Goal: Information Seeking & Learning: Learn about a topic

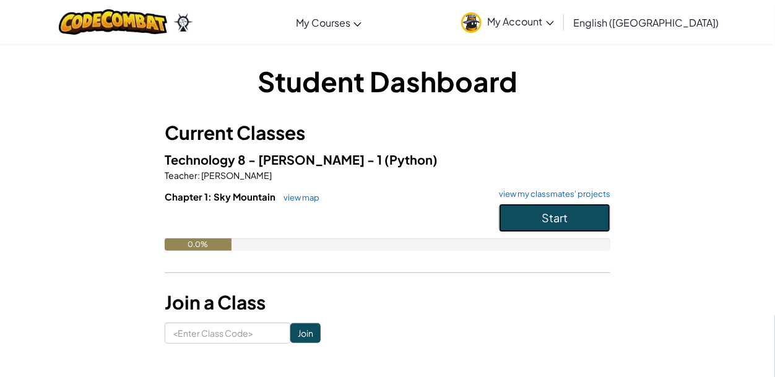
click at [529, 215] on button "Start" at bounding box center [554, 218] width 111 height 28
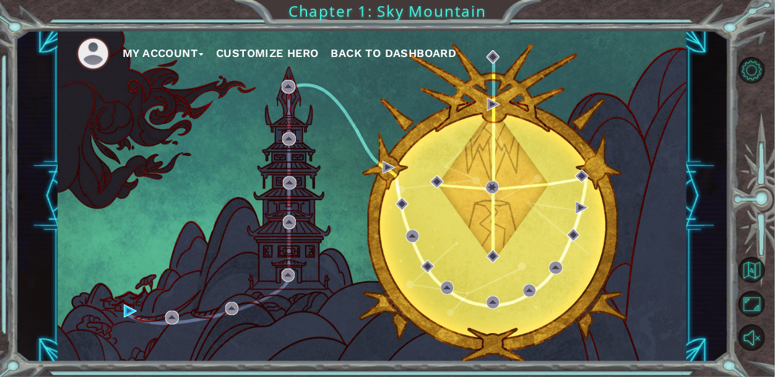
click at [529, 215] on div "My Account Customize Hero Back to Dashboard" at bounding box center [372, 196] width 629 height 332
click at [284, 48] on button "Customize Hero" at bounding box center [267, 53] width 103 height 19
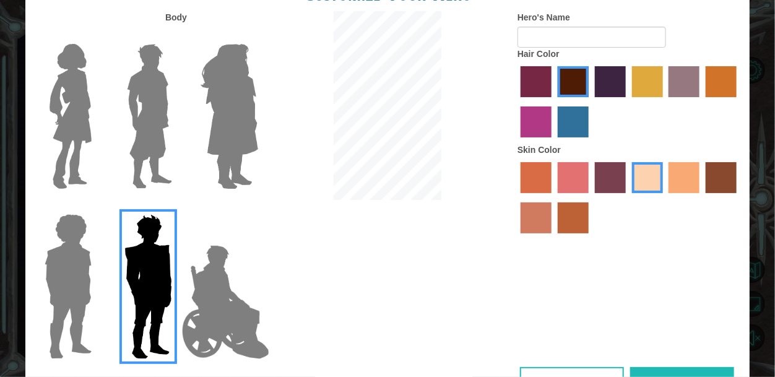
click at [219, 76] on img at bounding box center [229, 116] width 67 height 155
click at [258, 36] on input "Hero Amethyst" at bounding box center [258, 36] width 0 height 0
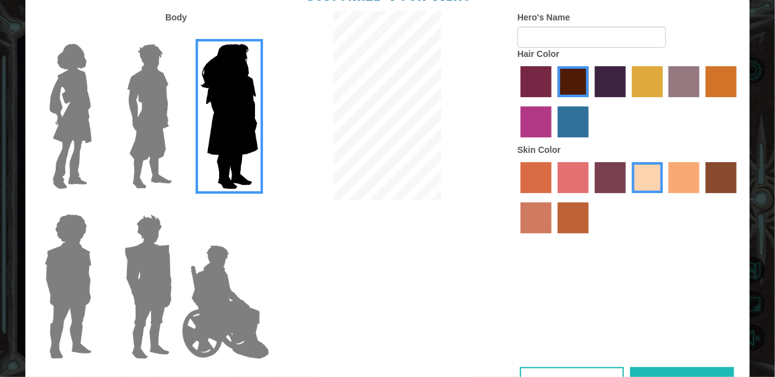
click at [158, 85] on img at bounding box center [149, 116] width 55 height 155
click at [177, 36] on input "Hero Lars" at bounding box center [177, 36] width 0 height 0
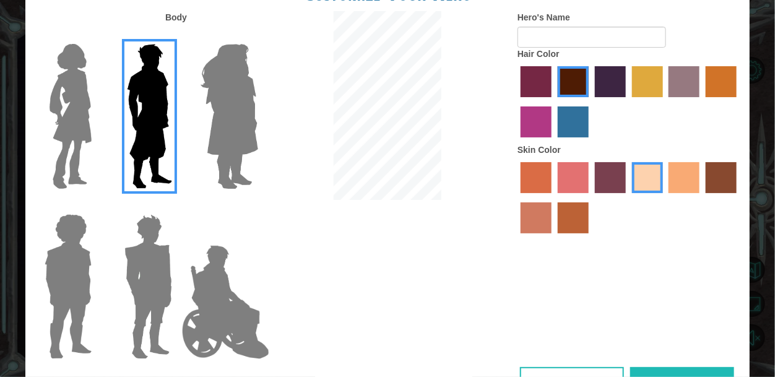
click at [106, 93] on div at bounding box center [146, 112] width 80 height 170
click at [64, 58] on img at bounding box center [71, 116] width 52 height 155
click at [97, 36] on input "Hero Connie" at bounding box center [97, 36] width 0 height 0
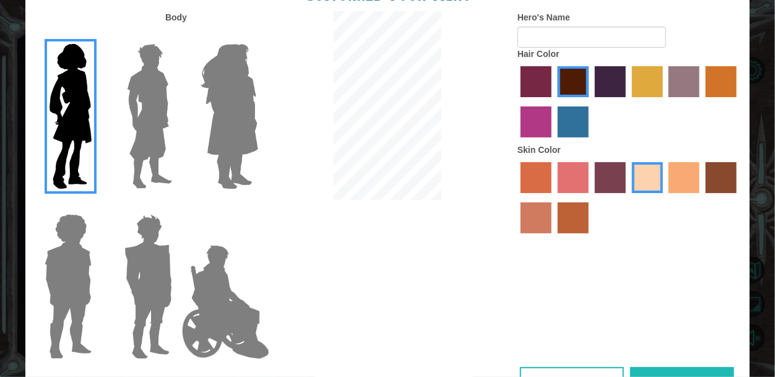
click at [88, 231] on img at bounding box center [68, 286] width 57 height 155
click at [97, 206] on input "Hero Steven" at bounding box center [97, 206] width 0 height 0
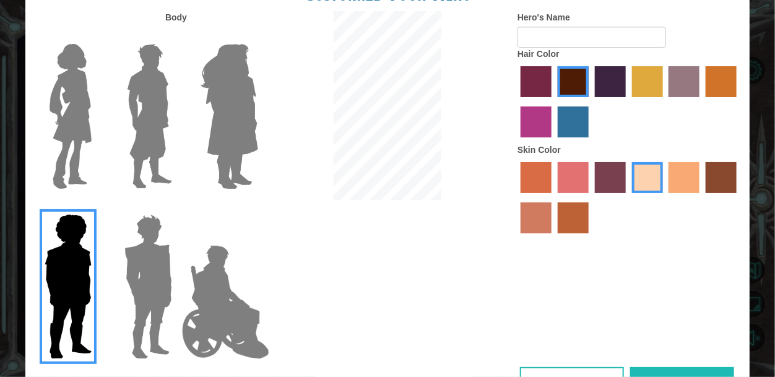
click at [287, 282] on div "Body Hero's Name Hair Color Skin Color" at bounding box center [387, 189] width 724 height 356
click at [241, 288] on img at bounding box center [225, 302] width 97 height 124
click at [258, 206] on input "Hero Jamie" at bounding box center [258, 206] width 0 height 0
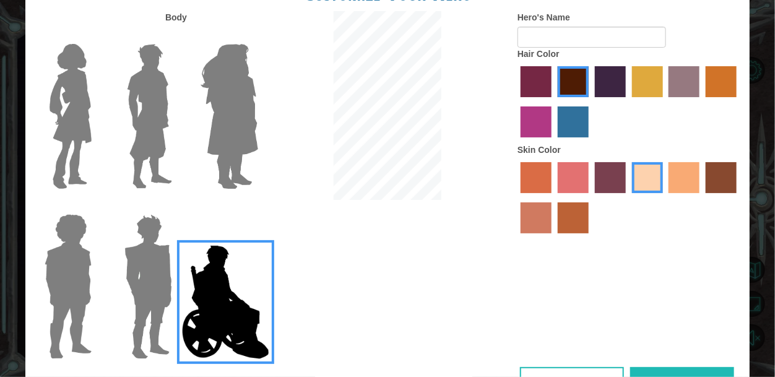
click at [84, 274] on img at bounding box center [68, 286] width 57 height 155
click at [97, 206] on input "Hero Steven" at bounding box center [97, 206] width 0 height 0
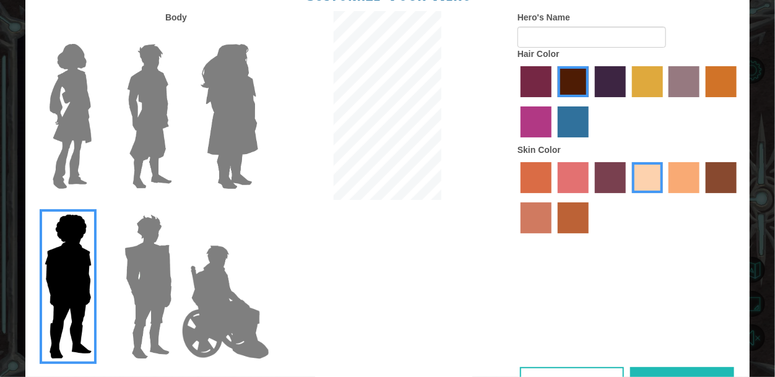
click at [579, 214] on label "smoke tree skin color" at bounding box center [573, 217] width 31 height 31
click at [553, 238] on input "smoke tree skin color" at bounding box center [553, 238] width 0 height 0
click at [534, 220] on label "burning sand skin color" at bounding box center [536, 217] width 31 height 31
click at [738, 197] on input "burning sand skin color" at bounding box center [738, 197] width 0 height 0
click at [724, 165] on label "karma skin color" at bounding box center [721, 177] width 31 height 31
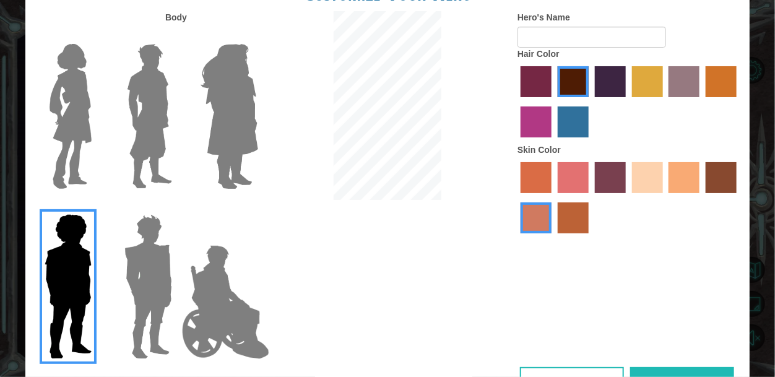
click at [701, 197] on input "karma skin color" at bounding box center [701, 197] width 0 height 0
click at [678, 167] on label "tacao skin color" at bounding box center [684, 177] width 31 height 31
click at [665, 197] on input "tacao skin color" at bounding box center [665, 197] width 0 height 0
click at [558, 214] on label "smoke tree skin color" at bounding box center [573, 217] width 31 height 31
click at [553, 238] on input "smoke tree skin color" at bounding box center [553, 238] width 0 height 0
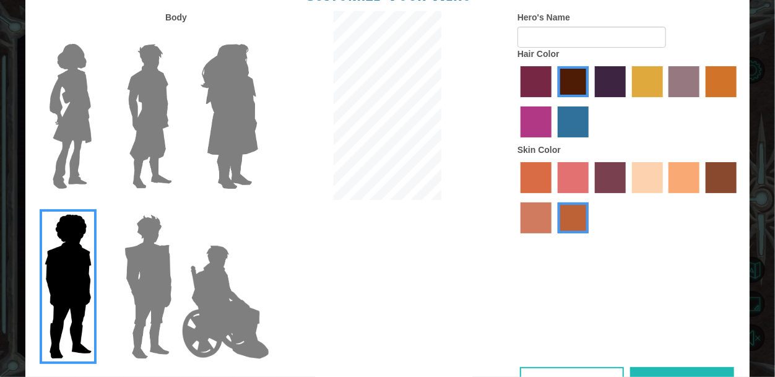
click at [683, 188] on label "tacao skin color" at bounding box center [684, 177] width 31 height 31
click at [665, 197] on input "tacao skin color" at bounding box center [665, 197] width 0 height 0
click at [535, 181] on label "sorbus skin color" at bounding box center [536, 177] width 31 height 31
click at [516, 197] on input "sorbus skin color" at bounding box center [516, 197] width 0 height 0
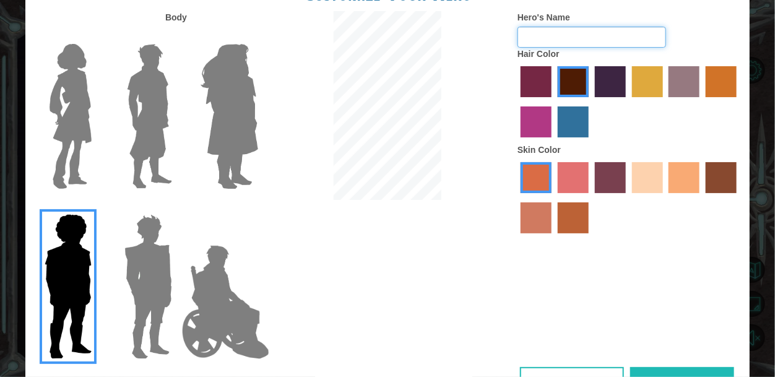
click at [546, 35] on input "Hero's Name" at bounding box center [591, 37] width 149 height 21
type input "angel"
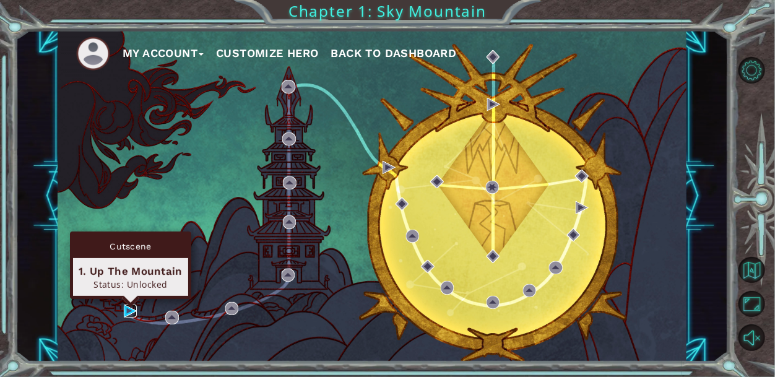
click at [131, 309] on img at bounding box center [130, 311] width 13 height 13
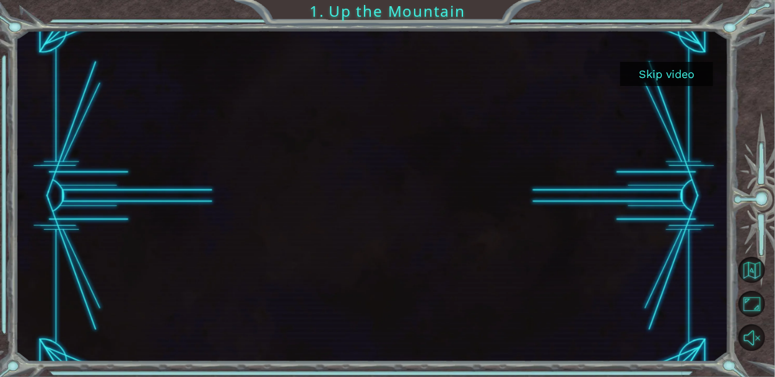
click at [659, 80] on button "Skip video" at bounding box center [666, 74] width 93 height 24
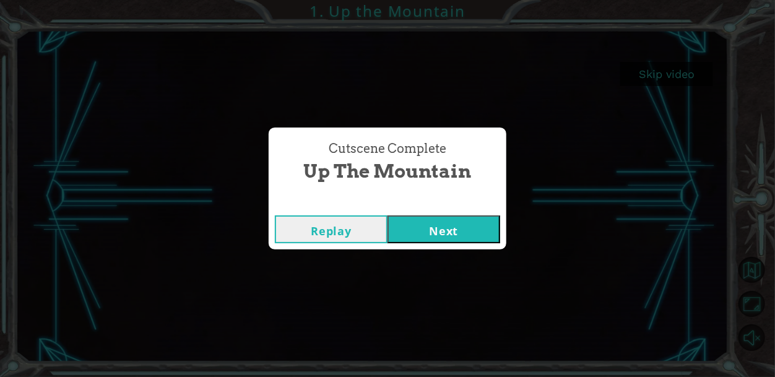
click at [447, 235] on button "Next" at bounding box center [443, 229] width 113 height 28
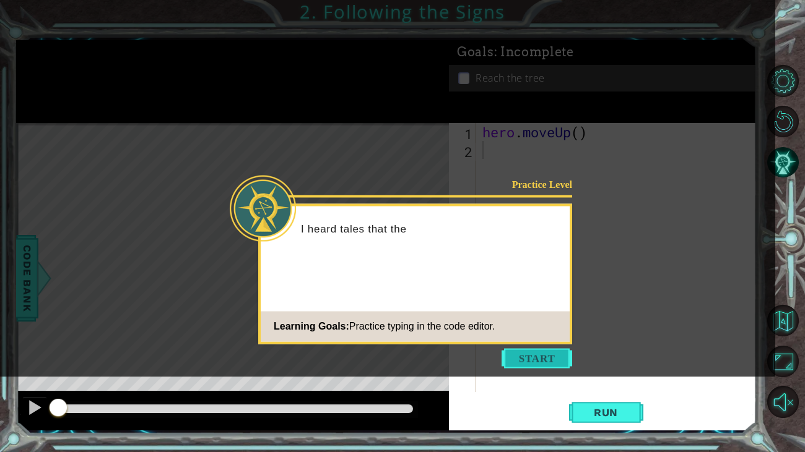
click at [516, 358] on button "Start" at bounding box center [536, 359] width 71 height 20
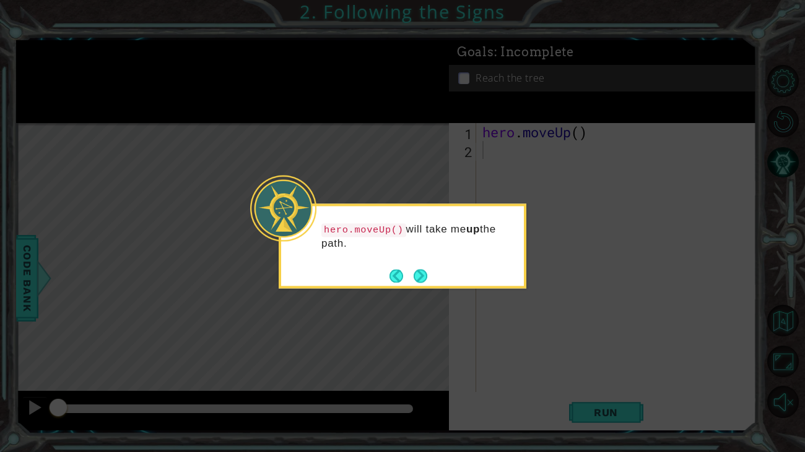
click at [462, 296] on icon at bounding box center [402, 226] width 805 height 452
click at [417, 271] on button "Next" at bounding box center [420, 276] width 14 height 14
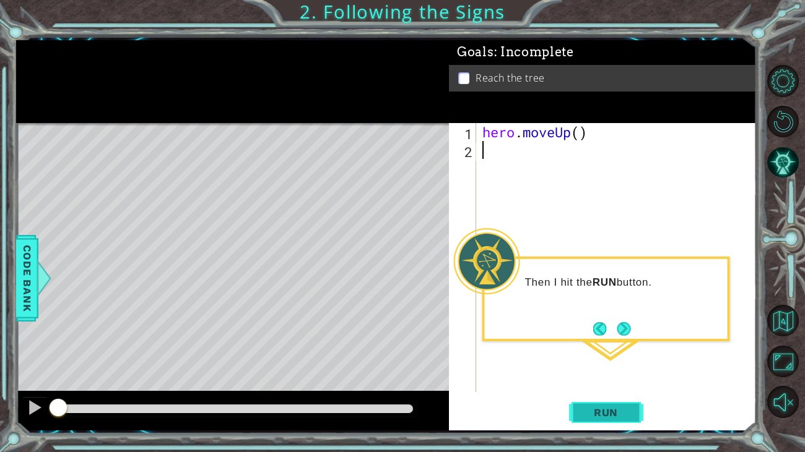
click at [601, 376] on span "Run" at bounding box center [605, 413] width 49 height 12
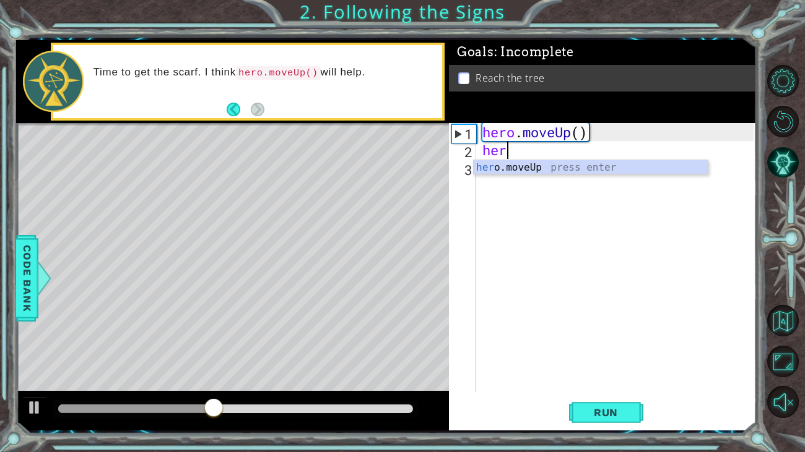
type textarea "hero"
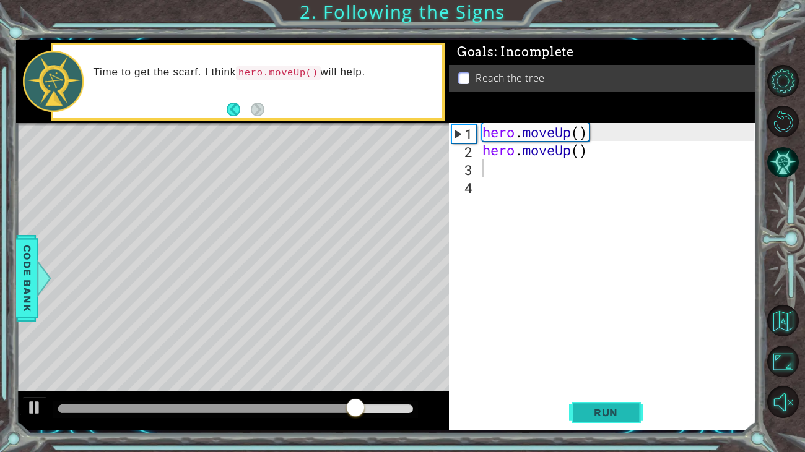
click at [602, 376] on button "Run" at bounding box center [606, 412] width 74 height 31
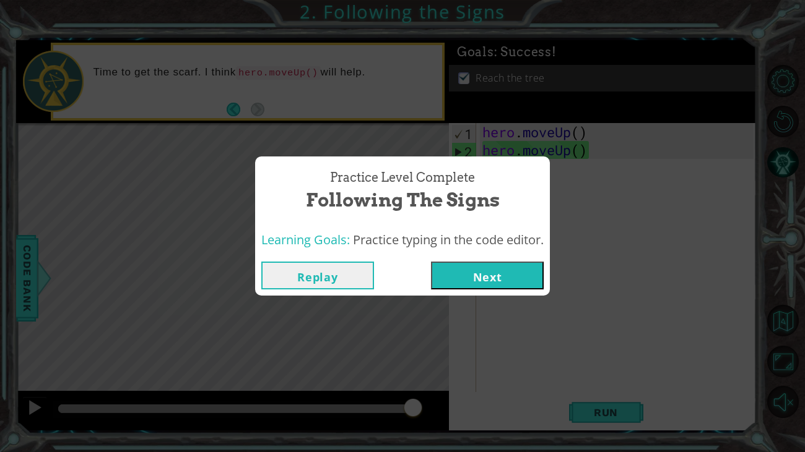
click at [488, 272] on button "Next" at bounding box center [487, 276] width 113 height 28
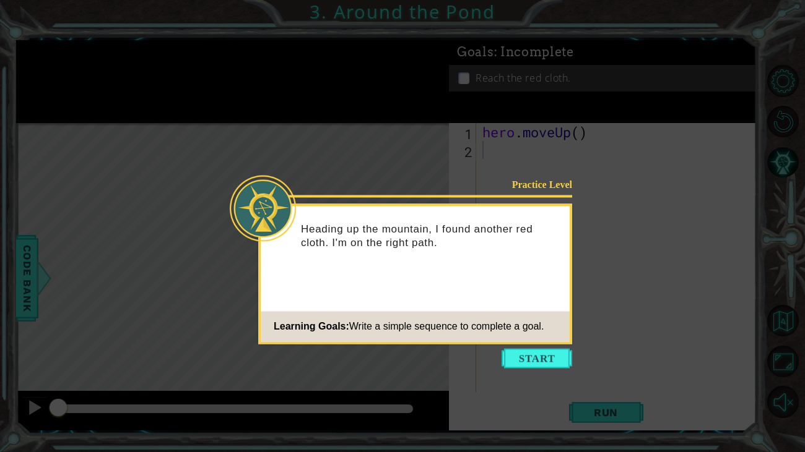
click at [574, 361] on icon at bounding box center [402, 226] width 805 height 452
click at [551, 357] on button "Start" at bounding box center [536, 359] width 71 height 20
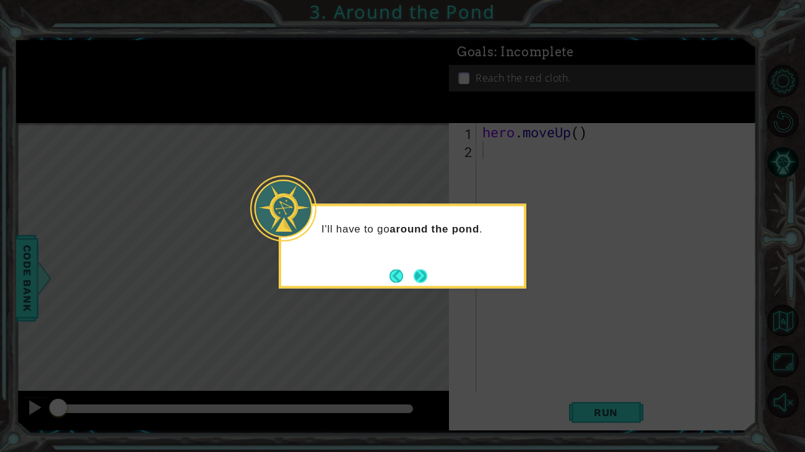
click at [423, 279] on button "Next" at bounding box center [420, 276] width 14 height 14
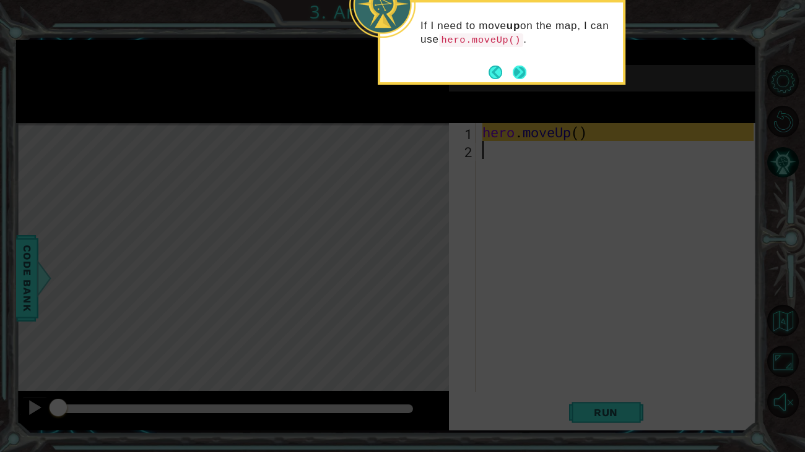
click at [524, 72] on button "Next" at bounding box center [520, 73] width 14 height 14
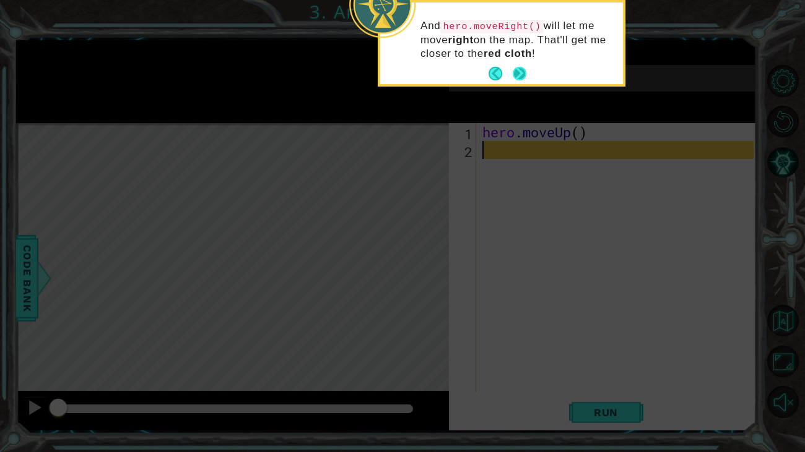
click at [519, 69] on button "Next" at bounding box center [520, 74] width 14 height 14
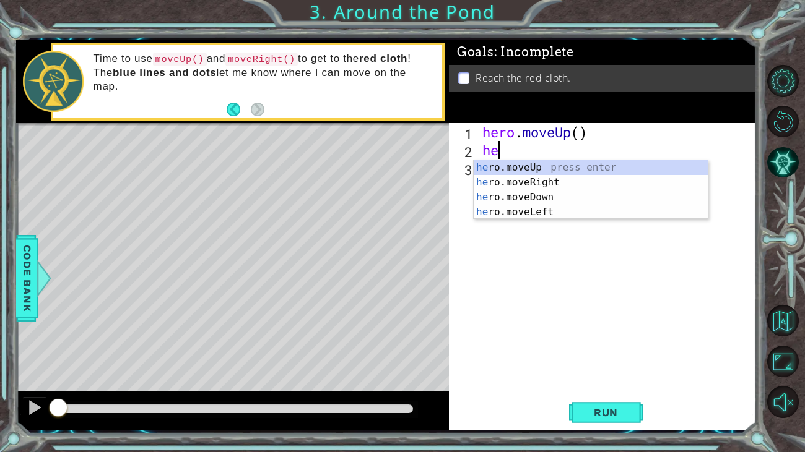
type textarea "her"
click at [557, 162] on div "her o.moveUp press enter her o.moveRight press enter her o.moveDown press enter…" at bounding box center [591, 204] width 234 height 89
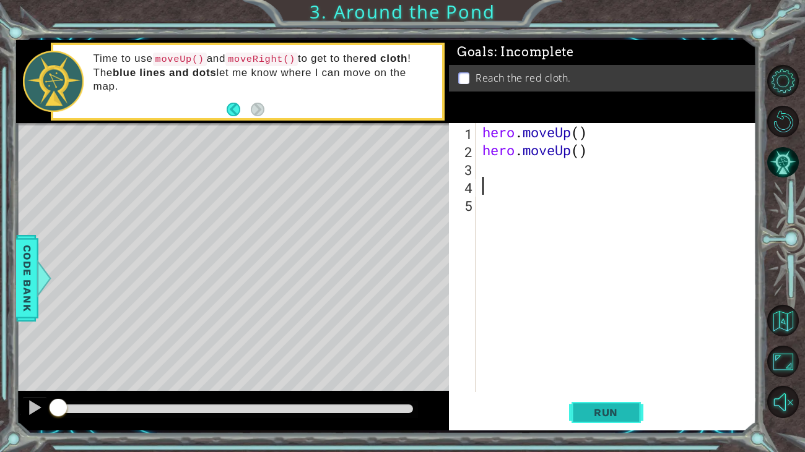
click at [583, 376] on span "Run" at bounding box center [605, 413] width 49 height 12
click at [482, 168] on div "hero . moveUp ( ) hero . moveUp ( )" at bounding box center [620, 275] width 280 height 305
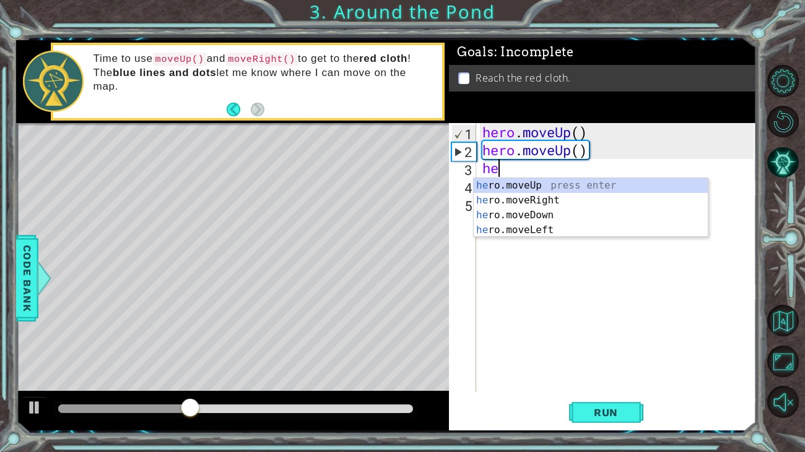
type textarea "her"
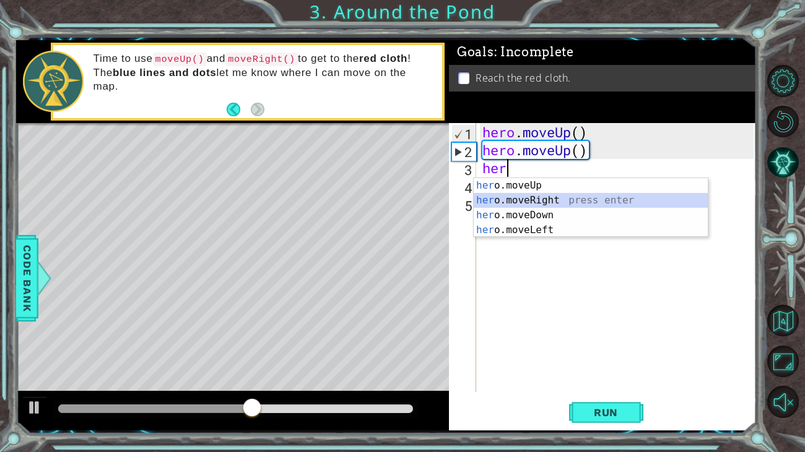
click at [530, 204] on div "her o.moveUp press enter her o.moveRight press enter her o.moveDown press enter…" at bounding box center [591, 222] width 234 height 89
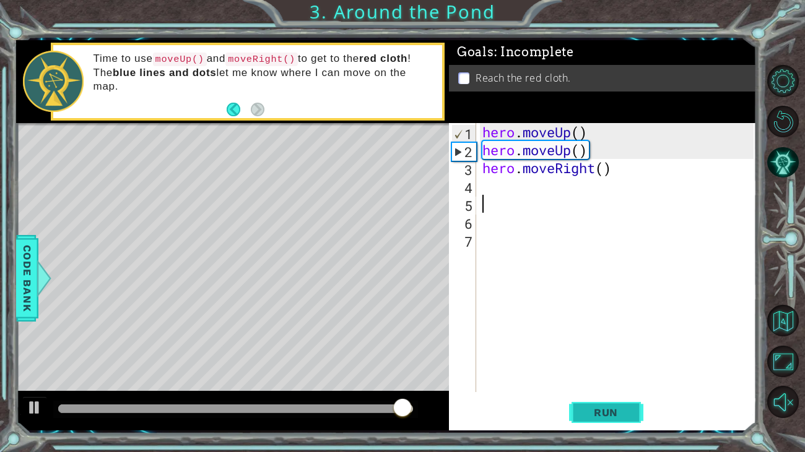
click at [611, 376] on span "Run" at bounding box center [605, 413] width 49 height 12
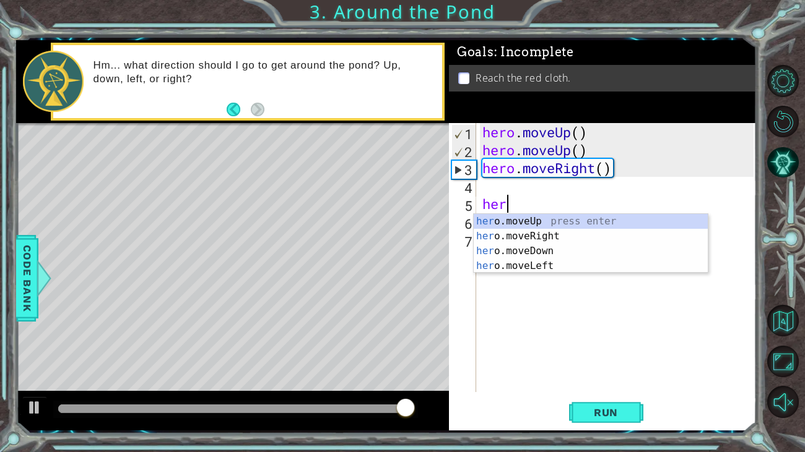
type textarea "h"
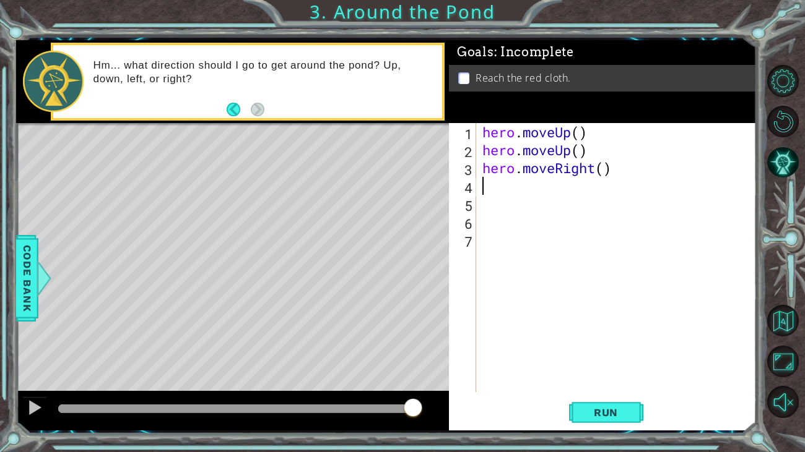
click at [534, 181] on div "hero . moveUp ( ) hero . moveUp ( ) hero . moveRight ( )" at bounding box center [620, 275] width 280 height 305
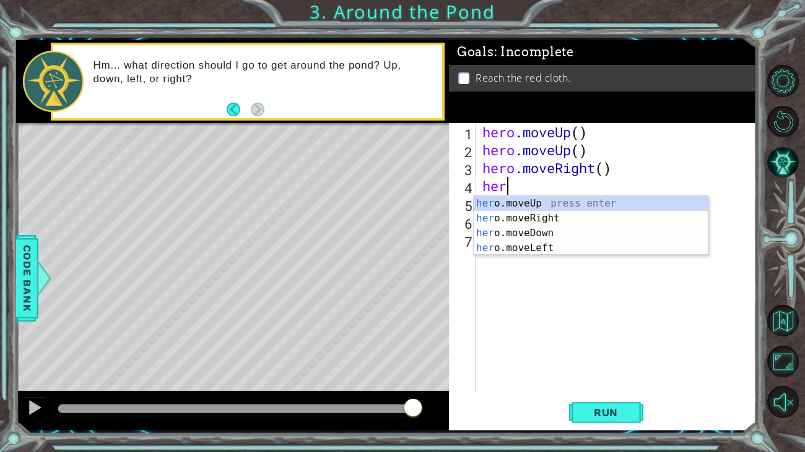
type textarea "hero"
click at [554, 201] on div "hero .moveUp press enter hero .moveRight press enter hero .moveDown press enter…" at bounding box center [591, 240] width 234 height 89
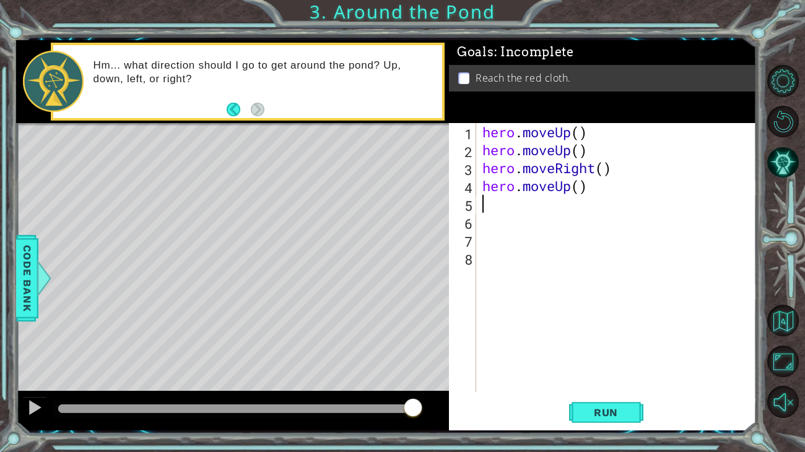
scroll to position [0, 0]
click at [596, 376] on span "Run" at bounding box center [605, 413] width 49 height 12
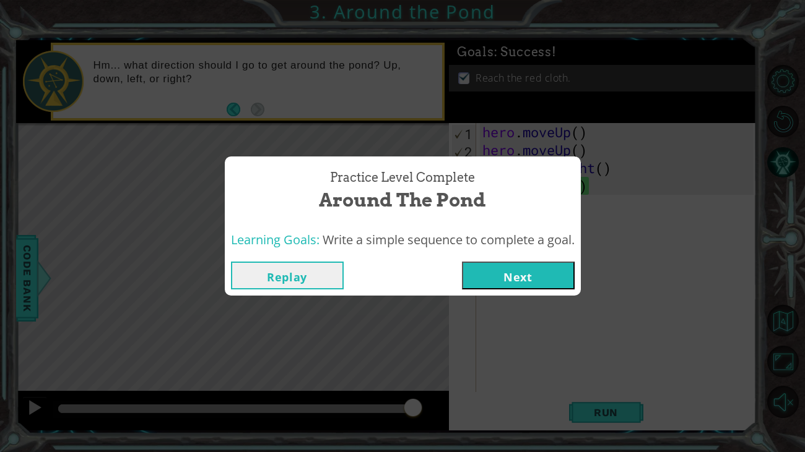
click at [551, 263] on button "Next" at bounding box center [518, 276] width 113 height 28
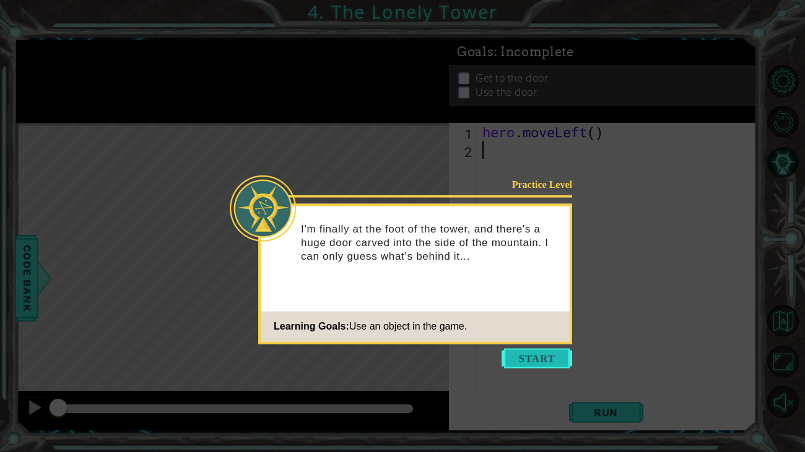
click at [532, 354] on button "Start" at bounding box center [536, 359] width 71 height 20
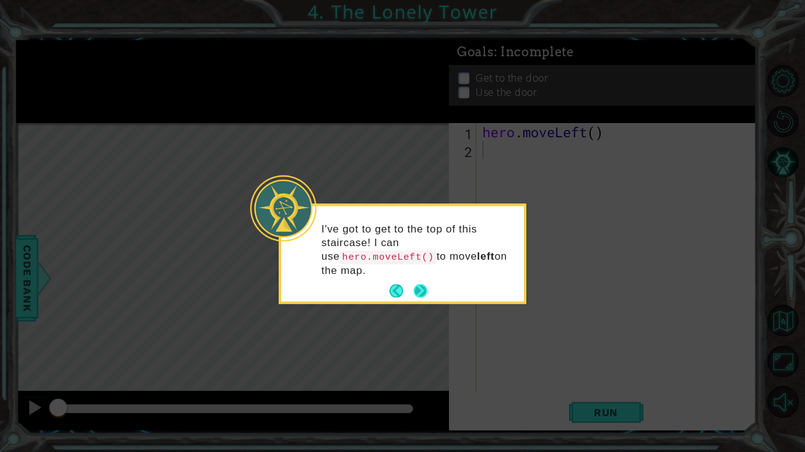
click at [427, 287] on button "Next" at bounding box center [420, 292] width 14 height 14
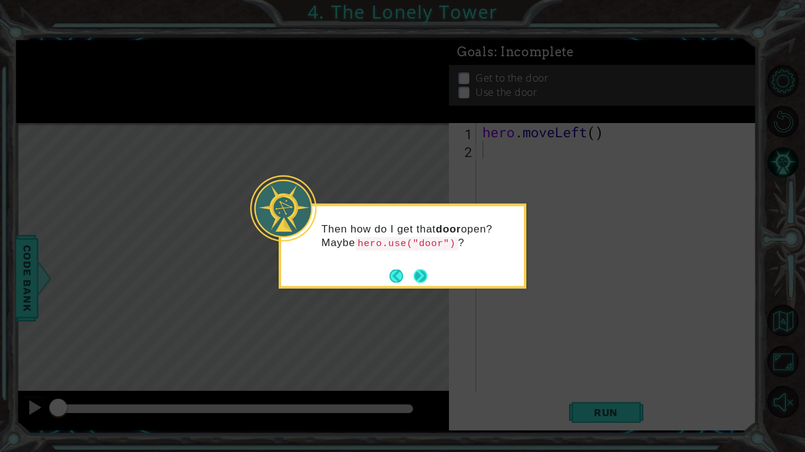
click at [419, 273] on button "Next" at bounding box center [420, 276] width 14 height 14
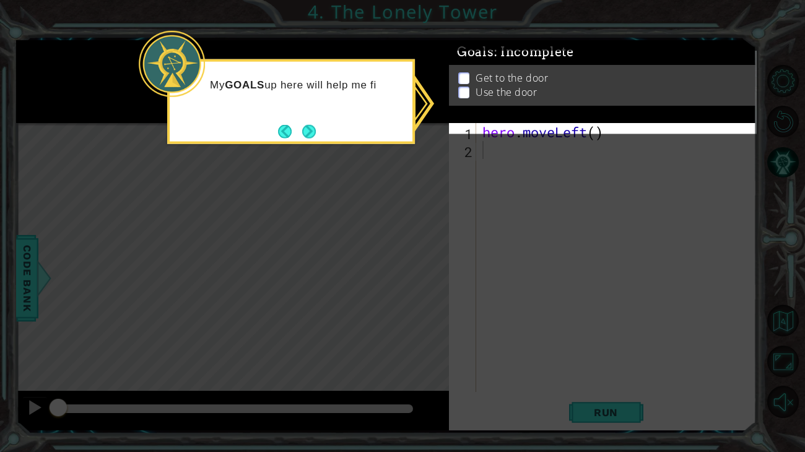
click at [537, 376] on icon at bounding box center [402, 226] width 805 height 452
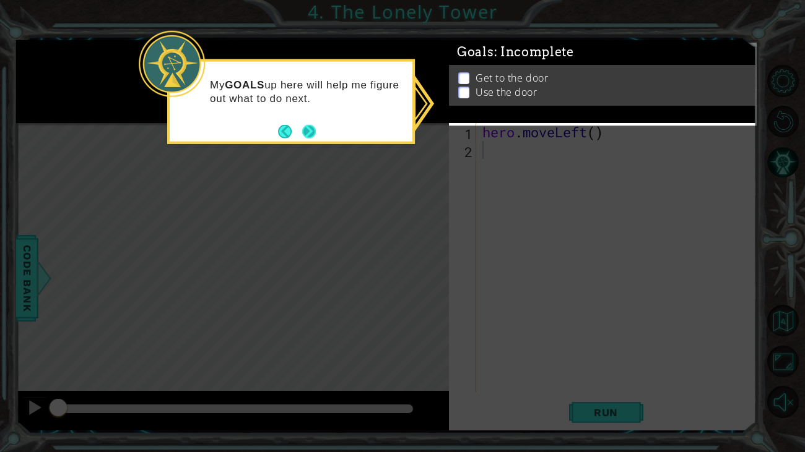
click at [311, 125] on button "Next" at bounding box center [309, 131] width 14 height 14
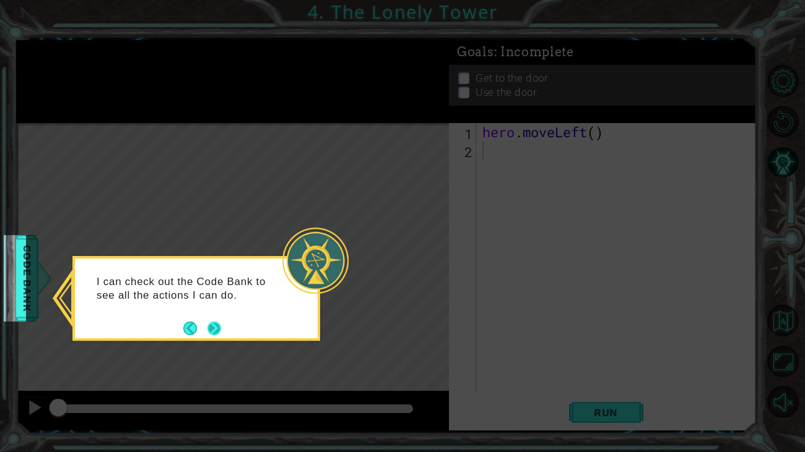
click at [216, 329] on button "Next" at bounding box center [214, 329] width 14 height 14
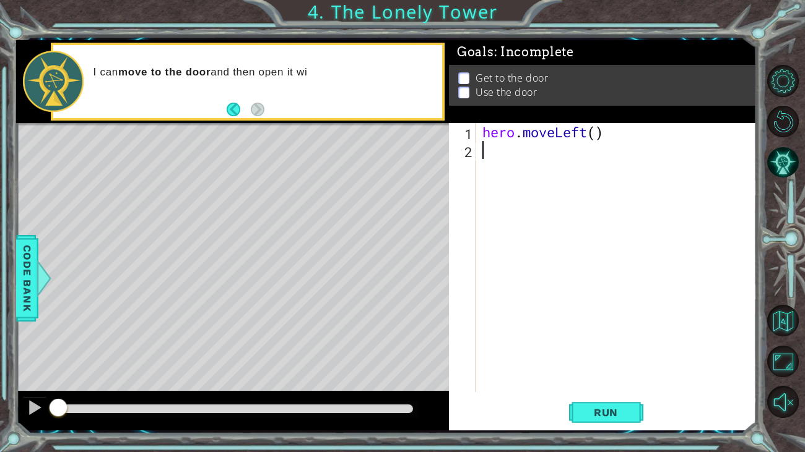
click at [316, 230] on div "Level Map" at bounding box center [302, 305] width 572 height 365
click at [615, 376] on span "Run" at bounding box center [605, 413] width 49 height 12
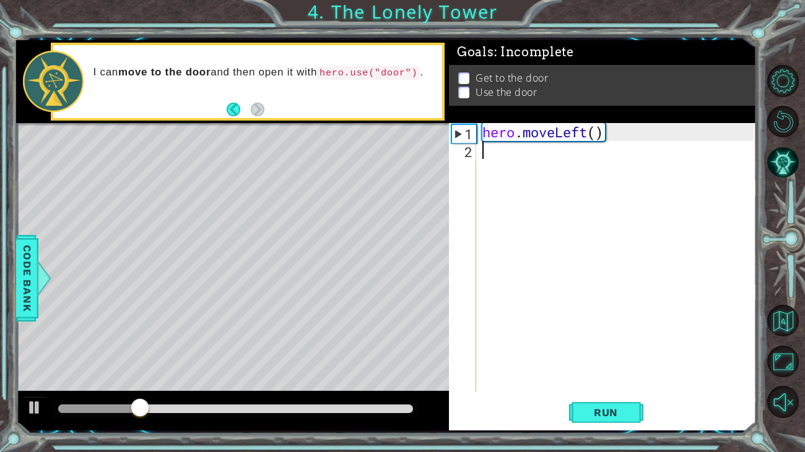
click at [555, 138] on div "hero . moveLeft ( )" at bounding box center [620, 275] width 280 height 305
type textarea "hero.moveLeft()"
click at [582, 376] on span "Run" at bounding box center [605, 413] width 49 height 12
click at [485, 158] on div "hero . moveLeft ( )" at bounding box center [620, 275] width 280 height 305
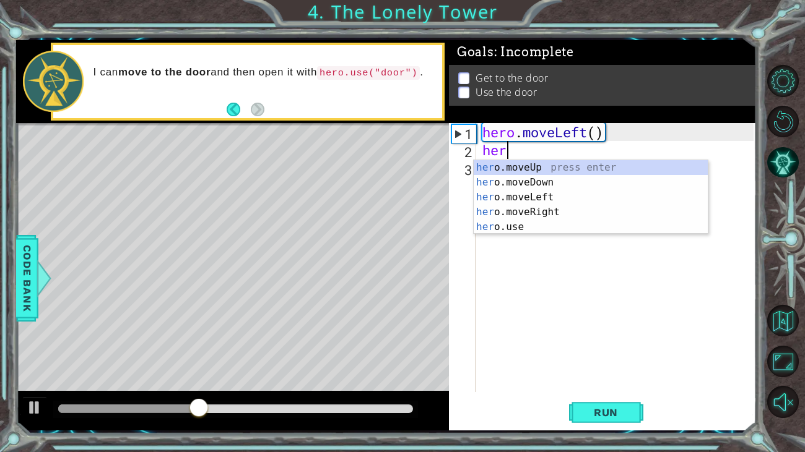
type textarea "hero"
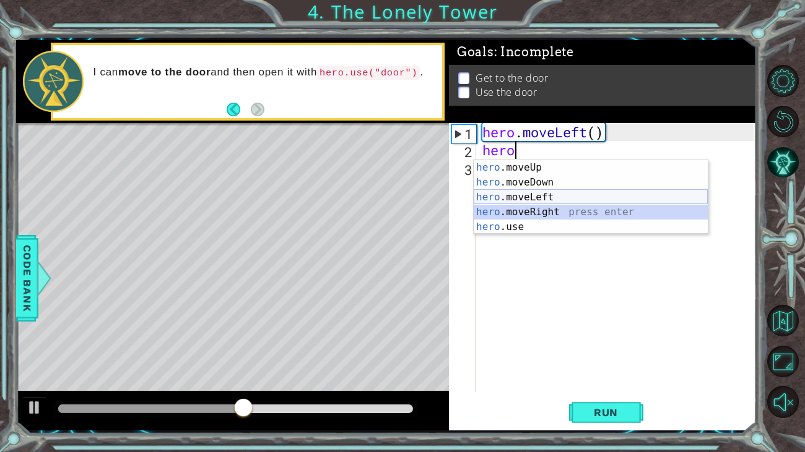
drag, startPoint x: 504, startPoint y: 205, endPoint x: 500, endPoint y: 194, distance: 11.4
click at [500, 194] on div "hero .moveUp press enter hero .moveDown press enter hero .moveLeft press enter …" at bounding box center [591, 212] width 234 height 104
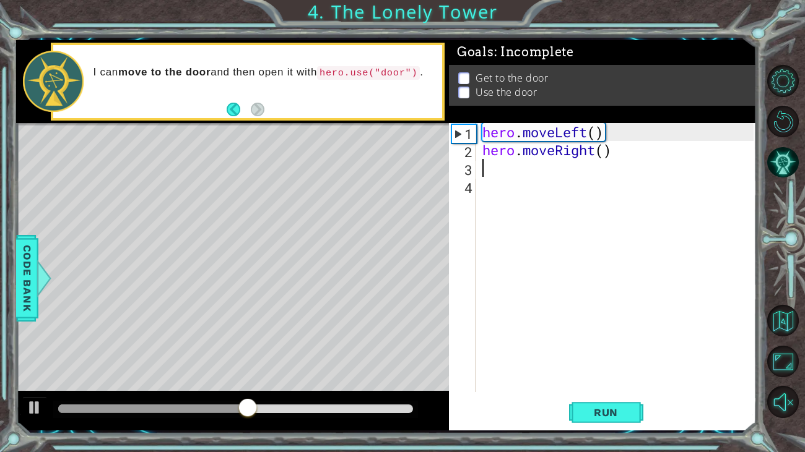
click at [500, 194] on div "hero . moveLeft ( ) hero . moveRight ( )" at bounding box center [620, 275] width 280 height 305
click at [610, 376] on span "Run" at bounding box center [605, 413] width 49 height 12
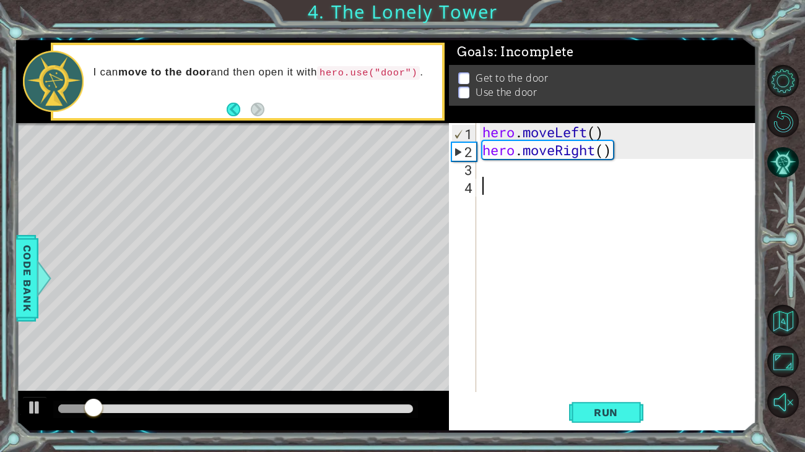
click at [662, 154] on div "hero . moveLeft ( ) hero . moveRight ( )" at bounding box center [620, 275] width 280 height 305
click at [461, 153] on div "2" at bounding box center [464, 152] width 24 height 18
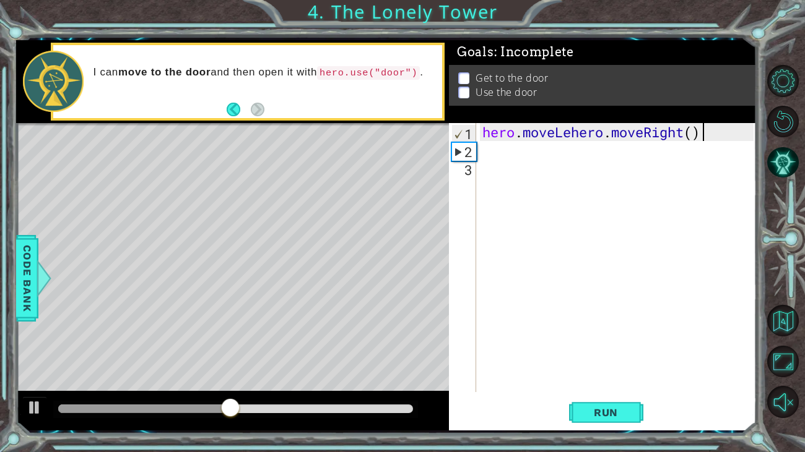
click at [724, 132] on div "hero . moveLehero . moveRight ( )" at bounding box center [620, 275] width 280 height 305
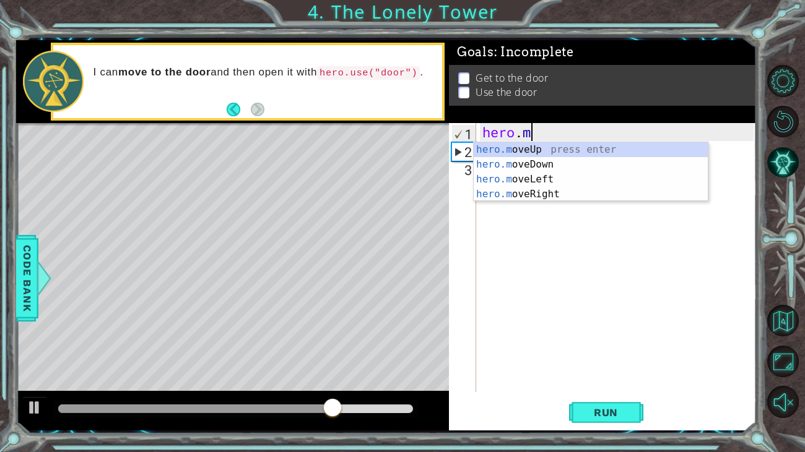
type textarea "hero."
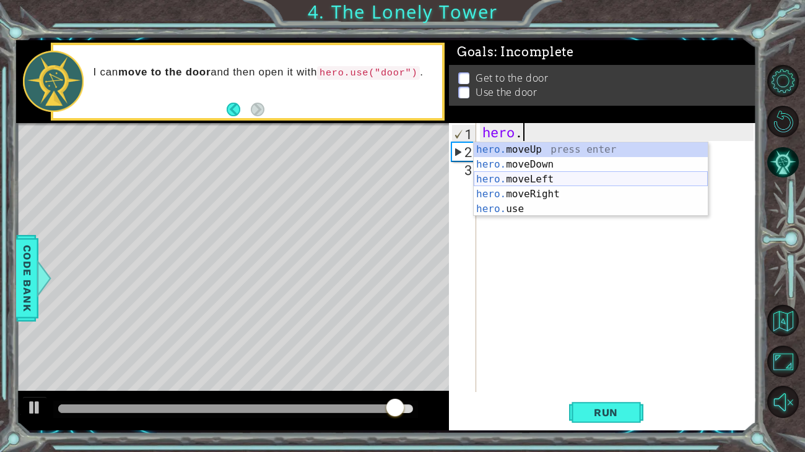
click at [561, 175] on div "hero. moveUp press enter hero. moveDown press enter hero. moveLeft press enter …" at bounding box center [591, 194] width 234 height 104
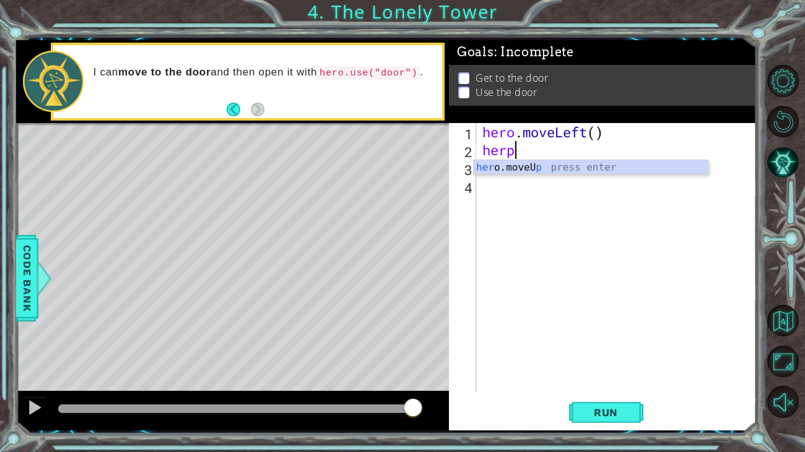
type textarea "her"
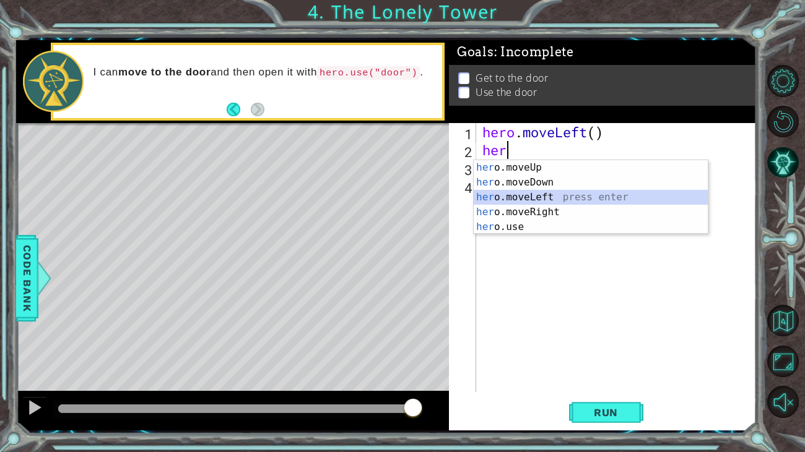
click at [516, 199] on div "her o.moveUp press enter her o.moveDown press enter her o.moveLeft press enter …" at bounding box center [591, 212] width 234 height 104
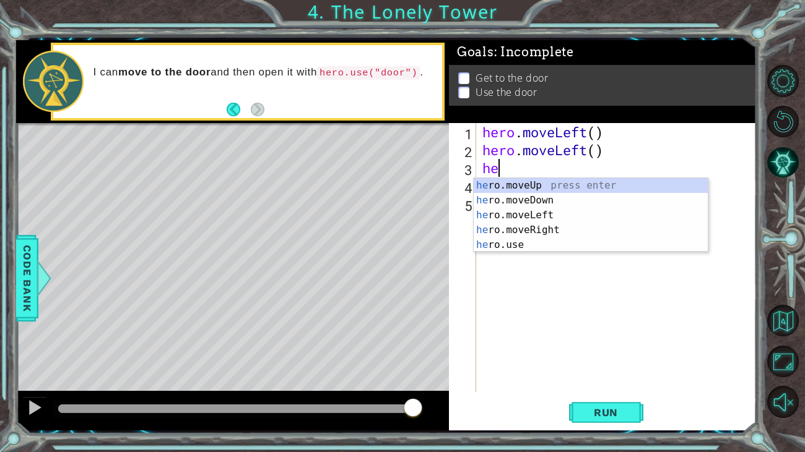
type textarea "hero"
click at [556, 232] on div "hero .moveUp press enter hero .moveDown press enter hero .moveLeft press enter …" at bounding box center [591, 230] width 234 height 104
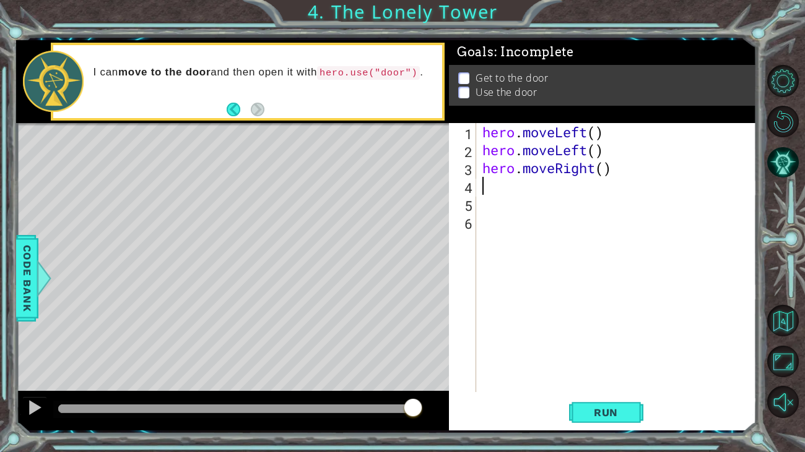
scroll to position [0, 0]
click at [556, 232] on div "hero . moveLeft ( ) hero . moveLeft ( ) hero . moveRight ( )" at bounding box center [620, 275] width 280 height 305
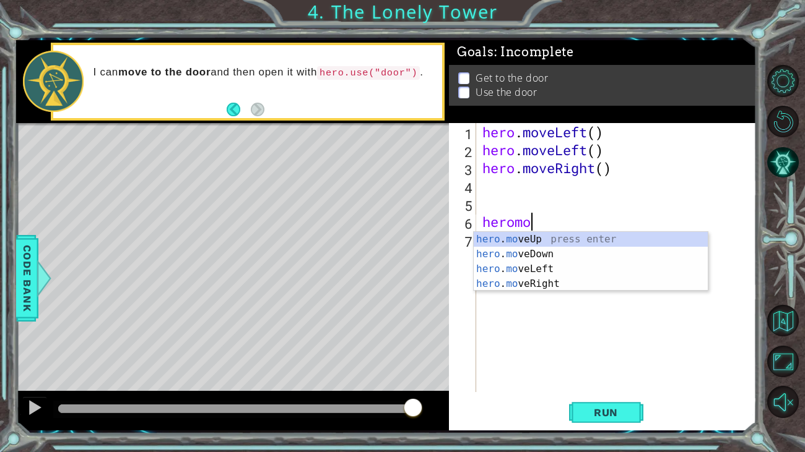
scroll to position [0, 1]
type textarea "heromove"
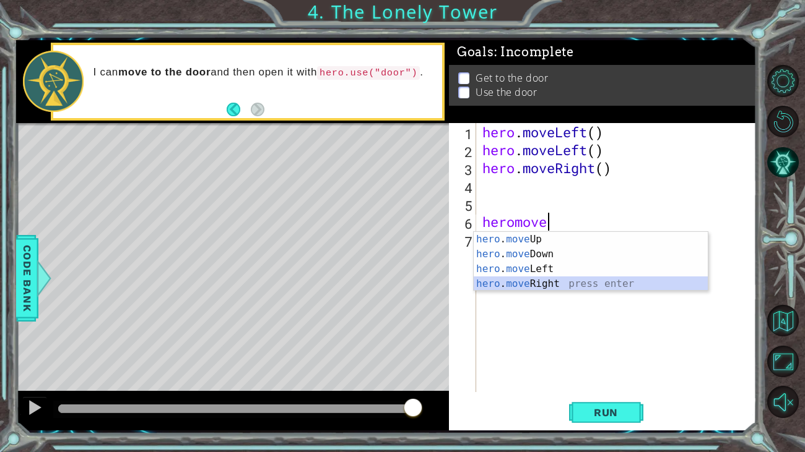
click at [560, 280] on div "hero . move Up press enter hero . move Down press enter hero . move Left press …" at bounding box center [591, 276] width 234 height 89
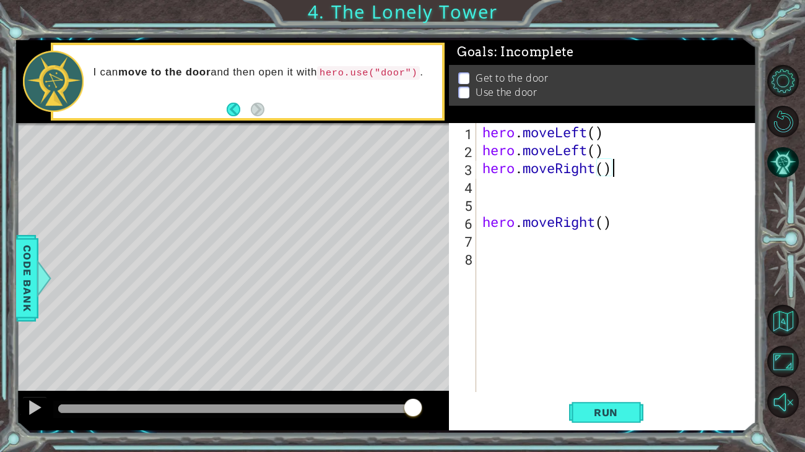
click at [631, 171] on div "hero . moveLeft ( ) hero . moveLeft ( ) hero . moveRight ( ) hero . moveRight (…" at bounding box center [620, 275] width 280 height 305
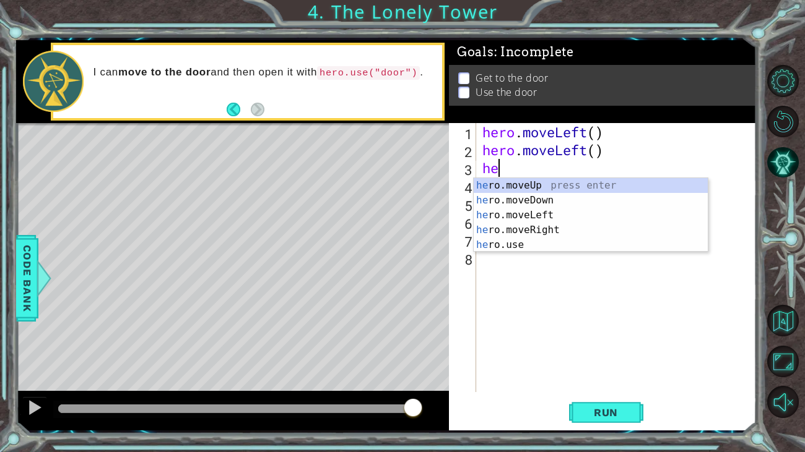
type textarea "h"
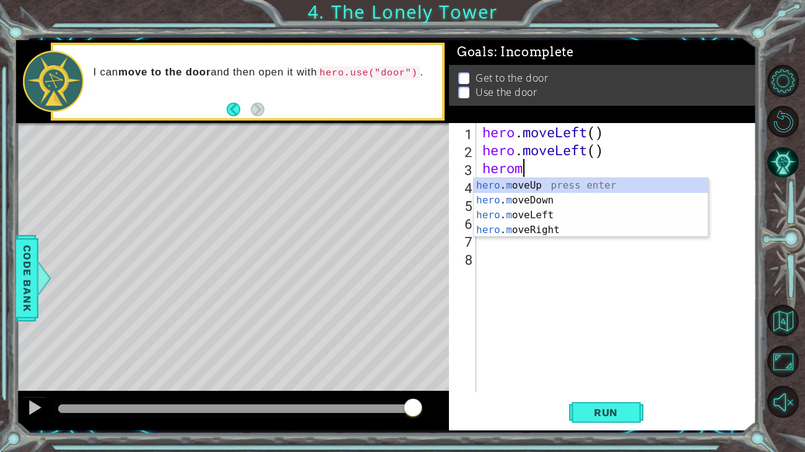
scroll to position [0, 1]
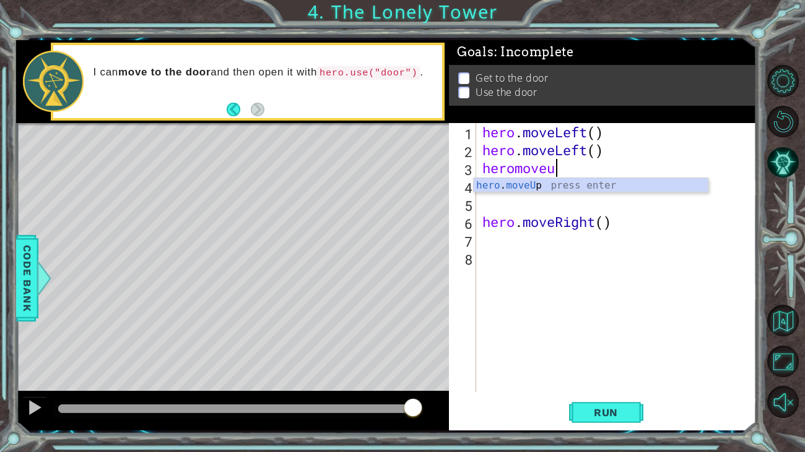
type textarea "heromov"
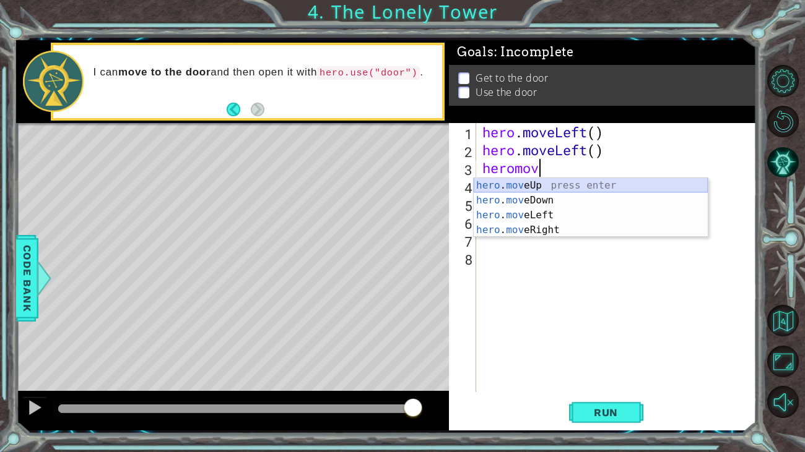
click at [561, 181] on div "hero . mov eUp press enter hero . mov eDown press enter hero . mov eLeft press …" at bounding box center [591, 222] width 234 height 89
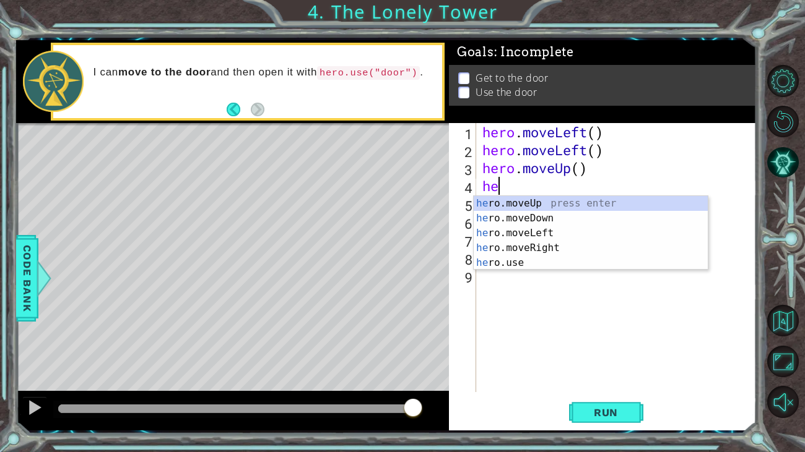
type textarea "her"
click at [545, 202] on div "her o.moveUp press enter her o.moveDown press enter her o.moveLeft press enter …" at bounding box center [591, 248] width 234 height 104
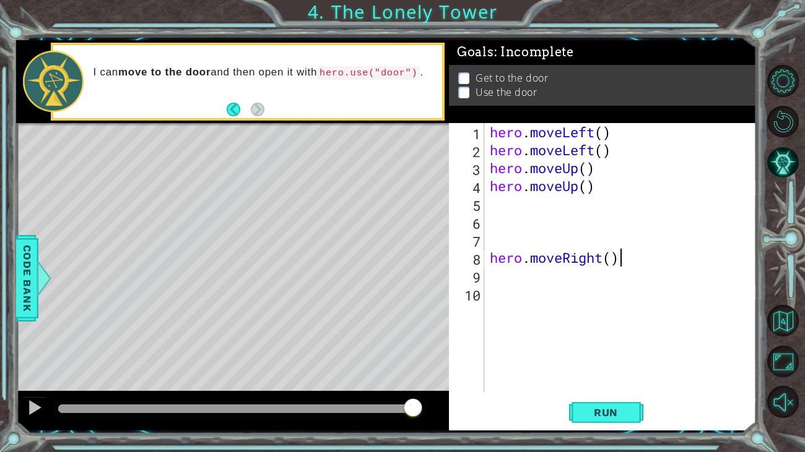
click at [629, 256] on div "hero . moveLeft ( ) hero . moveLeft ( ) hero . moveUp ( ) hero . moveUp ( ) her…" at bounding box center [623, 275] width 272 height 305
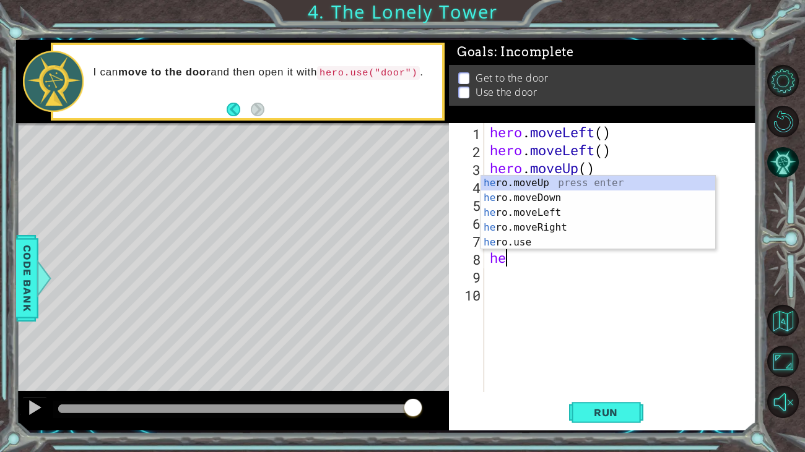
type textarea "h"
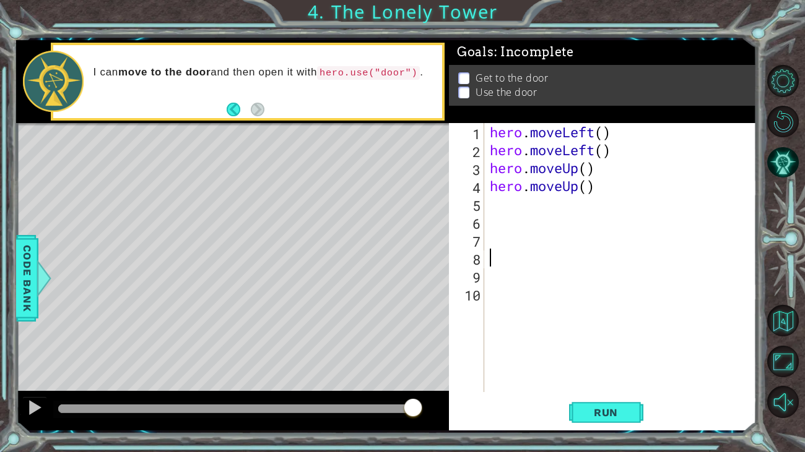
click at [556, 205] on div "hero . moveLeft ( ) hero . moveLeft ( ) hero . moveUp ( ) hero . moveUp ( )" at bounding box center [623, 275] width 272 height 305
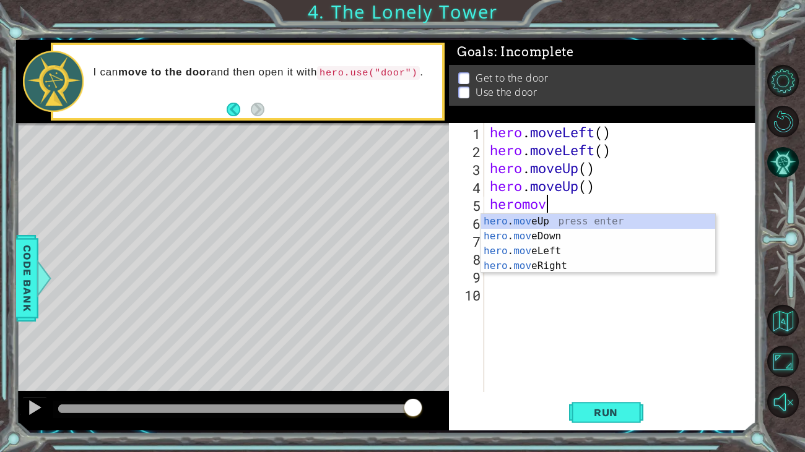
type textarea "heromove"
click at [570, 268] on div "hero . move Up press enter hero . move Down press enter hero . move Left press …" at bounding box center [598, 258] width 234 height 89
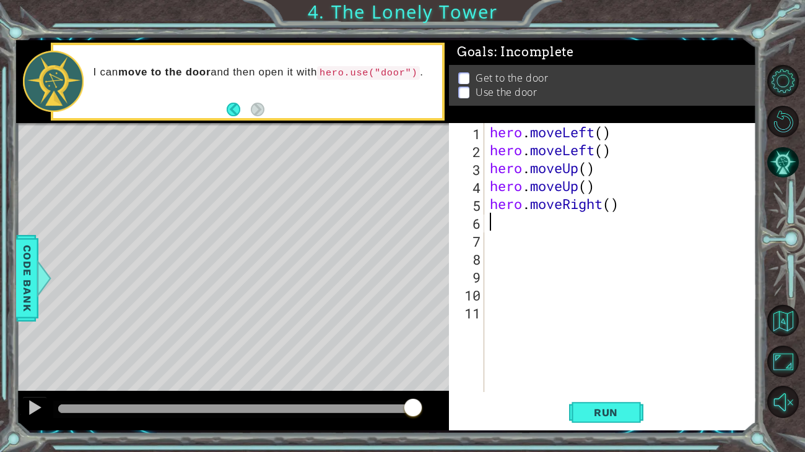
scroll to position [0, 0]
type textarea "h"
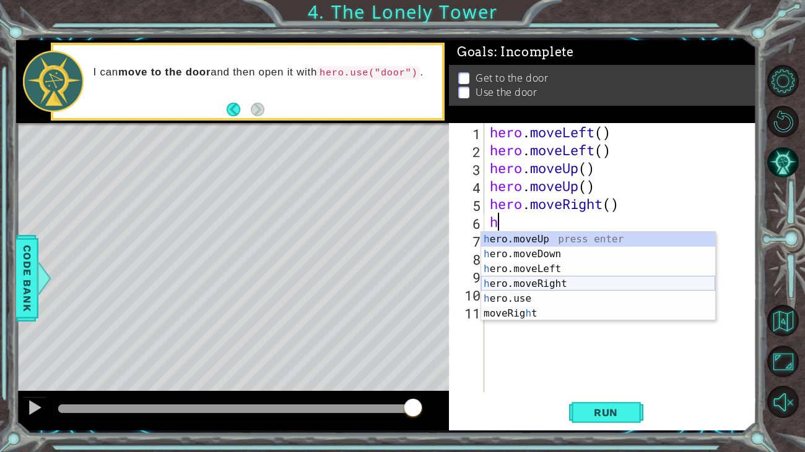
click at [573, 285] on div "h ero.moveUp press enter h ero.moveDown press enter h ero.moveLeft press enter …" at bounding box center [598, 291] width 234 height 119
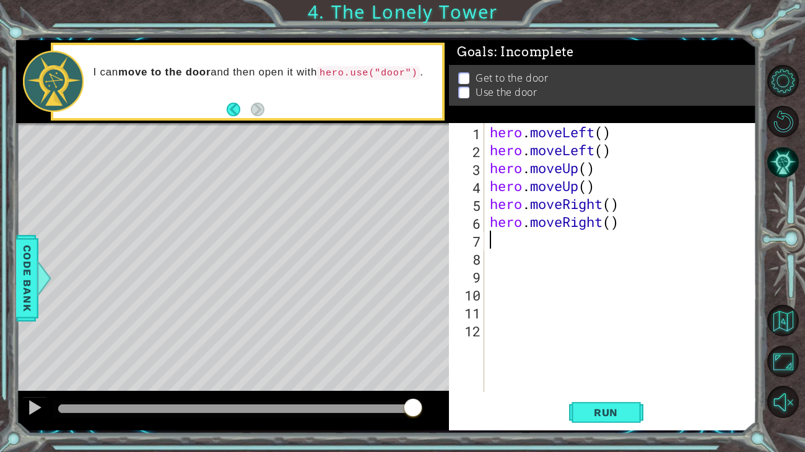
type textarea "h"
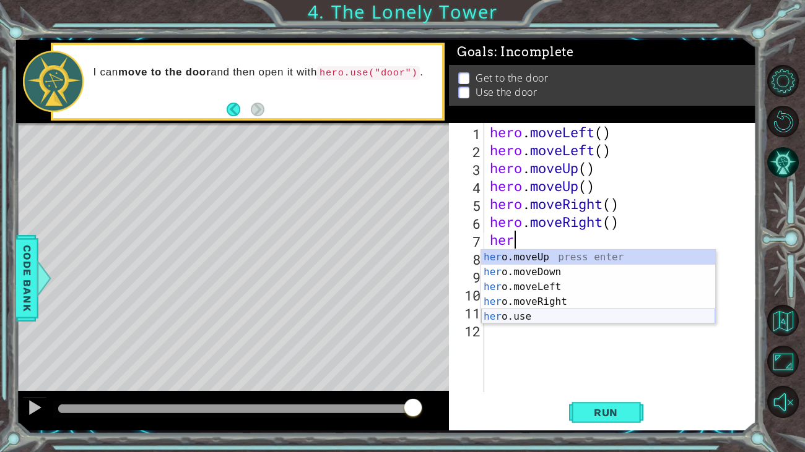
click at [557, 320] on div "her o.moveUp press enter her o.moveDown press enter her o.moveLeft press enter …" at bounding box center [598, 302] width 234 height 104
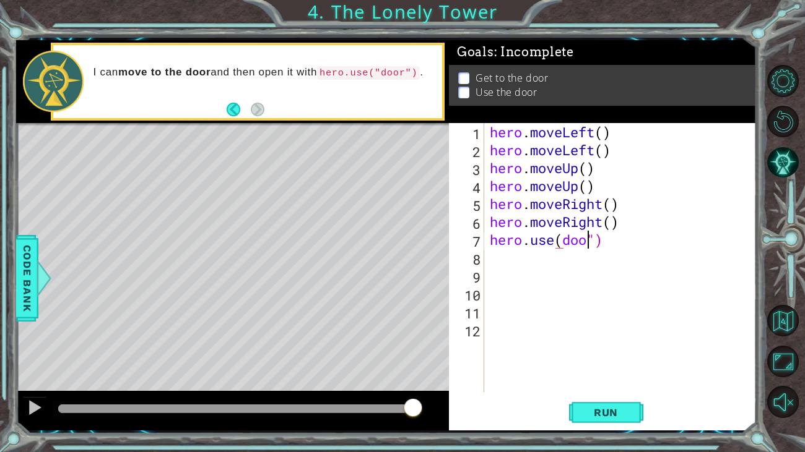
scroll to position [0, 4]
click at [606, 246] on div "hero . moveLeft ( ) hero . moveLeft ( ) hero . moveUp ( ) hero . moveUp ( ) her…" at bounding box center [623, 275] width 272 height 305
click at [593, 376] on span "Run" at bounding box center [605, 413] width 49 height 12
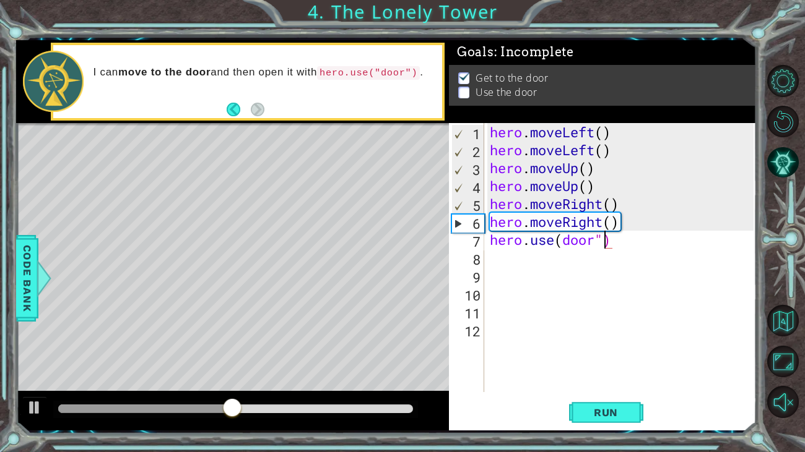
click at [563, 248] on div "hero . moveLeft ( ) hero . moveLeft ( ) hero . moveUp ( ) hero . moveUp ( ) her…" at bounding box center [623, 275] width 272 height 305
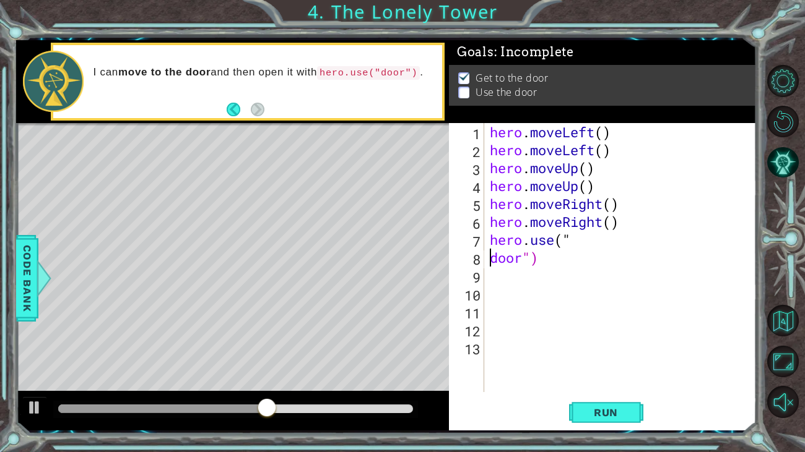
scroll to position [0, 1]
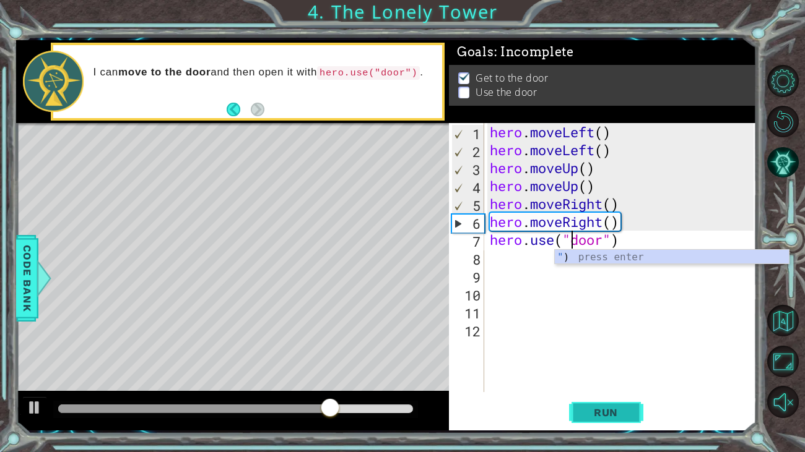
type textarea "hero.use("door")"
click at [582, 376] on button "Run" at bounding box center [606, 412] width 74 height 31
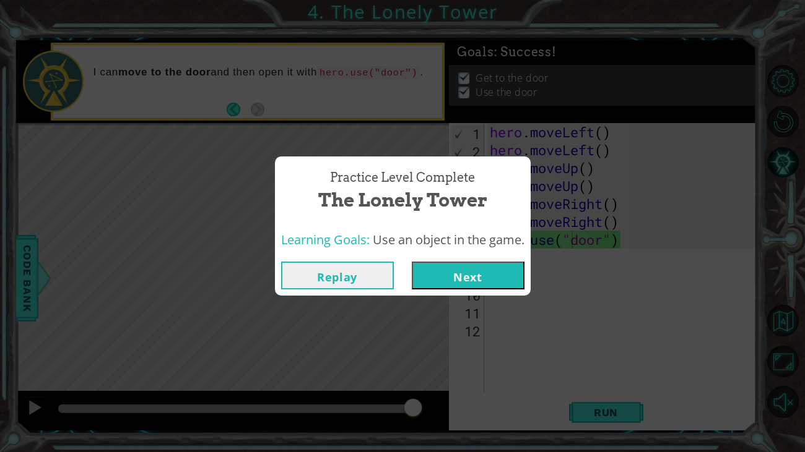
click at [461, 274] on button "Next" at bounding box center [468, 276] width 113 height 28
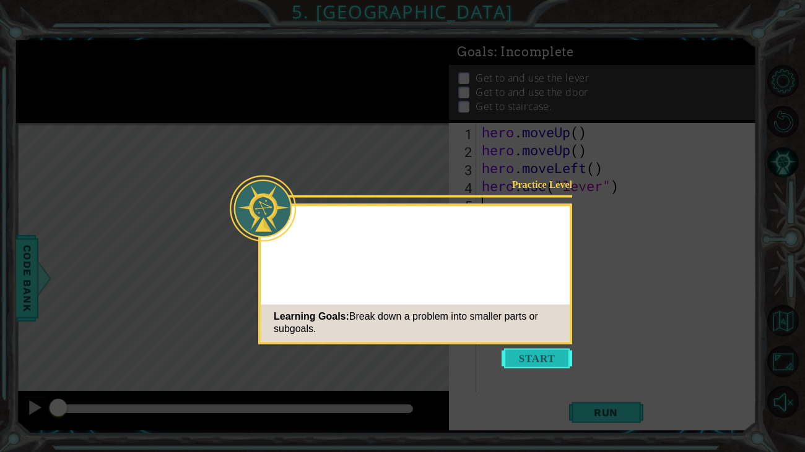
click at [528, 365] on button "Start" at bounding box center [536, 359] width 71 height 20
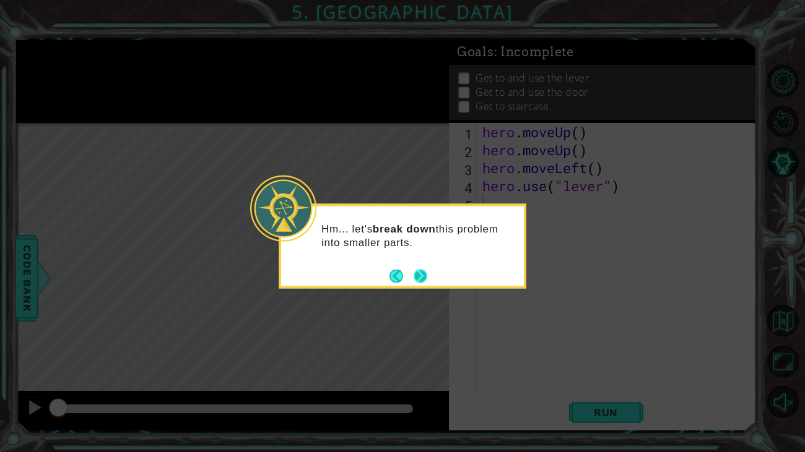
click at [421, 272] on button "Next" at bounding box center [420, 276] width 14 height 14
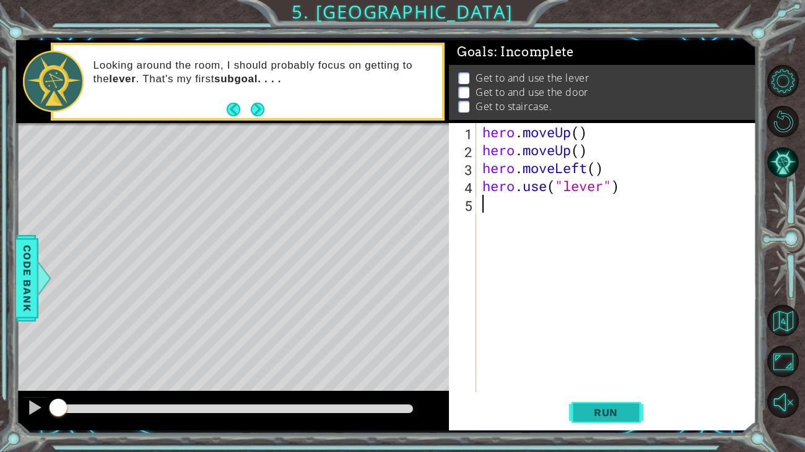
click at [622, 376] on span "Run" at bounding box center [605, 413] width 49 height 12
click at [621, 376] on button "Run" at bounding box center [606, 412] width 74 height 31
click at [618, 376] on button "Run" at bounding box center [606, 412] width 74 height 31
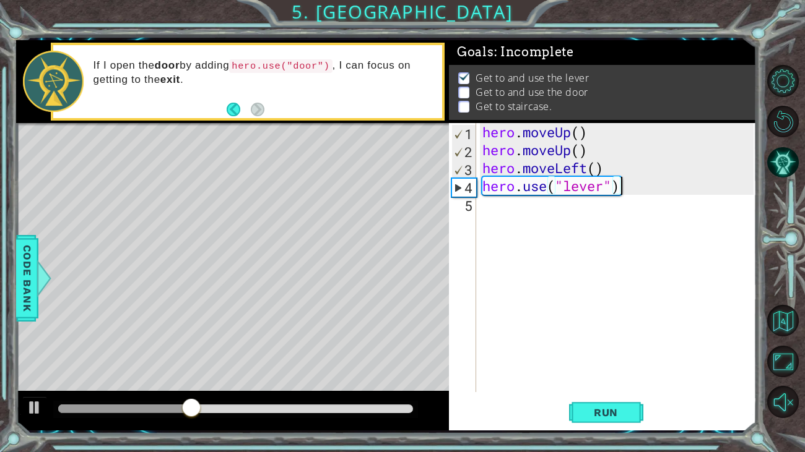
type textarea "hero.use("lever""
click at [508, 204] on div "hero . moveUp ( ) hero . moveUp ( ) hero . moveLeft ( ) hero . use ( "lever"" at bounding box center [620, 275] width 280 height 305
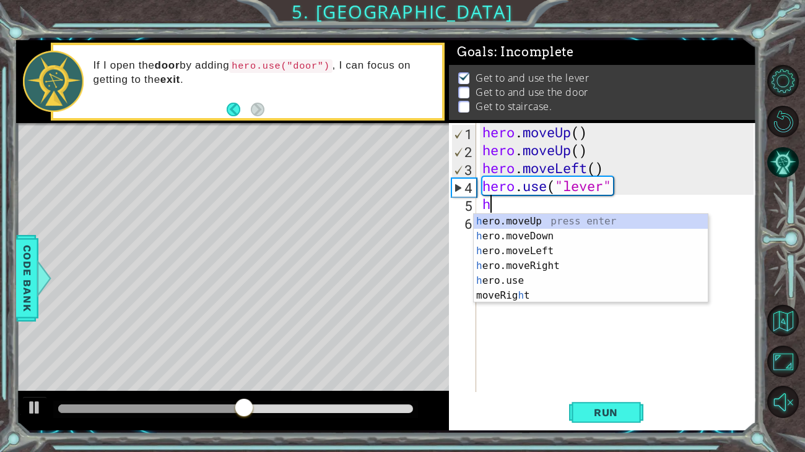
type textarea "her"
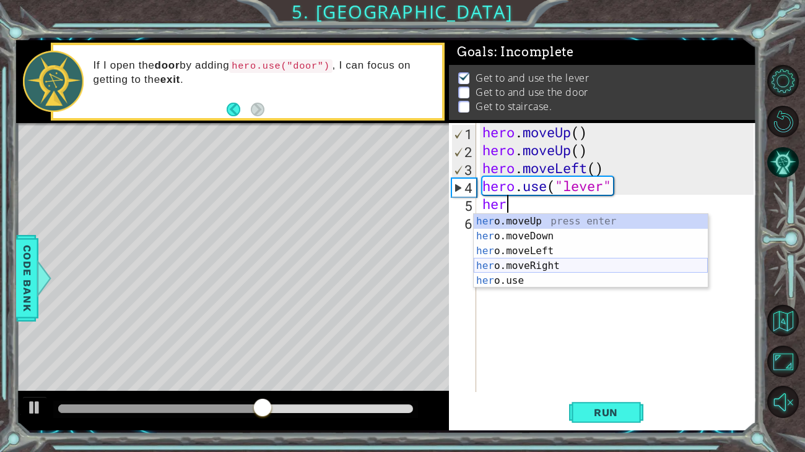
click at [555, 262] on div "her o.moveUp press enter her o.moveDown press enter her o.moveLeft press enter …" at bounding box center [591, 266] width 234 height 104
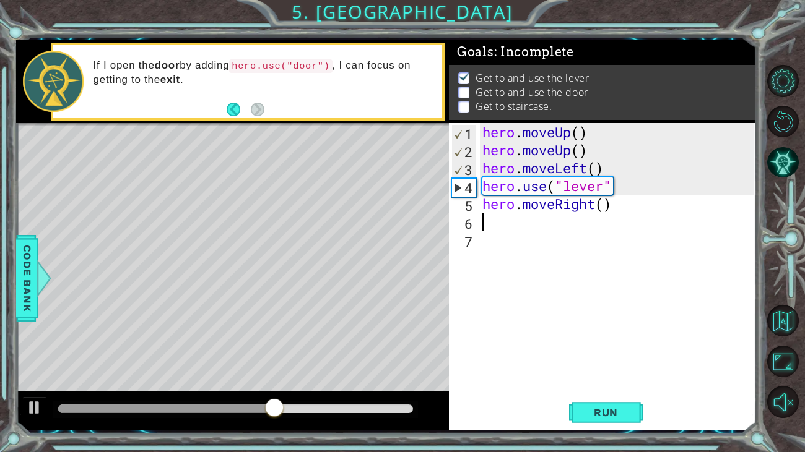
type textarea "h"
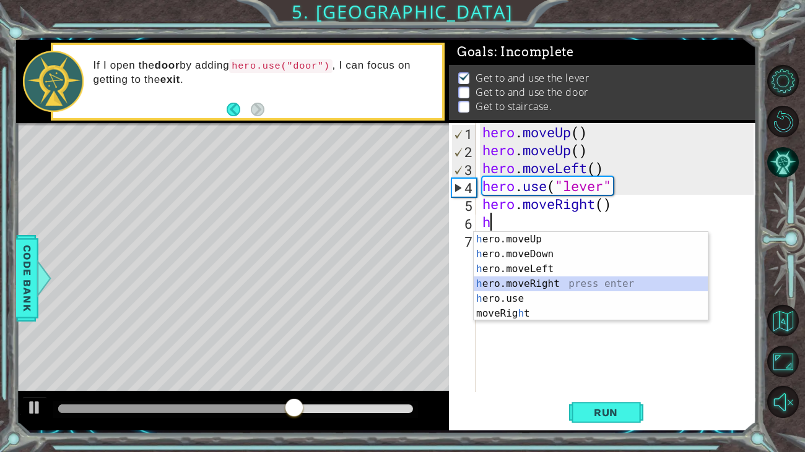
click at [565, 284] on div "h ero.moveUp press enter h ero.moveDown press enter h ero.moveLeft press enter …" at bounding box center [591, 291] width 234 height 119
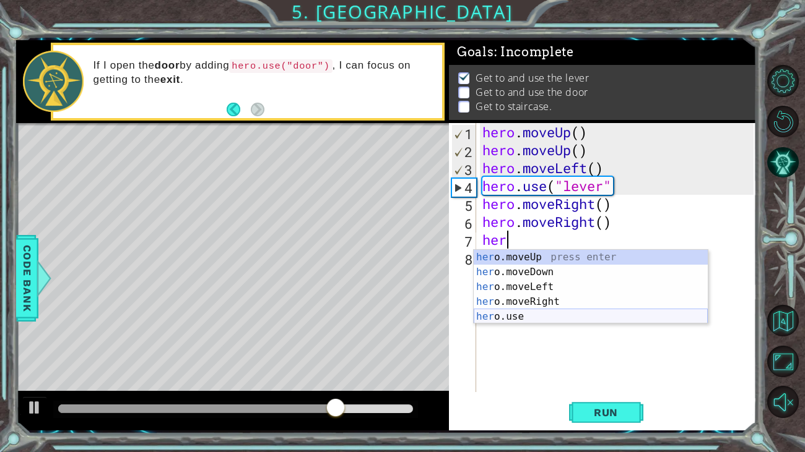
click at [576, 314] on div "her o.moveUp press enter her o.moveDown press enter her o.moveLeft press enter …" at bounding box center [591, 302] width 234 height 104
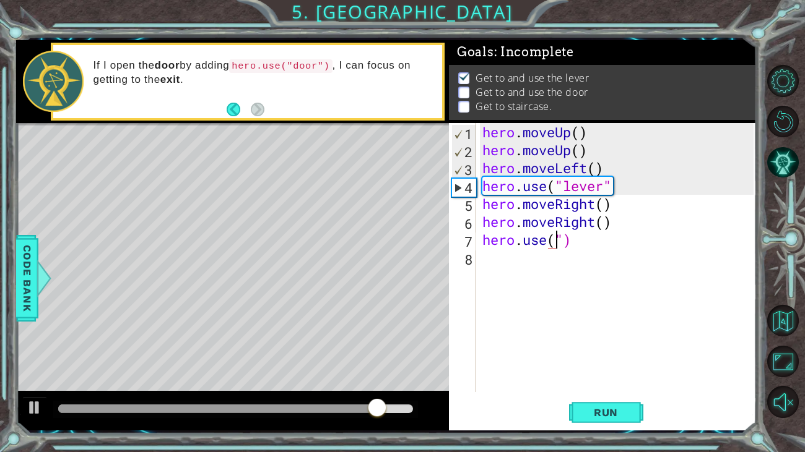
scroll to position [0, 4]
type textarea "hero.use("dor")"
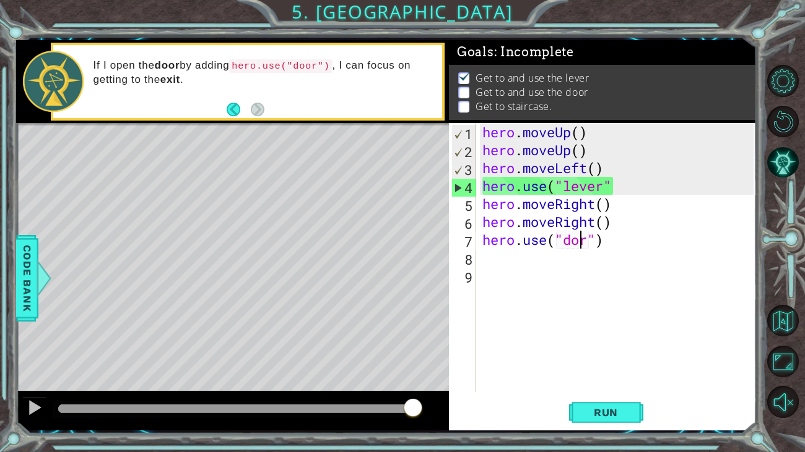
click at [582, 240] on div "hero . moveUp ( ) hero . moveUp ( ) hero . moveLeft ( ) hero . use ( "lever" he…" at bounding box center [620, 275] width 280 height 305
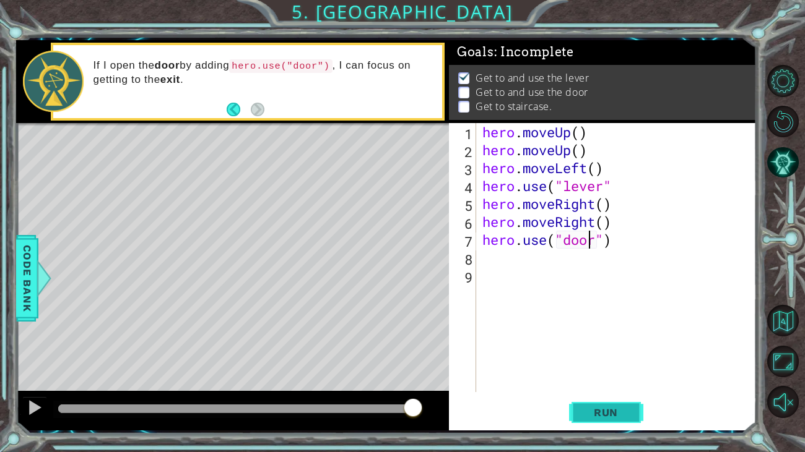
click at [600, 376] on button "Run" at bounding box center [606, 412] width 74 height 31
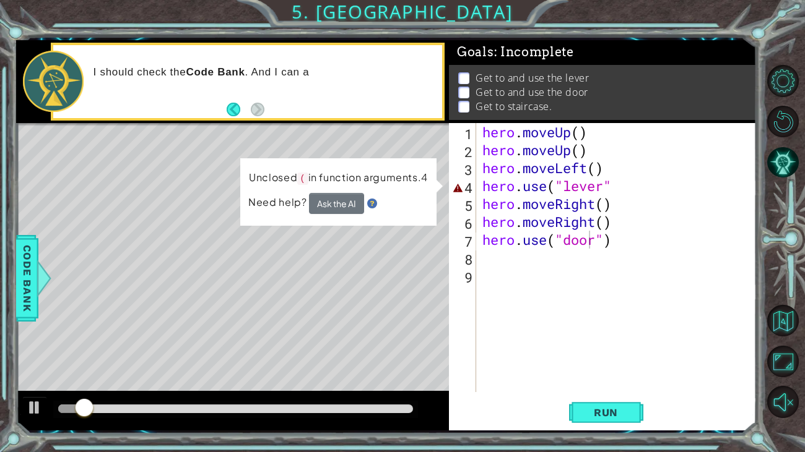
click at [221, 376] on div at bounding box center [235, 409] width 365 height 17
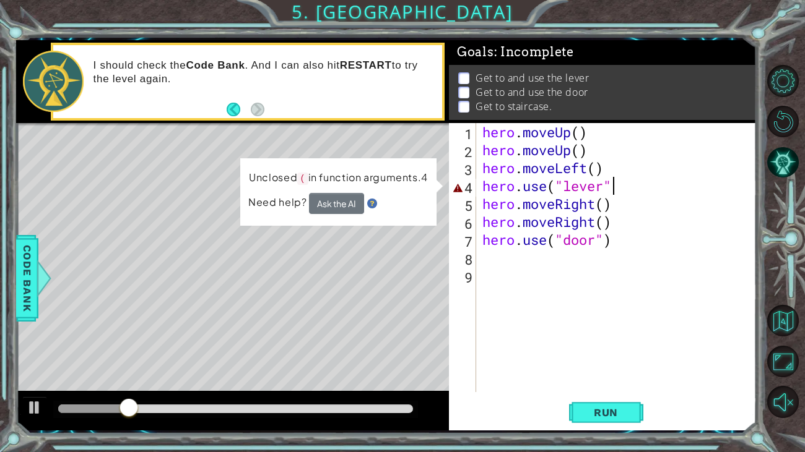
click at [621, 190] on div "hero . moveUp ( ) hero . moveUp ( ) hero . moveLeft ( ) hero . use ( "lever" he…" at bounding box center [620, 275] width 280 height 305
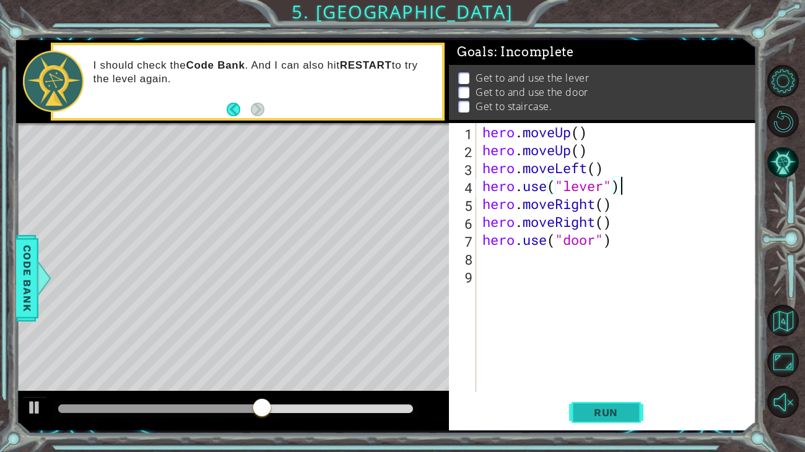
click at [587, 376] on span "Run" at bounding box center [605, 413] width 49 height 12
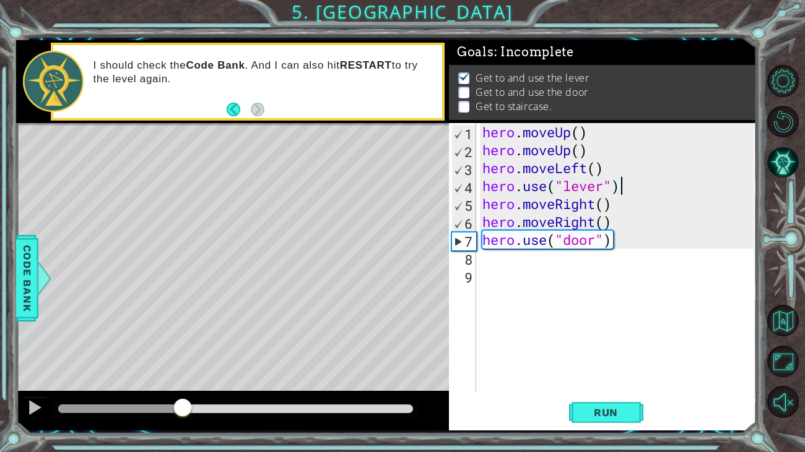
drag, startPoint x: 136, startPoint y: 407, endPoint x: 183, endPoint y: 413, distance: 48.0
click at [183, 376] on div at bounding box center [182, 409] width 22 height 22
click at [621, 236] on div "hero . moveUp ( ) hero . moveUp ( ) hero . moveLeft ( ) hero . use ( "lever" ) …" at bounding box center [620, 275] width 280 height 305
type textarea "hero.use("door")"
click at [610, 237] on div "hero . moveUp ( ) hero . moveUp ( ) hero . moveLeft ( ) hero . use ( "lever" ) …" at bounding box center [620, 275] width 280 height 305
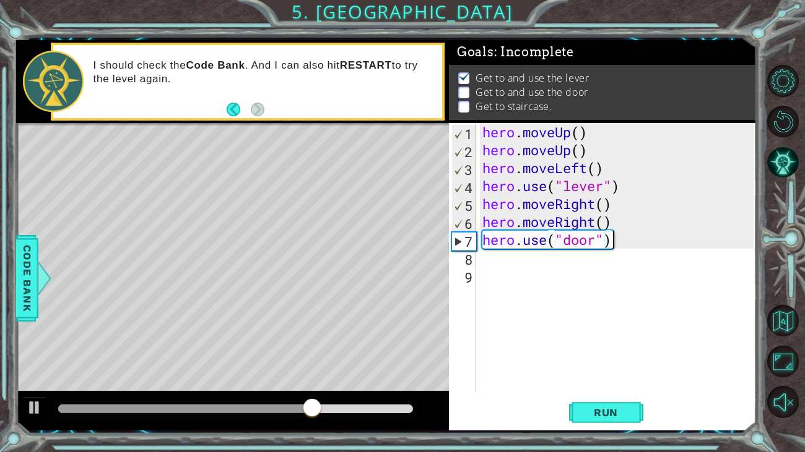
click at [524, 261] on div "hero . moveUp ( ) hero . moveUp ( ) hero . moveLeft ( ) hero . use ( "lever" ) …" at bounding box center [620, 275] width 280 height 305
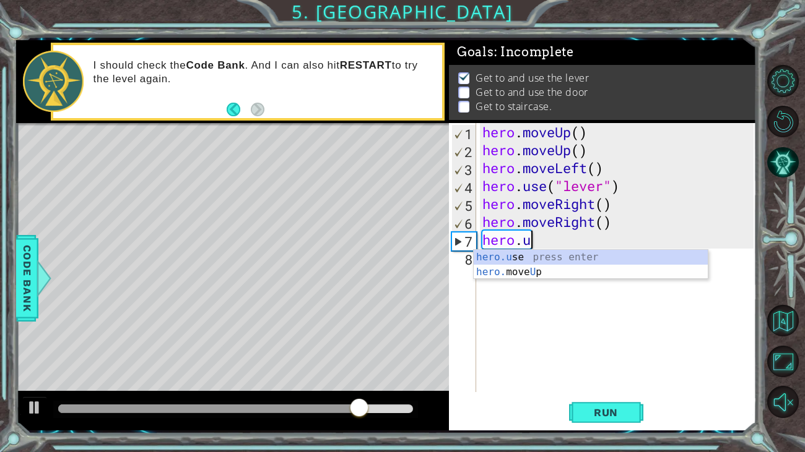
type textarea "hero."
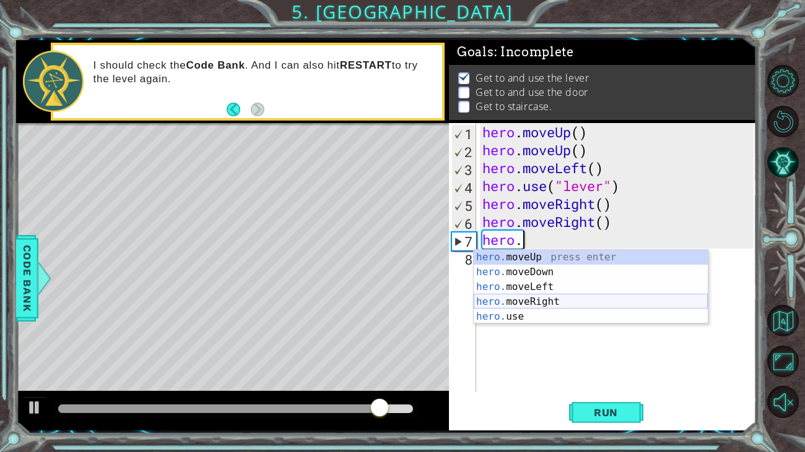
click at [626, 304] on div "hero. moveUp press enter hero. moveDown press enter hero. moveLeft press enter …" at bounding box center [591, 302] width 234 height 104
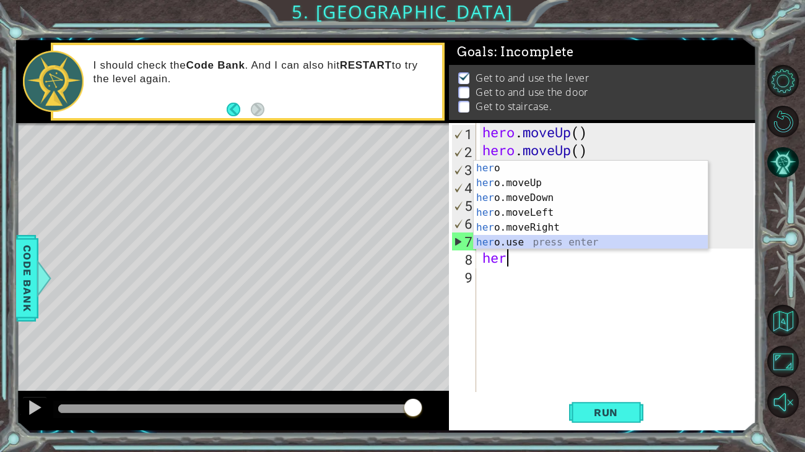
click at [494, 238] on div "her o press enter her o.moveUp press enter her o.moveDown press enter her o.mov…" at bounding box center [591, 220] width 234 height 119
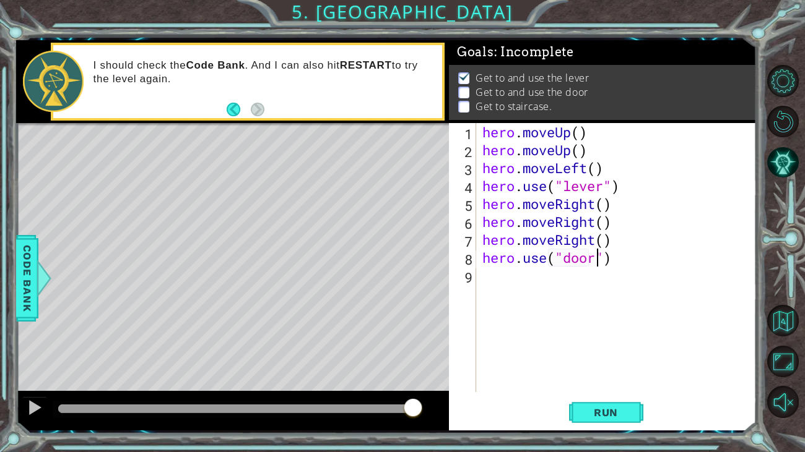
scroll to position [0, 4]
type textarea "hero.use("door")"
click at [626, 376] on button "Run" at bounding box center [606, 412] width 74 height 31
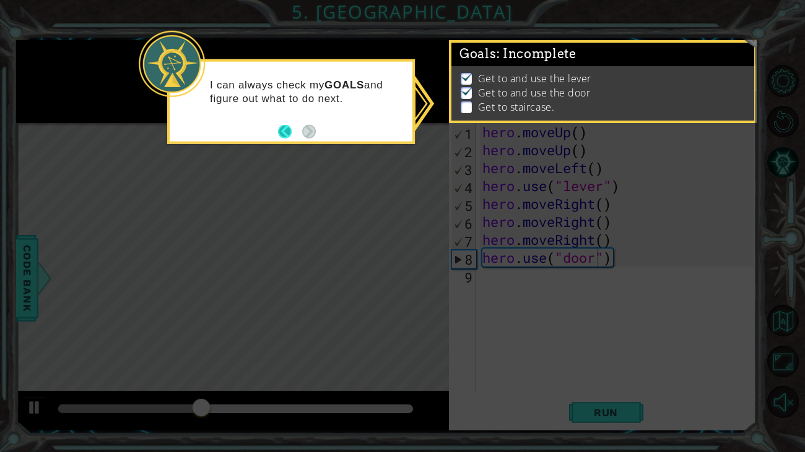
click at [285, 132] on button "Back" at bounding box center [290, 131] width 24 height 14
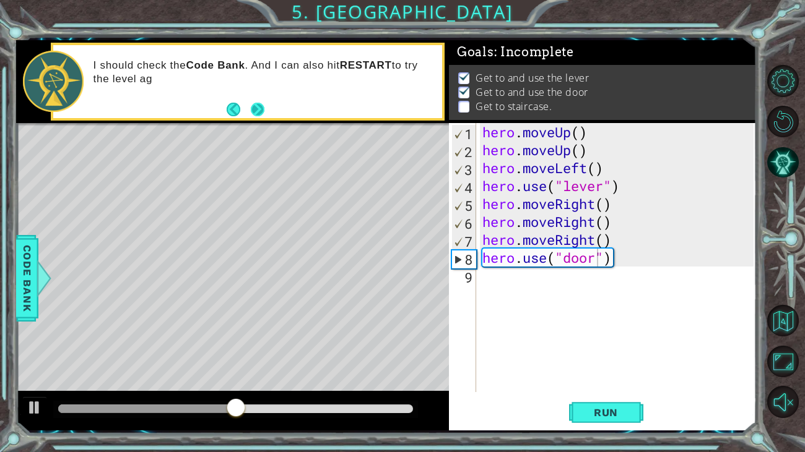
click at [264, 107] on div "I should check the Code Bank . And I can also hit RESTART to try the level ag" at bounding box center [247, 81] width 389 height 73
click at [266, 108] on div "I should check the Code Bank . And I can also hit RESTART to try the level agai…" at bounding box center [263, 82] width 357 height 58
click at [263, 108] on button "Next" at bounding box center [257, 110] width 14 height 14
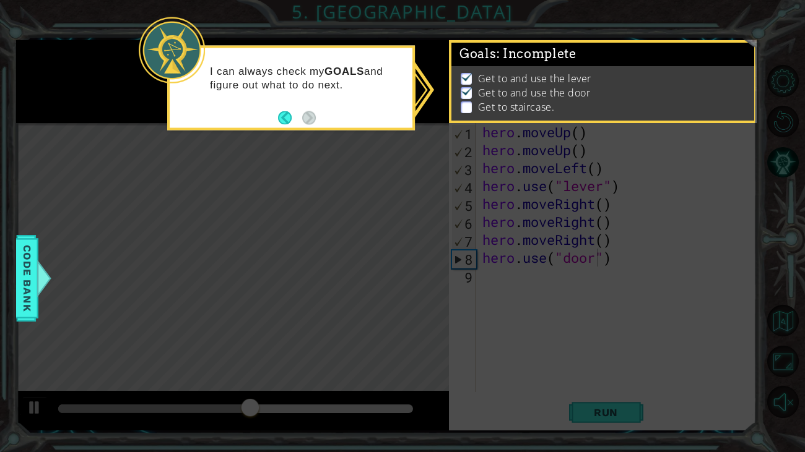
click at [263, 108] on div "I can always check my GOALS and figure out what to do next." at bounding box center [291, 84] width 243 height 63
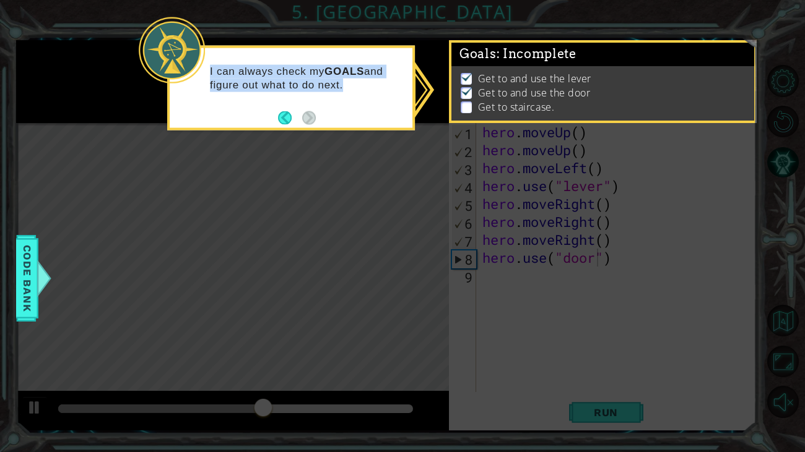
click at [332, 113] on div "I can always check my GOALS and figure out what to do next." at bounding box center [291, 84] width 243 height 63
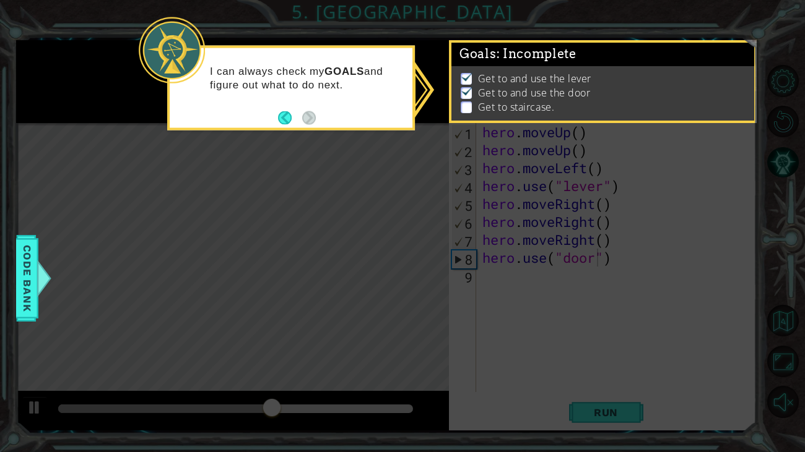
click at [410, 132] on icon at bounding box center [402, 226] width 805 height 452
click at [491, 90] on p "Get to and use the door" at bounding box center [534, 93] width 113 height 14
click at [482, 128] on icon at bounding box center [402, 226] width 805 height 452
click at [364, 63] on div "I can always check my GOALS and figure out what to do next." at bounding box center [291, 84] width 243 height 63
click at [593, 52] on div "Goals : Incomplete" at bounding box center [602, 55] width 303 height 24
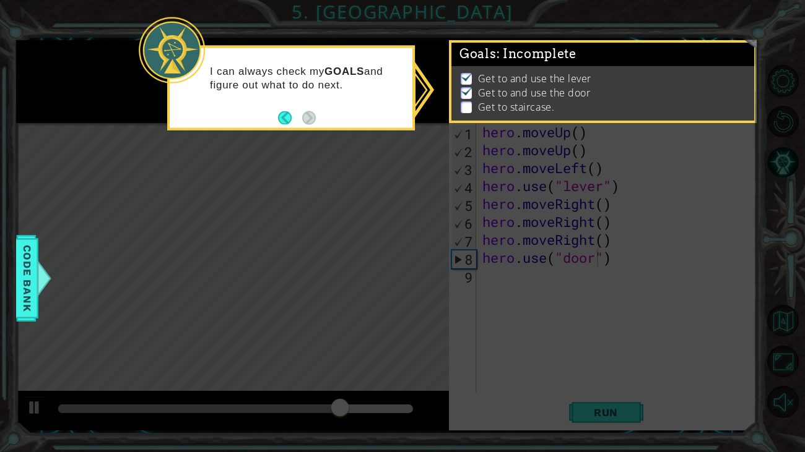
click at [463, 107] on p at bounding box center [466, 108] width 11 height 12
click at [637, 355] on icon at bounding box center [402, 226] width 805 height 452
click at [615, 376] on icon at bounding box center [402, 226] width 805 height 452
click at [370, 376] on icon at bounding box center [402, 226] width 805 height 452
click at [19, 285] on span "Code Bank" at bounding box center [27, 279] width 20 height 76
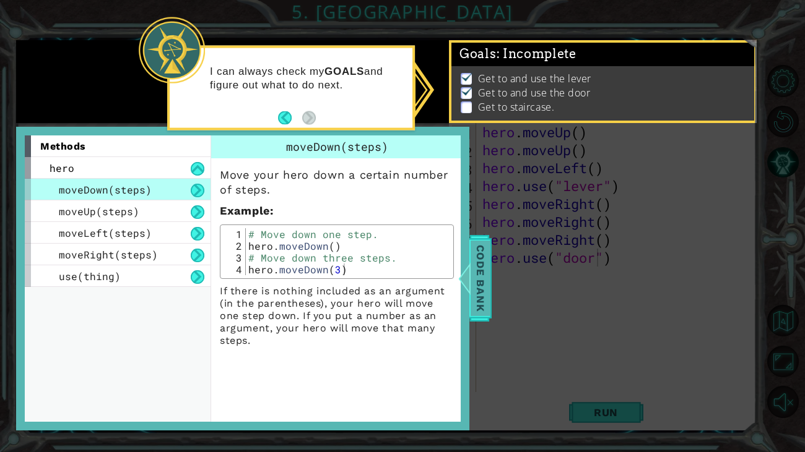
click at [486, 280] on span "Code Bank" at bounding box center [480, 279] width 20 height 76
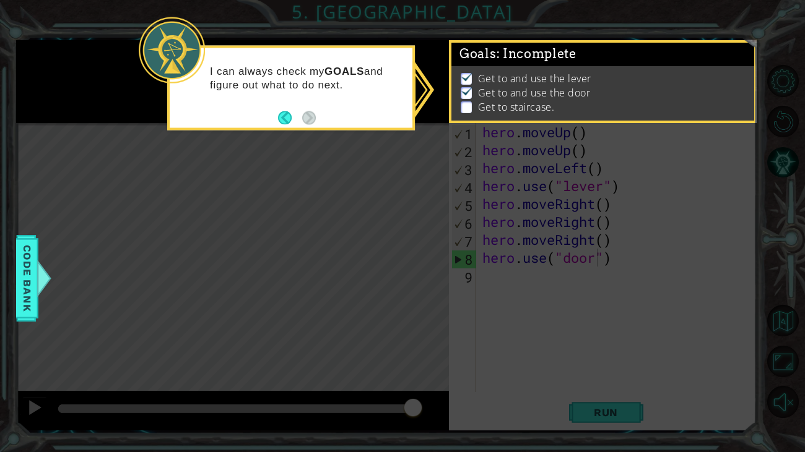
click at [471, 106] on p at bounding box center [466, 108] width 11 height 12
click at [285, 113] on button "Back" at bounding box center [290, 118] width 24 height 14
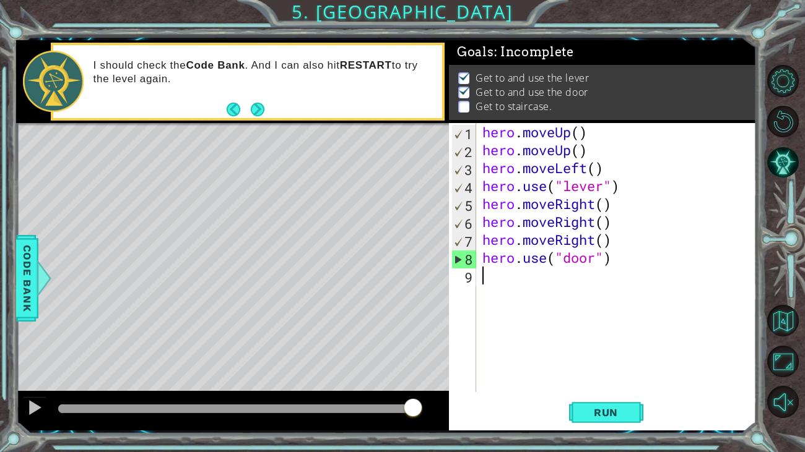
click at [540, 276] on div "hero . moveUp ( ) hero . moveUp ( ) hero . moveLeft ( ) hero . use ( "lever" ) …" at bounding box center [620, 275] width 280 height 305
type textarea "he"
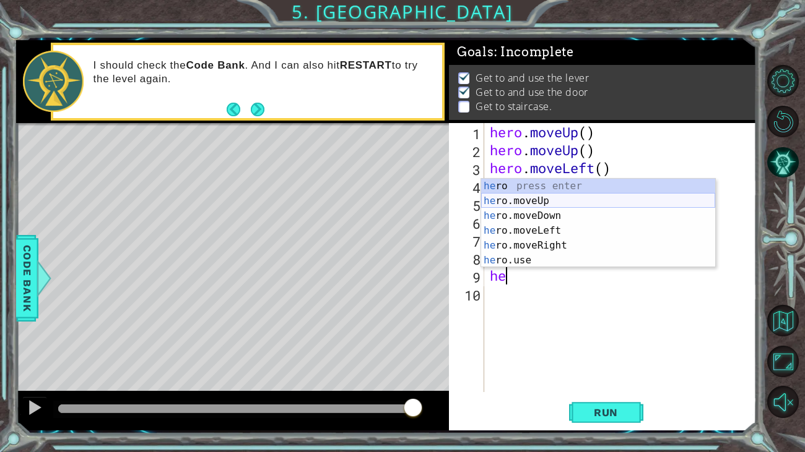
click at [544, 201] on div "he ro press enter he ro.moveUp press enter he ro.moveDown press enter he ro.mov…" at bounding box center [598, 238] width 234 height 119
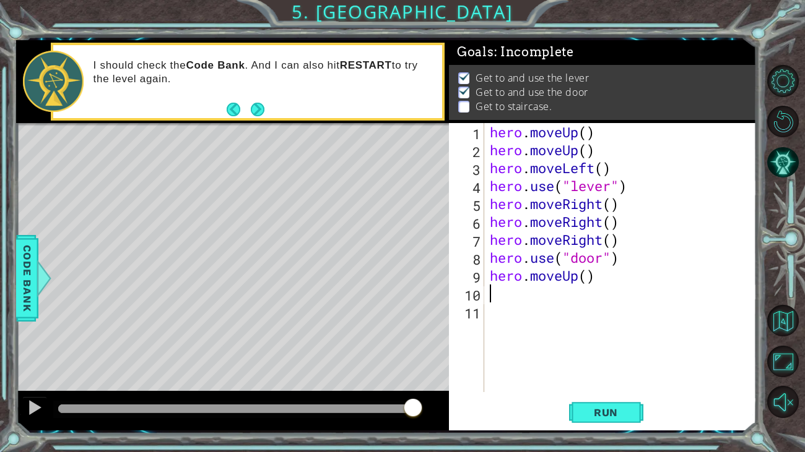
type textarea "h"
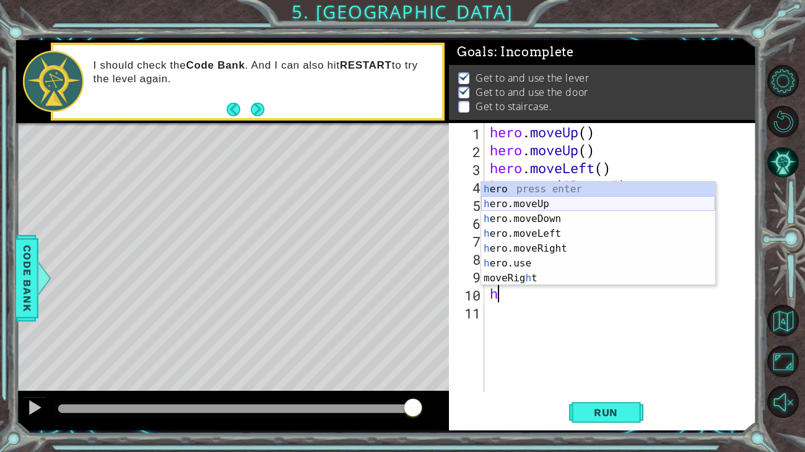
click at [517, 202] on div "h ero press enter h ero.moveUp press enter h ero.moveDown press enter h ero.mov…" at bounding box center [598, 249] width 234 height 134
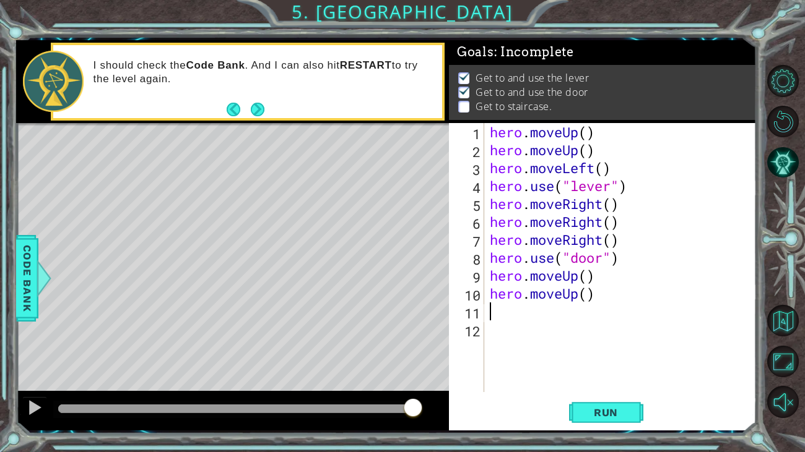
type textarea "h"
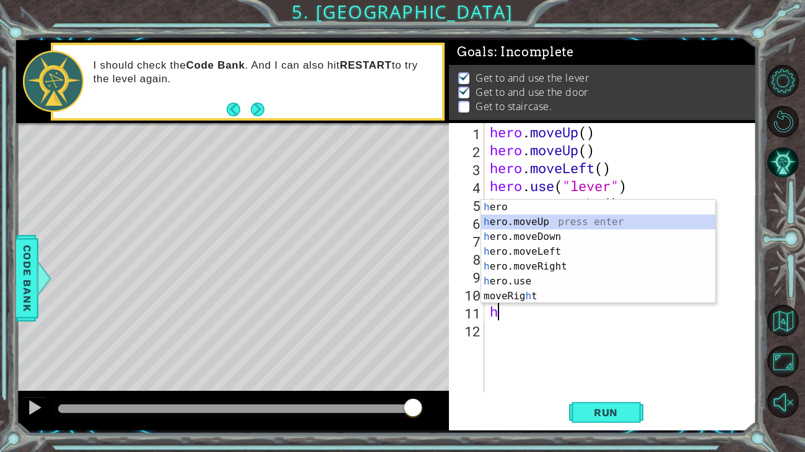
click at [507, 225] on div "h ero press enter h ero.moveUp press enter h ero.moveDown press enter h ero.mov…" at bounding box center [598, 267] width 234 height 134
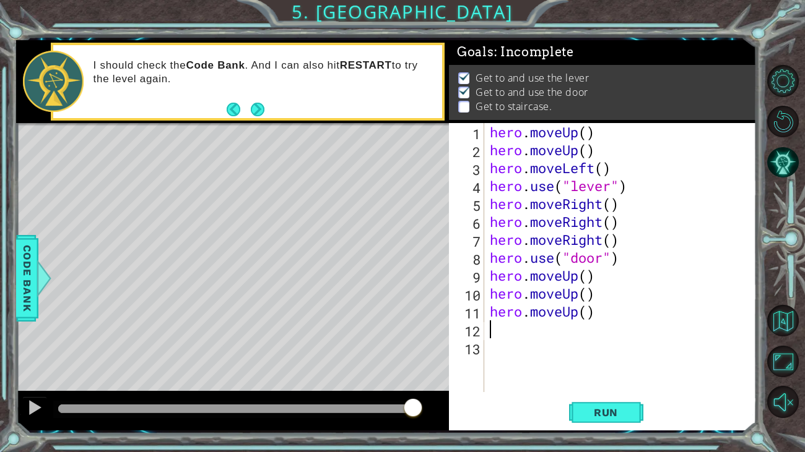
click at [600, 311] on div "hero . moveUp ( ) hero . moveUp ( ) hero . moveLeft ( ) hero . use ( "lever" ) …" at bounding box center [623, 275] width 272 height 305
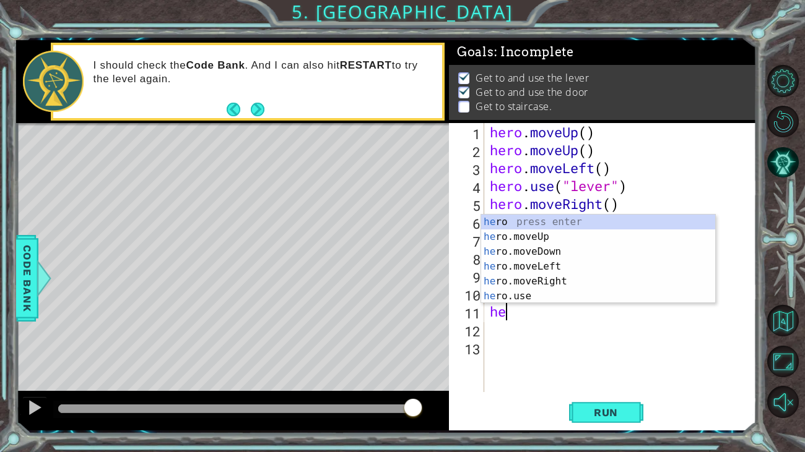
type textarea "h"
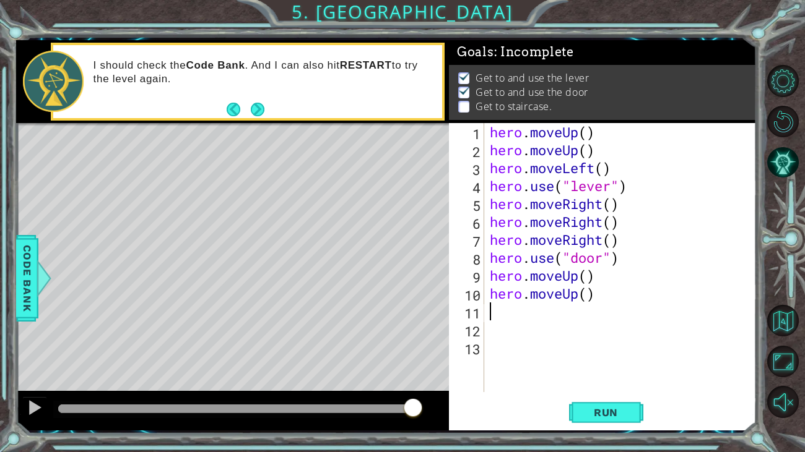
type textarea "h"
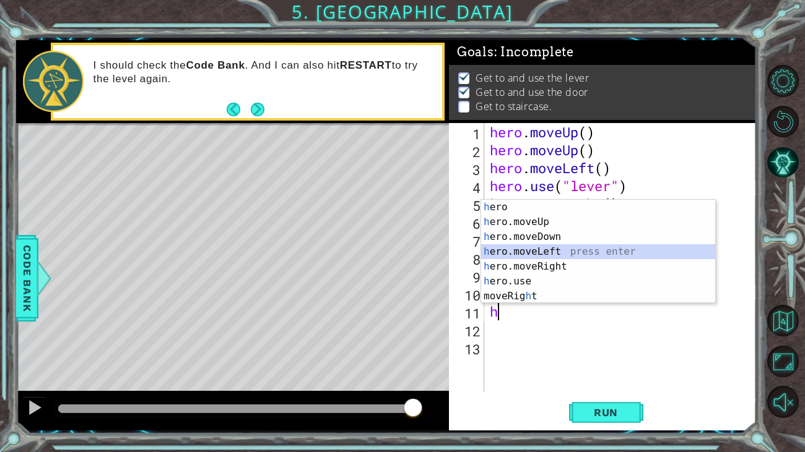
click at [571, 256] on div "h ero press enter h ero.moveUp press enter h ero.moveDown press enter h ero.mov…" at bounding box center [598, 267] width 234 height 134
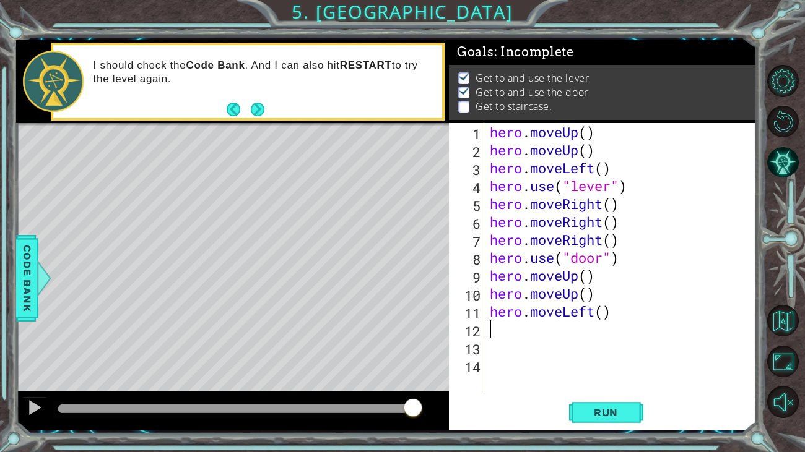
type textarea "h"
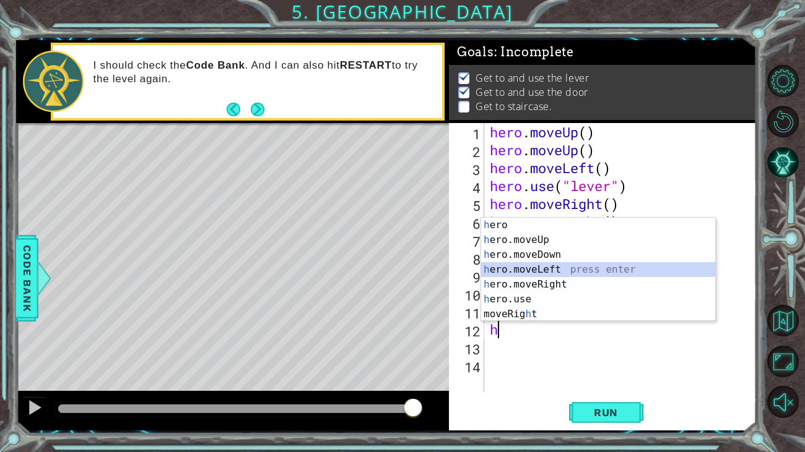
click at [563, 265] on div "h ero press enter h ero.moveUp press enter h ero.moveDown press enter h ero.mov…" at bounding box center [598, 285] width 234 height 134
type textarea "h"
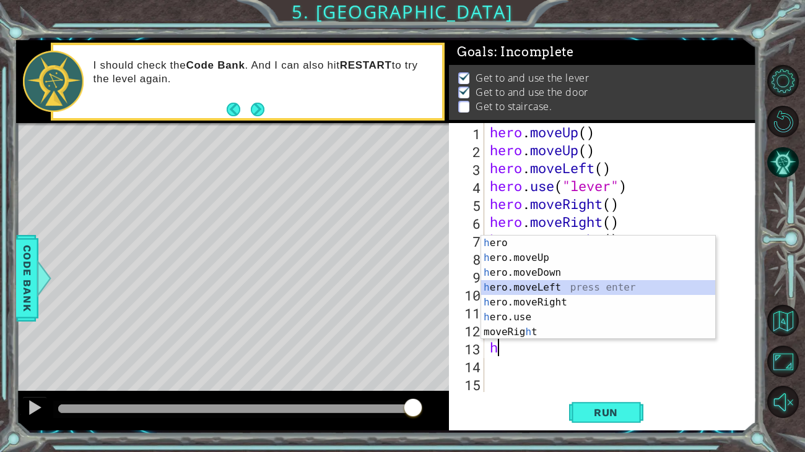
click at [552, 289] on div "h ero press enter h ero.moveUp press enter h ero.moveDown press enter h ero.mov…" at bounding box center [598, 303] width 234 height 134
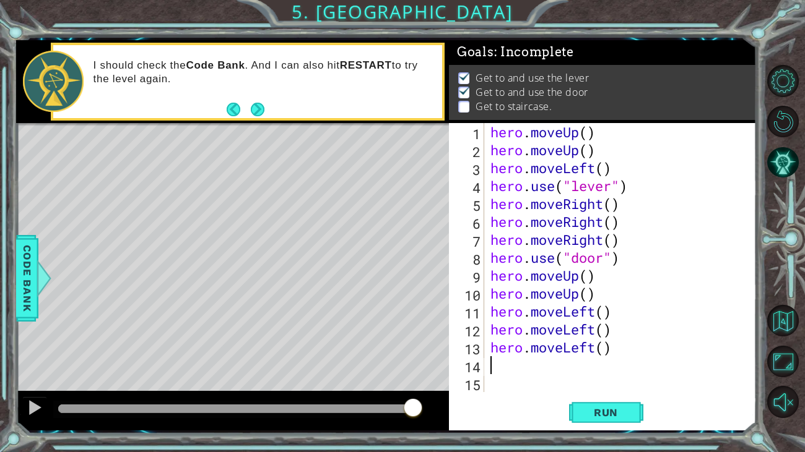
type textarea "h"
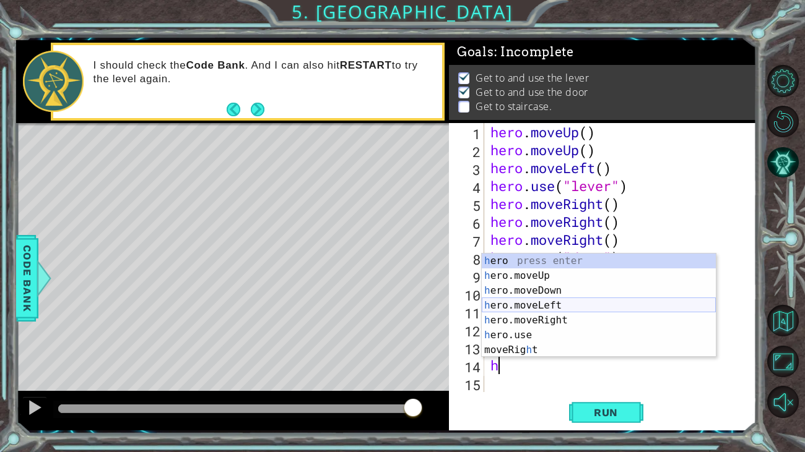
click at [599, 302] on div "h ero press enter h ero.moveUp press enter h ero.moveDown press enter h ero.mov…" at bounding box center [599, 321] width 234 height 134
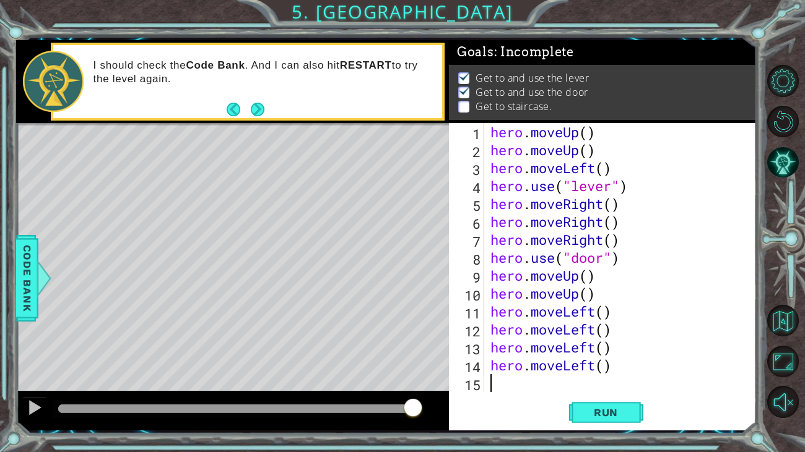
type textarea "h"
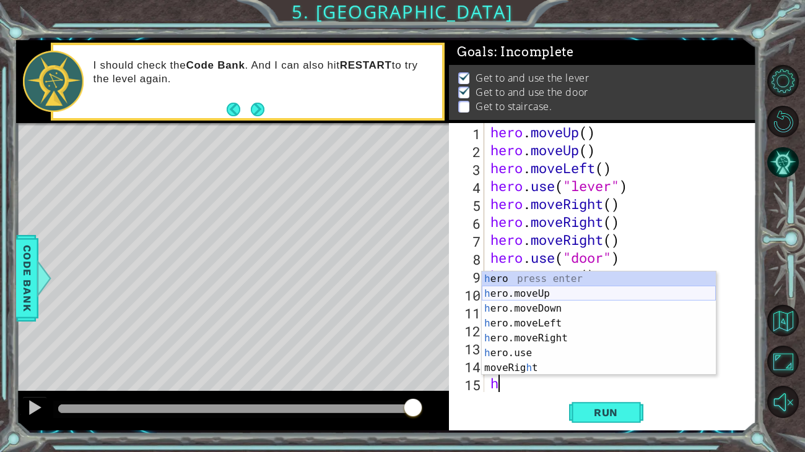
click at [513, 288] on div "h ero press enter h ero.moveUp press enter h ero.moveDown press enter h ero.mov…" at bounding box center [599, 339] width 234 height 134
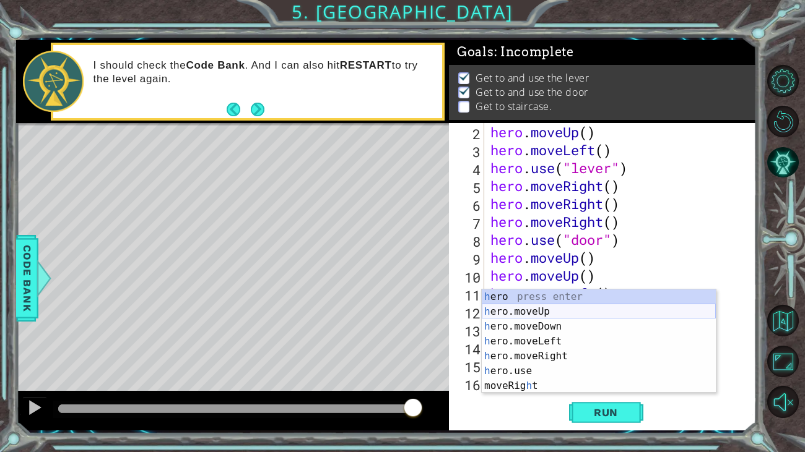
scroll to position [17, 0]
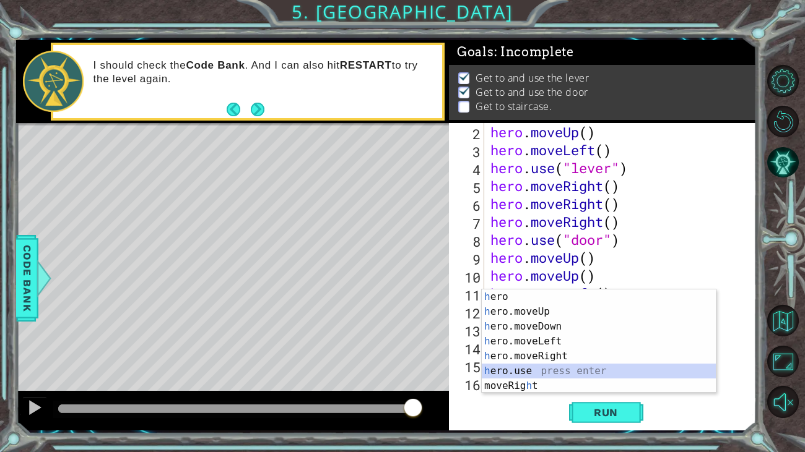
click at [540, 373] on div "h ero press enter h ero.moveUp press enter h ero.moveDown press enter h ero.mov…" at bounding box center [599, 357] width 234 height 134
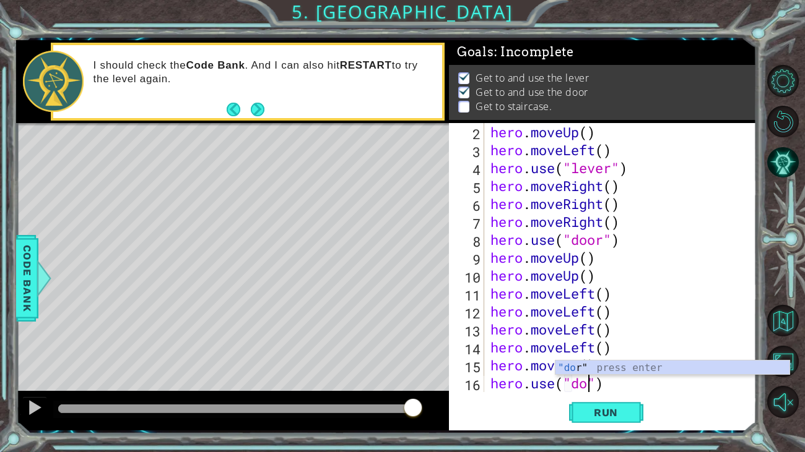
scroll to position [0, 4]
type textarea "hero.use("door")"
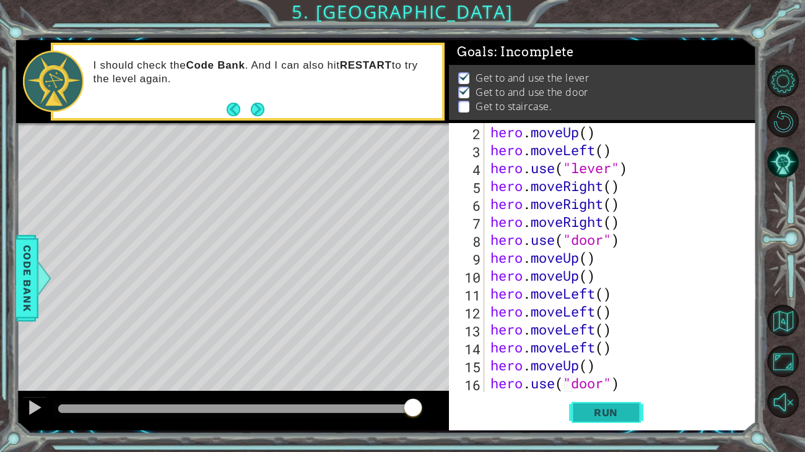
click at [624, 376] on button "Run" at bounding box center [606, 412] width 74 height 31
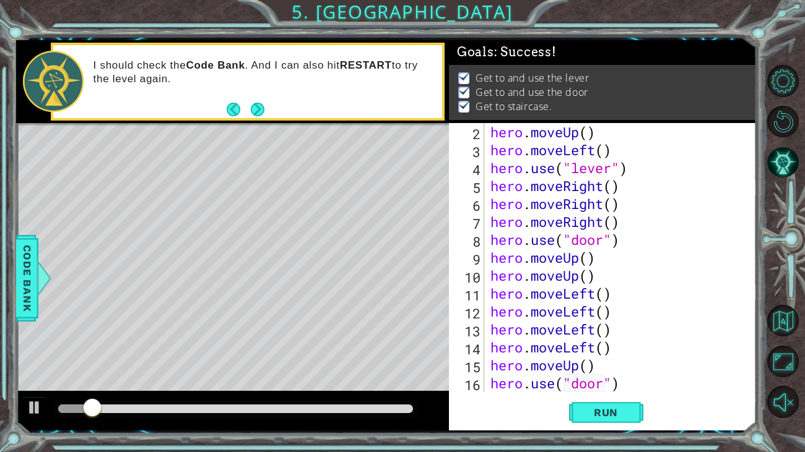
click at [79, 376] on div at bounding box center [75, 409] width 34 height 9
click at [39, 376] on div at bounding box center [35, 408] width 16 height 16
drag, startPoint x: 143, startPoint y: 409, endPoint x: 345, endPoint y: 410, distance: 201.8
click at [345, 376] on div at bounding box center [347, 409] width 22 height 22
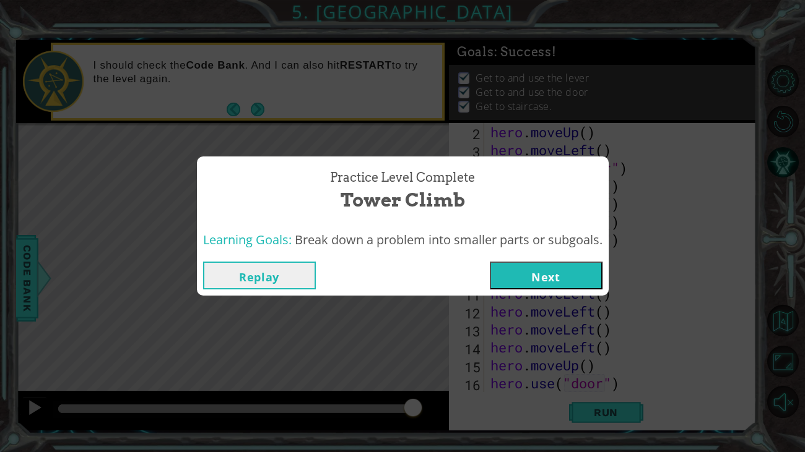
click at [571, 282] on button "Next" at bounding box center [546, 276] width 113 height 28
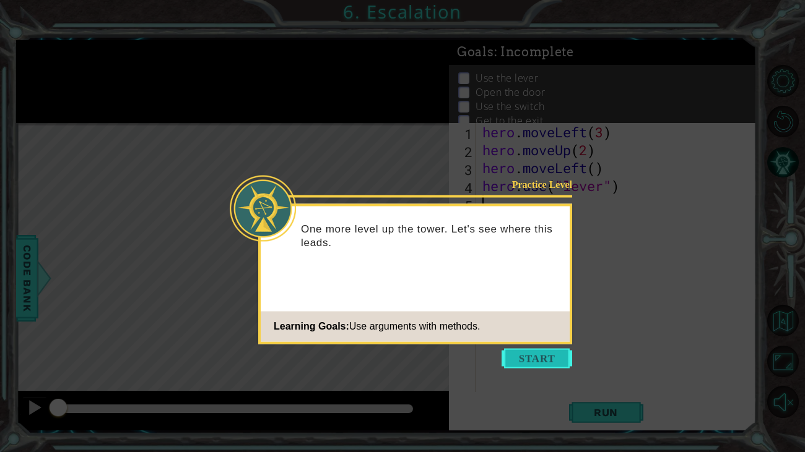
click at [520, 360] on button "Start" at bounding box center [536, 359] width 71 height 20
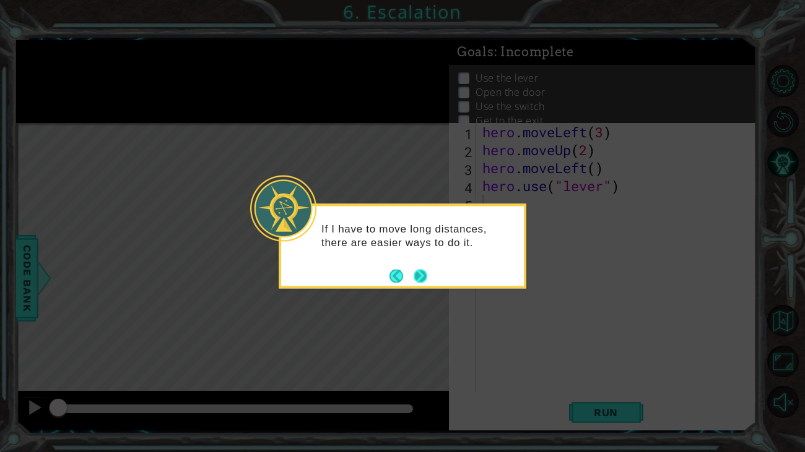
click at [418, 274] on button "Next" at bounding box center [420, 276] width 14 height 14
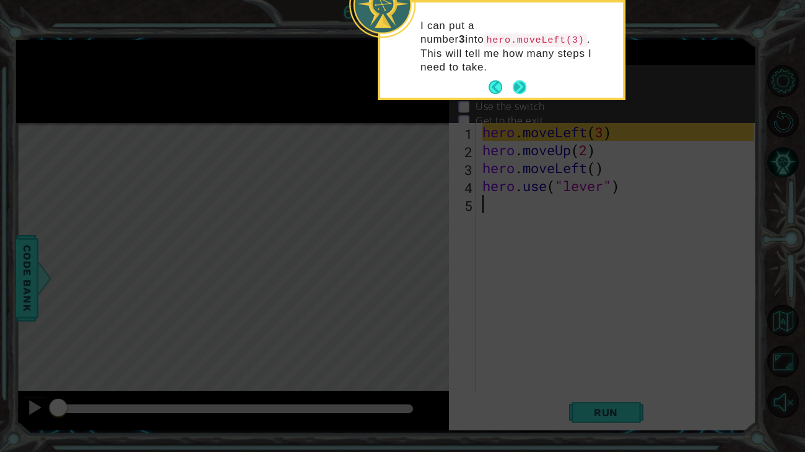
click at [519, 80] on button "Next" at bounding box center [520, 87] width 14 height 14
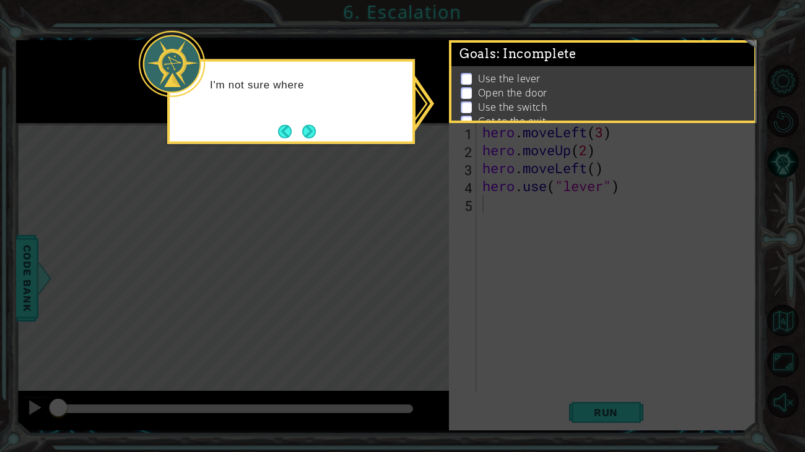
click at [532, 150] on icon at bounding box center [402, 226] width 805 height 452
click at [311, 128] on button "Next" at bounding box center [309, 131] width 14 height 14
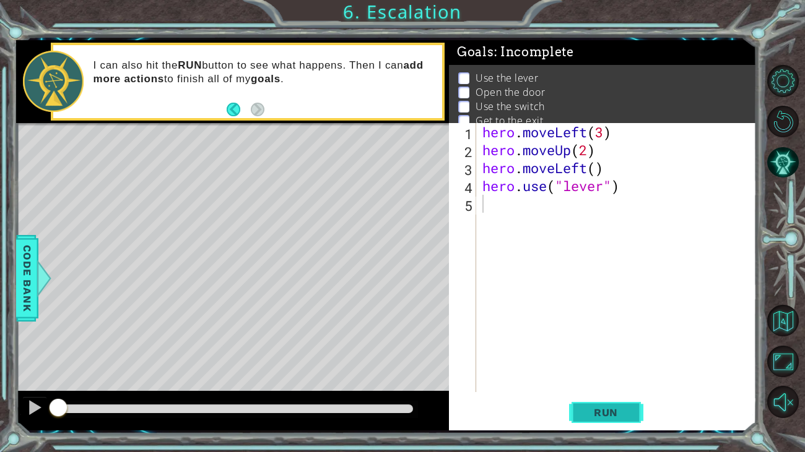
click at [634, 376] on button "Run" at bounding box center [606, 412] width 74 height 31
click at [626, 376] on span "Run" at bounding box center [605, 413] width 49 height 12
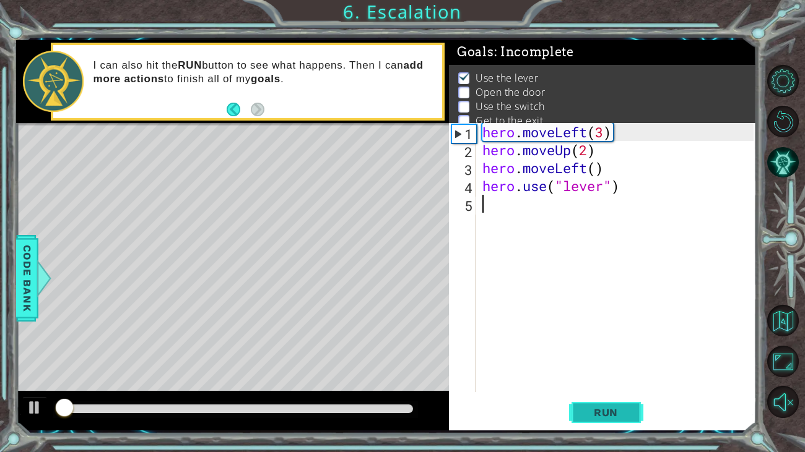
scroll to position [5, 0]
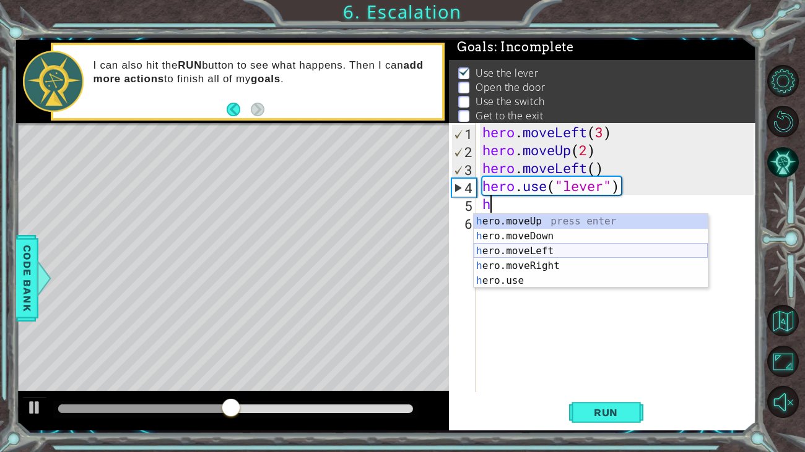
click at [545, 251] on div "h ero.moveUp press enter h ero.moveDown press enter h ero.moveLeft press enter …" at bounding box center [591, 266] width 234 height 104
type textarea "hero.moveLeft(1)"
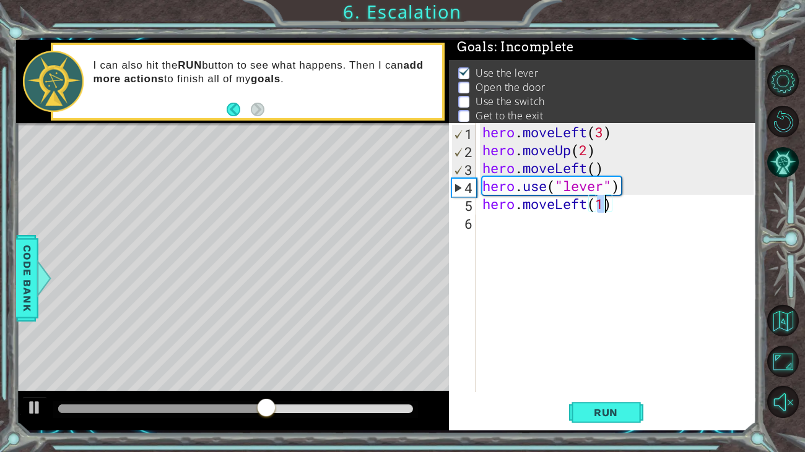
click at [526, 240] on div "hero . moveLeft ( 3 ) hero . moveUp ( 2 ) hero . moveLeft ( ) hero . use ( "lev…" at bounding box center [620, 275] width 280 height 305
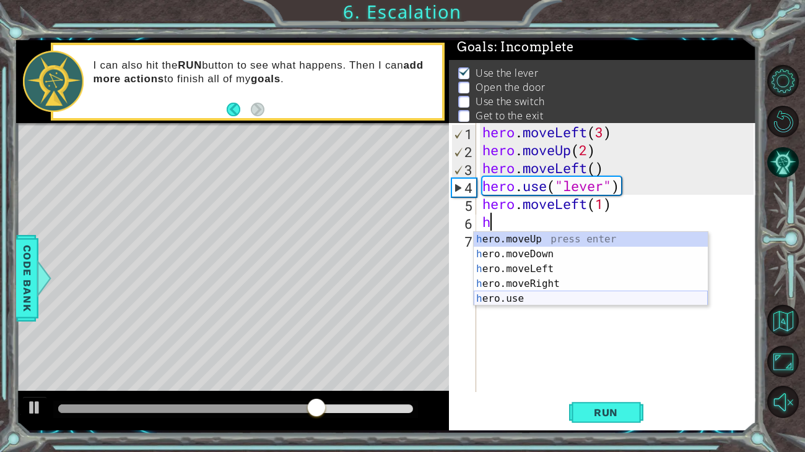
click at [548, 295] on div "h ero.moveUp press enter h ero.moveDown press enter h ero.moveLeft press enter …" at bounding box center [591, 284] width 234 height 104
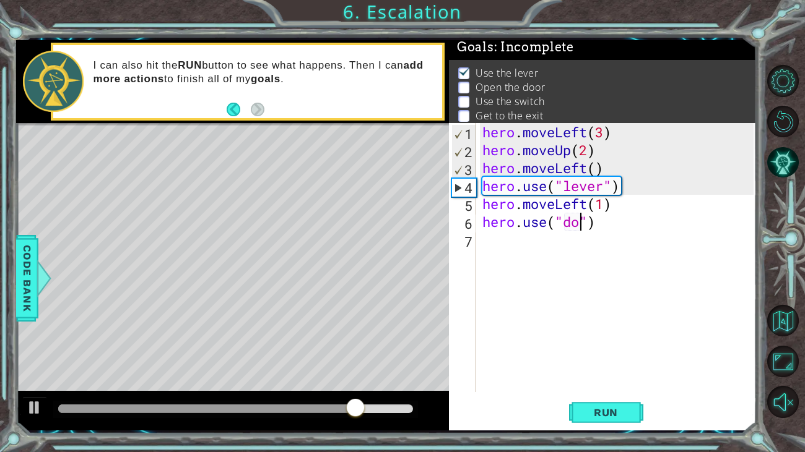
scroll to position [0, 4]
type textarea "hero.use("door")"
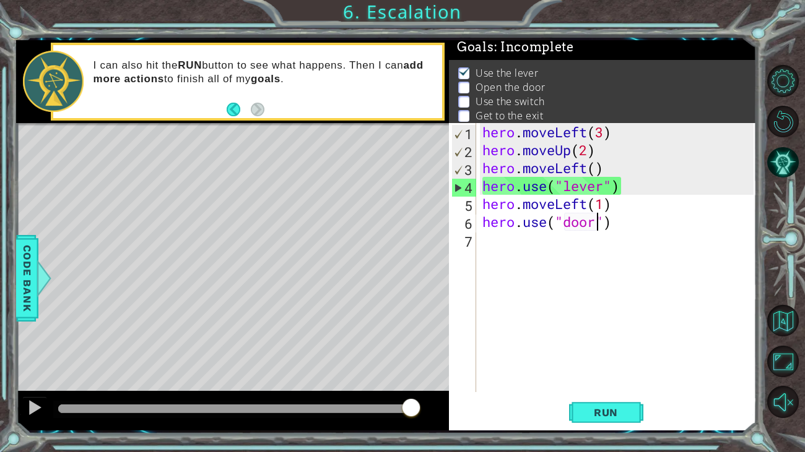
click at [513, 238] on div "hero . moveLeft ( 3 ) hero . moveUp ( 2 ) hero . moveLeft ( ) hero . use ( "lev…" at bounding box center [620, 275] width 280 height 305
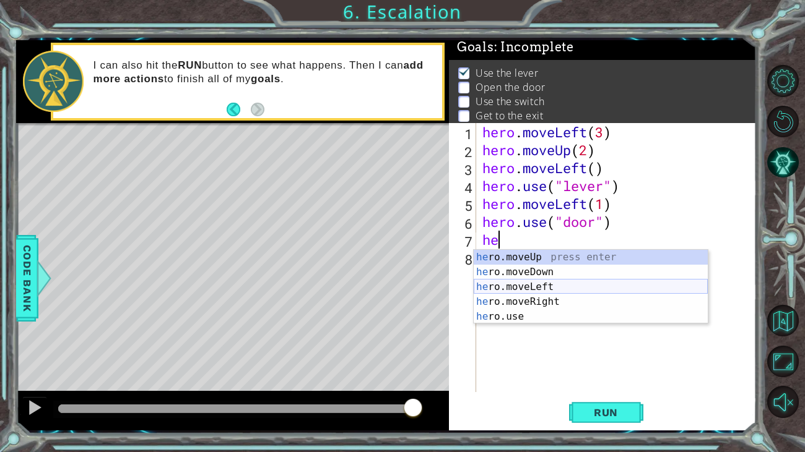
click at [542, 290] on div "he ro.moveUp press enter he ro.moveDown press enter he ro.moveLeft press enter …" at bounding box center [591, 302] width 234 height 104
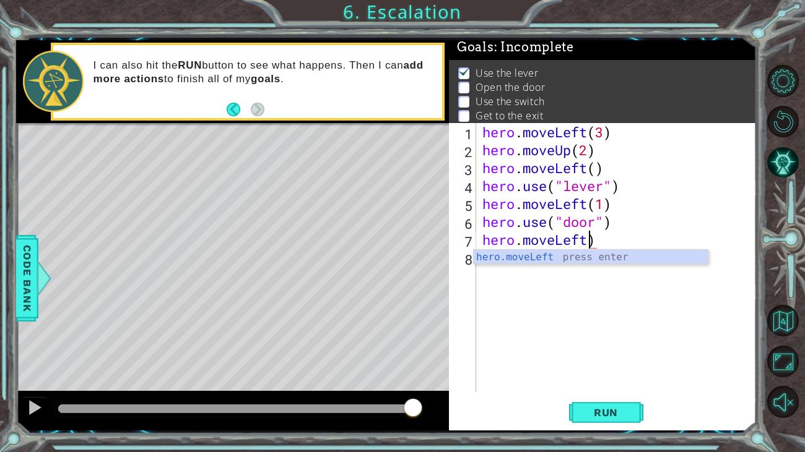
type textarea "hero.moveLeft)"
click at [737, 305] on div "hero . moveLeft ( 3 ) hero . moveUp ( 2 ) hero . moveLeft ( ) hero . use ( "lev…" at bounding box center [620, 275] width 280 height 305
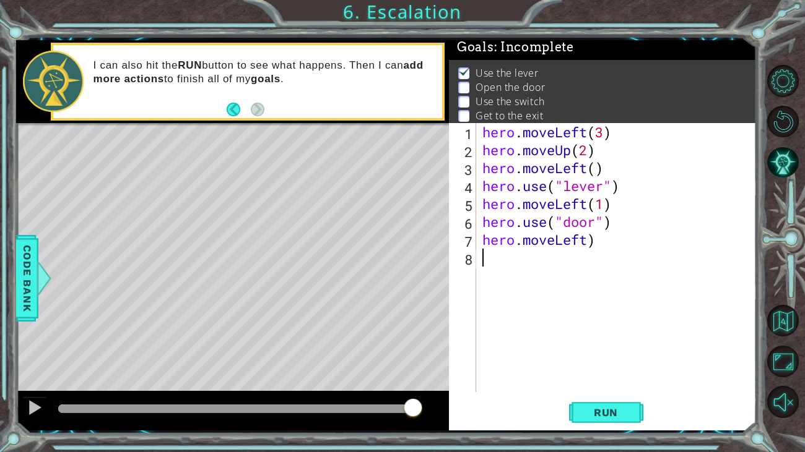
click at [587, 251] on div "hero . moveLeft ( 3 ) hero . moveUp ( 2 ) hero . moveLeft ( ) hero . use ( "lev…" at bounding box center [620, 275] width 280 height 305
click at [587, 248] on div "hero . moveLeft ( 3 ) hero . moveUp ( 2 ) hero . moveLeft ( ) hero . use ( "lev…" at bounding box center [620, 275] width 280 height 305
type textarea "hero.moveLeft(4)"
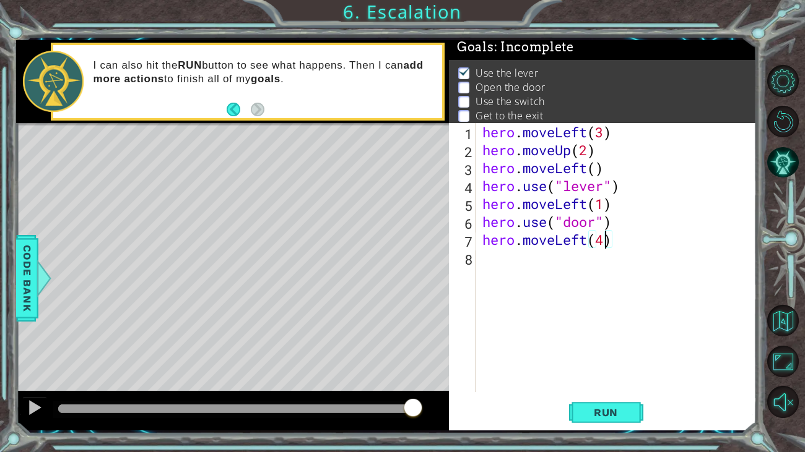
click at [527, 267] on div "hero . moveLeft ( 3 ) hero . moveUp ( 2 ) hero . moveLeft ( ) hero . use ( "lev…" at bounding box center [620, 275] width 280 height 305
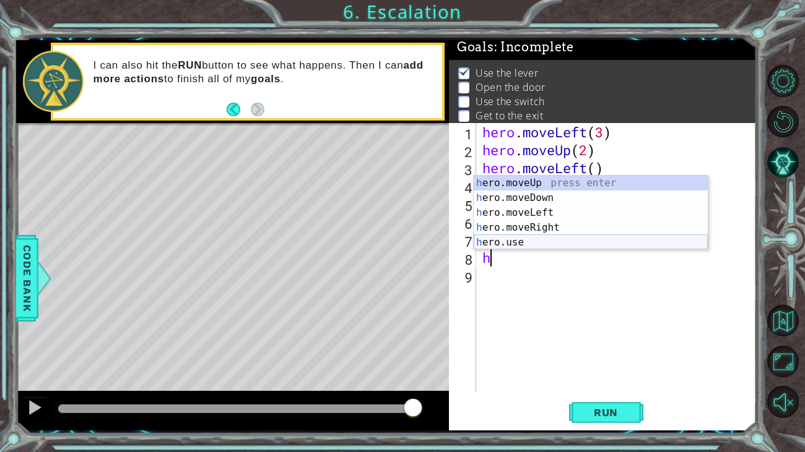
click at [530, 244] on div "h ero.moveUp press enter h ero.moveDown press enter h ero.moveLeft press enter …" at bounding box center [591, 228] width 234 height 104
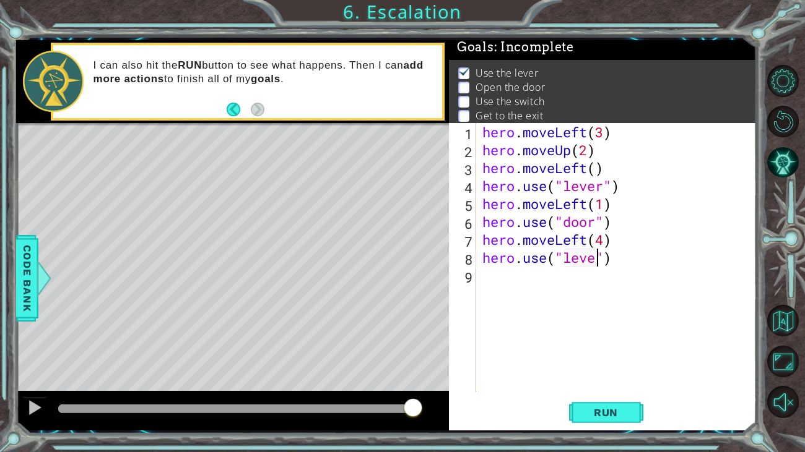
type textarea "hero.use("lever")"
click at [537, 272] on div "hero . moveLeft ( 3 ) hero . moveUp ( 2 ) hero . moveLeft ( ) hero . use ( "lev…" at bounding box center [620, 275] width 280 height 305
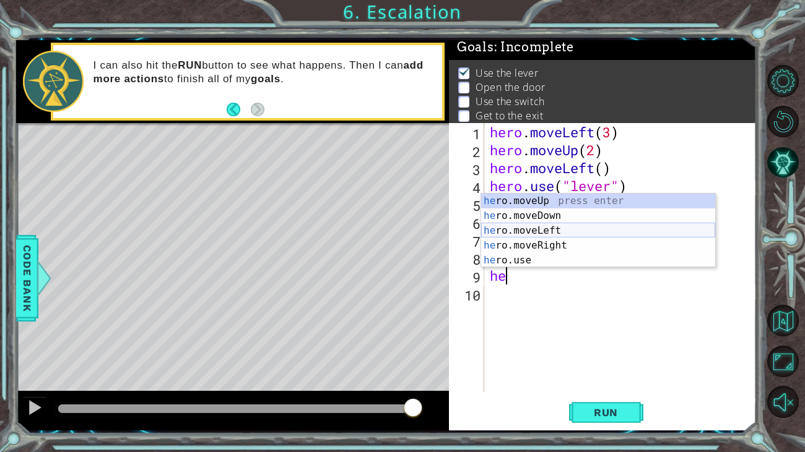
click at [560, 232] on div "he ro.moveUp press enter he ro.moveDown press enter he ro.moveLeft press enter …" at bounding box center [598, 246] width 234 height 104
type textarea "hero.moveLeft(1)"
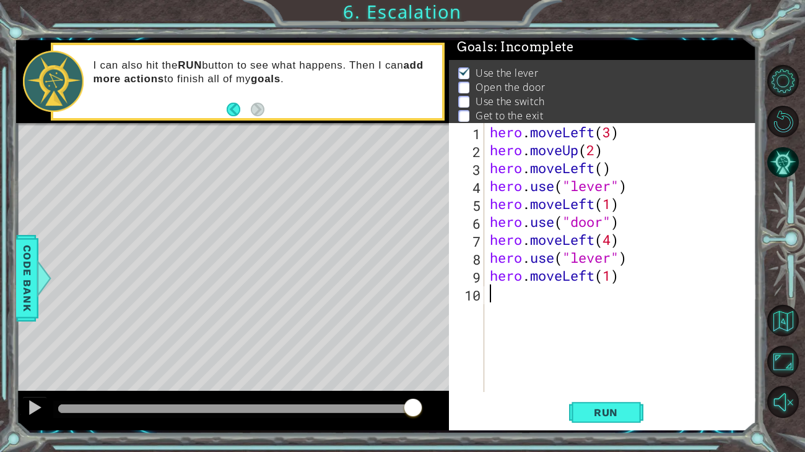
click at [532, 295] on div "hero . moveLeft ( 3 ) hero . moveUp ( 2 ) hero . moveLeft ( ) hero . use ( "lev…" at bounding box center [623, 275] width 272 height 305
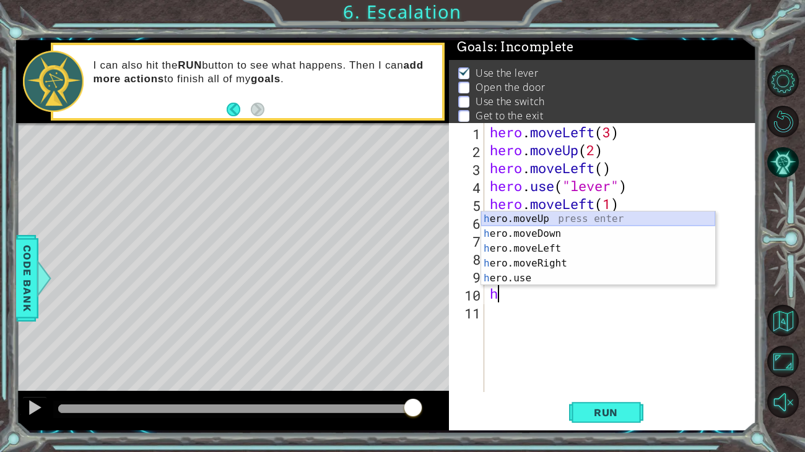
click at [539, 219] on div "h ero.moveUp press enter h ero.moveDown press enter h ero.moveLeft press enter …" at bounding box center [598, 264] width 234 height 104
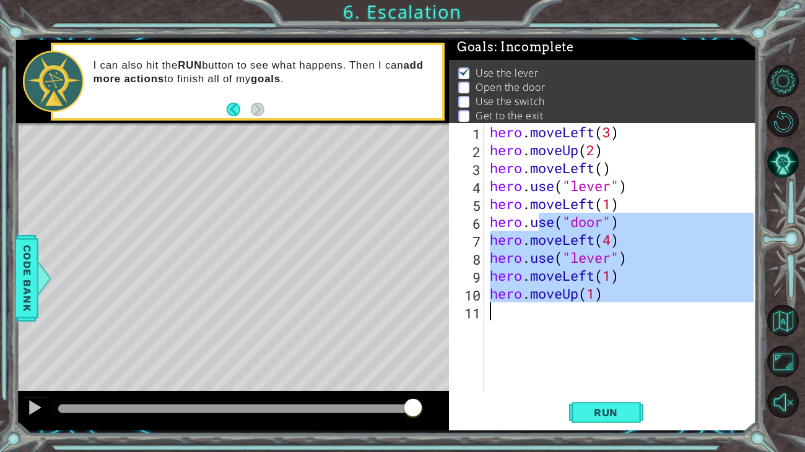
drag, startPoint x: 539, startPoint y: 219, endPoint x: 577, endPoint y: 376, distance: 161.7
click at [577, 376] on div "hero . moveLeft ( 3 ) hero . moveUp ( 2 ) hero . moveLeft ( ) hero . use ( "lev…" at bounding box center [623, 275] width 272 height 305
type textarea "hero.moveUp(1)"
click at [598, 376] on span "Run" at bounding box center [605, 413] width 49 height 12
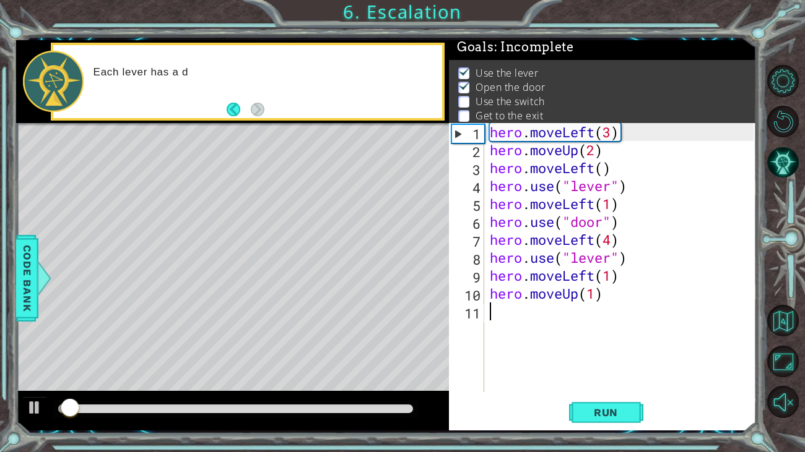
click at [198, 376] on div at bounding box center [235, 409] width 355 height 9
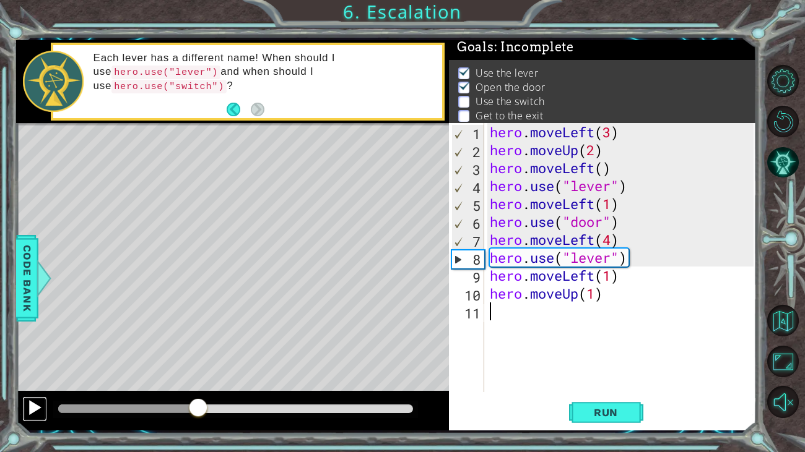
click at [38, 376] on div at bounding box center [35, 408] width 16 height 16
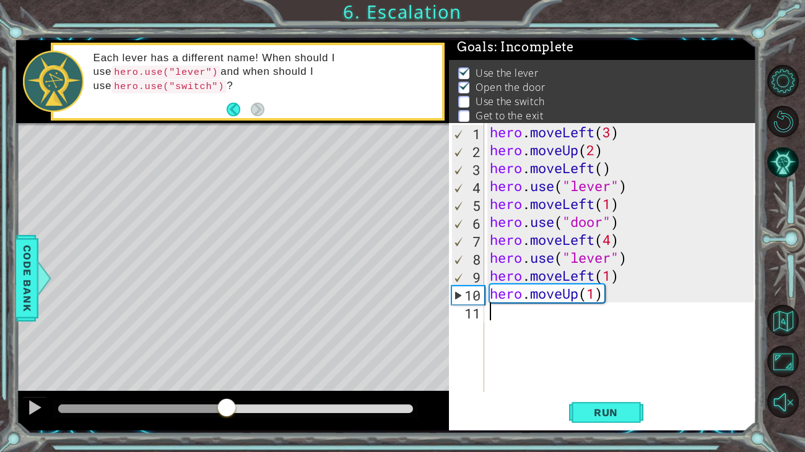
drag, startPoint x: 226, startPoint y: 409, endPoint x: 165, endPoint y: 410, distance: 61.3
click at [215, 376] on div at bounding box center [226, 409] width 22 height 22
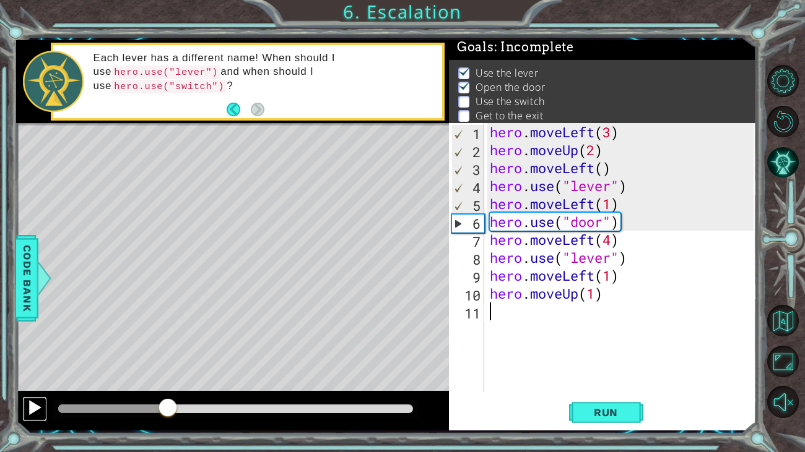
click at [33, 376] on div at bounding box center [35, 408] width 16 height 16
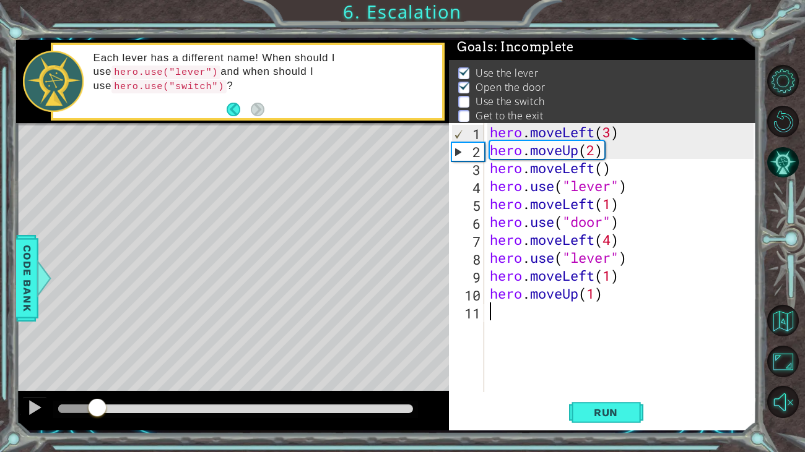
drag, startPoint x: 203, startPoint y: 406, endPoint x: 84, endPoint y: 403, distance: 119.5
click at [86, 376] on div at bounding box center [97, 409] width 22 height 22
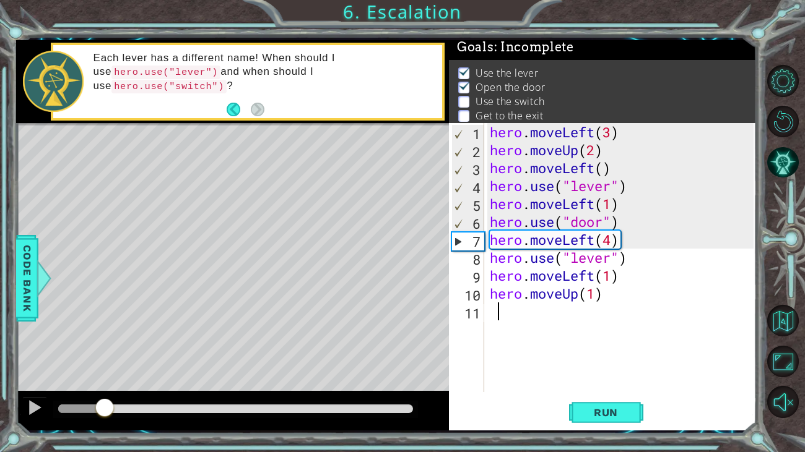
drag, startPoint x: 201, startPoint y: 408, endPoint x: 98, endPoint y: 400, distance: 103.1
click at [98, 376] on div at bounding box center [104, 409] width 22 height 22
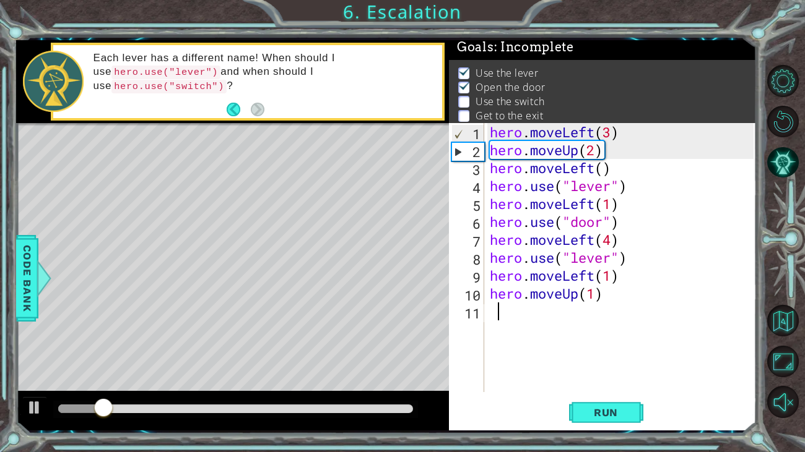
click at [89, 376] on div at bounding box center [232, 411] width 433 height 40
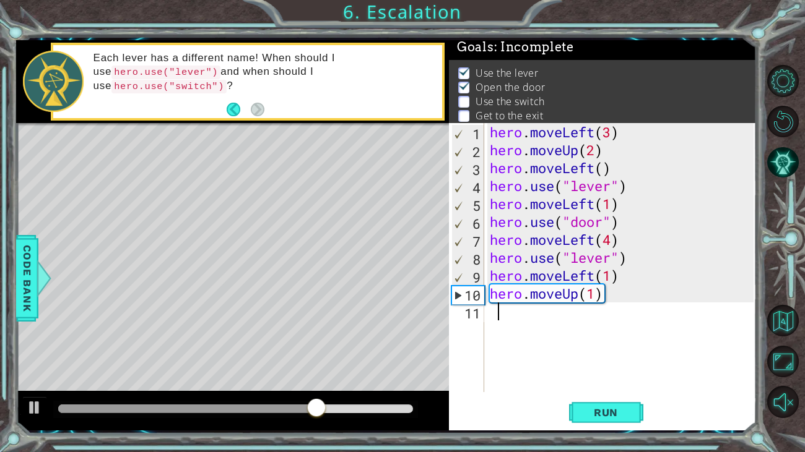
click at [611, 245] on div "hero . moveLeft ( 3 ) hero . moveUp ( 2 ) hero . moveLeft ( ) hero . use ( "lev…" at bounding box center [623, 275] width 272 height 305
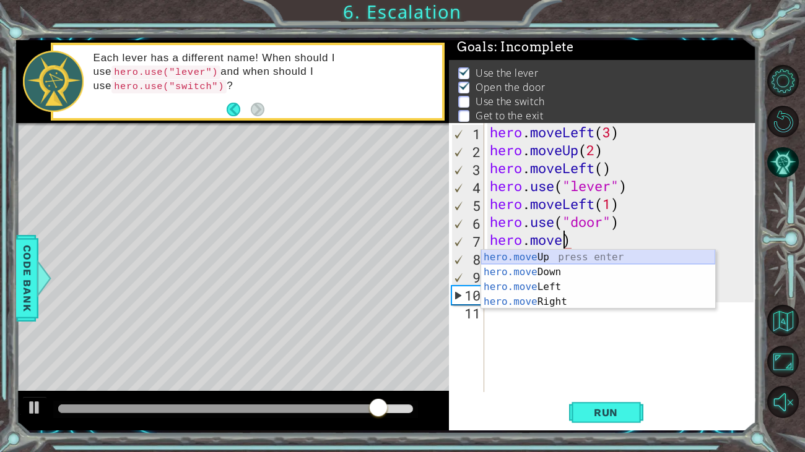
click at [628, 254] on div "hero.move Up press enter hero.move Down press enter hero.move Left press enter …" at bounding box center [598, 294] width 234 height 89
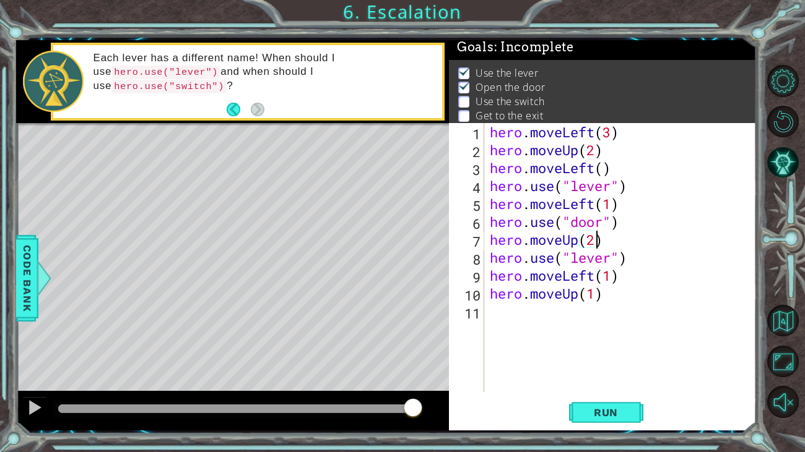
scroll to position [0, 4]
click at [634, 259] on div "hero . moveLeft ( 3 ) hero . moveUp ( 2 ) hero . moveLeft ( ) hero . use ( "lev…" at bounding box center [623, 275] width 272 height 305
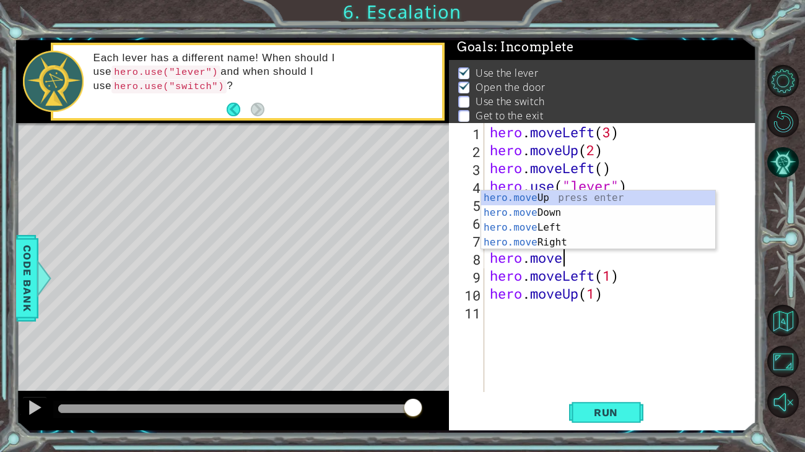
scroll to position [0, 2]
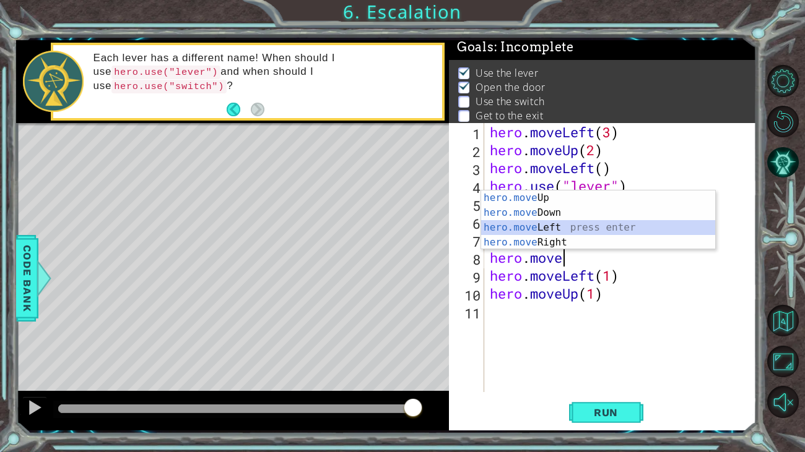
click at [595, 228] on div "hero.move Up press enter hero.move Down press enter hero.move Left press enter …" at bounding box center [598, 235] width 234 height 89
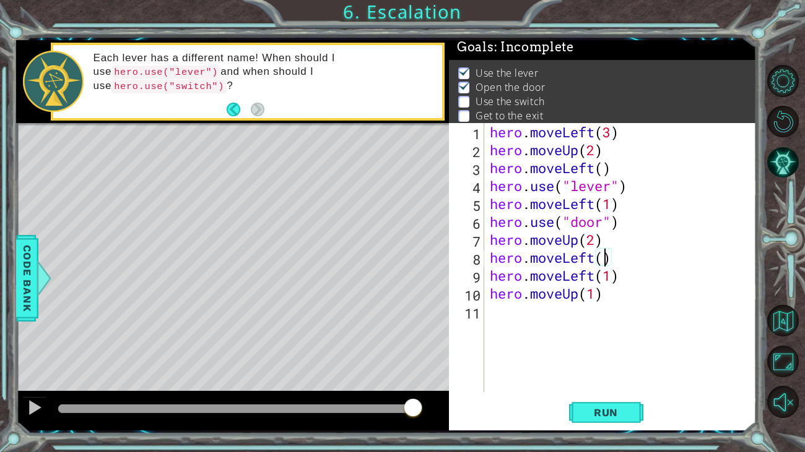
scroll to position [0, 5]
click at [625, 279] on div "hero . moveLeft ( 3 ) hero . moveUp ( 2 ) hero . moveLeft ( ) hero . use ( "lev…" at bounding box center [623, 275] width 272 height 305
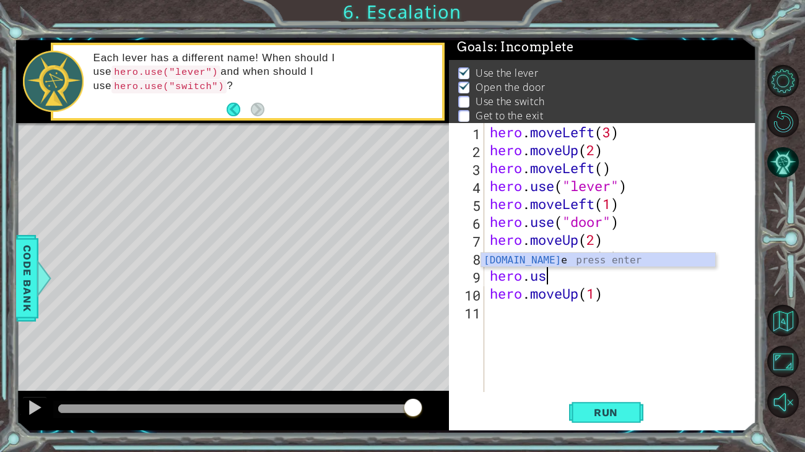
scroll to position [0, 2]
click at [689, 262] on div "hero.use press enter" at bounding box center [598, 275] width 234 height 45
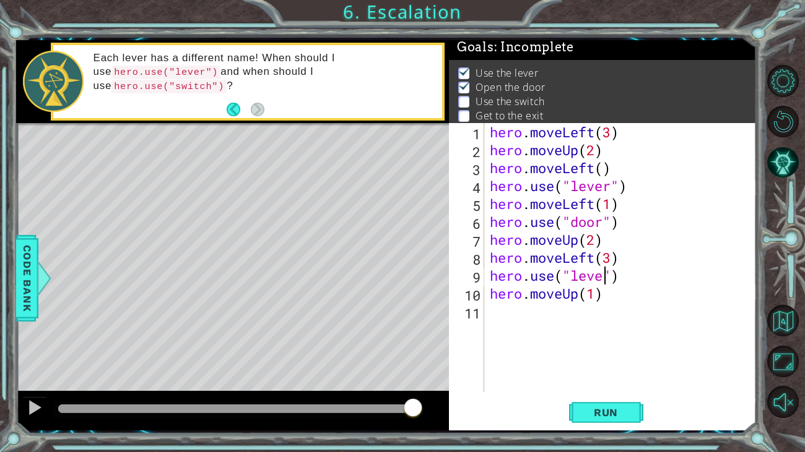
scroll to position [0, 6]
click at [620, 298] on div "hero . moveLeft ( 3 ) hero . moveUp ( 2 ) hero . moveLeft ( ) hero . use ( "lev…" at bounding box center [623, 275] width 272 height 305
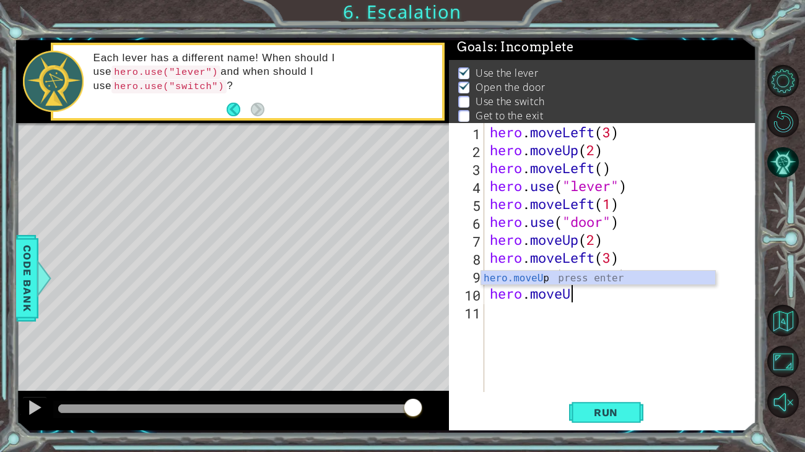
scroll to position [0, 2]
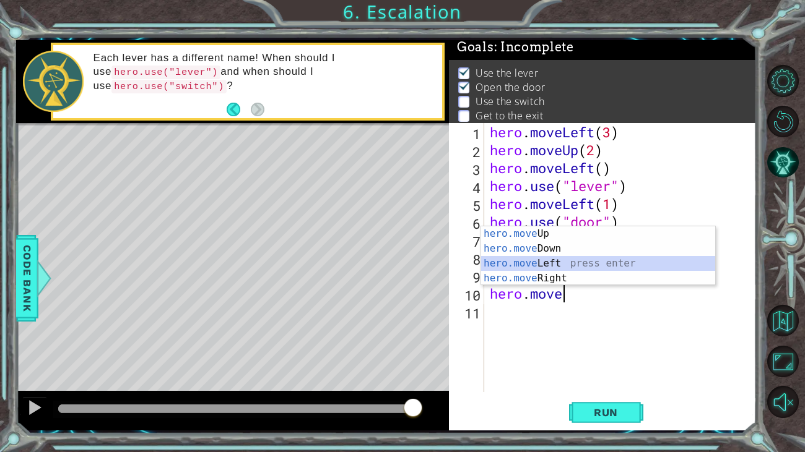
click at [535, 264] on div "hero.move Up press enter hero.move Down press enter hero.move Left press enter …" at bounding box center [598, 271] width 234 height 89
type textarea "hero.moveLeft(1)"
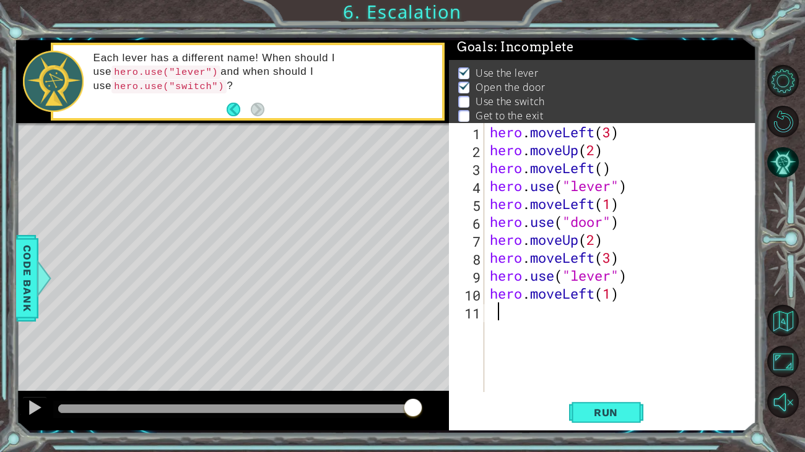
click at [574, 318] on div "hero . moveLeft ( 3 ) hero . moveUp ( 2 ) hero . moveLeft ( ) hero . use ( "lev…" at bounding box center [623, 275] width 272 height 305
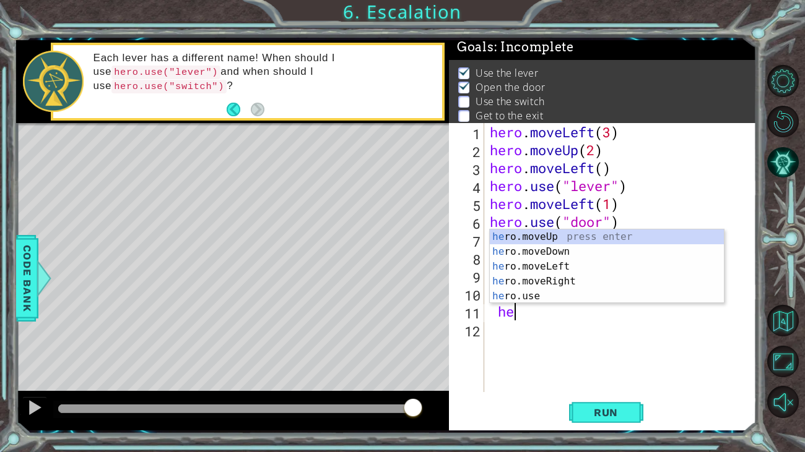
scroll to position [0, 0]
click at [566, 243] on div "he ro.moveUp press enter he ro.moveDown press enter he ro.moveLeft press enter …" at bounding box center [607, 282] width 234 height 104
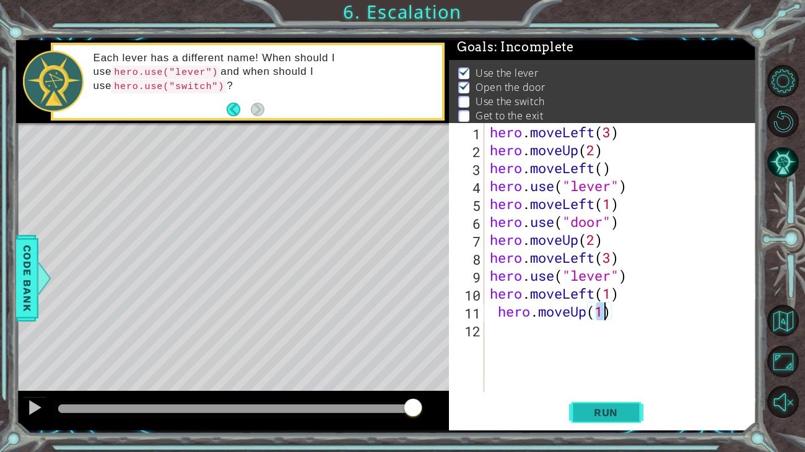
type textarea "hero.moveUp(1)"
click at [601, 376] on span "Run" at bounding box center [605, 413] width 49 height 12
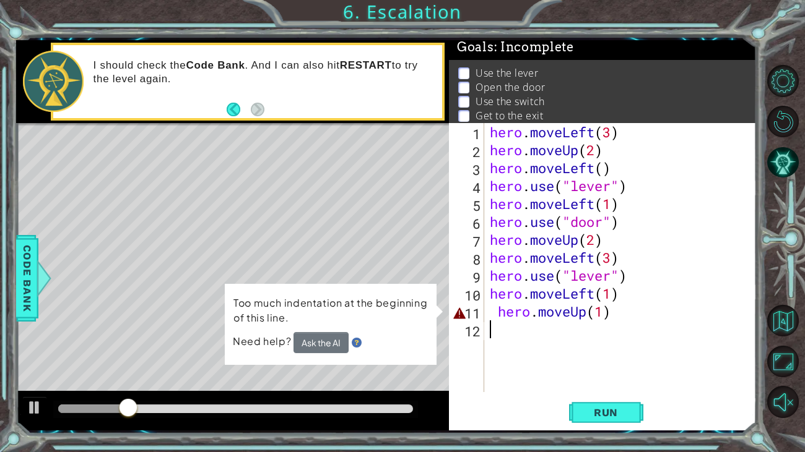
click at [550, 346] on div "hero . moveLeft ( 3 ) hero . moveUp ( 2 ) hero . moveLeft ( ) hero . use ( "lev…" at bounding box center [623, 275] width 272 height 305
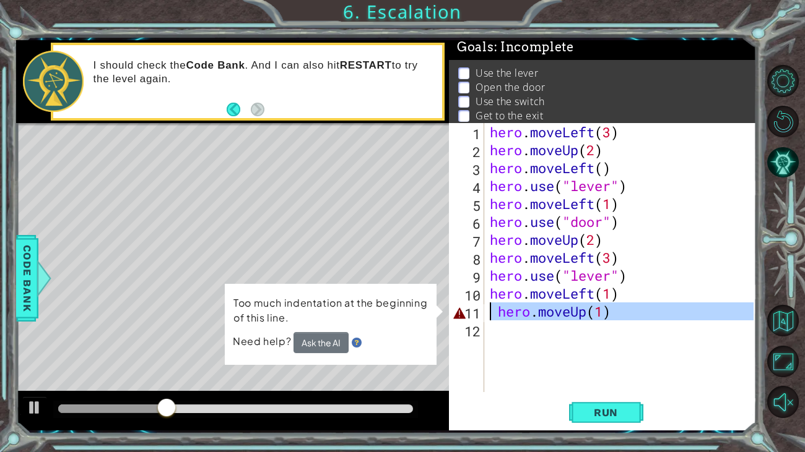
click at [459, 314] on div "11" at bounding box center [467, 314] width 33 height 18
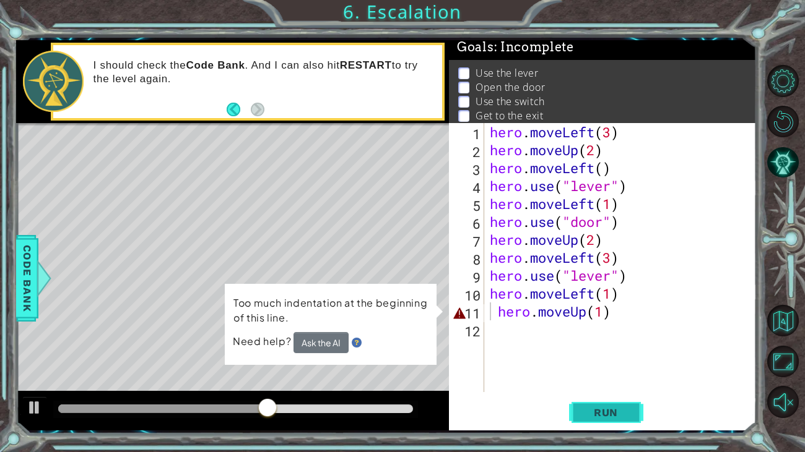
click at [581, 376] on button "Run" at bounding box center [606, 412] width 74 height 31
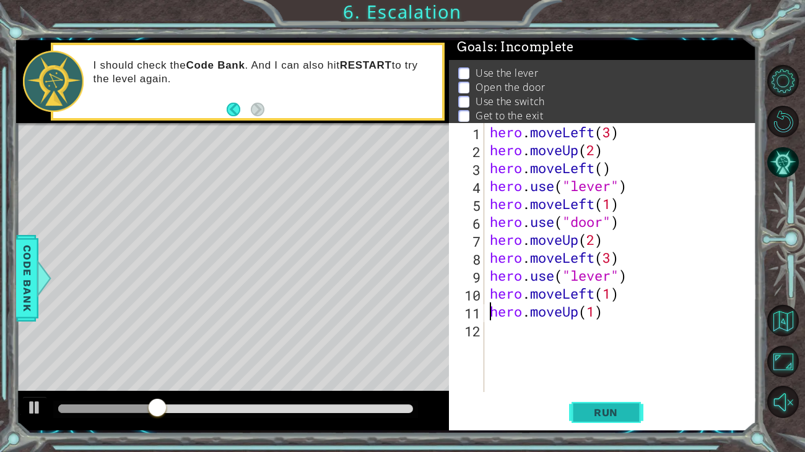
click at [580, 376] on button "Run" at bounding box center [606, 412] width 74 height 31
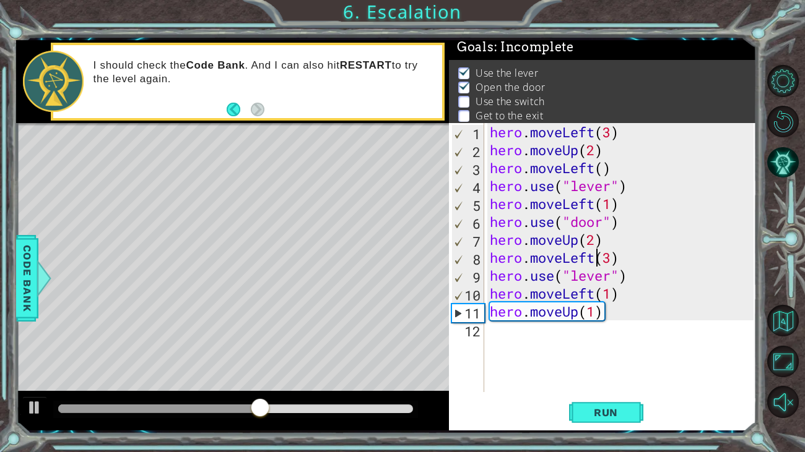
click at [594, 263] on div "hero . moveLeft ( 3 ) hero . moveUp ( 2 ) hero . moveLeft ( ) hero . use ( "lev…" at bounding box center [623, 275] width 272 height 305
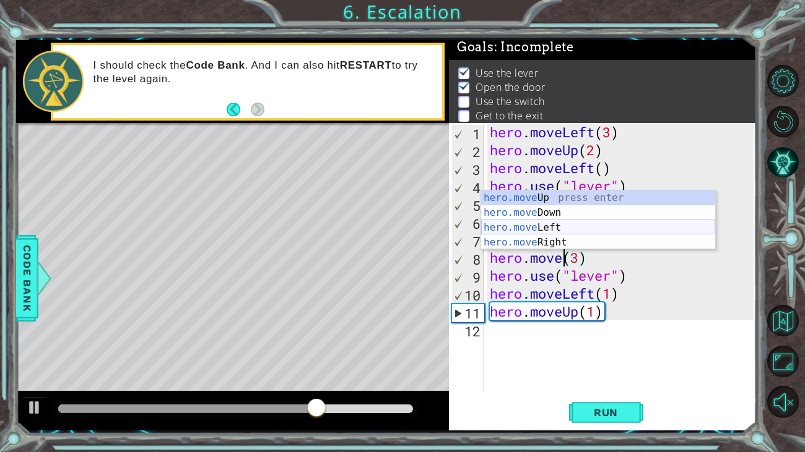
click at [547, 235] on div "hero.move Up press enter hero.move Down press enter hero.move Left press enter …" at bounding box center [598, 235] width 234 height 89
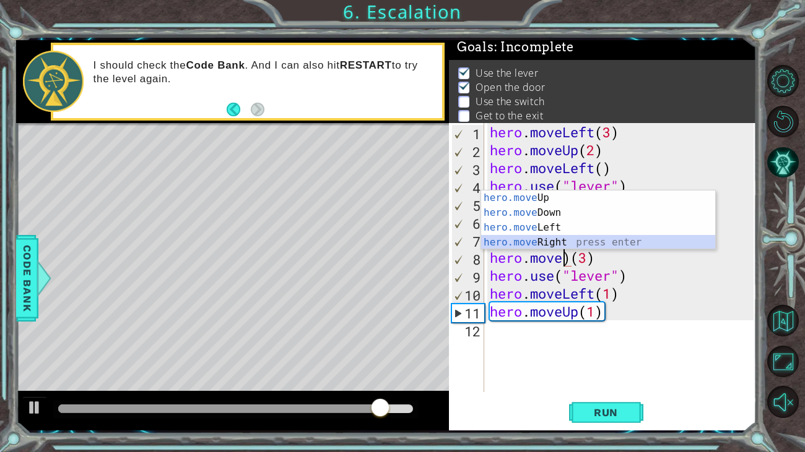
click at [573, 246] on div "hero.move Up press enter hero.move Down press enter hero.move Left press enter …" at bounding box center [598, 235] width 234 height 89
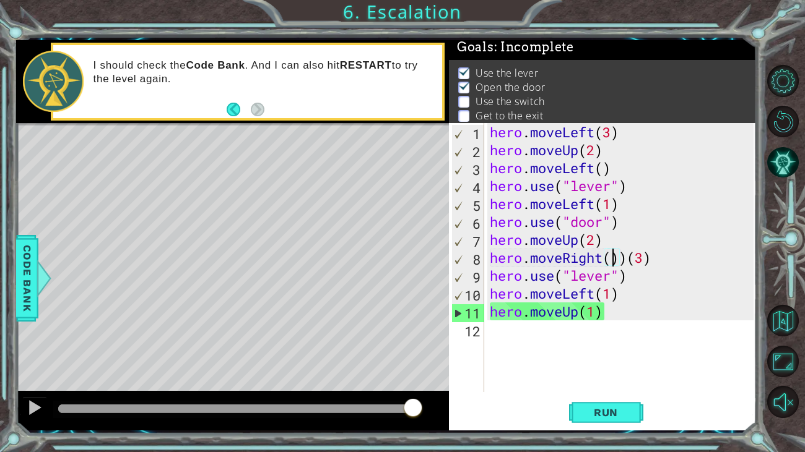
click at [620, 257] on div "hero . moveLeft ( 3 ) hero . moveUp ( 2 ) hero . moveLeft ( ) hero . use ( "lev…" at bounding box center [623, 275] width 272 height 305
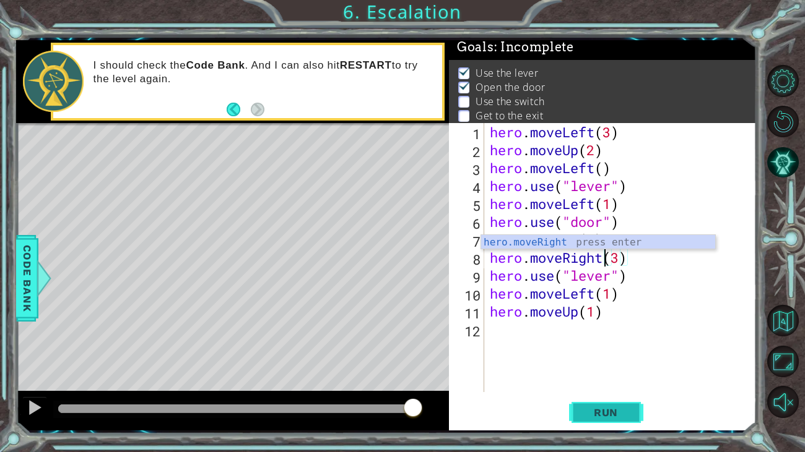
click at [591, 376] on button "Run" at bounding box center [606, 412] width 74 height 31
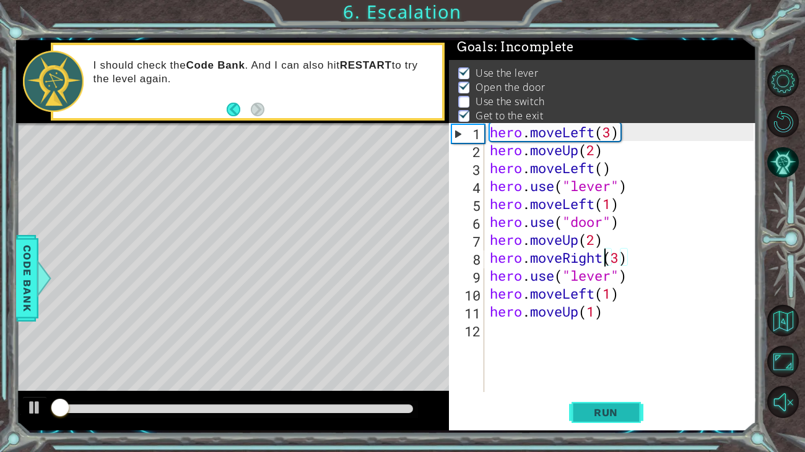
click at [591, 376] on button "Run" at bounding box center [606, 412] width 74 height 31
click at [605, 376] on span "Run" at bounding box center [605, 413] width 49 height 12
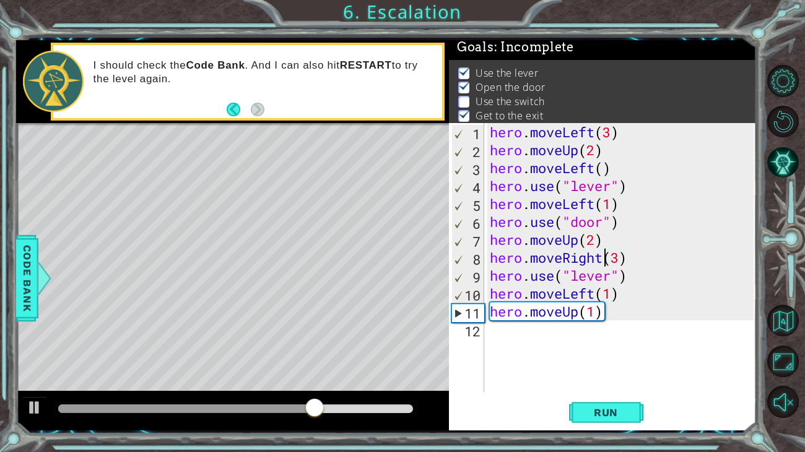
click at [618, 275] on div "hero . moveLeft ( 3 ) hero . moveUp ( 2 ) hero . moveLeft ( ) hero . use ( "lev…" at bounding box center [623, 275] width 272 height 305
click at [609, 274] on div "hero . moveLeft ( 3 ) hero . moveUp ( 2 ) hero . moveLeft ( ) hero . use ( "lev…" at bounding box center [623, 275] width 272 height 305
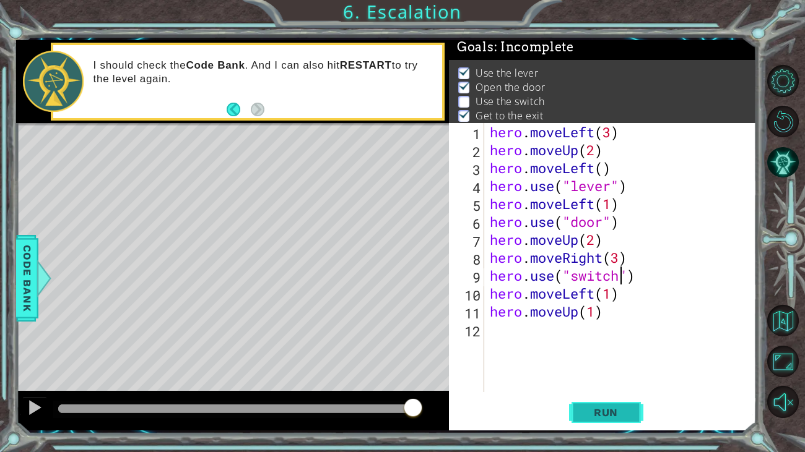
click at [614, 376] on button "Run" at bounding box center [606, 412] width 74 height 31
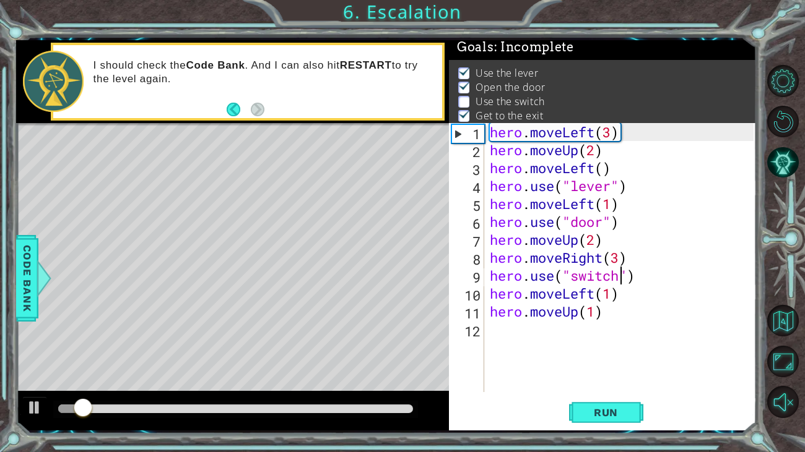
click at [264, 376] on div at bounding box center [235, 409] width 355 height 9
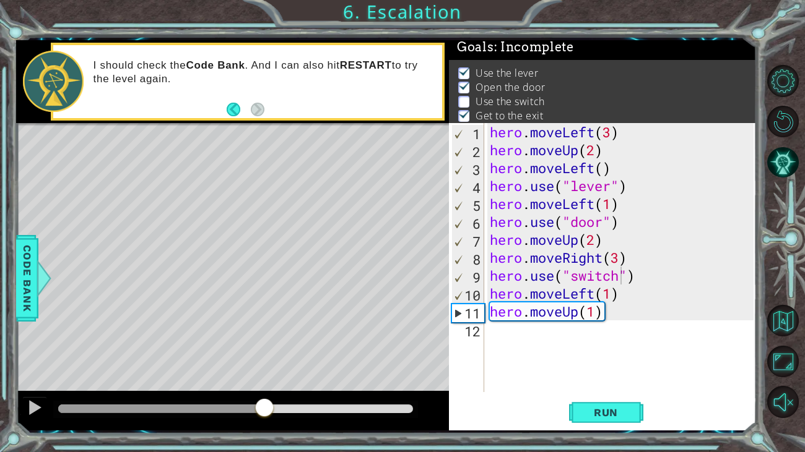
click at [236, 376] on div at bounding box center [235, 409] width 365 height 17
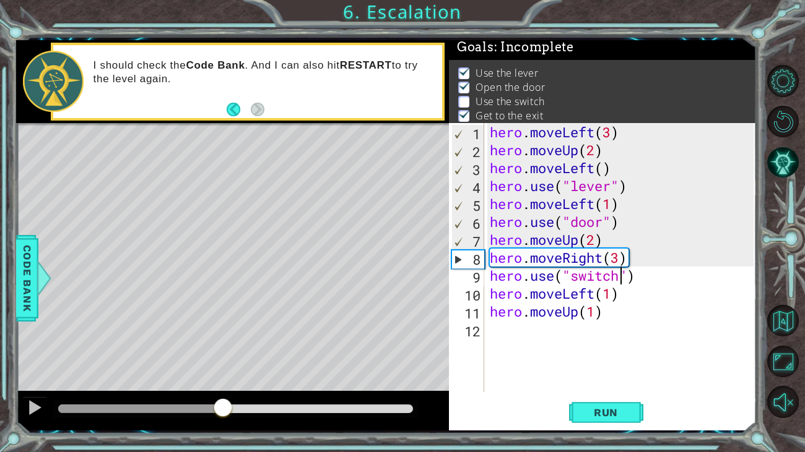
click at [223, 376] on div at bounding box center [140, 409] width 165 height 9
click at [200, 376] on div at bounding box center [140, 409] width 165 height 9
click at [212, 376] on div at bounding box center [223, 409] width 22 height 22
click at [40, 376] on div at bounding box center [35, 408] width 16 height 16
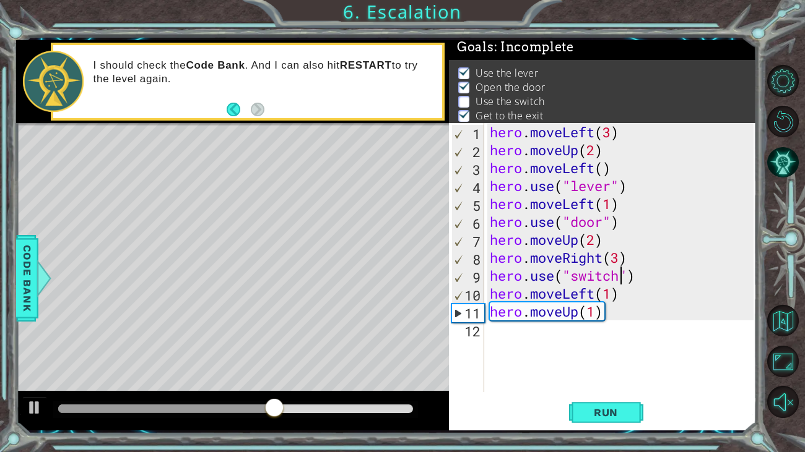
click at [620, 254] on div "hero . moveLeft ( 3 ) hero . moveUp ( 2 ) hero . moveLeft ( ) hero . use ( "lev…" at bounding box center [623, 275] width 272 height 305
type textarea "hero.moveRight(2)"
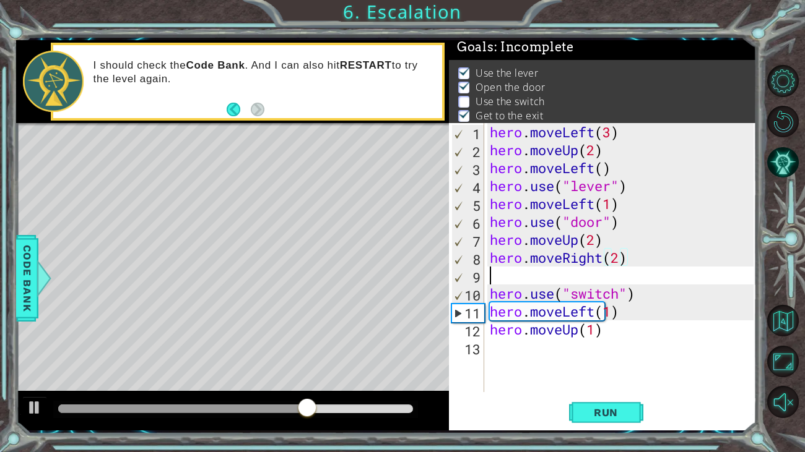
scroll to position [0, 0]
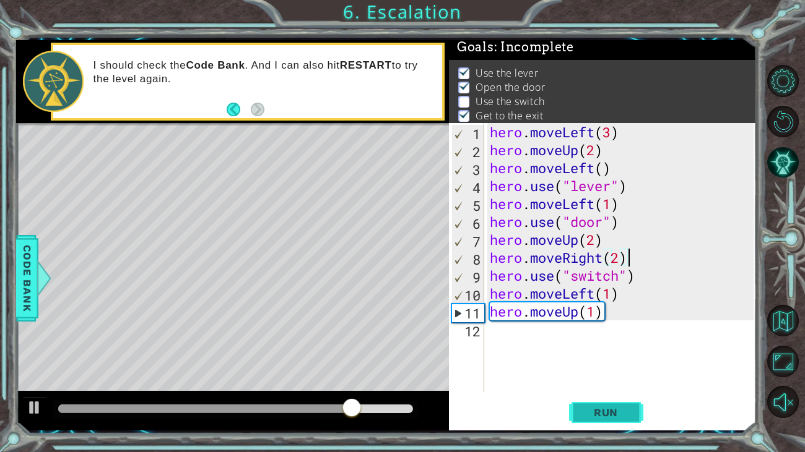
click at [628, 376] on span "Run" at bounding box center [605, 413] width 49 height 12
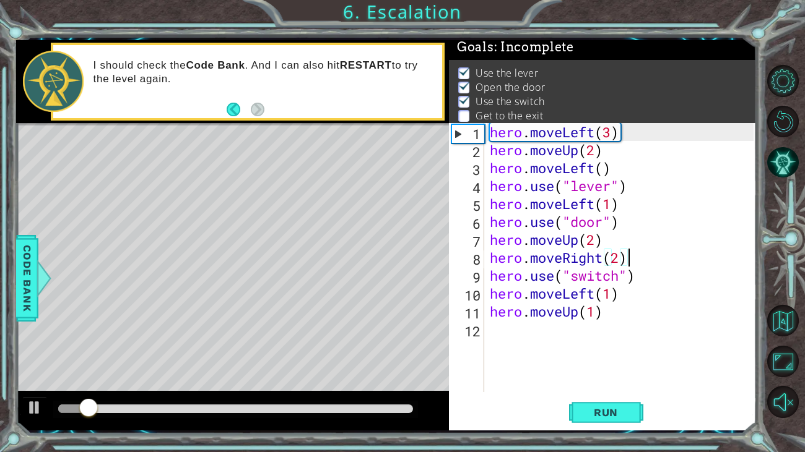
click at [180, 376] on div at bounding box center [235, 409] width 355 height 9
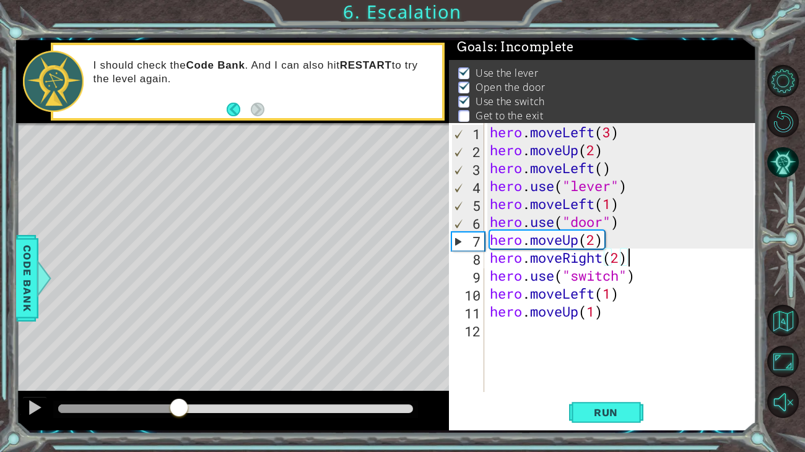
click at [241, 376] on div at bounding box center [235, 409] width 365 height 17
click at [273, 376] on div at bounding box center [235, 409] width 355 height 9
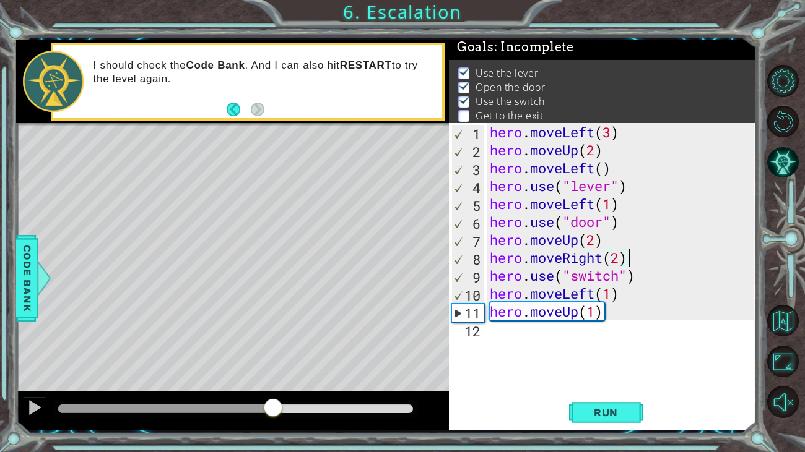
click at [247, 376] on div at bounding box center [165, 409] width 215 height 9
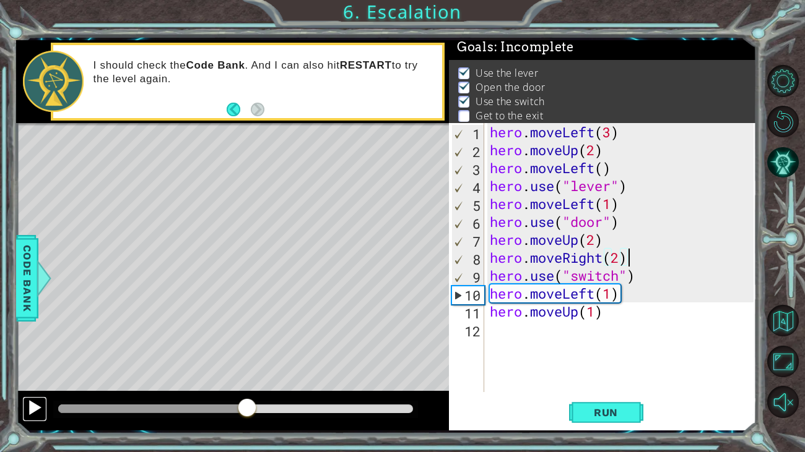
click at [28, 376] on div at bounding box center [35, 408] width 16 height 16
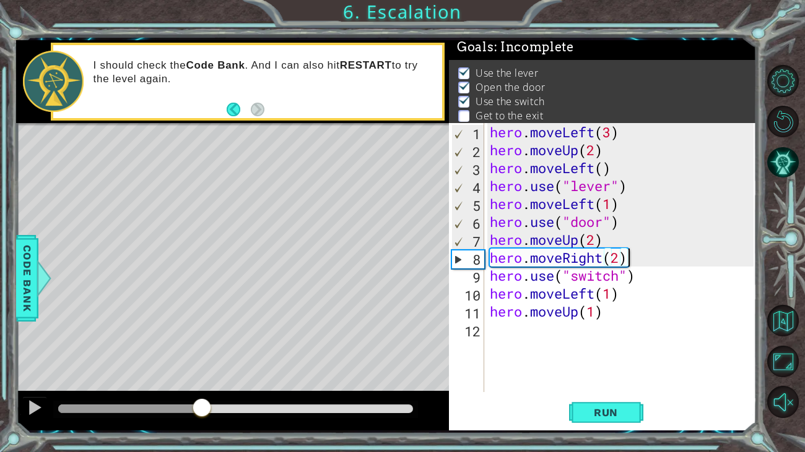
click at [202, 376] on div at bounding box center [130, 409] width 144 height 9
click at [33, 376] on div at bounding box center [35, 408] width 16 height 16
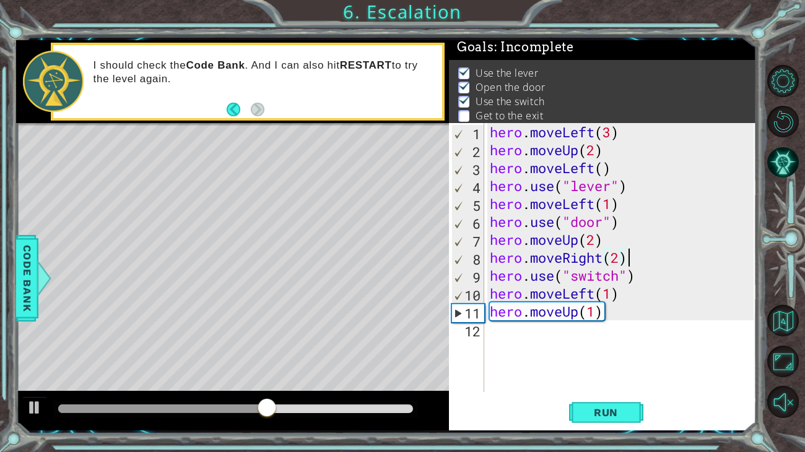
click at [607, 300] on div "hero . moveLeft ( 3 ) hero . moveUp ( 2 ) hero . moveLeft ( ) hero . use ( "lev…" at bounding box center [623, 275] width 272 height 305
click at [612, 297] on div "hero . moveLeft ( 3 ) hero . moveUp ( 2 ) hero . moveLeft ( ) hero . use ( "lev…" at bounding box center [623, 275] width 272 height 305
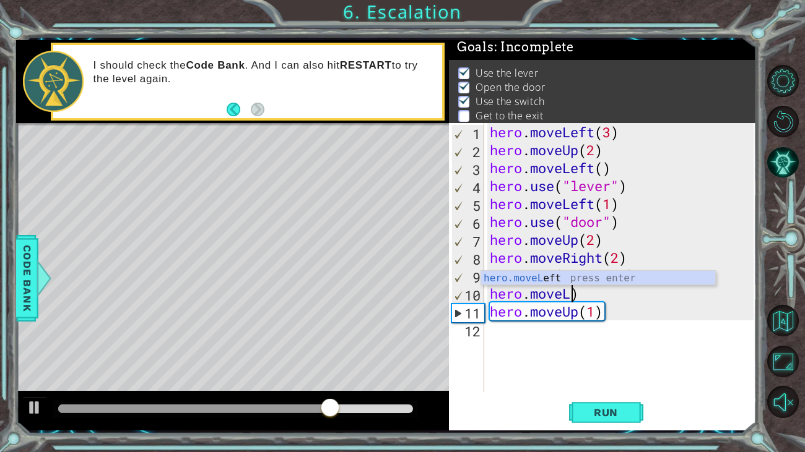
scroll to position [0, 2]
click at [614, 280] on div "hero.moveR ight press enter" at bounding box center [598, 293] width 234 height 45
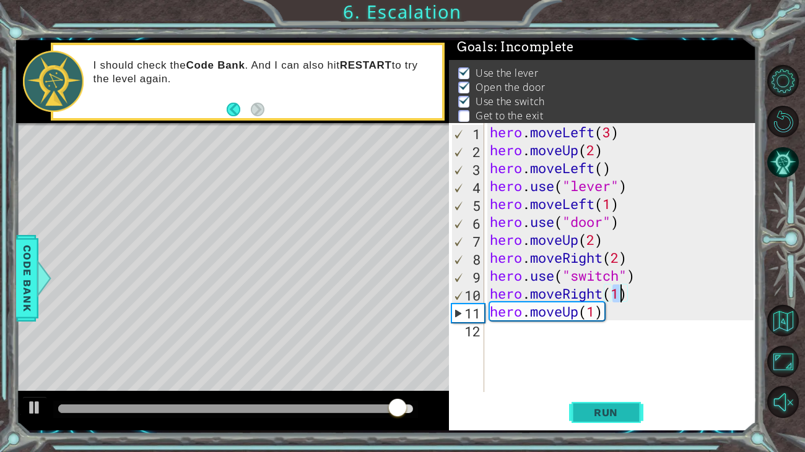
type textarea "hero.moveRight(1)"
click at [604, 376] on span "Run" at bounding box center [605, 413] width 49 height 12
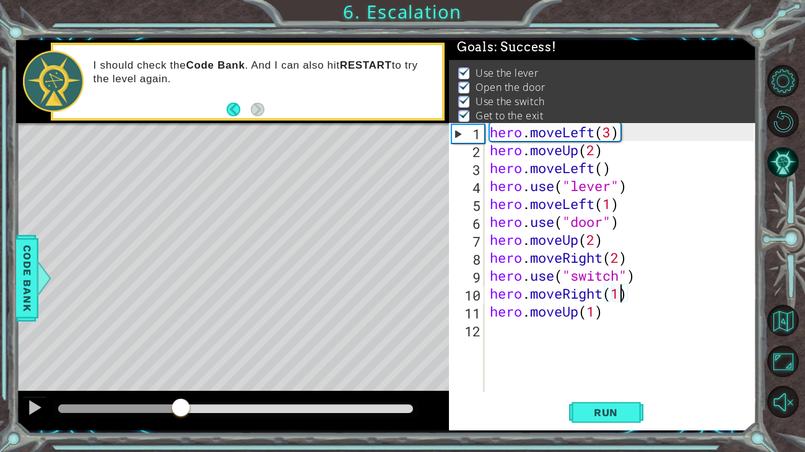
click at [180, 376] on div at bounding box center [235, 409] width 355 height 9
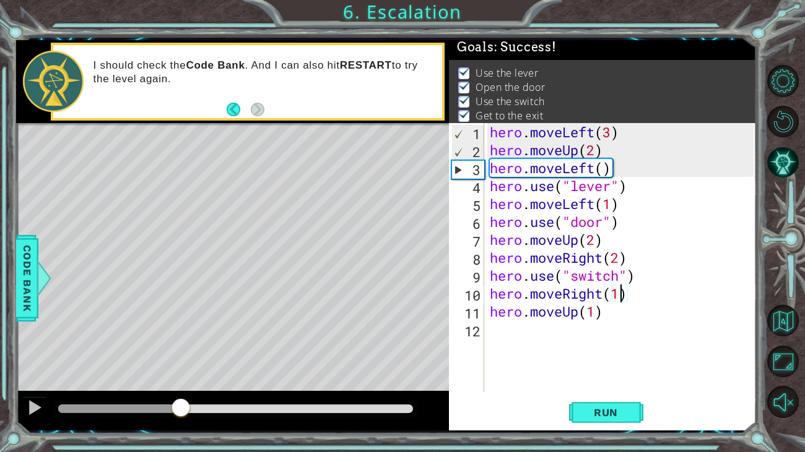
click at [201, 376] on div at bounding box center [235, 409] width 365 height 17
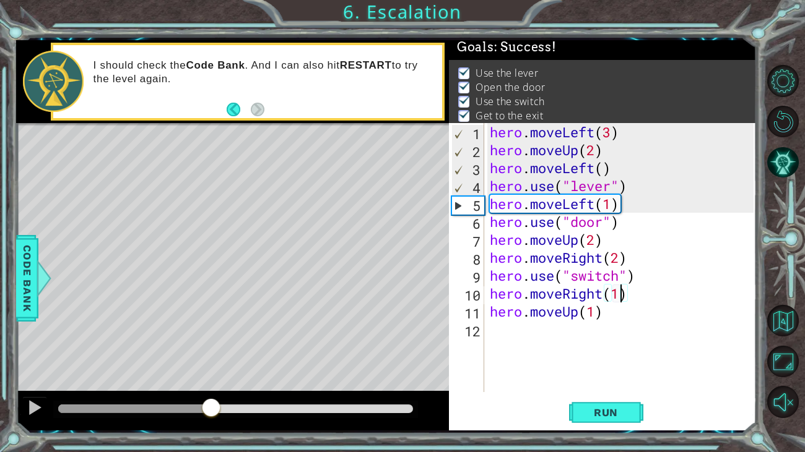
click at [212, 376] on div at bounding box center [235, 409] width 355 height 9
click at [245, 376] on div at bounding box center [235, 409] width 355 height 9
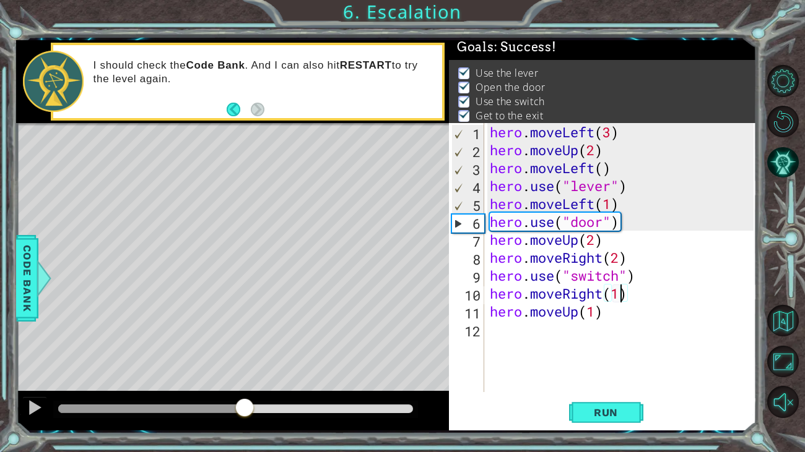
click at [279, 376] on div at bounding box center [235, 409] width 355 height 9
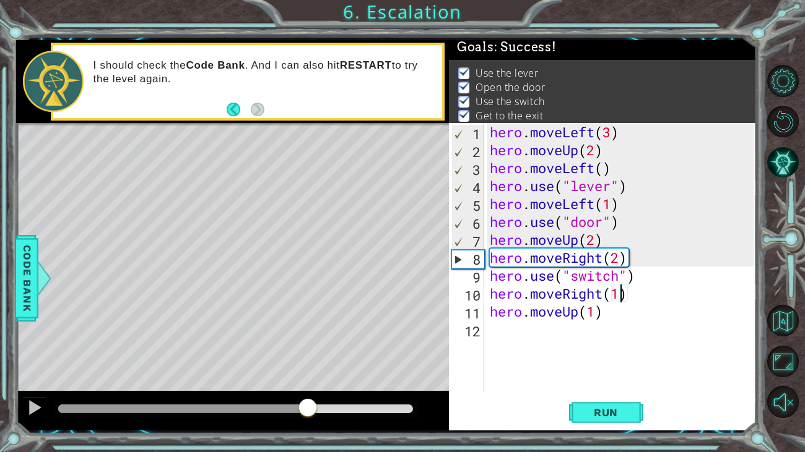
click at [308, 376] on div at bounding box center [235, 409] width 355 height 9
click at [29, 376] on div at bounding box center [35, 408] width 16 height 16
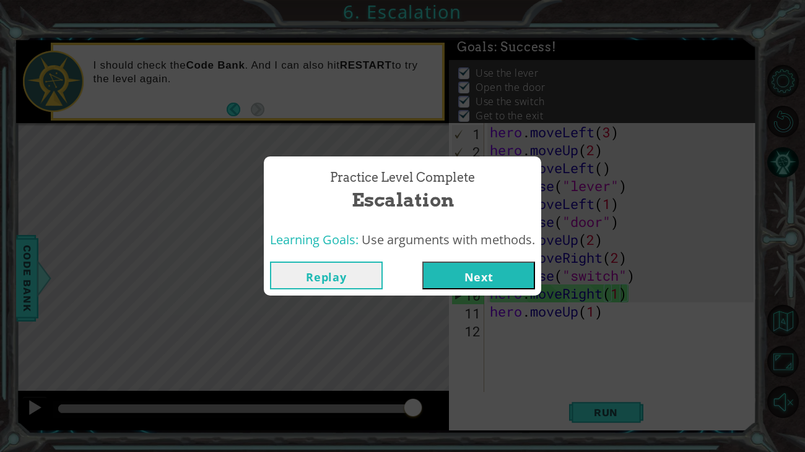
click at [444, 275] on button "Next" at bounding box center [478, 276] width 113 height 28
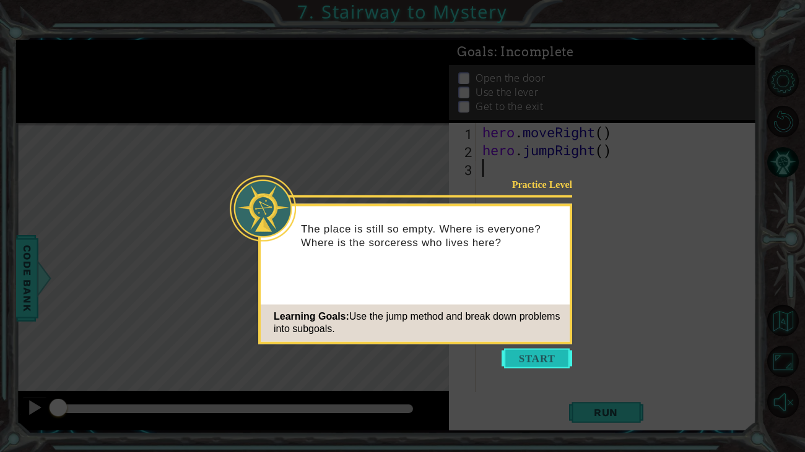
click at [526, 351] on button "Start" at bounding box center [536, 359] width 71 height 20
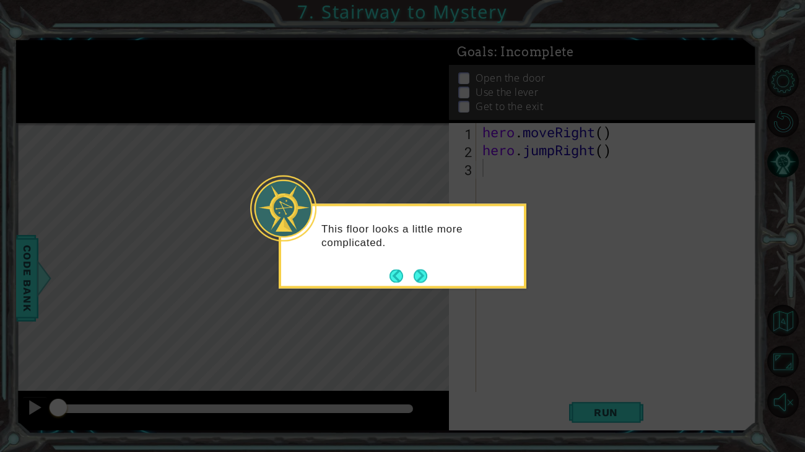
click at [435, 287] on div "This floor looks a little more complicated." at bounding box center [403, 246] width 248 height 85
click at [434, 305] on icon at bounding box center [402, 226] width 805 height 452
click at [420, 280] on button "Next" at bounding box center [420, 276] width 14 height 14
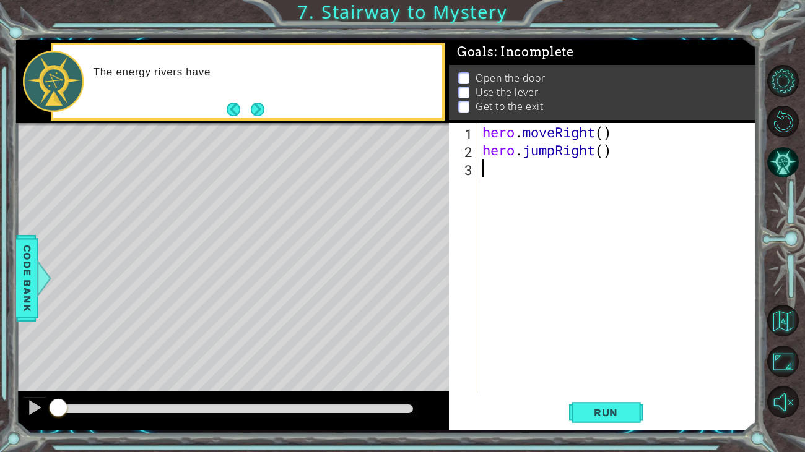
click at [591, 376] on div "hero . moveRight ( ) hero . jumpRight ( )" at bounding box center [620, 275] width 280 height 305
click at [595, 376] on button "Run" at bounding box center [606, 412] width 74 height 31
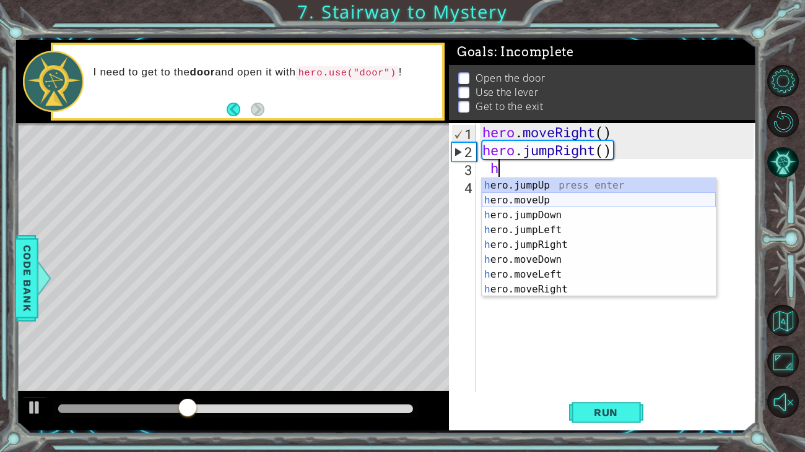
click at [559, 194] on div "h ero.jumpUp press enter h ero.moveUp press enter h ero.jumpDown press enter h …" at bounding box center [599, 252] width 234 height 149
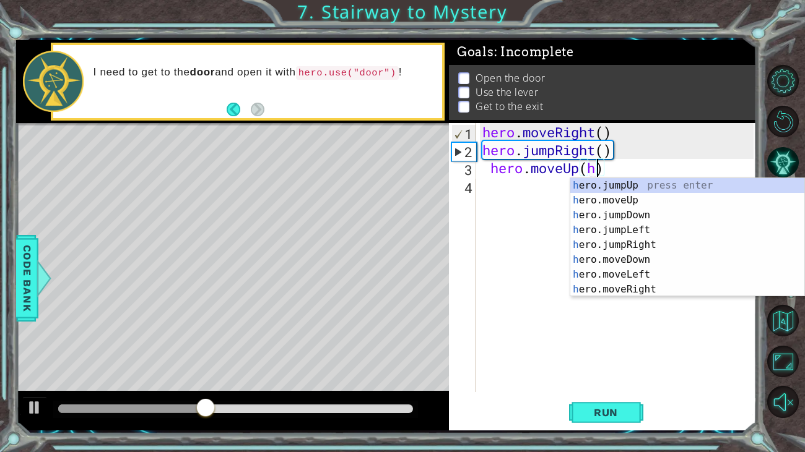
scroll to position [0, 4]
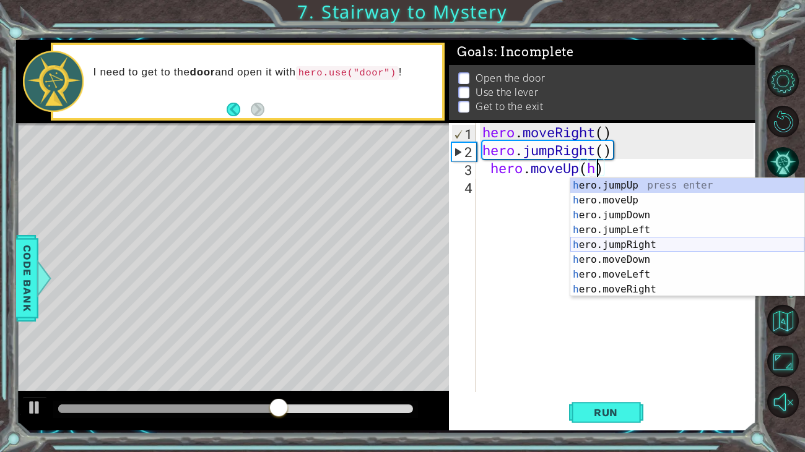
click at [644, 246] on div "h ero.jumpUp press enter h ero.moveUp press enter h ero.jumpDown press enter h …" at bounding box center [687, 252] width 234 height 149
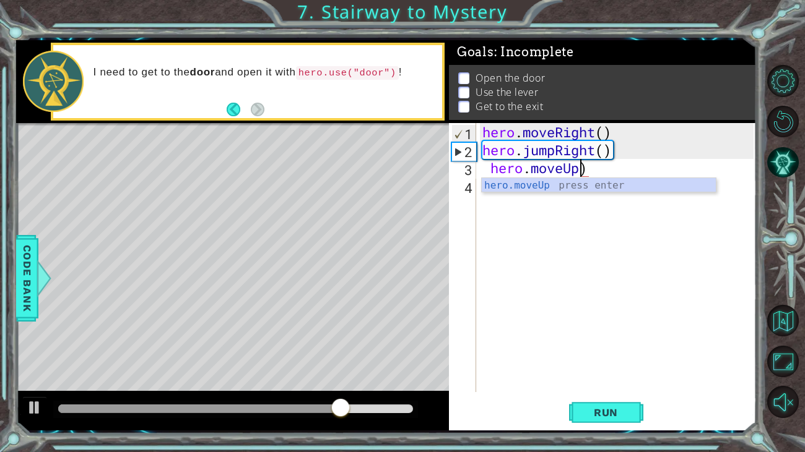
scroll to position [0, 4]
click at [483, 184] on div "hero.moveUp press enter" at bounding box center [599, 200] width 234 height 45
type textarea "hero.moveUp(1)"
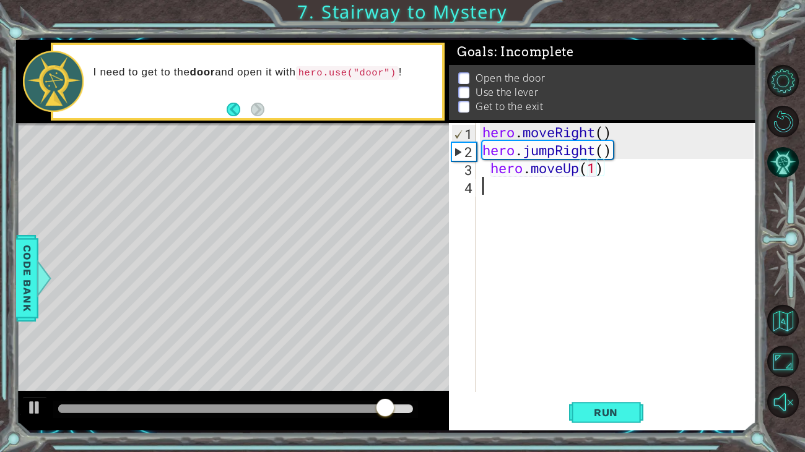
click at [483, 184] on div "hero . moveRight ( ) hero . jumpRight ( ) hero . moveUp ( 1 )" at bounding box center [620, 275] width 280 height 305
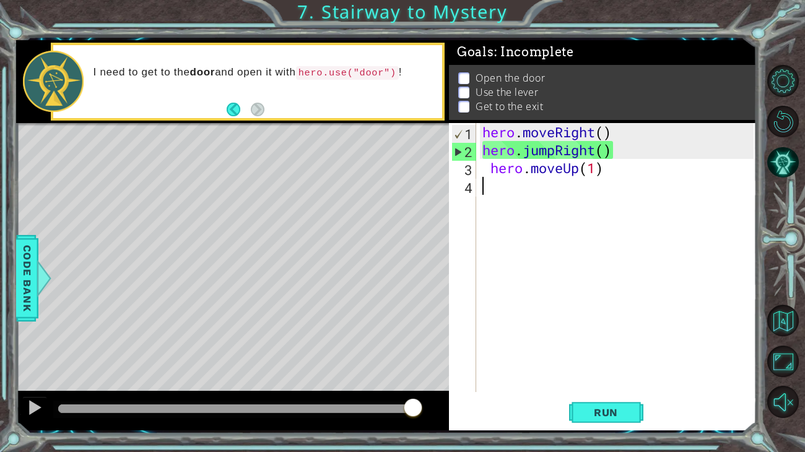
click at [490, 172] on div "hero . moveRight ( ) hero . jumpRight ( ) hero . moveUp ( 1 )" at bounding box center [620, 275] width 280 height 305
type textarea "hero.moveUp(1)"
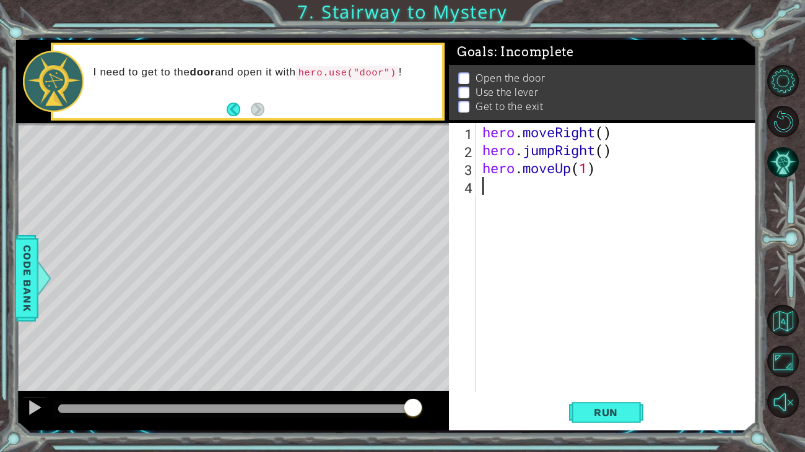
click at [487, 188] on div "hero . moveRight ( ) hero . jumpRight ( ) hero . moveUp ( 1 )" at bounding box center [620, 275] width 280 height 305
type textarea "h"
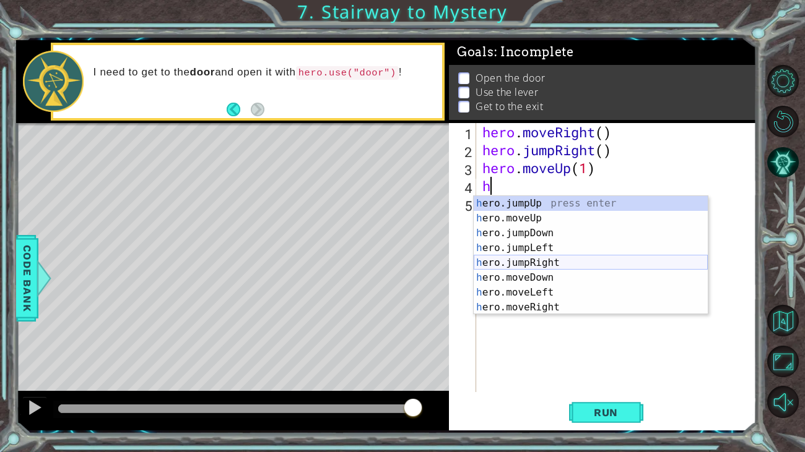
click at [554, 260] on div "h ero.jumpUp press enter h ero.moveUp press enter h ero.jumpDown press enter h …" at bounding box center [591, 270] width 234 height 149
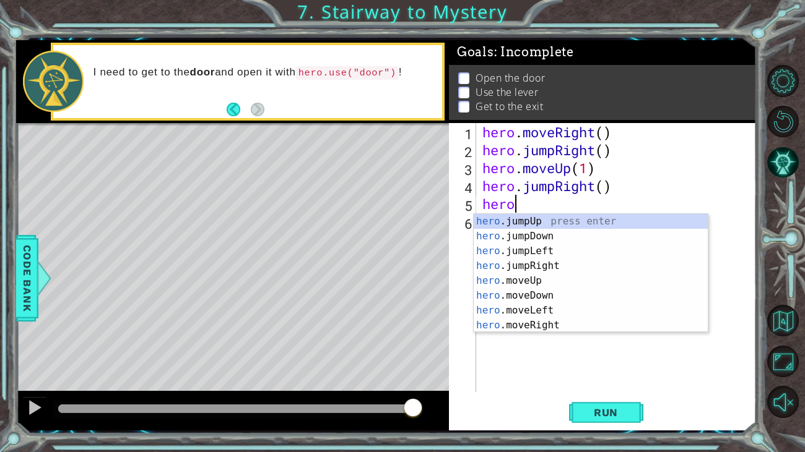
scroll to position [0, 1]
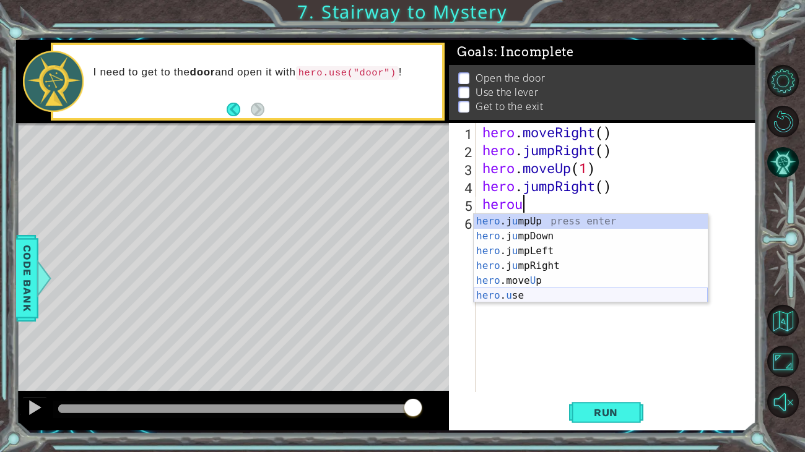
click at [560, 293] on div "hero .j u mpUp press enter hero .j u mpDown press enter hero .j u mpLeft press …" at bounding box center [591, 273] width 234 height 119
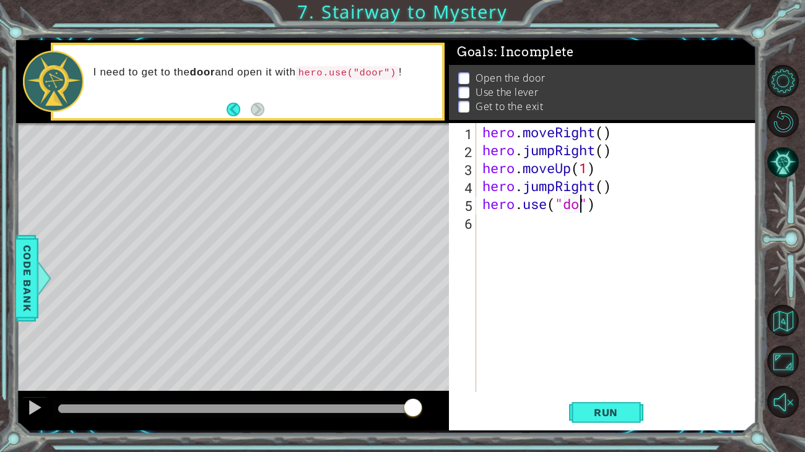
scroll to position [0, 4]
type textarea "hero.use("door")"
click at [511, 232] on div "hero . moveRight ( ) hero . jumpRight ( ) hero . moveUp ( 1 ) hero . jumpRight …" at bounding box center [620, 275] width 280 height 305
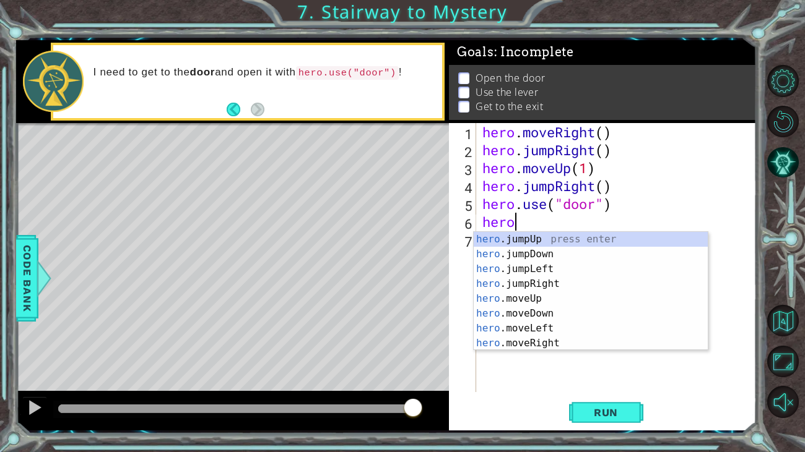
scroll to position [0, 1]
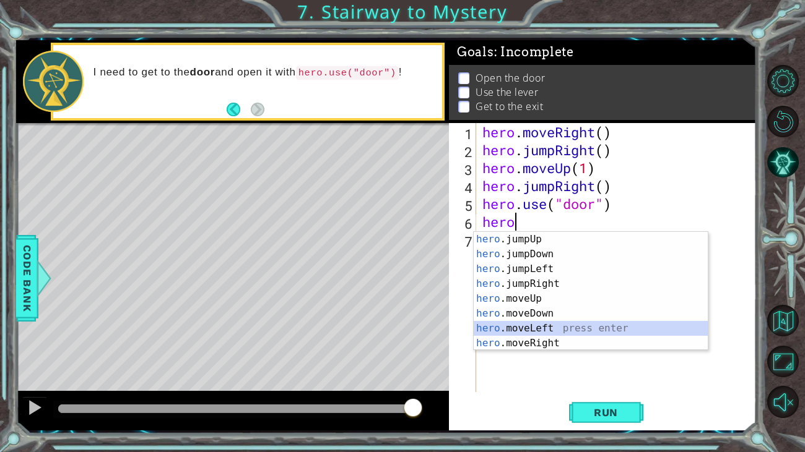
click at [565, 332] on div "hero .jumpUp press enter hero .jumpDown press enter hero .jumpLeft press enter …" at bounding box center [591, 306] width 234 height 149
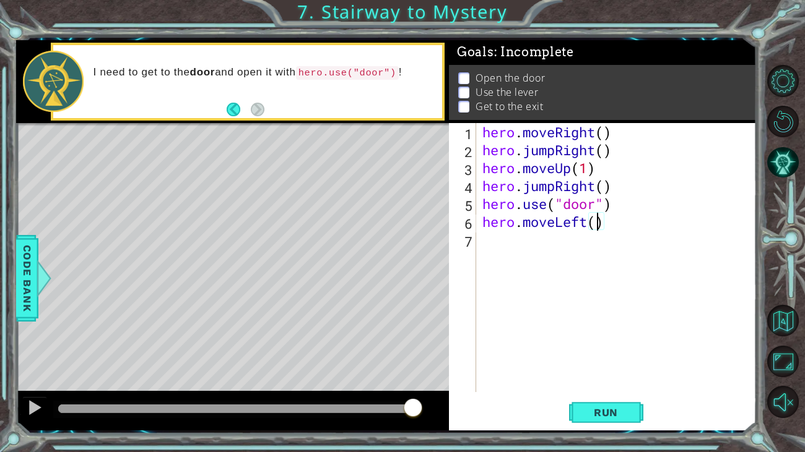
scroll to position [0, 4]
type textarea "hero.moveLeft(1)"
click at [505, 247] on div "hero . moveRight ( ) hero . jumpRight ( ) hero . moveUp ( 1 ) hero . jumpRight …" at bounding box center [620, 275] width 280 height 305
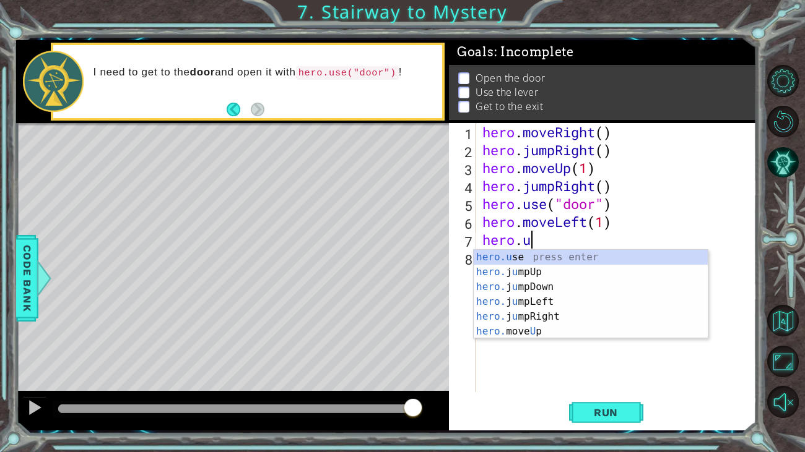
scroll to position [0, 1]
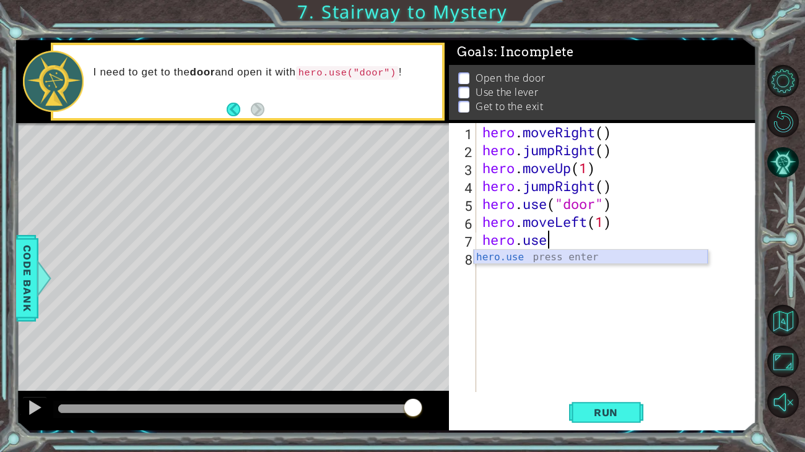
click at [530, 262] on div "hero.use press enter" at bounding box center [591, 272] width 234 height 45
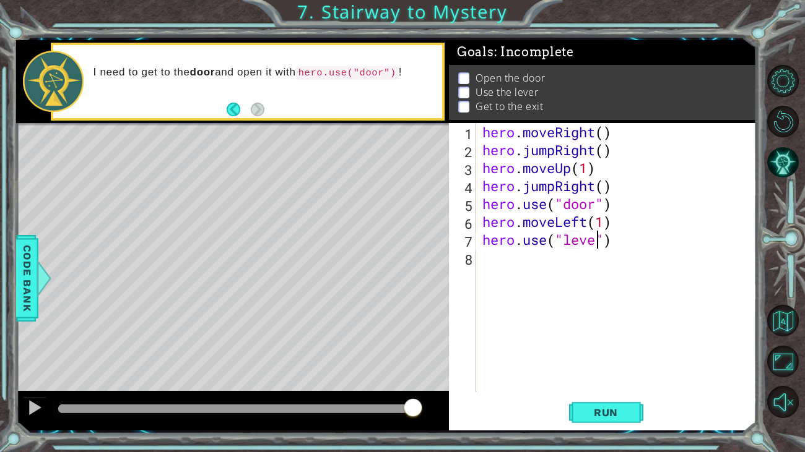
type textarea "hero.use("lever")"
click at [537, 260] on div "hero . moveRight ( ) hero . jumpRight ( ) hero . moveUp ( 1 ) hero . jumpRight …" at bounding box center [620, 275] width 280 height 305
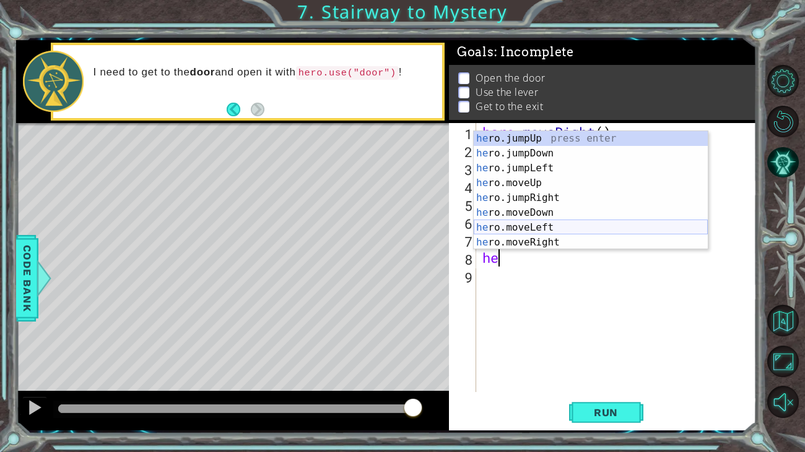
click at [575, 231] on div "he ro.jumpUp press enter he ro.jumpDown press enter he ro.jumpLeft press enter …" at bounding box center [591, 205] width 234 height 149
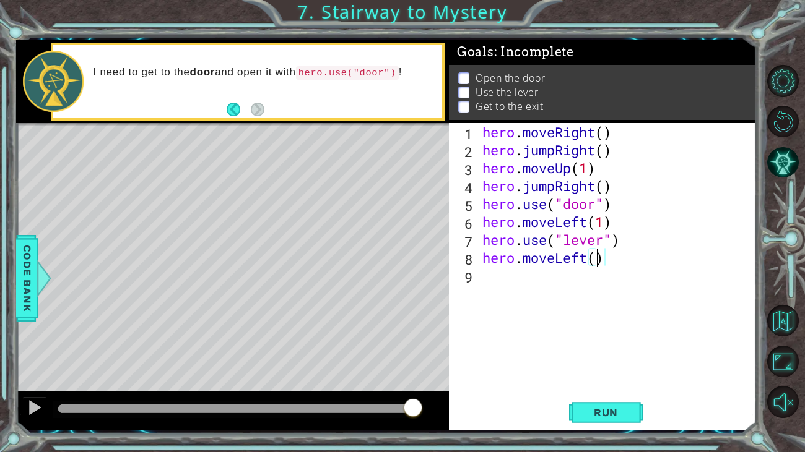
type textarea "hero.moveLeft(2)"
click at [546, 276] on div "hero . moveRight ( ) hero . jumpRight ( ) hero . moveUp ( 1 ) hero . jumpRight …" at bounding box center [620, 275] width 280 height 305
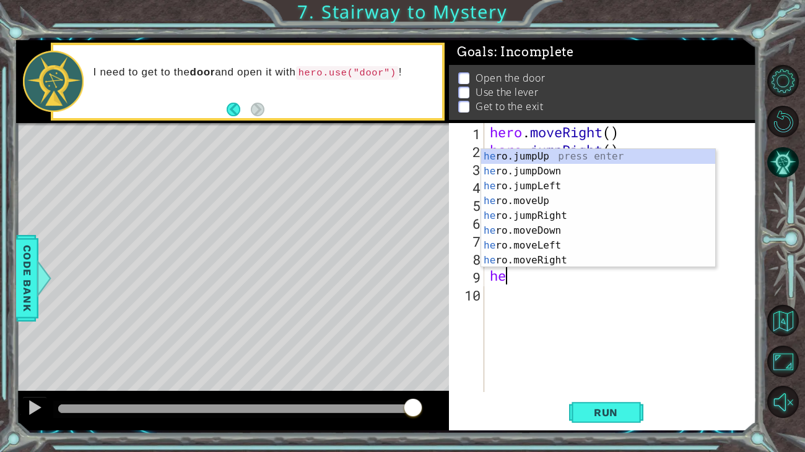
type textarea "her"
click at [575, 155] on div "her o.jumpUp press enter her o.jumpDown press enter her o.jumpLeft press enter …" at bounding box center [598, 223] width 234 height 149
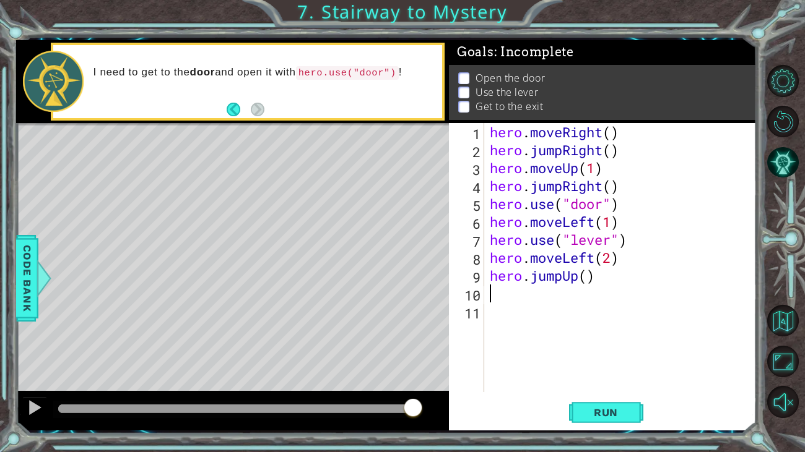
type textarea "h"
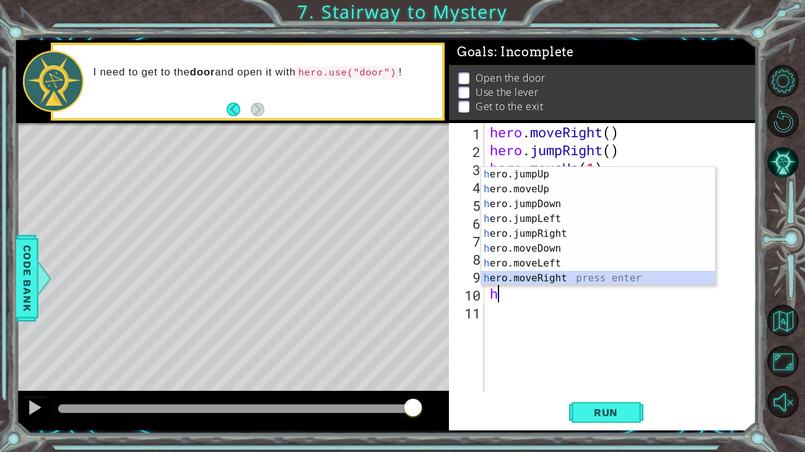
click at [573, 282] on div "h ero.jumpUp press enter h ero.moveUp press enter h ero.jumpDown press enter h …" at bounding box center [598, 241] width 234 height 149
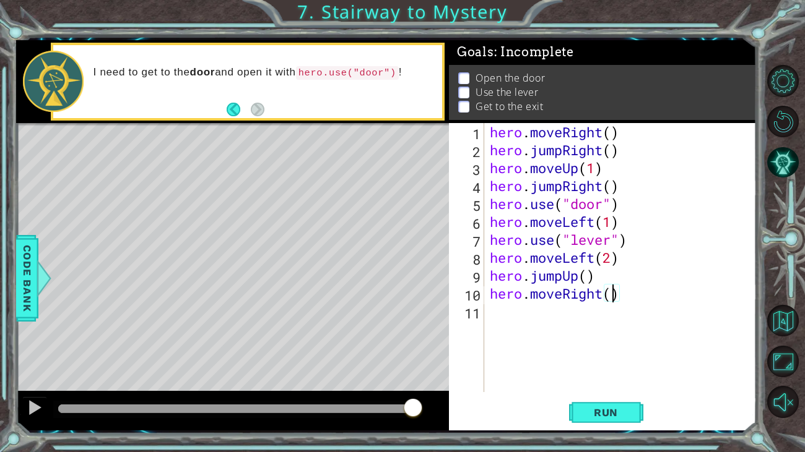
scroll to position [0, 5]
click at [636, 376] on button "Run" at bounding box center [606, 412] width 74 height 31
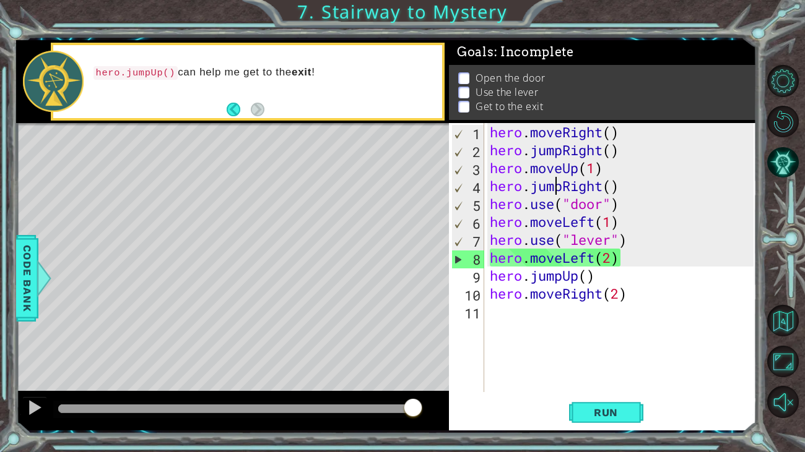
click at [555, 185] on div "hero . moveRight ( ) hero . jumpRight ( ) hero . moveUp ( 1 ) hero . jumpRight …" at bounding box center [623, 275] width 272 height 305
click at [561, 183] on div "hero . moveRight ( ) hero . jumpRight ( ) hero . moveUp ( 1 ) hero . jumpRight …" at bounding box center [623, 275] width 272 height 305
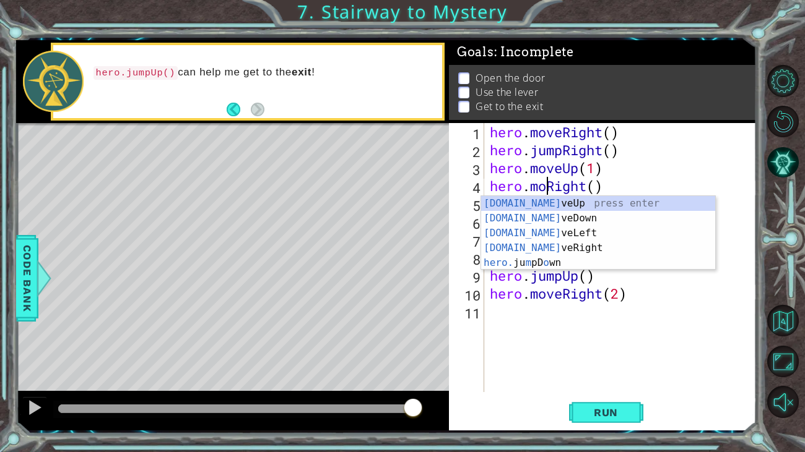
scroll to position [0, 3]
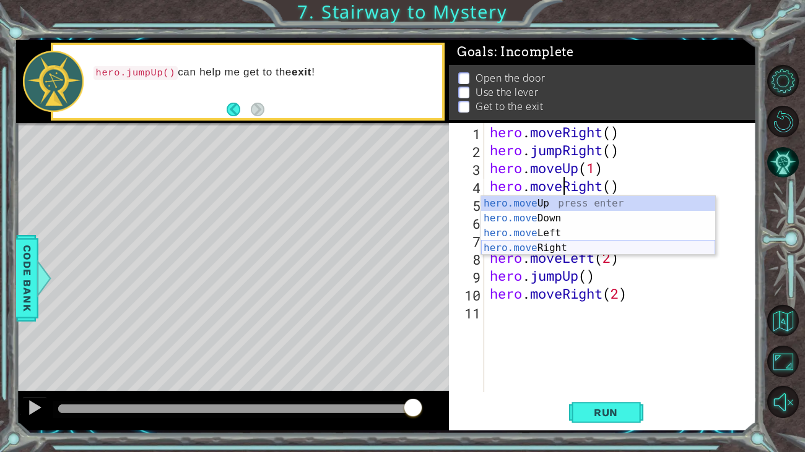
click at [573, 244] on div "hero.move Up press enter hero.move Down press enter hero.move Left press enter …" at bounding box center [598, 240] width 234 height 89
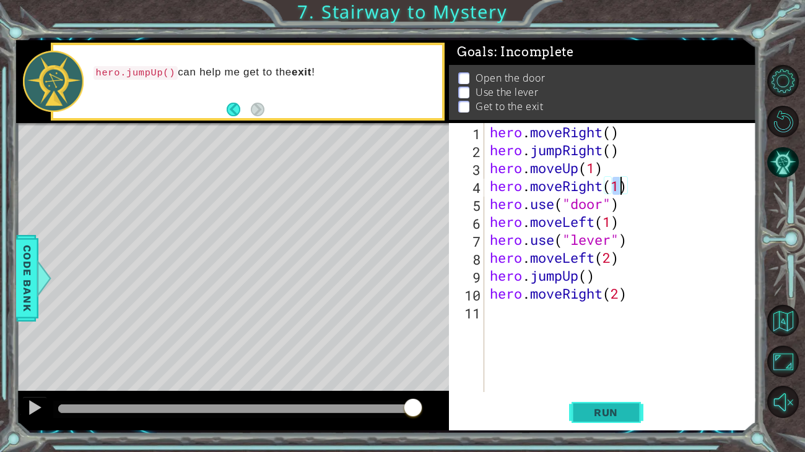
click at [594, 376] on span "Run" at bounding box center [605, 413] width 49 height 12
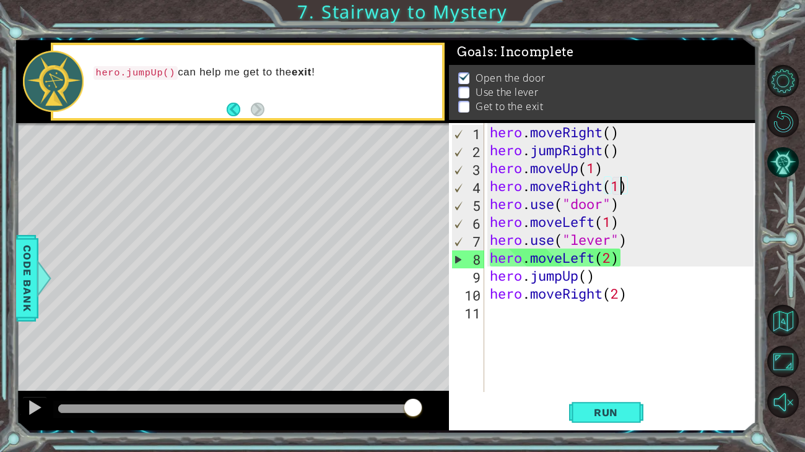
click at [490, 215] on div "hero . moveRight ( ) hero . jumpRight ( ) hero . moveUp ( 1 ) hero . moveRight …" at bounding box center [623, 275] width 272 height 305
type textarea "hero.moveLeft(1)"
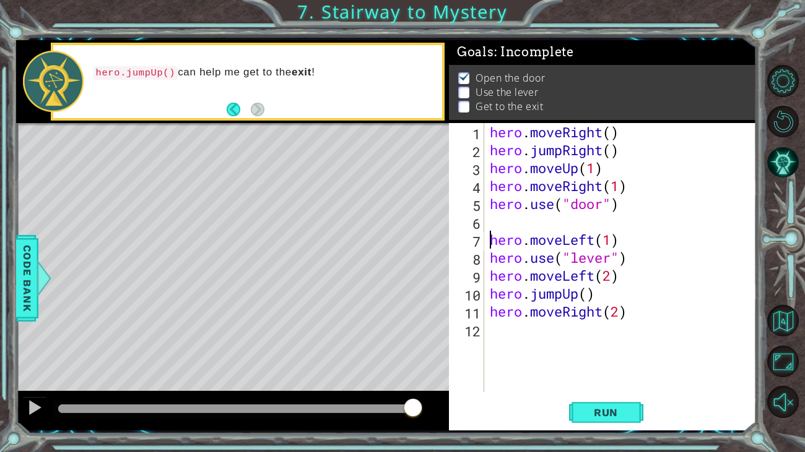
click at [488, 217] on div "hero . moveRight ( ) hero . jumpRight ( ) hero . moveUp ( 1 ) hero . moveRight …" at bounding box center [623, 275] width 272 height 305
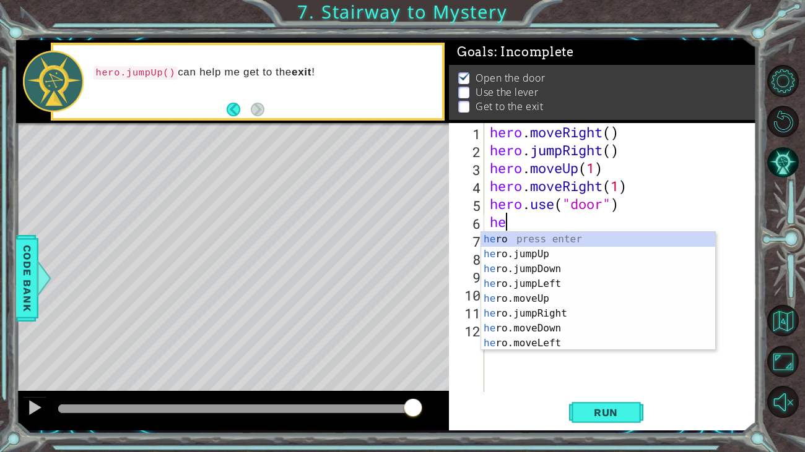
scroll to position [0, 0]
click at [543, 298] on div "her o press enter her o.jumpUp press enter her o.jumpDown press enter her o.jum…" at bounding box center [598, 306] width 234 height 149
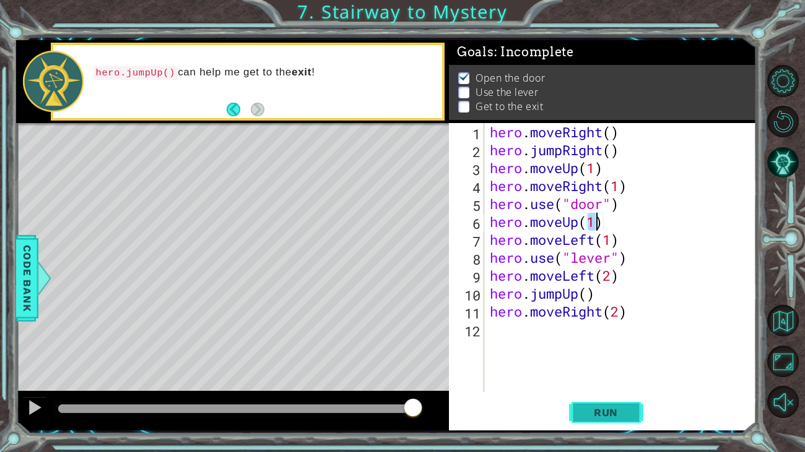
click at [589, 376] on span "Run" at bounding box center [605, 413] width 49 height 12
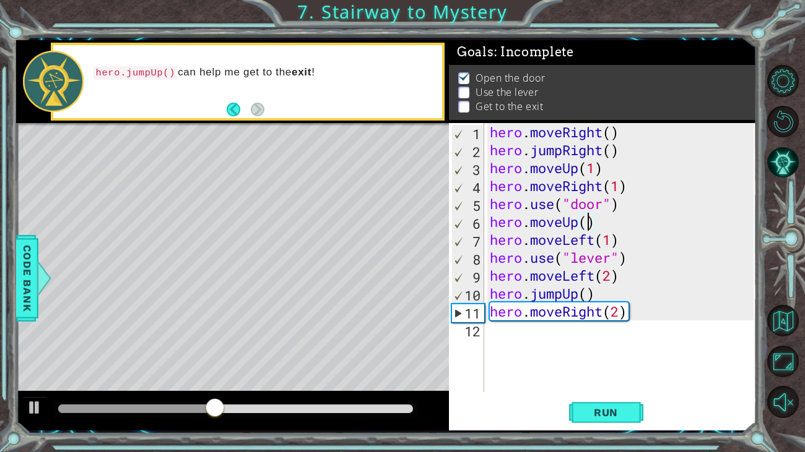
scroll to position [0, 4]
type textarea "hero.moveUp(2)"
click at [581, 376] on span "Run" at bounding box center [605, 413] width 49 height 12
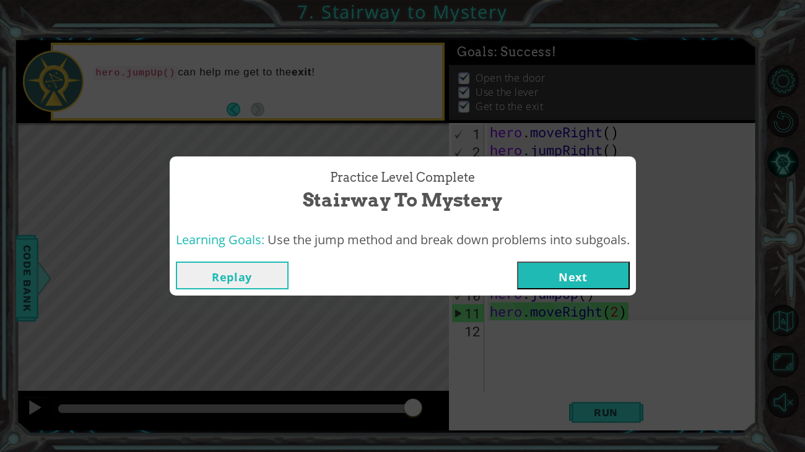
click at [519, 265] on button "Next" at bounding box center [573, 276] width 113 height 28
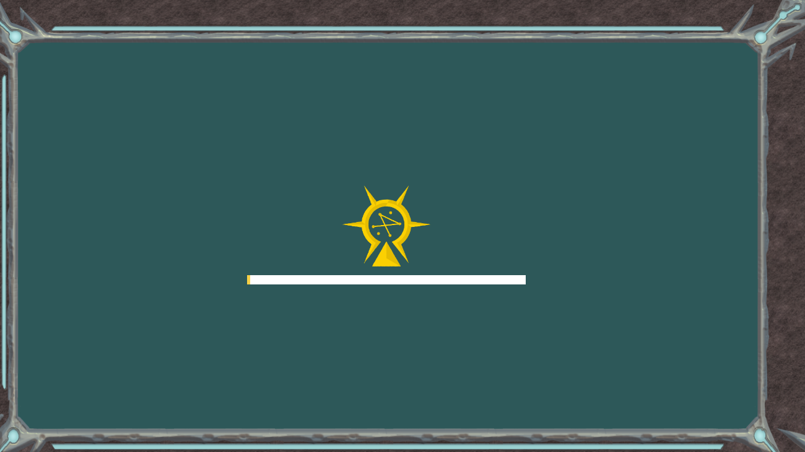
click at [539, 282] on div "Goals Error loading from server. Try refreshing the page. You'll need to join a…" at bounding box center [402, 226] width 805 height 452
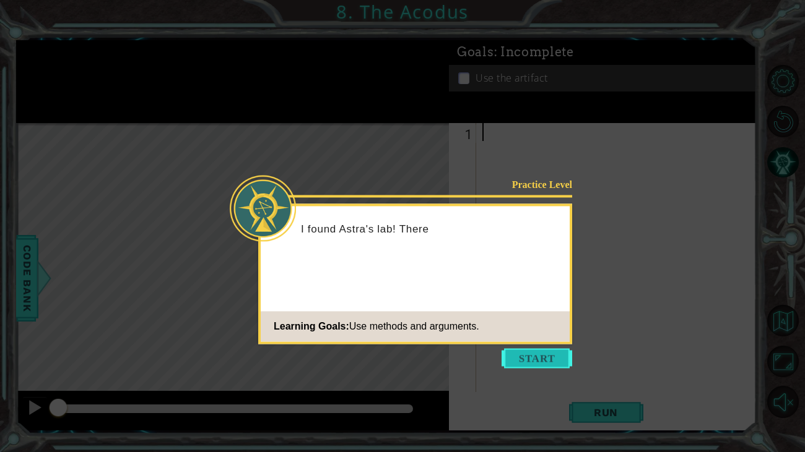
click at [559, 363] on button "Start" at bounding box center [536, 359] width 71 height 20
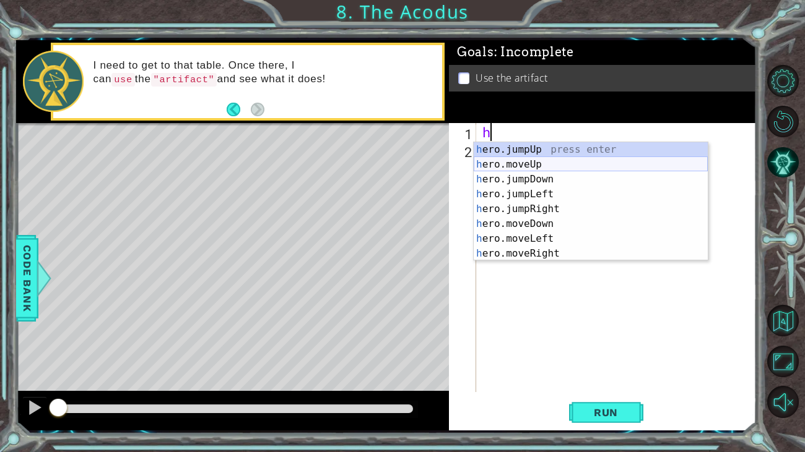
click at [584, 165] on div "h ero.jumpUp press enter h ero.moveUp press enter h ero.jumpDown press enter h …" at bounding box center [591, 216] width 234 height 149
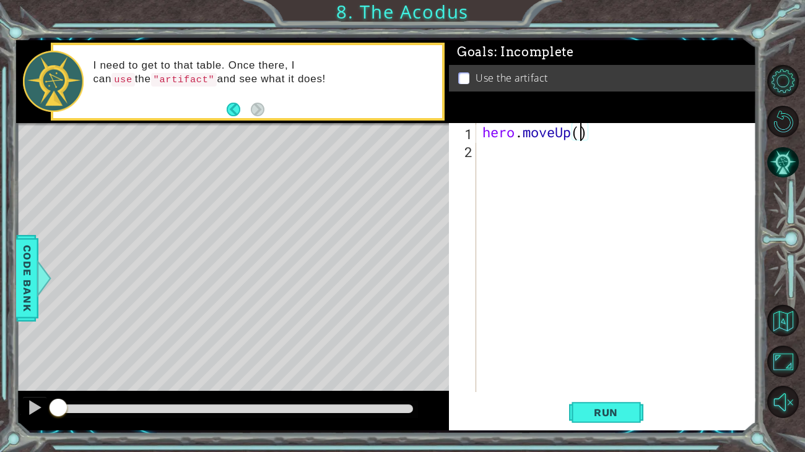
type textarea "hero.moveUp(2)"
click at [527, 157] on div "hero . moveUp ( 2 )" at bounding box center [620, 275] width 280 height 305
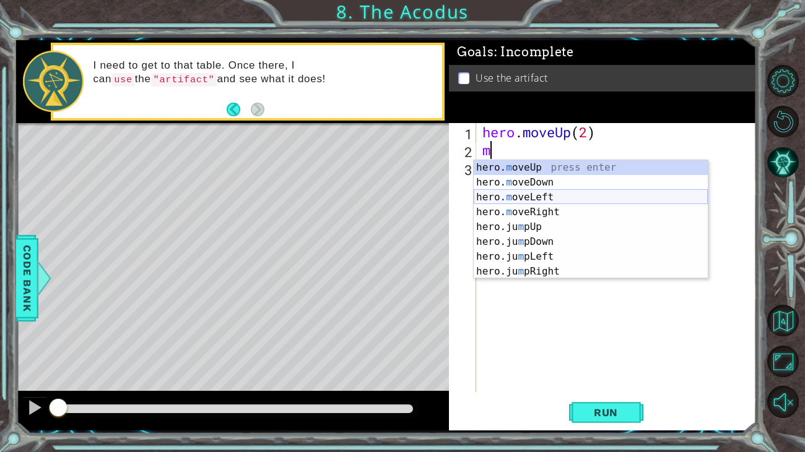
click at [549, 199] on div "hero. m oveUp press enter hero. m oveDown press enter hero. m oveLeft press ent…" at bounding box center [591, 234] width 234 height 149
type textarea "hero.moveLeft(1)"
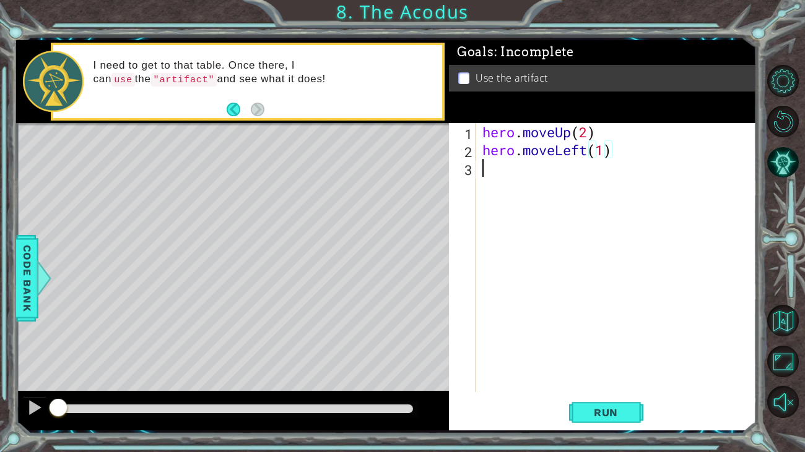
click at [553, 196] on div "hero . moveUp ( 2 ) hero . moveLeft ( 1 )" at bounding box center [620, 275] width 280 height 305
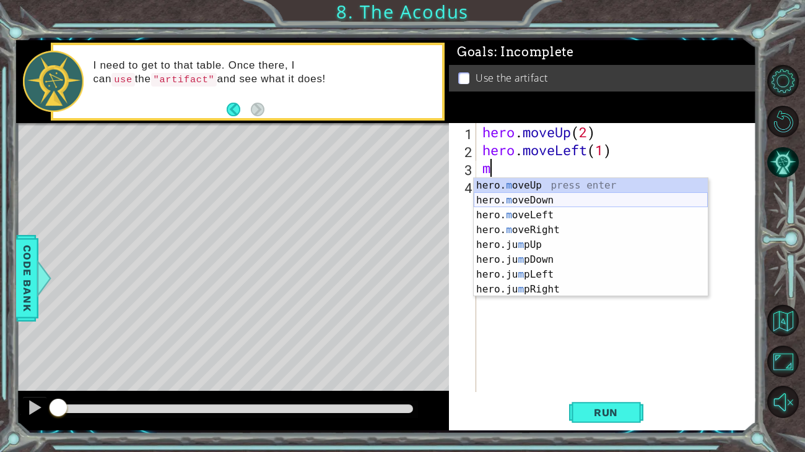
click at [561, 202] on div "hero. m oveUp press enter hero. m oveDown press enter hero. m oveLeft press ent…" at bounding box center [591, 252] width 234 height 149
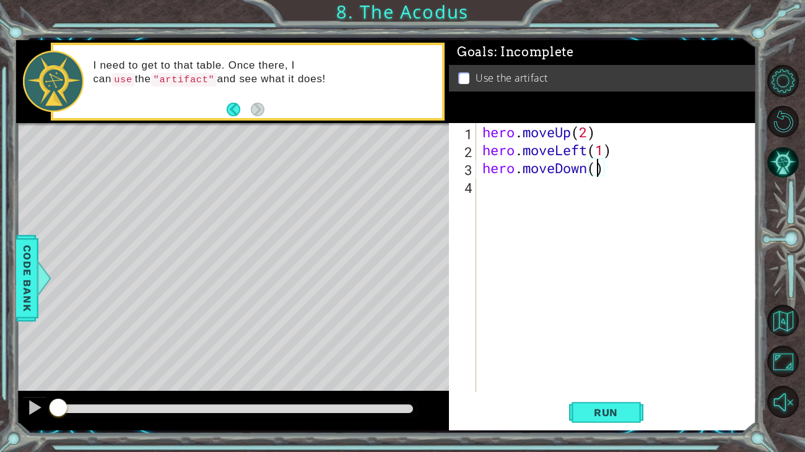
type textarea "hero.moveDown(2)"
click at [540, 191] on div "hero . moveUp ( 2 ) hero . moveLeft ( 1 ) hero . moveDown ( 2 )" at bounding box center [620, 275] width 280 height 305
type textarea "m"
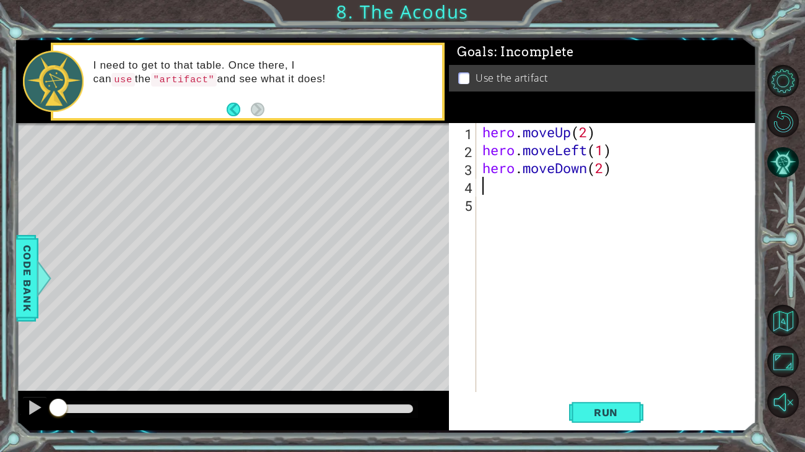
type textarea "j"
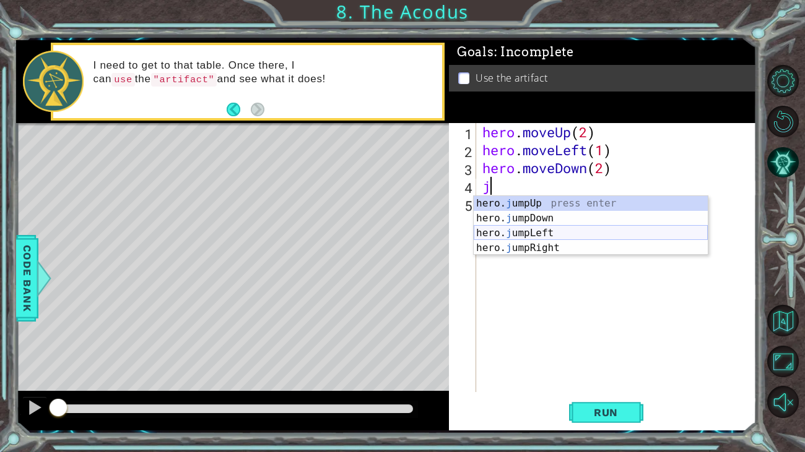
click at [555, 235] on div "hero. j umpUp press enter hero. j umpDown press enter hero. j umpLeft press ent…" at bounding box center [591, 240] width 234 height 89
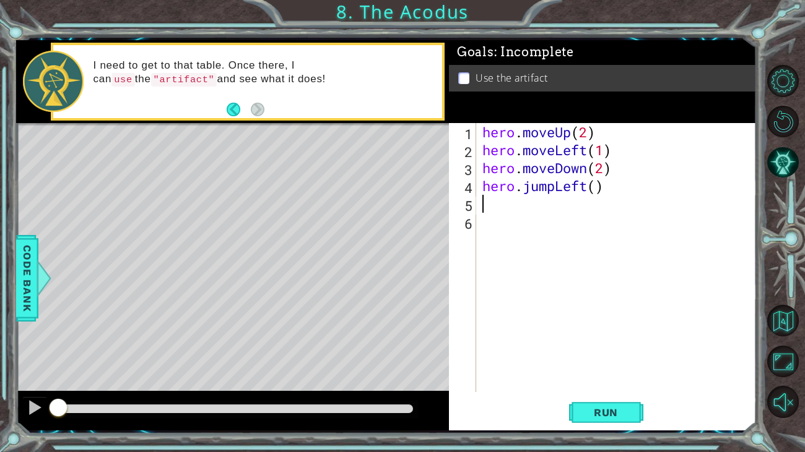
type textarea "h"
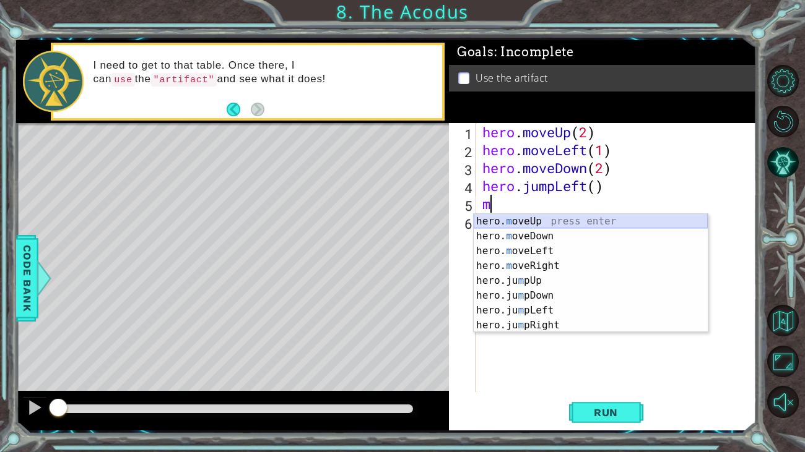
click at [545, 220] on div "hero. m oveUp press enter hero. m oveDown press enter hero. m oveLeft press ent…" at bounding box center [591, 288] width 234 height 149
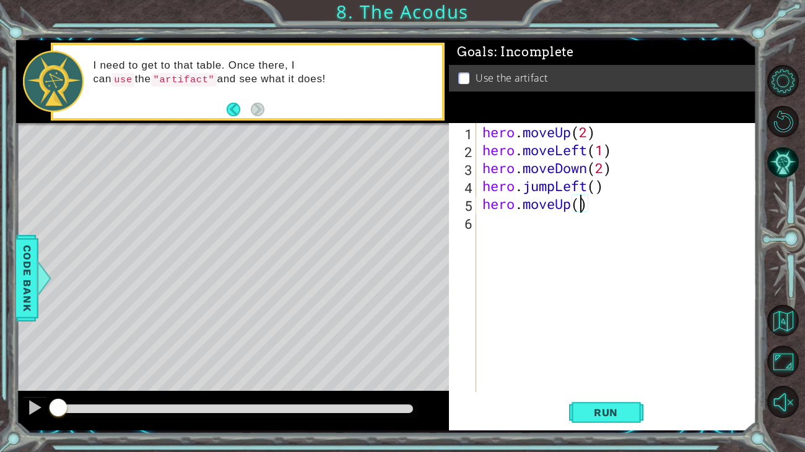
type textarea "hero.moveUp(2)"
click at [514, 225] on div "hero . moveUp ( 2 ) hero . moveLeft ( 1 ) hero . moveDown ( 2 ) hero . jumpLeft…" at bounding box center [620, 275] width 280 height 305
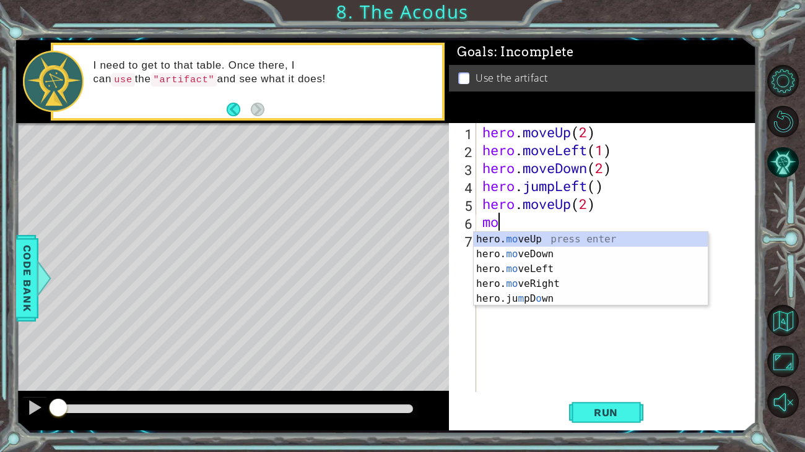
scroll to position [0, 0]
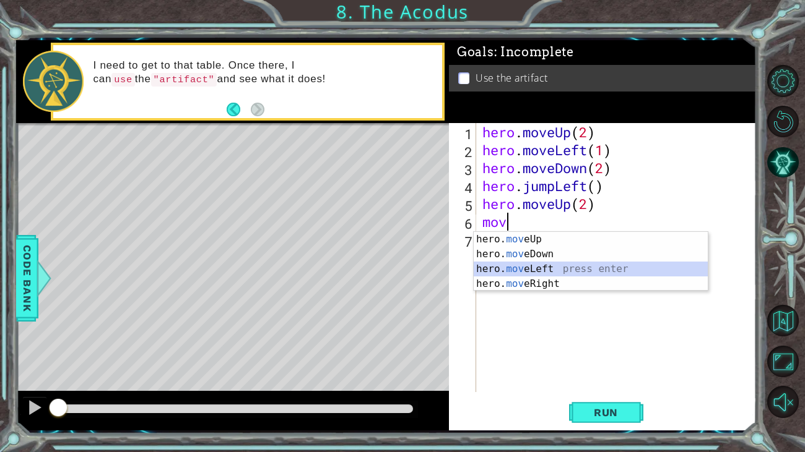
click at [537, 274] on div "hero. mov eUp press enter hero. mov eDown press enter hero. mov eLeft press ent…" at bounding box center [591, 276] width 234 height 89
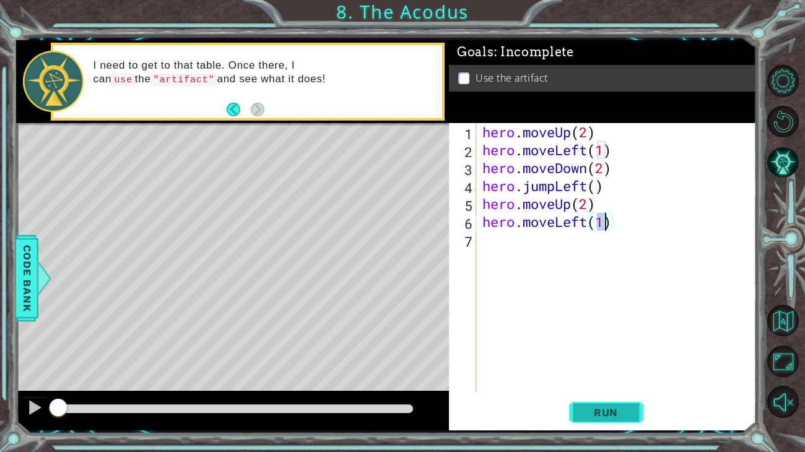
click at [593, 376] on span "Run" at bounding box center [605, 413] width 49 height 12
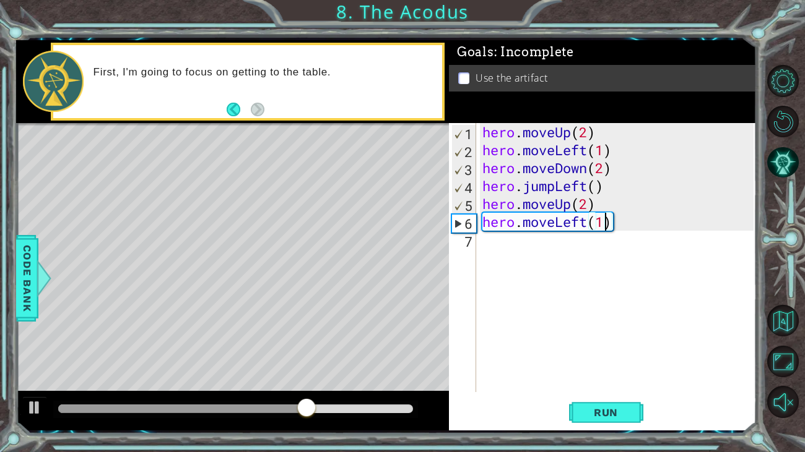
click at [585, 225] on div "hero . moveUp ( 2 ) hero . moveLeft ( 1 ) hero . moveDown ( 2 ) hero . jumpLeft…" at bounding box center [620, 275] width 280 height 305
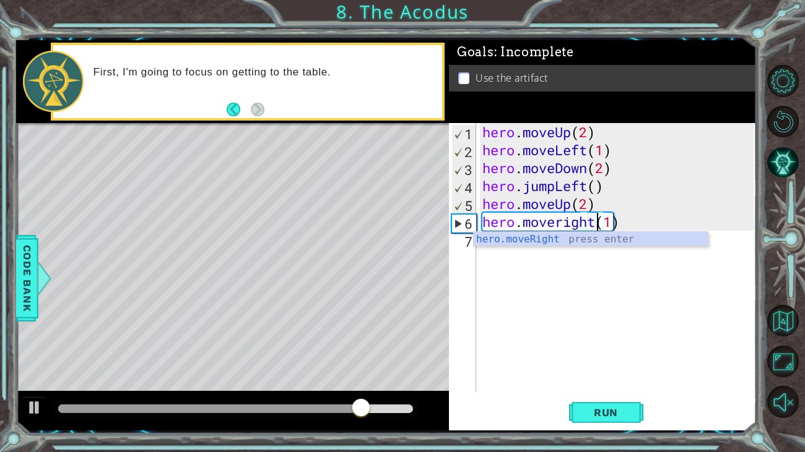
scroll to position [0, 4]
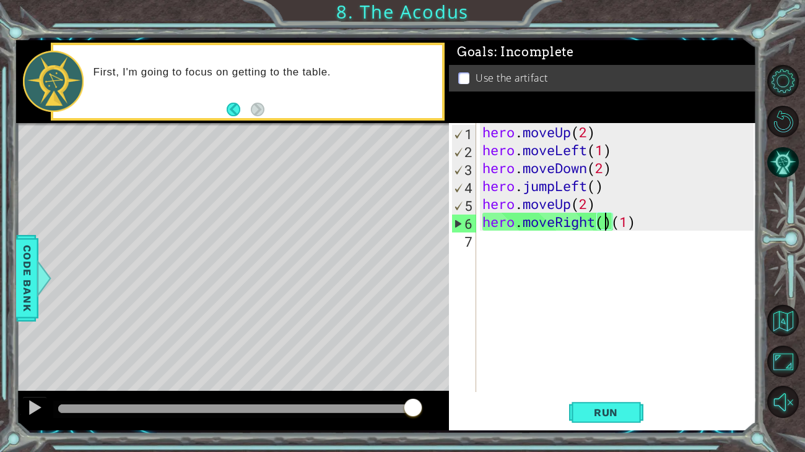
click at [609, 220] on div "hero . moveUp ( 2 ) hero . moveLeft ( 1 ) hero . moveDown ( 2 ) hero . jumpLeft…" at bounding box center [620, 275] width 280 height 305
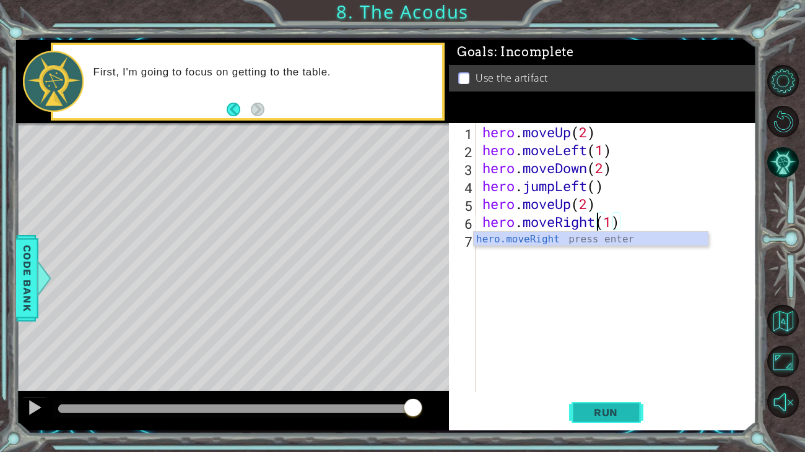
type textarea "hero.moveRight(1)"
click at [628, 376] on span "Run" at bounding box center [605, 413] width 49 height 12
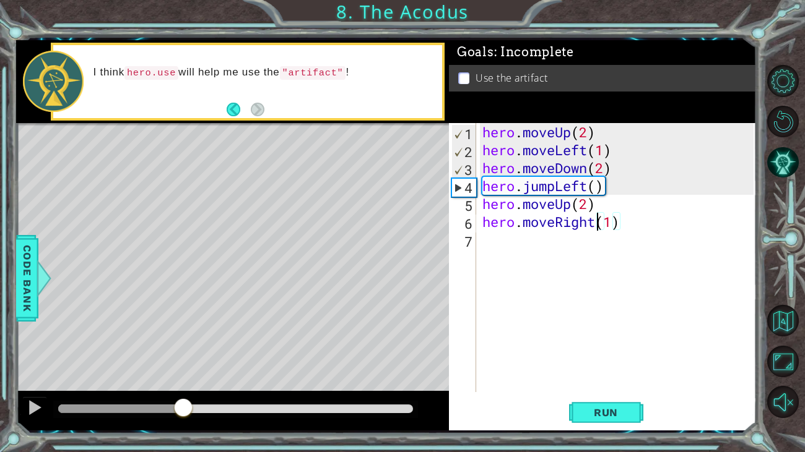
click at [183, 376] on div at bounding box center [235, 409] width 355 height 9
click at [31, 376] on div at bounding box center [35, 408] width 16 height 16
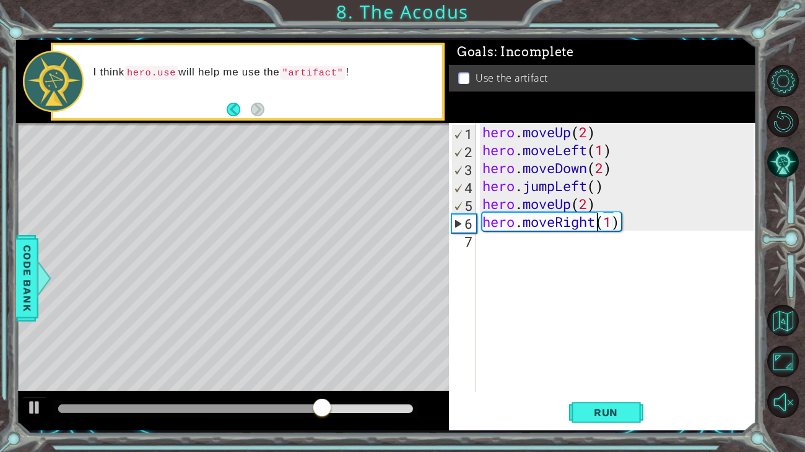
click at [522, 260] on div "hero . moveUp ( 2 ) hero . moveLeft ( 1 ) hero . moveDown ( 2 ) hero . jumpLeft…" at bounding box center [620, 275] width 280 height 305
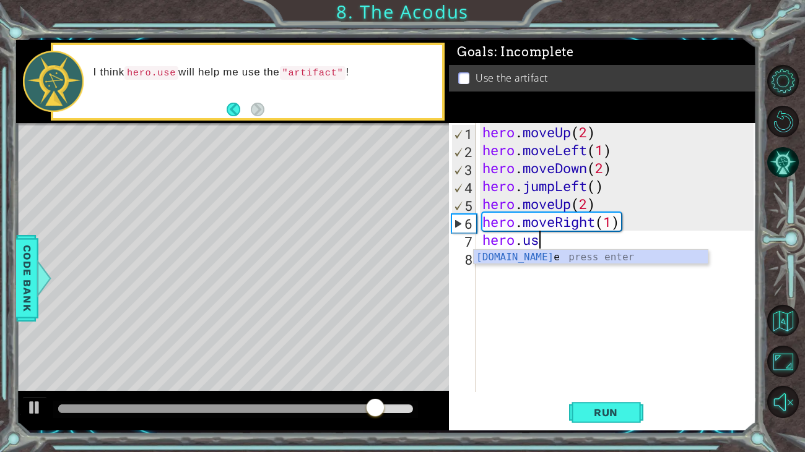
scroll to position [0, 1]
type textarea "hero.use"
click at [625, 376] on span "Run" at bounding box center [605, 413] width 49 height 12
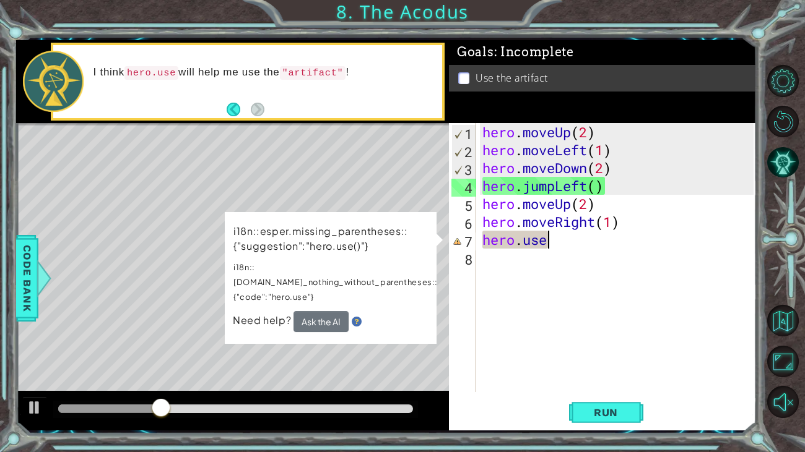
click at [530, 268] on div "hero . moveUp ( 2 ) hero . moveLeft ( 1 ) hero . moveDown ( 2 ) hero . jumpLeft…" at bounding box center [620, 275] width 280 height 305
click at [556, 248] on div "hero . moveUp ( 2 ) hero . moveLeft ( 1 ) hero . moveDown ( 2 ) hero . jumpLeft…" at bounding box center [620, 275] width 280 height 305
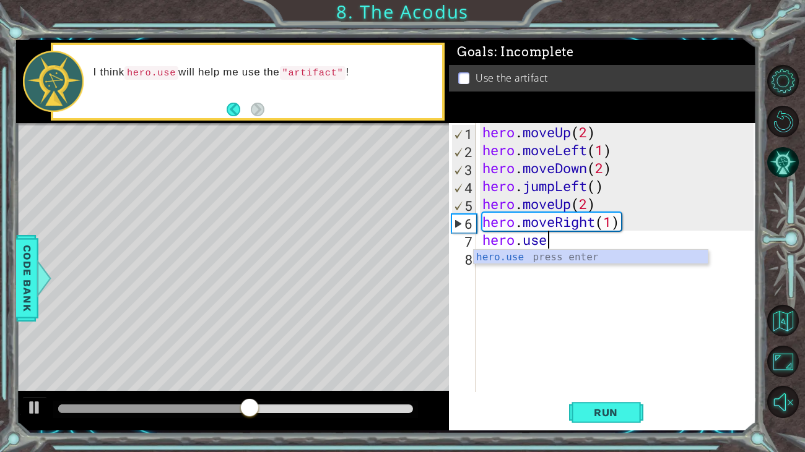
scroll to position [0, 1]
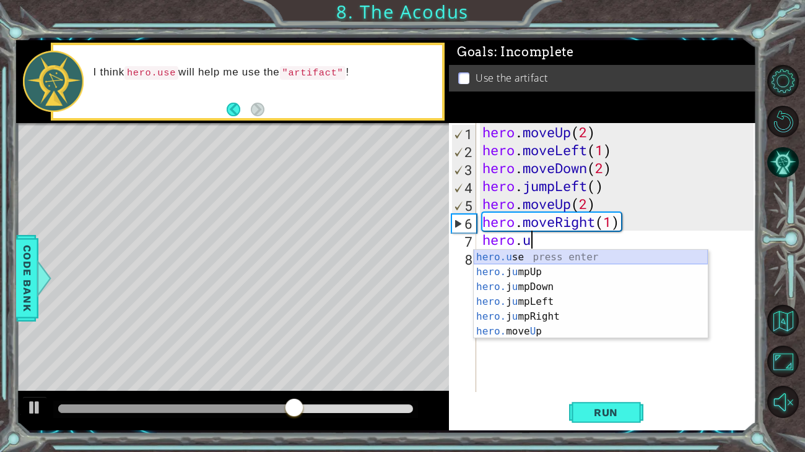
click at [560, 262] on div "hero.u se press enter hero. j u mpUp press enter hero. j u mpDown press enter h…" at bounding box center [591, 309] width 234 height 119
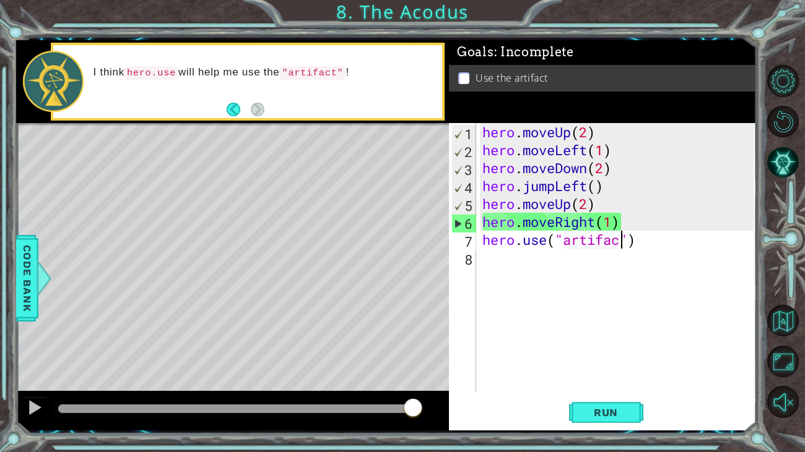
scroll to position [0, 6]
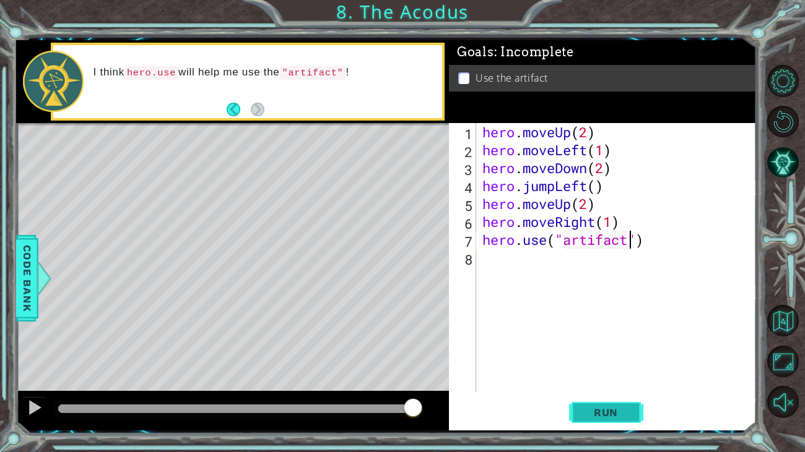
type textarea "hero.use("artifact")"
click at [621, 376] on span "Run" at bounding box center [605, 413] width 49 height 12
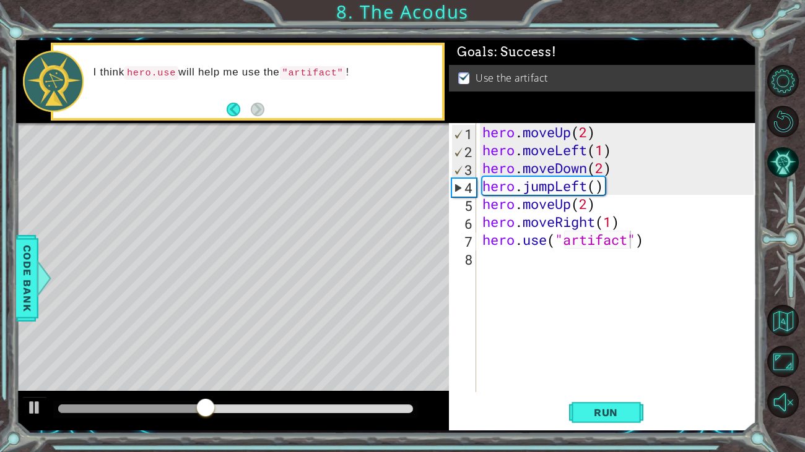
drag, startPoint x: 621, startPoint y: 407, endPoint x: 329, endPoint y: 345, distance: 298.7
click at [329, 345] on div "1 ההההההההההההההההההההההההההההההההההההההההההההההההההההההההההההההההההההההההההההה…" at bounding box center [386, 235] width 740 height 391
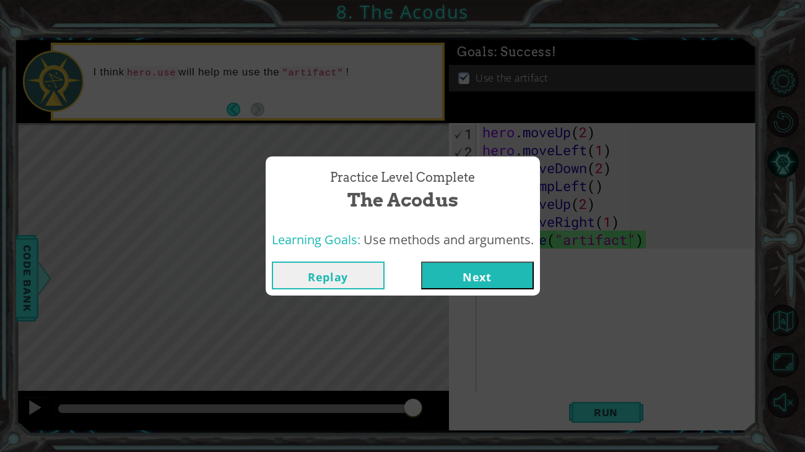
click at [451, 285] on button "Next" at bounding box center [477, 276] width 113 height 28
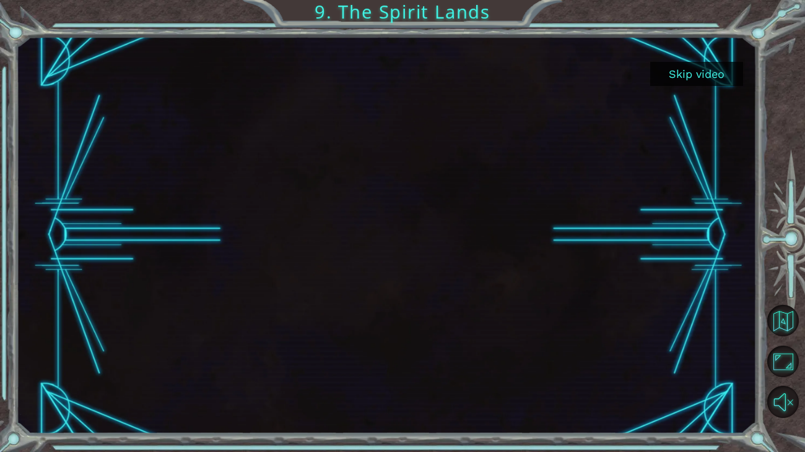
click at [714, 67] on button "Skip video" at bounding box center [696, 74] width 93 height 24
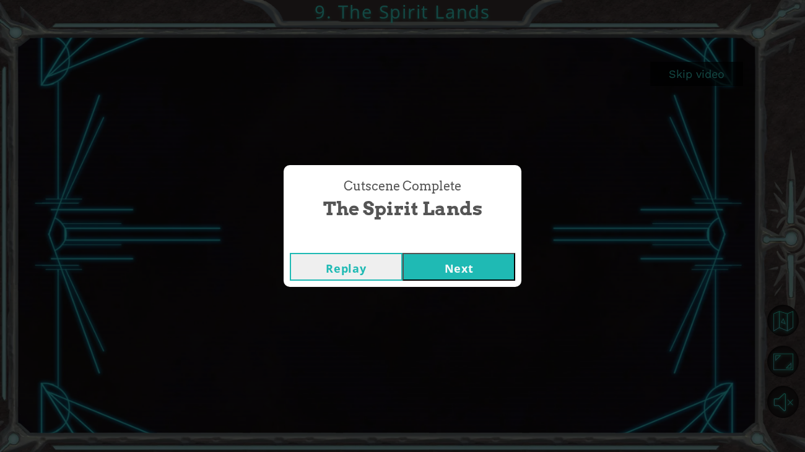
click at [436, 278] on button "Next" at bounding box center [458, 267] width 113 height 28
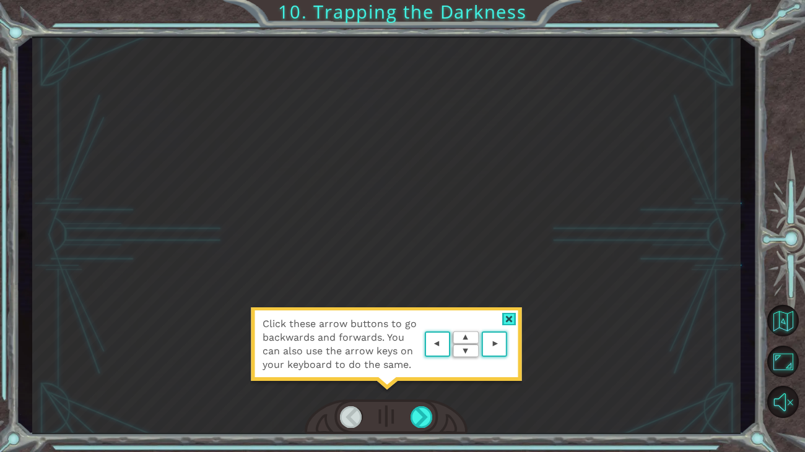
click at [430, 376] on div "Click these arrow buttons to go backwards and forwards. You can also use the ar…" at bounding box center [386, 351] width 272 height 87
click at [506, 316] on div at bounding box center [509, 319] width 14 height 13
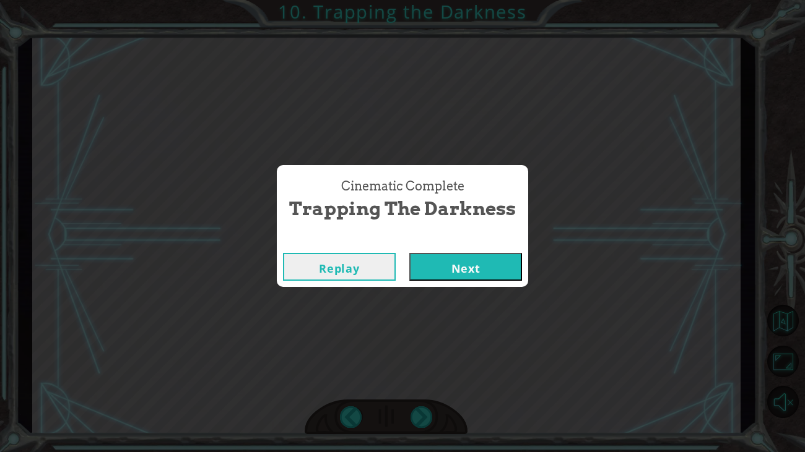
click at [457, 261] on button "Next" at bounding box center [465, 267] width 113 height 28
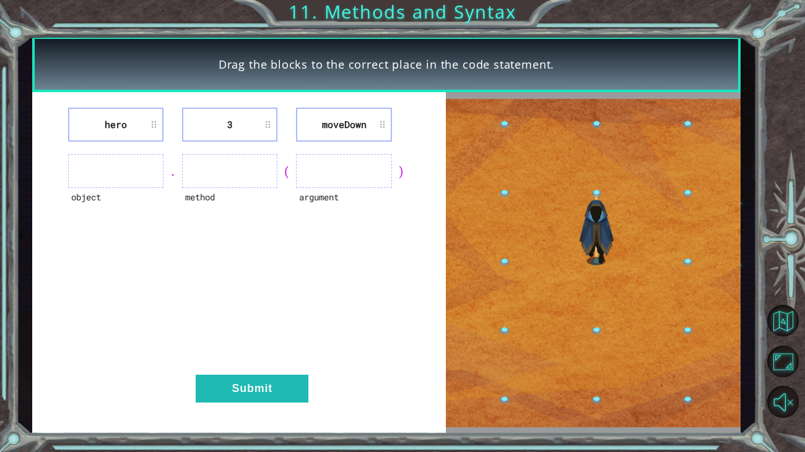
click at [136, 175] on ul at bounding box center [115, 171] width 95 height 34
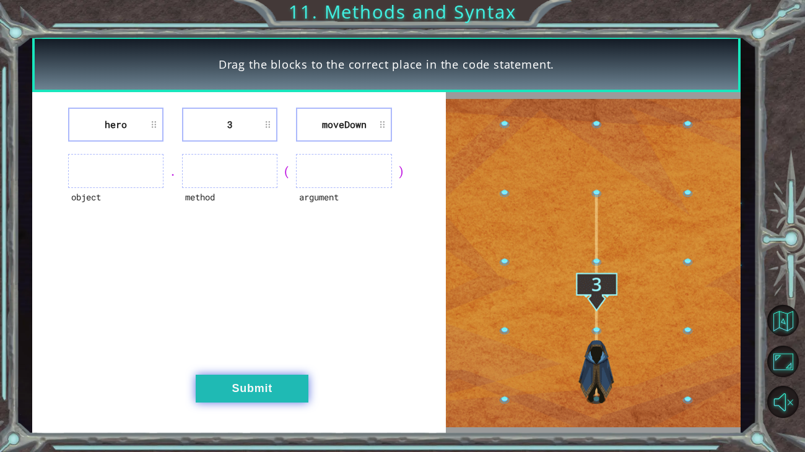
click at [237, 376] on button "Submit" at bounding box center [252, 389] width 113 height 28
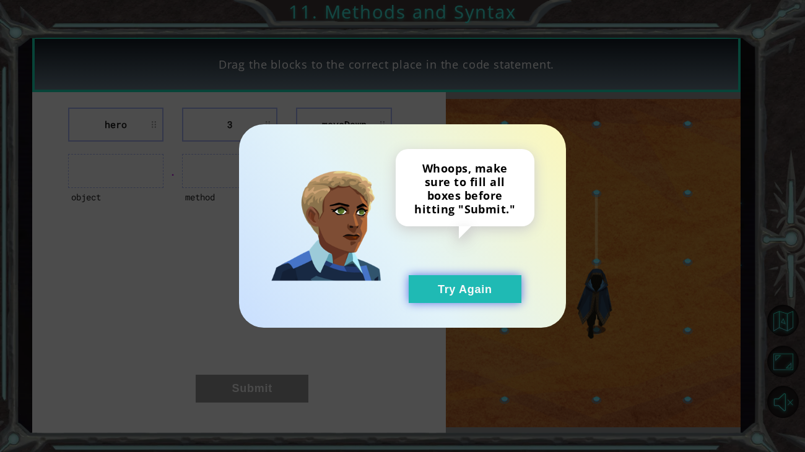
click at [461, 293] on button "Try Again" at bounding box center [465, 289] width 113 height 28
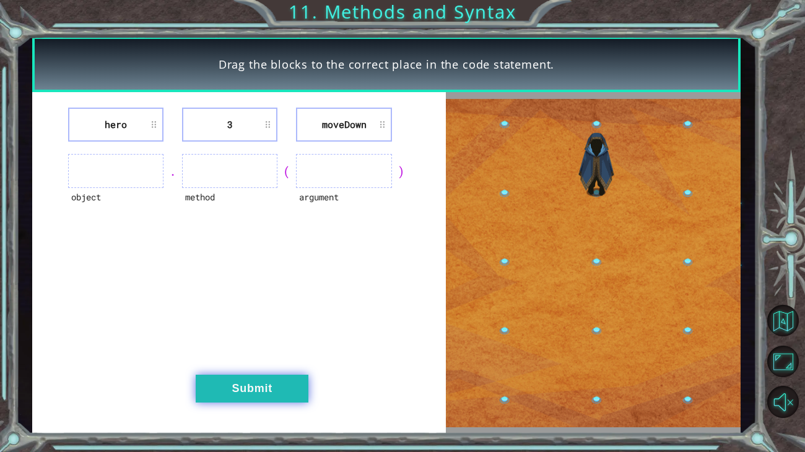
click at [292, 376] on button "Submit" at bounding box center [252, 389] width 113 height 28
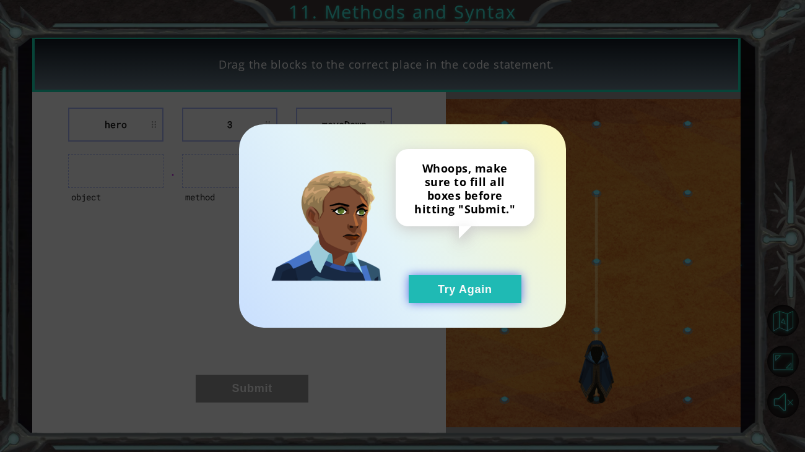
click at [465, 290] on button "Try Again" at bounding box center [465, 289] width 113 height 28
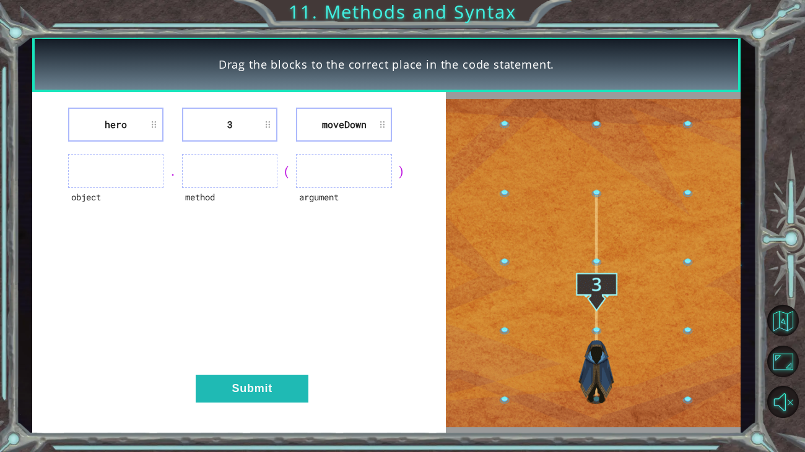
click at [371, 129] on li "moveDown" at bounding box center [343, 125] width 95 height 34
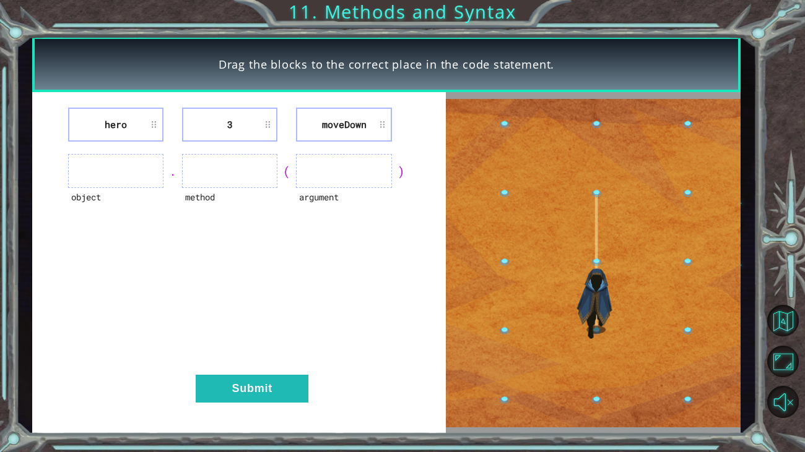
click at [131, 168] on ul at bounding box center [115, 171] width 95 height 34
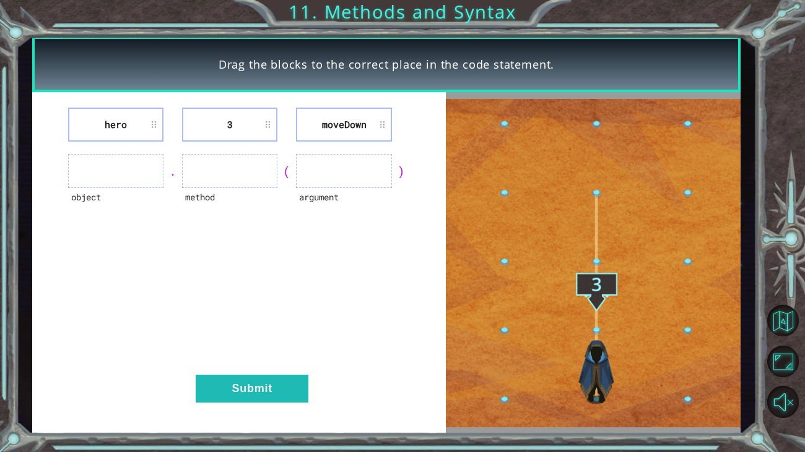
click at [607, 121] on img at bounding box center [593, 263] width 295 height 329
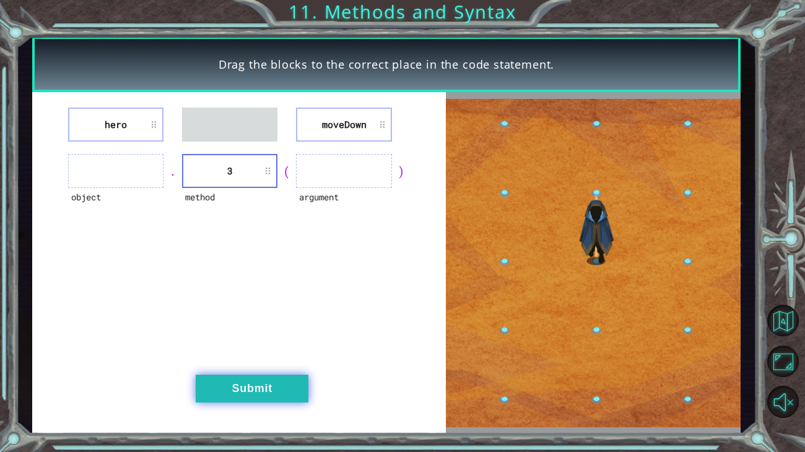
click at [287, 376] on button "Submit" at bounding box center [252, 389] width 113 height 28
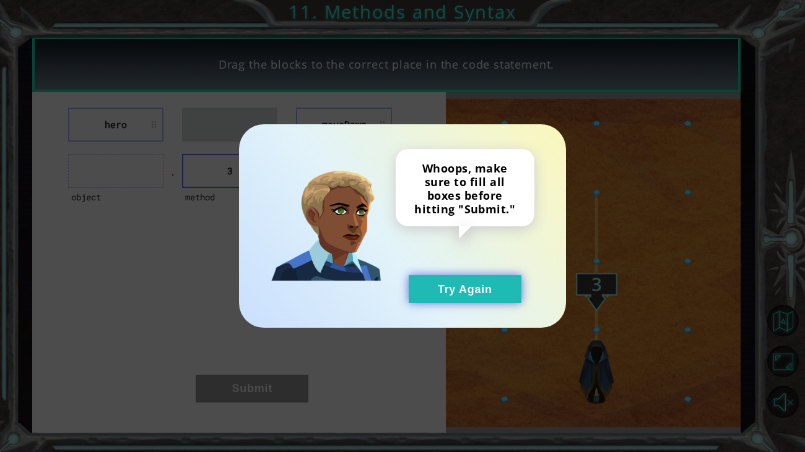
click at [479, 284] on button "Try Again" at bounding box center [465, 289] width 113 height 28
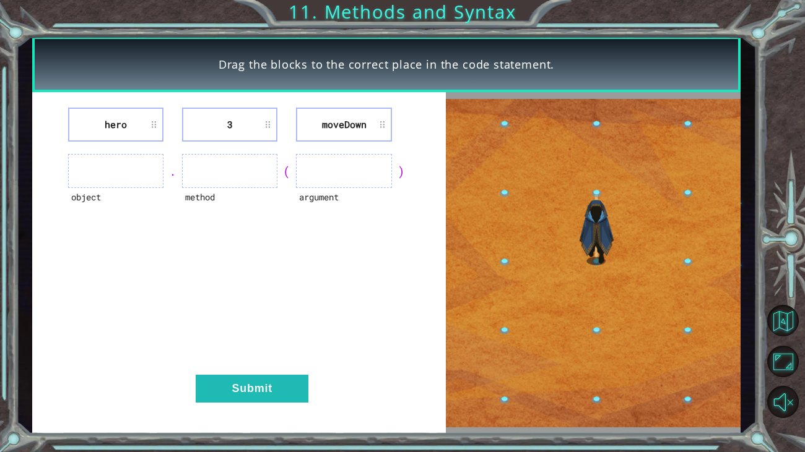
click at [329, 128] on li "moveDown" at bounding box center [343, 125] width 95 height 34
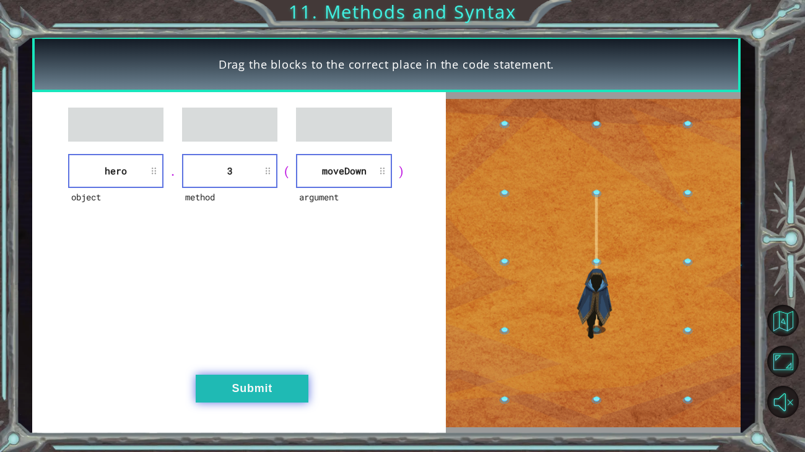
click at [253, 376] on button "Submit" at bounding box center [252, 389] width 113 height 28
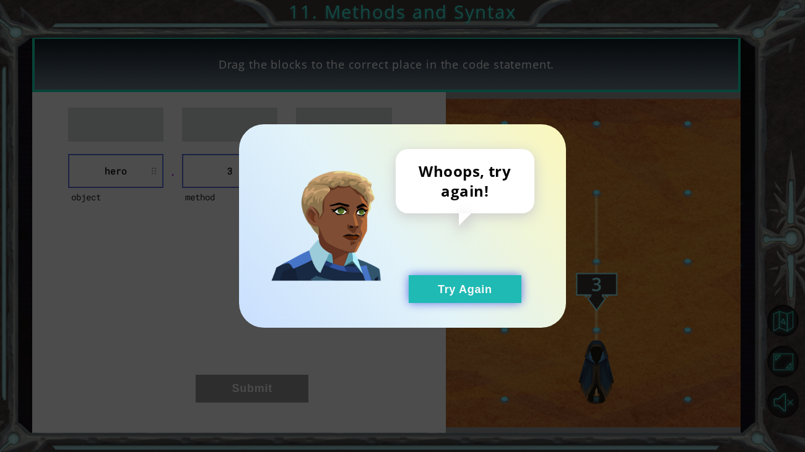
click at [480, 284] on button "Try Again" at bounding box center [465, 289] width 113 height 28
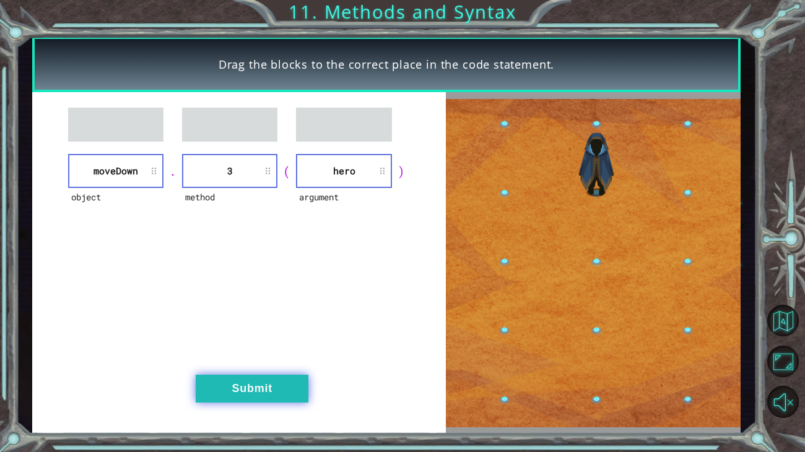
click at [297, 375] on button "Submit" at bounding box center [252, 389] width 113 height 28
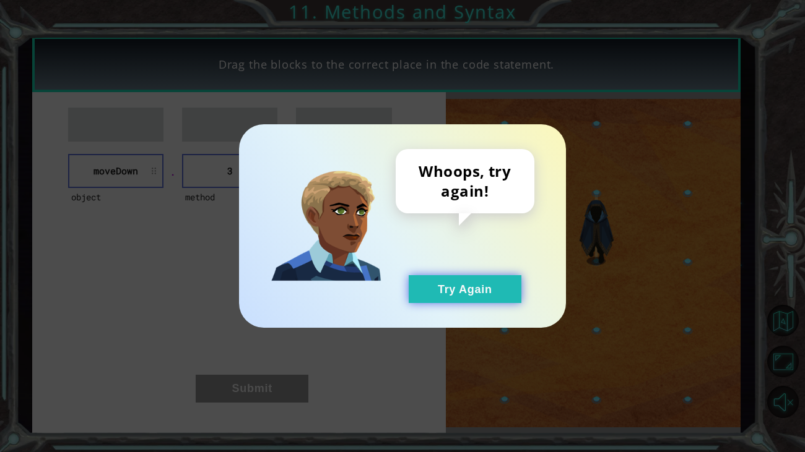
click at [506, 293] on button "Try Again" at bounding box center [465, 289] width 113 height 28
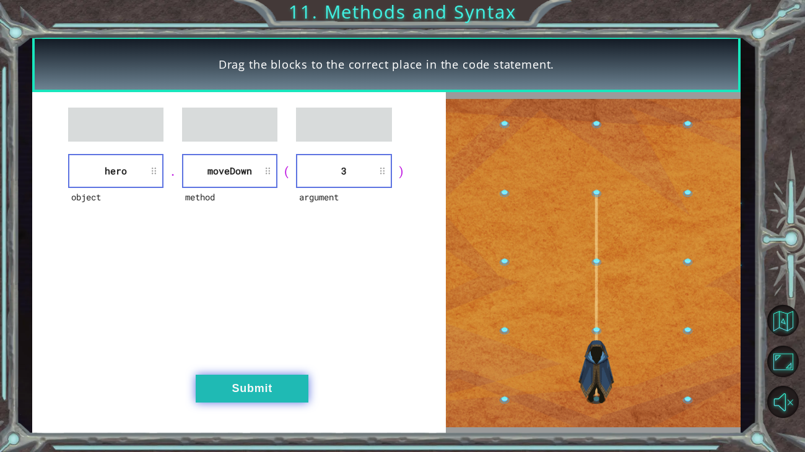
click at [257, 376] on button "Submit" at bounding box center [252, 389] width 113 height 28
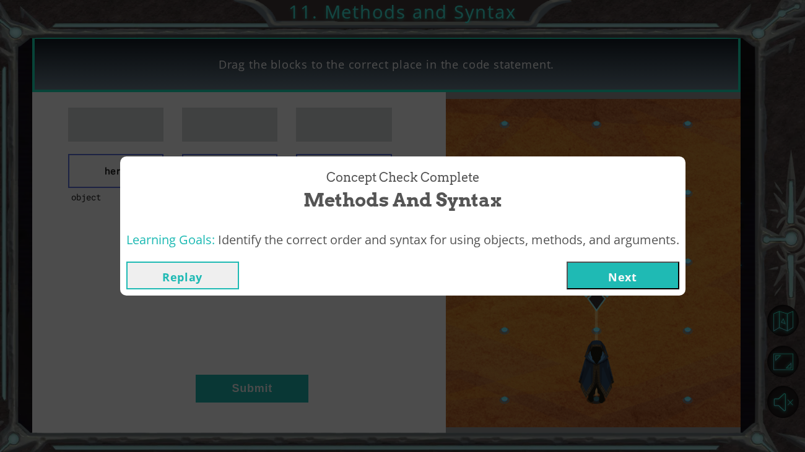
click at [620, 275] on button "Next" at bounding box center [622, 276] width 113 height 28
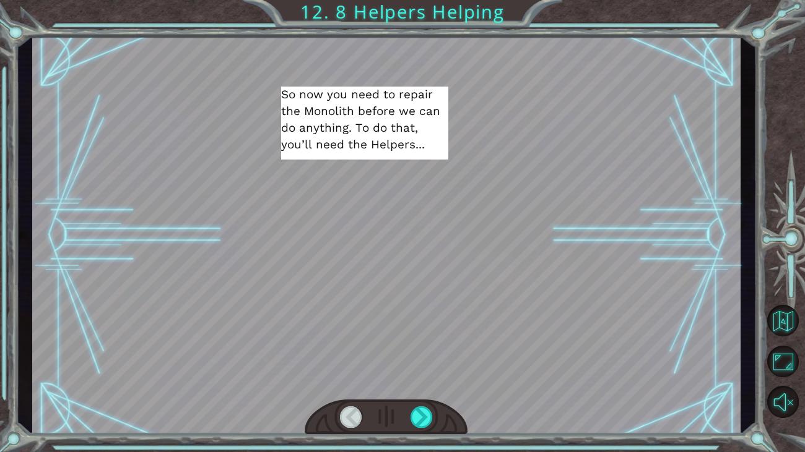
click at [620, 275] on div at bounding box center [386, 236] width 708 height 398
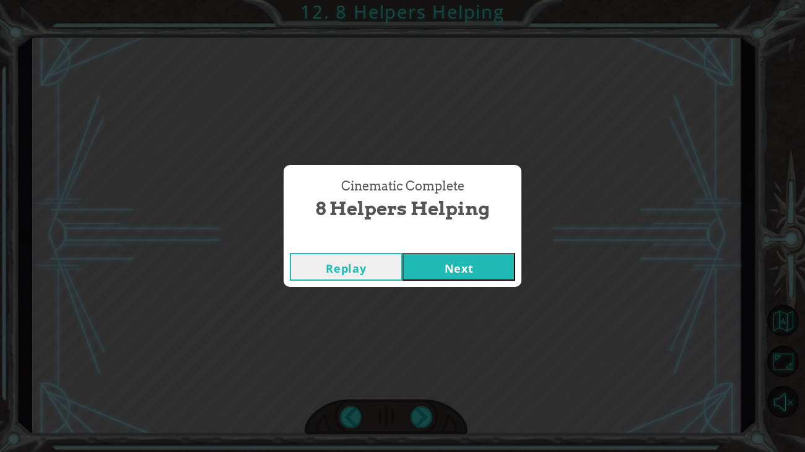
click at [428, 271] on button "Next" at bounding box center [458, 267] width 113 height 28
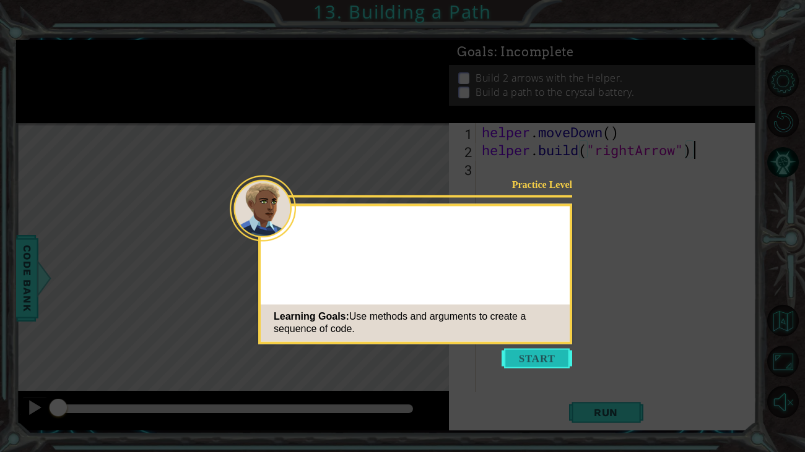
click at [513, 366] on button "Start" at bounding box center [536, 359] width 71 height 20
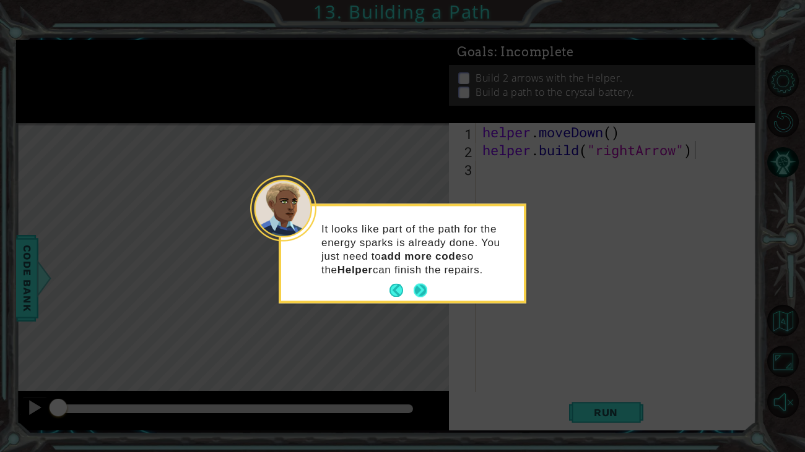
click at [427, 284] on button "Next" at bounding box center [420, 291] width 14 height 14
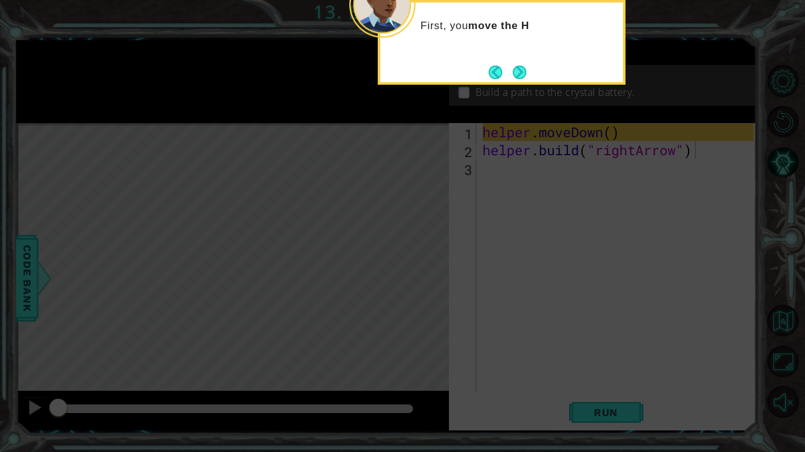
click at [469, 286] on icon at bounding box center [402, 73] width 805 height 759
click at [515, 74] on button "Next" at bounding box center [520, 73] width 14 height 14
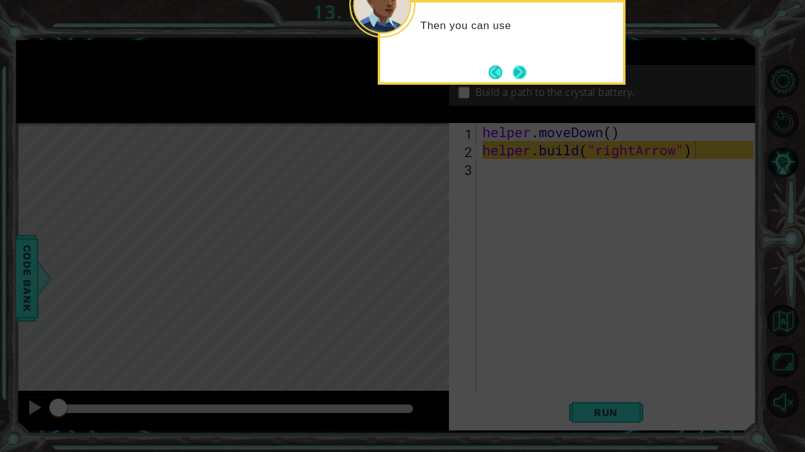
click at [521, 77] on button "Next" at bounding box center [520, 73] width 14 height 14
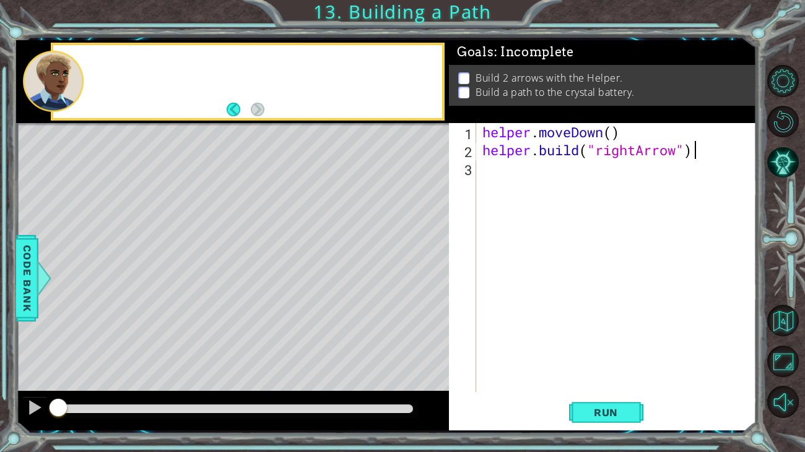
click at [521, 77] on p "Build 2 arrows with the Helper." at bounding box center [548, 78] width 147 height 14
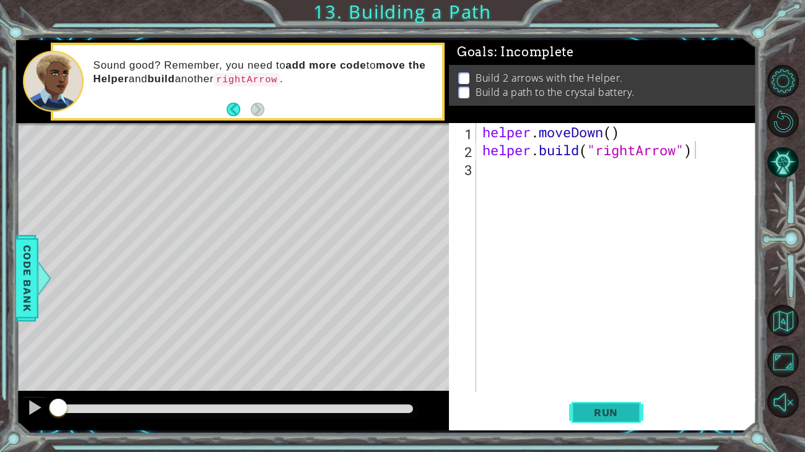
click at [595, 376] on button "Run" at bounding box center [606, 412] width 74 height 31
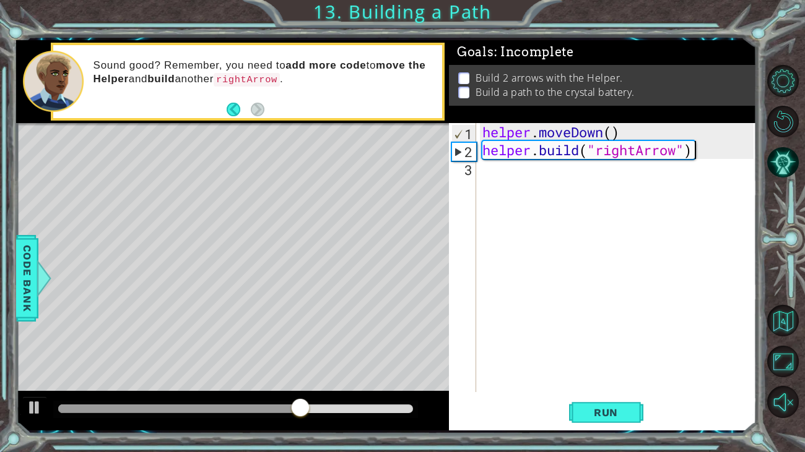
click at [694, 151] on div "helper . moveDown ( ) helper . build ( "rightArrow" )" at bounding box center [620, 275] width 280 height 305
click at [700, 155] on div "helper . moveDown ( ) helper . build ( "rightArrow" )" at bounding box center [620, 275] width 280 height 305
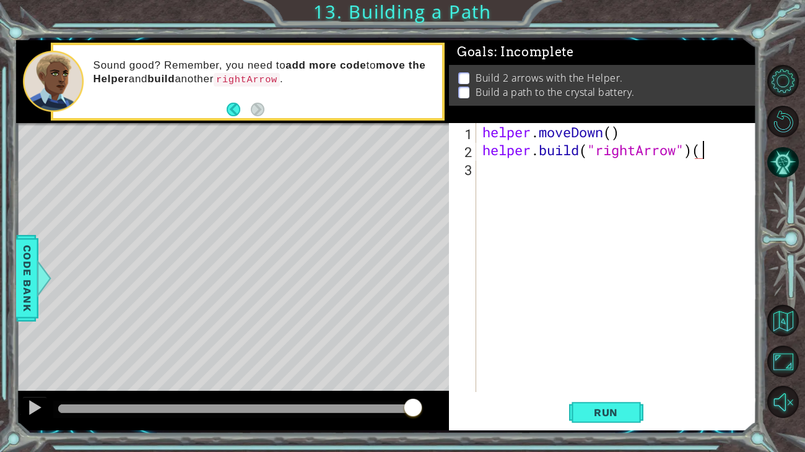
scroll to position [0, 10]
type textarea "[DOMAIN_NAME]("rightArrow")(2)"
click at [607, 376] on button "Run" at bounding box center [606, 412] width 74 height 31
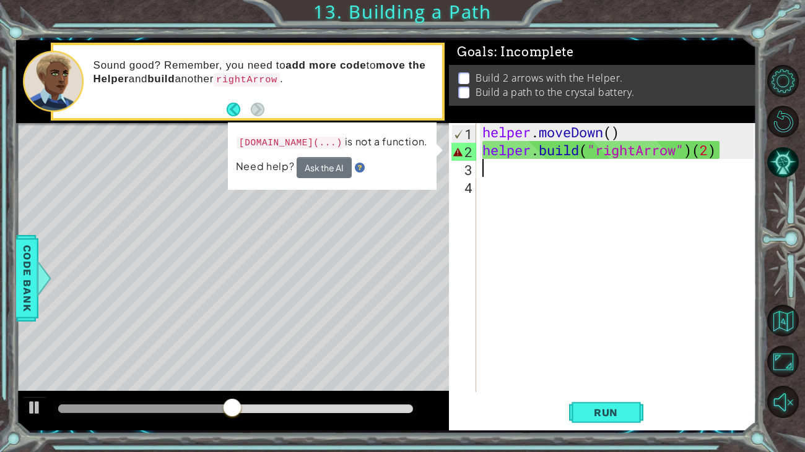
click at [720, 156] on div "helper . moveDown ( ) helper . build ( "rightArrow" ) ( 2 )" at bounding box center [620, 275] width 280 height 305
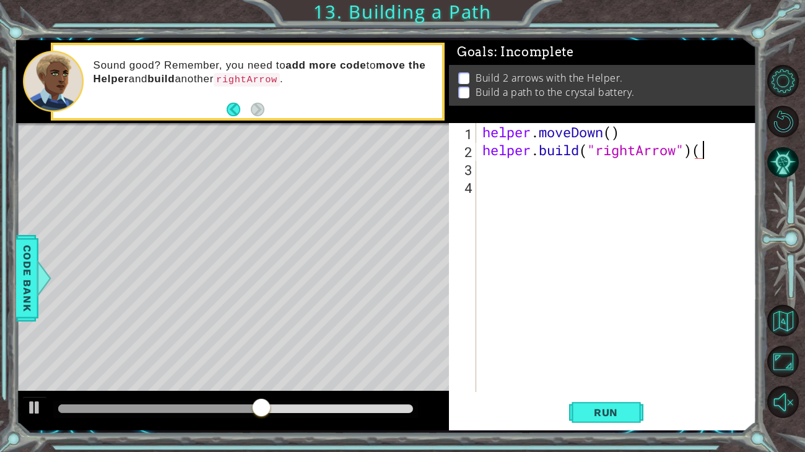
type textarea "[DOMAIN_NAME]("rightArrow")"
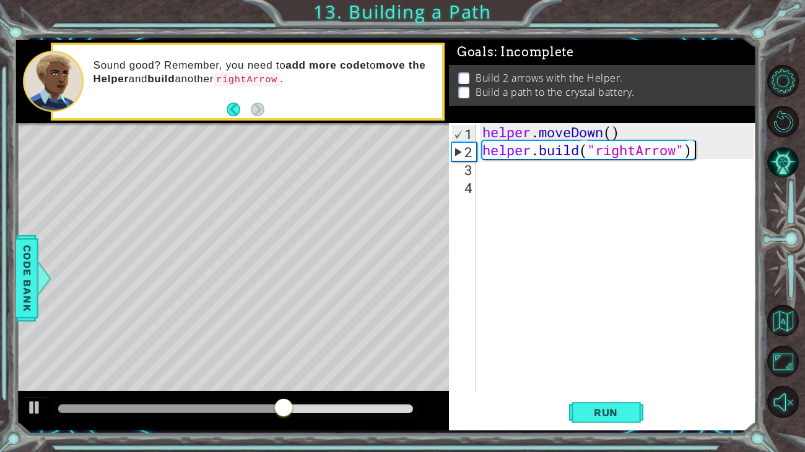
click at [525, 178] on div "helper . moveDown ( ) helper . build ( "rightArrow" )" at bounding box center [620, 275] width 280 height 305
click at [498, 170] on div "helper . moveDown ( ) helper . build ( "rightArrow" )" at bounding box center [620, 275] width 280 height 305
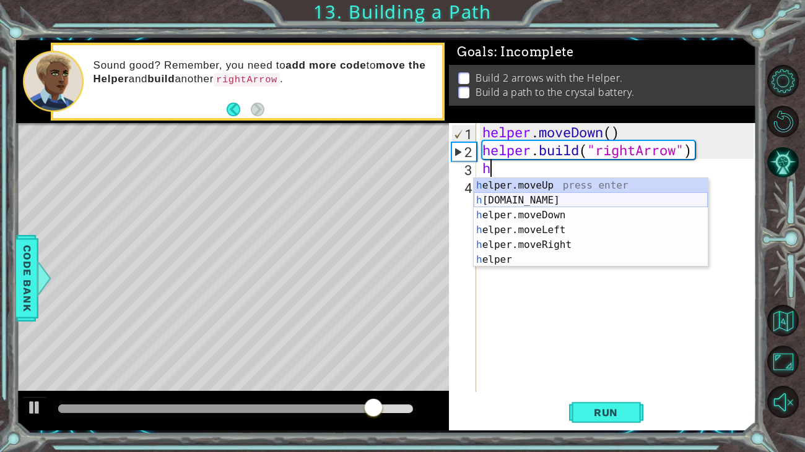
click at [539, 199] on div "h elper.moveUp press enter h [DOMAIN_NAME] press enter h elper.moveDown press e…" at bounding box center [591, 237] width 234 height 119
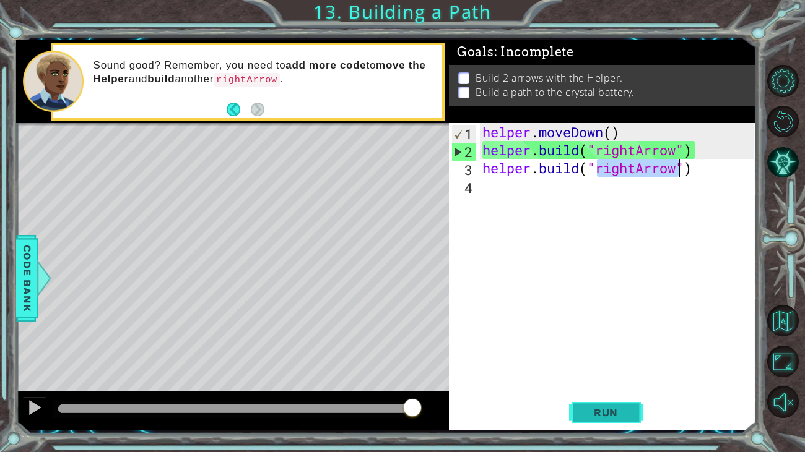
type textarea "[DOMAIN_NAME]("rightArrow")"
click at [609, 376] on button "Run" at bounding box center [606, 412] width 74 height 31
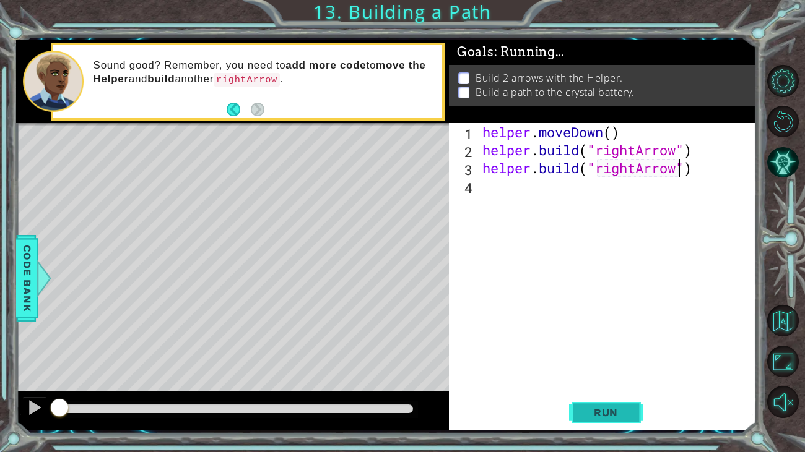
click at [599, 376] on span "Run" at bounding box center [605, 413] width 49 height 12
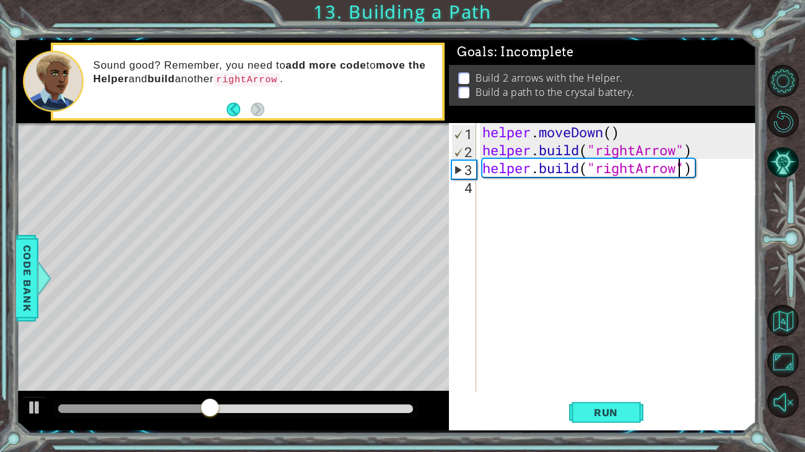
click at [526, 198] on div "helper . moveDown ( ) helper . build ( "rightArrow" ) helper . build ( "rightAr…" at bounding box center [620, 275] width 280 height 305
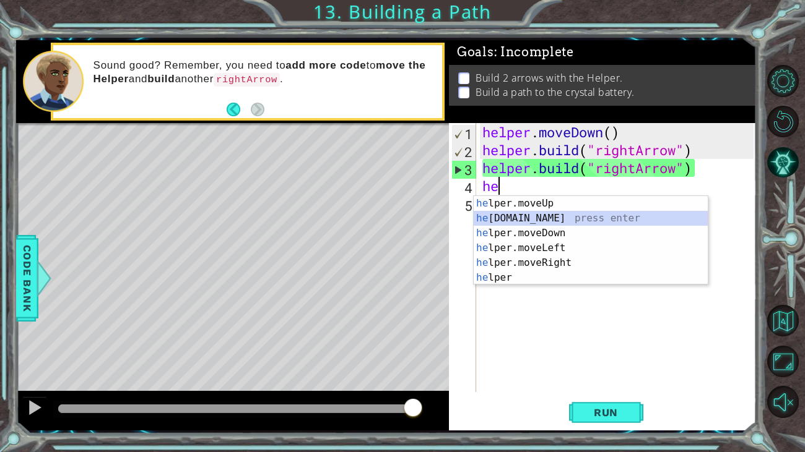
click at [553, 221] on div "he lper.moveUp press enter he [DOMAIN_NAME] press enter he lper.moveDown press …" at bounding box center [591, 255] width 234 height 119
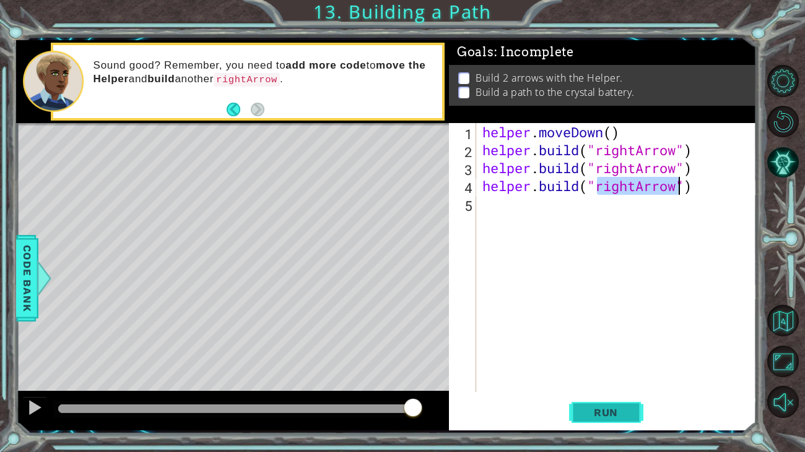
type textarea "[DOMAIN_NAME]("rightArrow")"
click at [618, 376] on span "Run" at bounding box center [605, 413] width 49 height 12
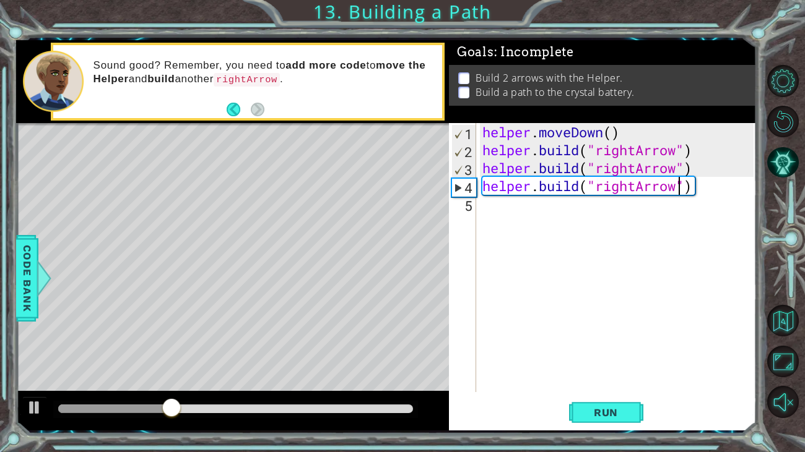
click at [728, 191] on div "helper . moveDown ( ) helper . build ( "rightArrow" ) helper . build ( "rightAr…" at bounding box center [620, 275] width 280 height 305
click at [725, 196] on div "helper . moveDown ( ) helper . build ( "rightArrow" ) helper . build ( "rightAr…" at bounding box center [620, 275] width 280 height 305
click at [700, 188] on div "helper . moveDown ( ) helper . build ( "rightArrow" ) helper . build ( "rightAr…" at bounding box center [620, 275] width 280 height 305
click at [693, 188] on div "helper . moveDown ( ) helper . build ( "rightArrow" ) helper . build ( "rightAr…" at bounding box center [620, 275] width 280 height 305
click at [698, 182] on div "helper . moveDown ( ) helper . build ( "rightArrow" ) helper . build ( "rightAr…" at bounding box center [620, 275] width 280 height 305
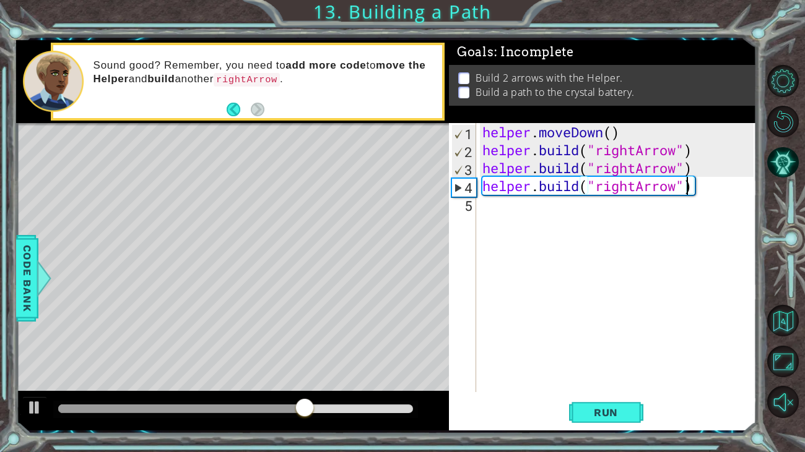
click at [690, 183] on div "helper . moveDown ( ) helper . build ( "rightArrow" ) helper . build ( "rightAr…" at bounding box center [620, 275] width 280 height 305
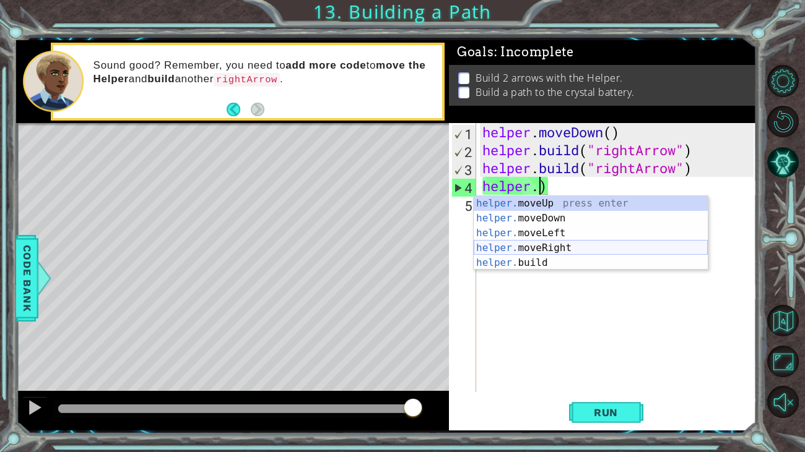
click at [626, 252] on div "helper. moveUp press enter helper. moveDown press enter helper. moveLeft press …" at bounding box center [591, 248] width 234 height 104
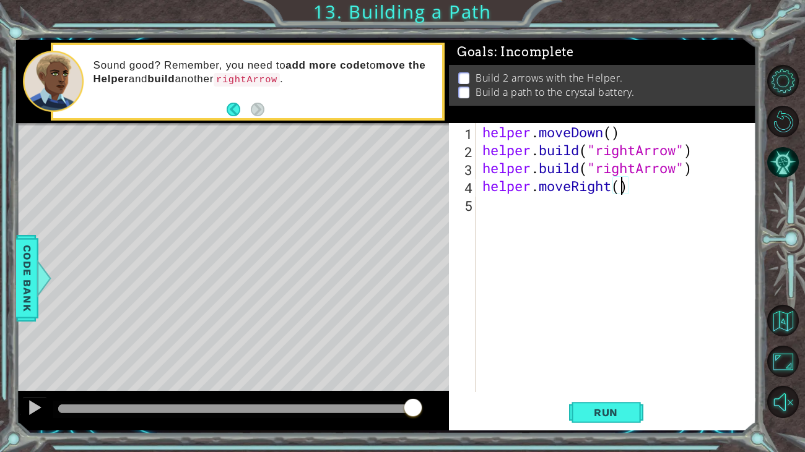
type textarea "helper.moveRight(3)"
click at [534, 207] on div "helper . moveDown ( ) helper . build ( "rightArrow" ) helper . build ( "rightAr…" at bounding box center [620, 275] width 280 height 305
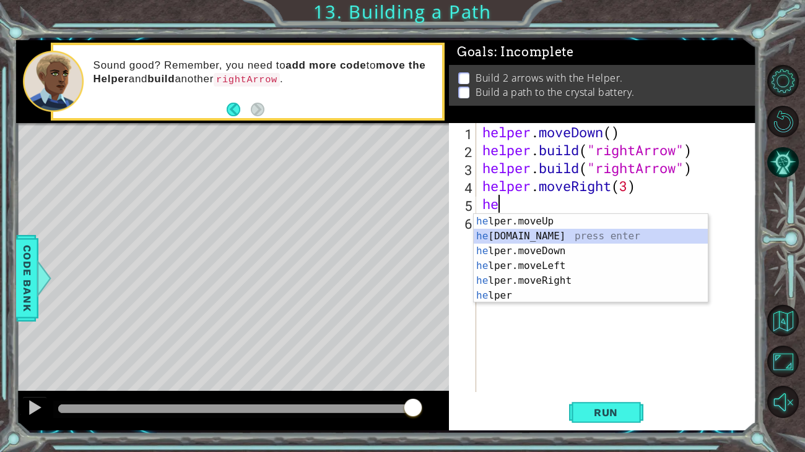
click at [538, 232] on div "he lper.moveUp press enter he [DOMAIN_NAME] press enter he lper.moveDown press …" at bounding box center [591, 273] width 234 height 119
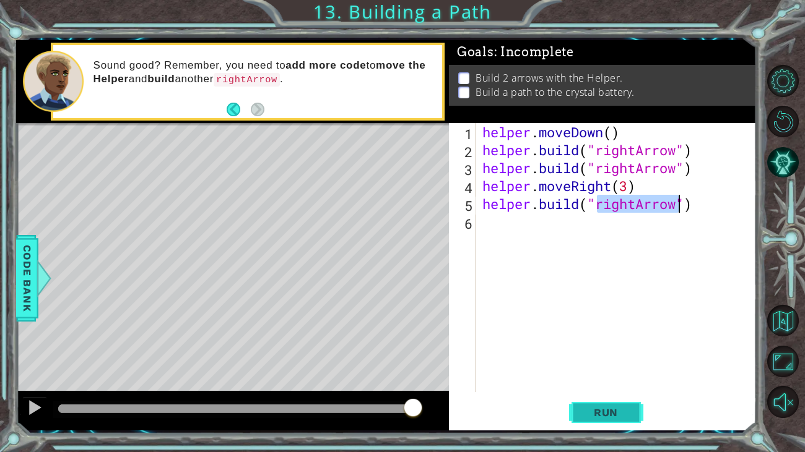
type textarea "[DOMAIN_NAME]("rightArrow")"
click at [593, 376] on button "Run" at bounding box center [606, 412] width 74 height 31
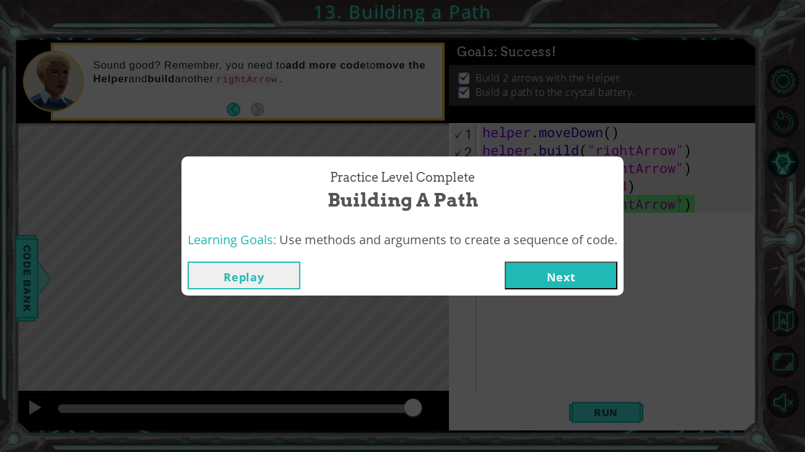
click at [560, 287] on button "Next" at bounding box center [560, 276] width 113 height 28
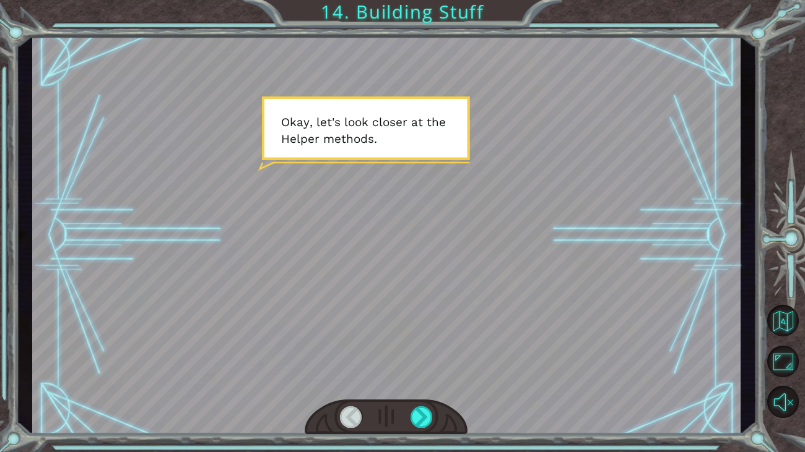
click at [560, 287] on div at bounding box center [386, 236] width 708 height 398
click at [540, 304] on div at bounding box center [386, 236] width 708 height 398
click at [413, 151] on div at bounding box center [386, 236] width 708 height 398
click at [419, 376] on div at bounding box center [421, 418] width 22 height 22
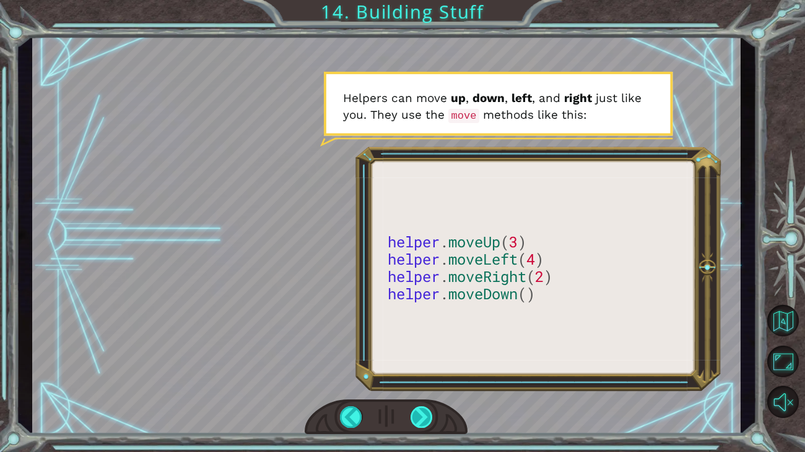
click at [417, 376] on div at bounding box center [421, 418] width 22 height 22
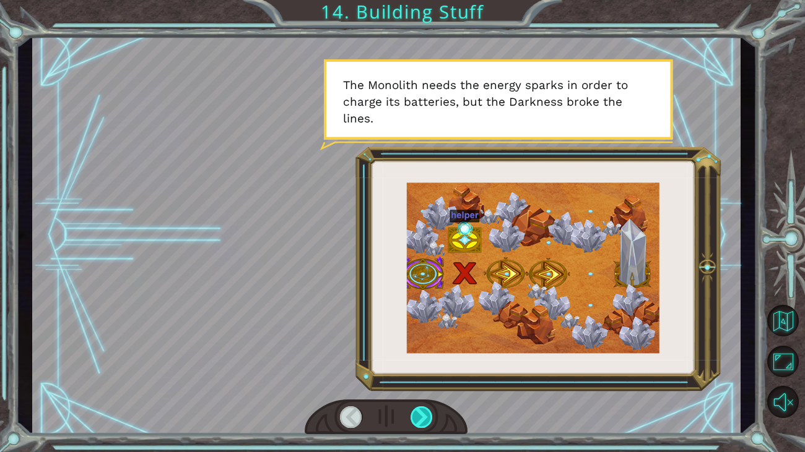
click at [418, 376] on div at bounding box center [421, 418] width 22 height 22
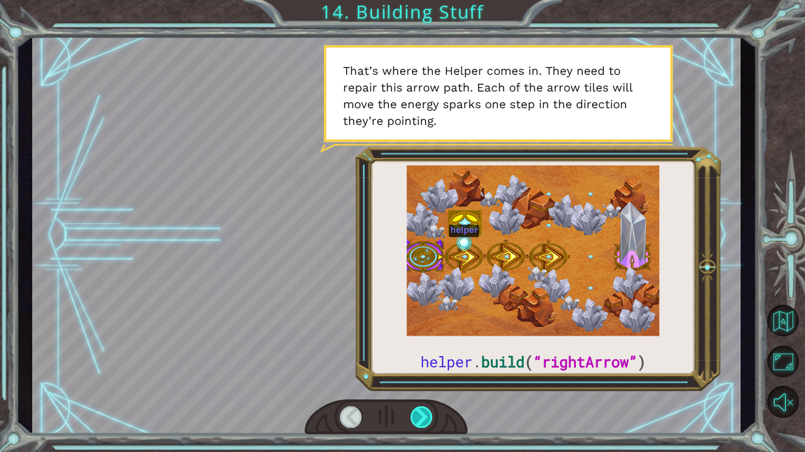
click at [418, 376] on div at bounding box center [421, 418] width 22 height 22
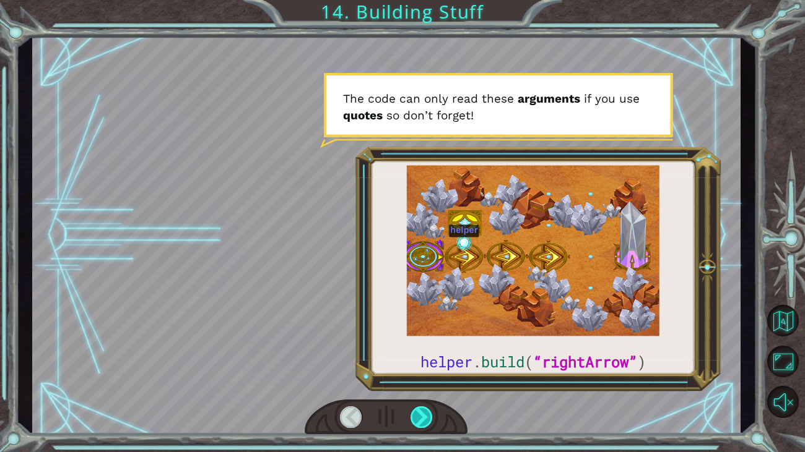
click at [418, 376] on div at bounding box center [421, 418] width 22 height 22
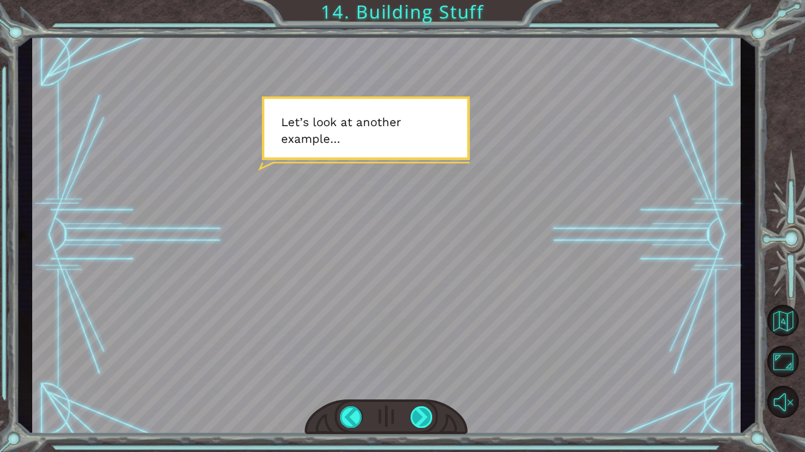
click at [418, 376] on div at bounding box center [421, 418] width 22 height 22
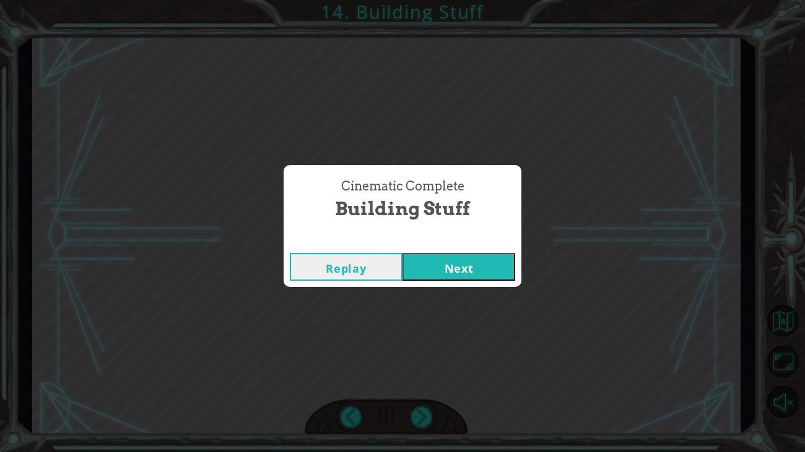
click at [489, 265] on button "Next" at bounding box center [458, 267] width 113 height 28
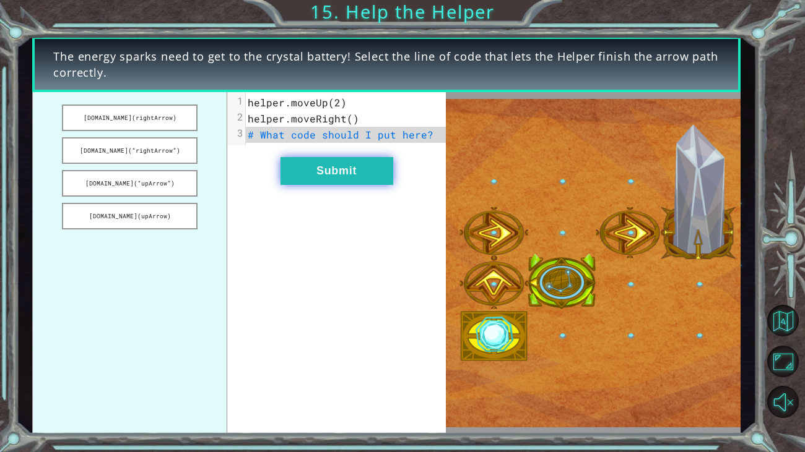
click at [354, 181] on button "Submit" at bounding box center [336, 171] width 113 height 28
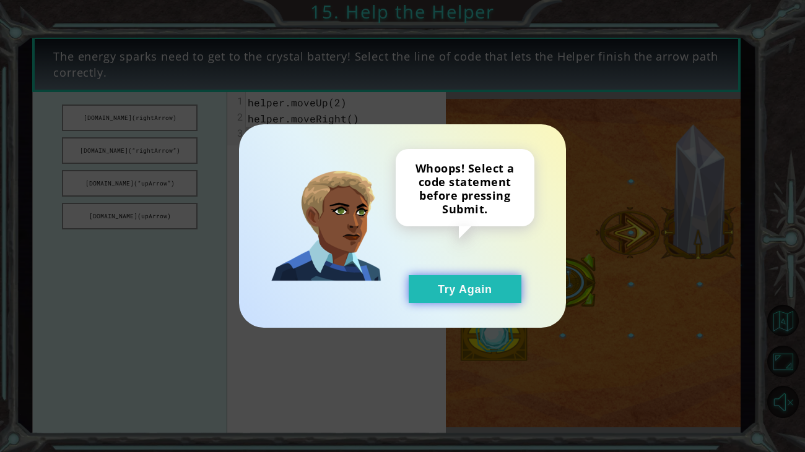
click at [460, 280] on button "Try Again" at bounding box center [465, 289] width 113 height 28
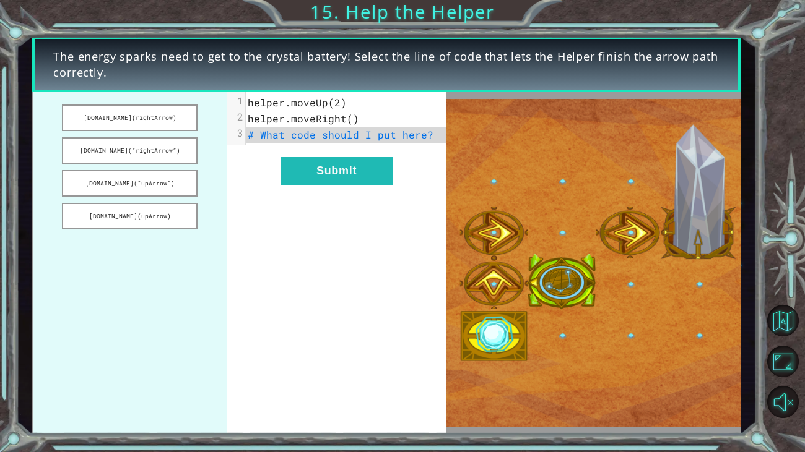
drag, startPoint x: 126, startPoint y: 118, endPoint x: 321, endPoint y: 136, distance: 195.8
click at [321, 136] on div "[DOMAIN_NAME](rightArrow) [DOMAIN_NAME](“rightArrow”) [DOMAIN_NAME](“upArrow”) …" at bounding box center [238, 263] width 413 height 342
click at [146, 113] on button "[DOMAIN_NAME](rightArrow)" at bounding box center [130, 118] width 136 height 27
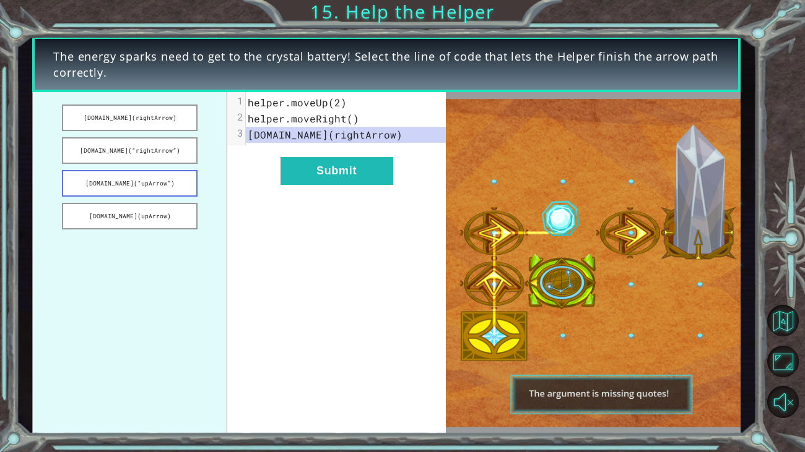
click at [168, 184] on button "[DOMAIN_NAME](“upArrow”)" at bounding box center [130, 183] width 136 height 27
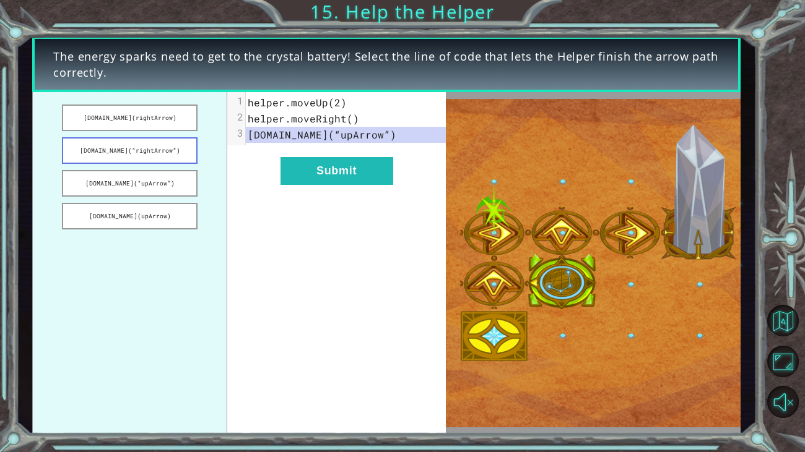
click at [148, 154] on button "[DOMAIN_NAME](“rightArrow”)" at bounding box center [130, 150] width 136 height 27
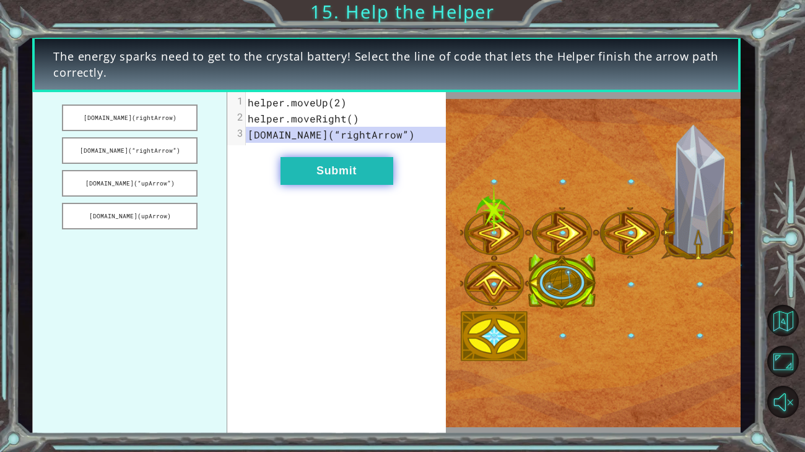
click at [344, 175] on button "Submit" at bounding box center [336, 171] width 113 height 28
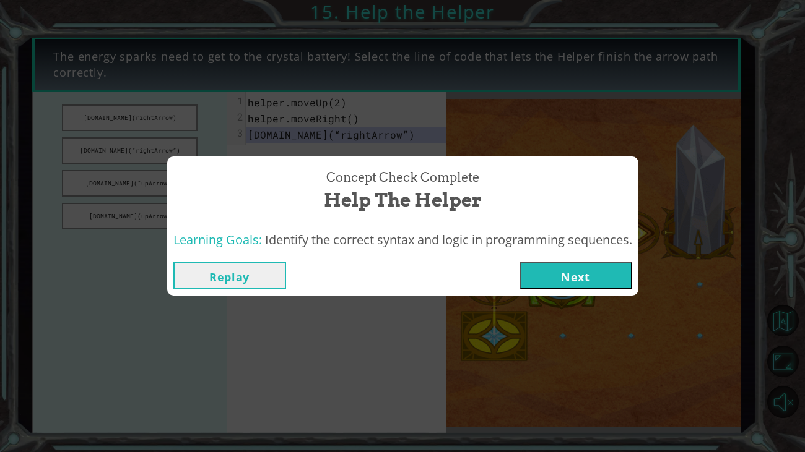
click at [600, 274] on button "Next" at bounding box center [575, 276] width 113 height 28
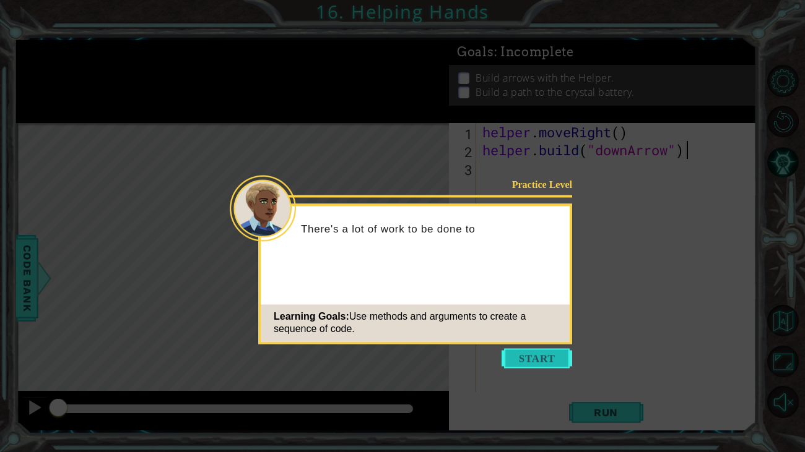
click at [558, 367] on button "Start" at bounding box center [536, 359] width 71 height 20
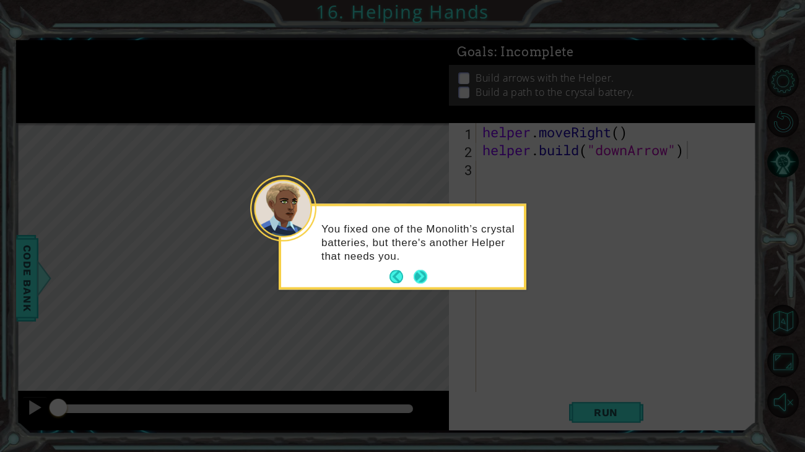
click at [424, 275] on button "Next" at bounding box center [420, 278] width 14 height 14
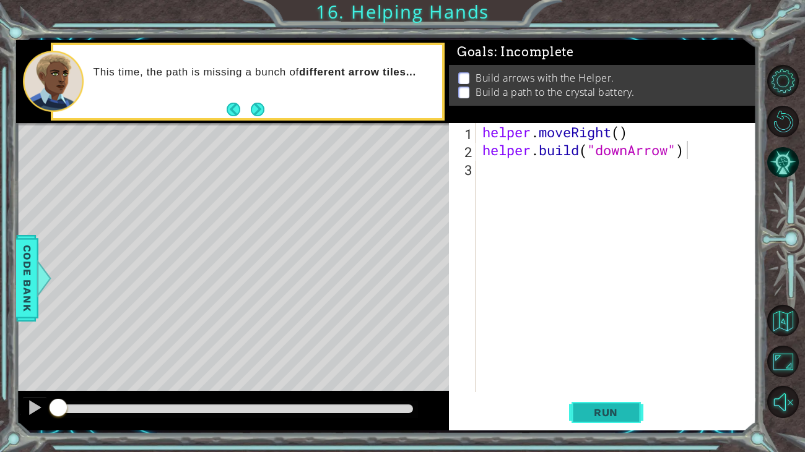
click at [599, 376] on span "Run" at bounding box center [605, 413] width 49 height 12
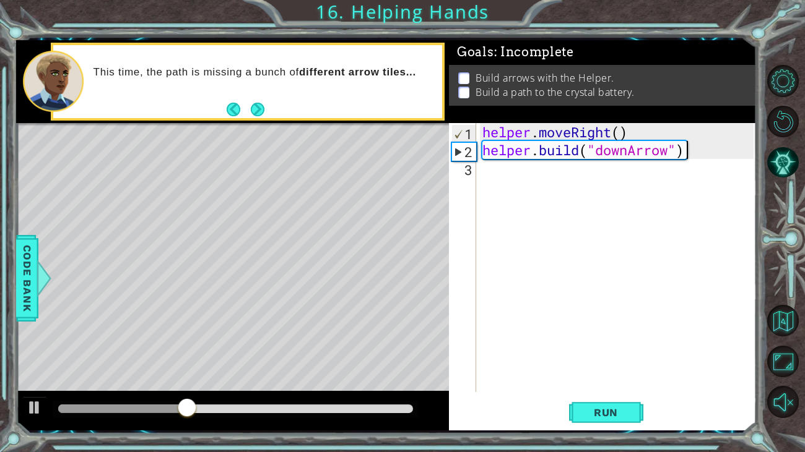
click at [515, 176] on div "helper . moveRight ( ) helper . build ( "downArrow" )" at bounding box center [620, 275] width 280 height 305
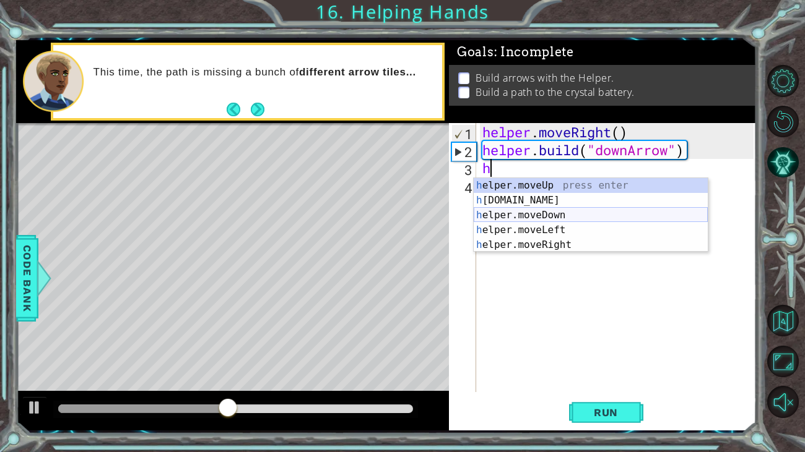
click at [552, 213] on div "h elper.moveUp press enter h [DOMAIN_NAME] press enter h elper.moveDown press e…" at bounding box center [591, 230] width 234 height 104
type textarea "helper.moveDown(1)"
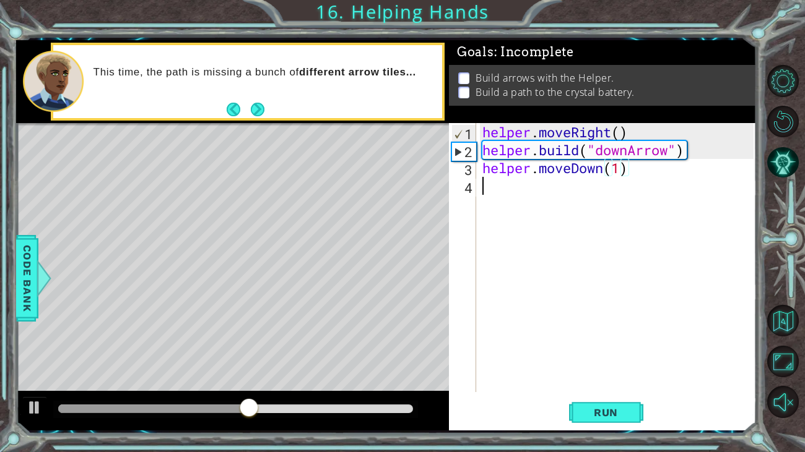
click at [541, 191] on div "helper . moveRight ( ) helper . build ( "downArrow" ) helper . moveDown ( 1 )" at bounding box center [620, 275] width 280 height 305
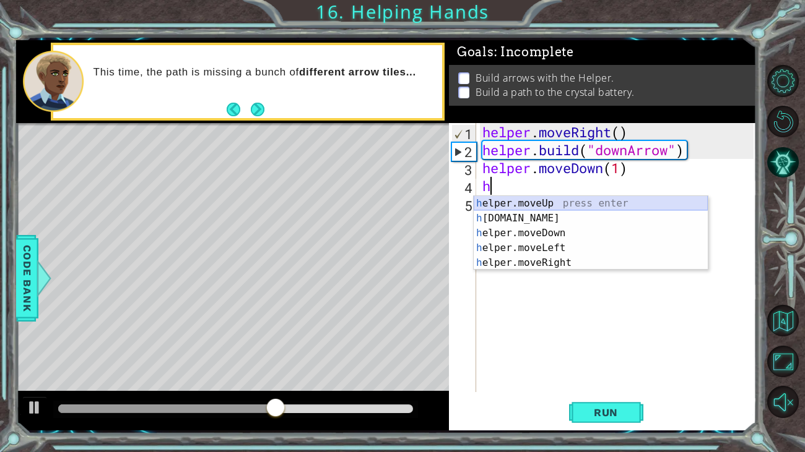
click at [537, 211] on div "h elper.moveUp press enter h [DOMAIN_NAME] press enter h elper.moveDown press e…" at bounding box center [591, 248] width 234 height 104
type textarea "[DOMAIN_NAME]("rightArrow")"
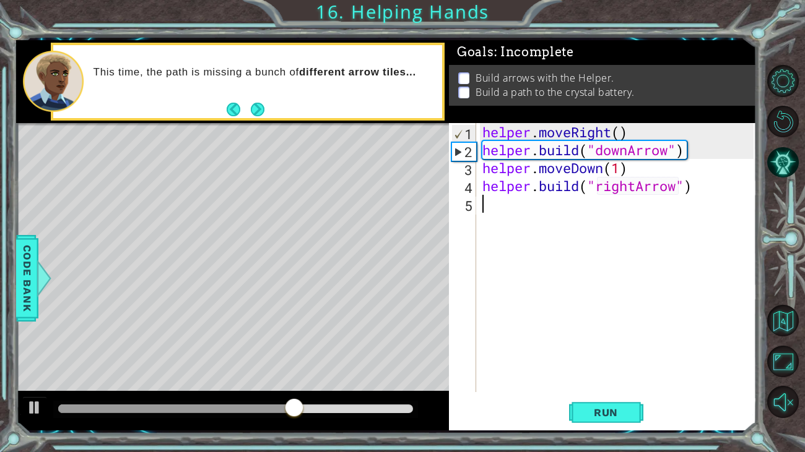
click at [537, 218] on div "helper . moveRight ( ) helper . build ( "downArrow" ) helper . moveDown ( 1 ) h…" at bounding box center [620, 275] width 280 height 305
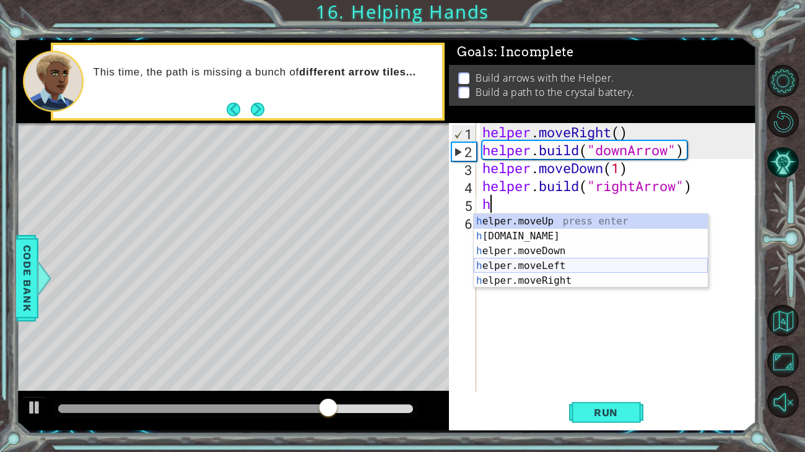
click at [600, 265] on div "h elper.moveUp press enter h [DOMAIN_NAME] press enter h elper.moveDown press e…" at bounding box center [591, 266] width 234 height 104
type textarea "helper.moveLeft(1)"
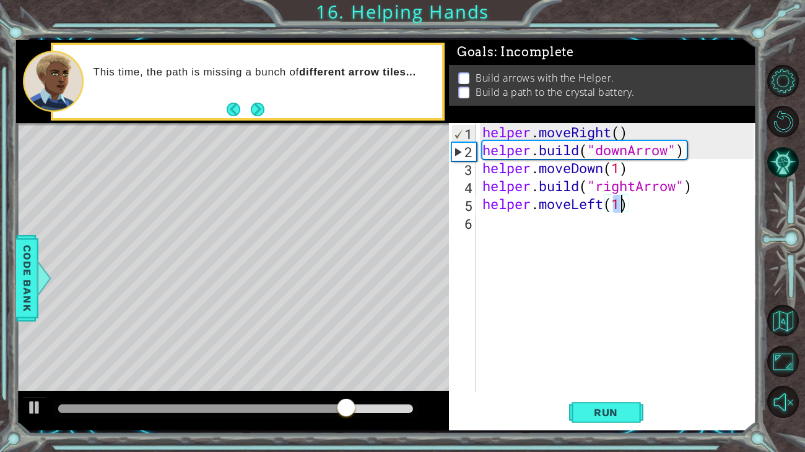
click at [599, 230] on div "helper . moveRight ( ) helper . build ( "downArrow" ) helper . moveDown ( 1 ) h…" at bounding box center [620, 275] width 280 height 305
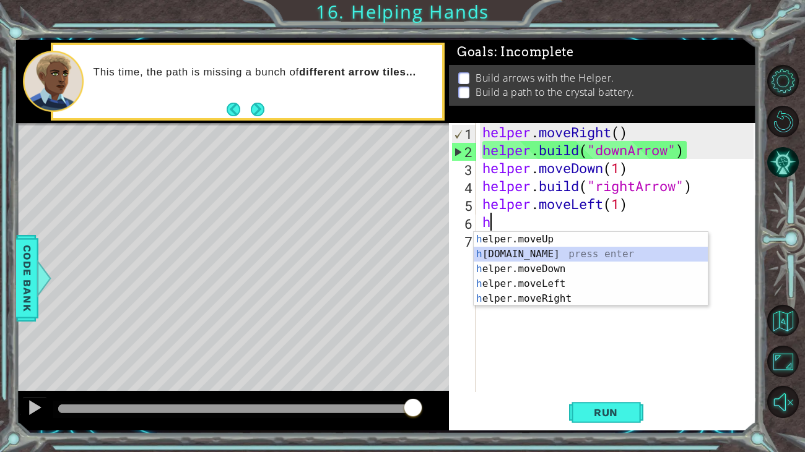
click at [593, 251] on div "h elper.moveUp press enter h [DOMAIN_NAME] press enter h elper.moveDown press e…" at bounding box center [591, 284] width 234 height 104
type textarea "[DOMAIN_NAME]("rightArrow")"
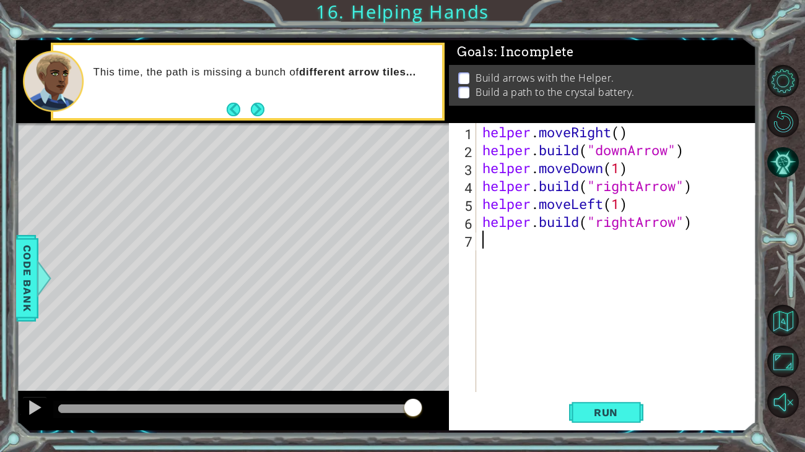
click at [503, 255] on div "helper . moveRight ( ) helper . build ( "downArrow" ) helper . moveDown ( 1 ) h…" at bounding box center [620, 275] width 280 height 305
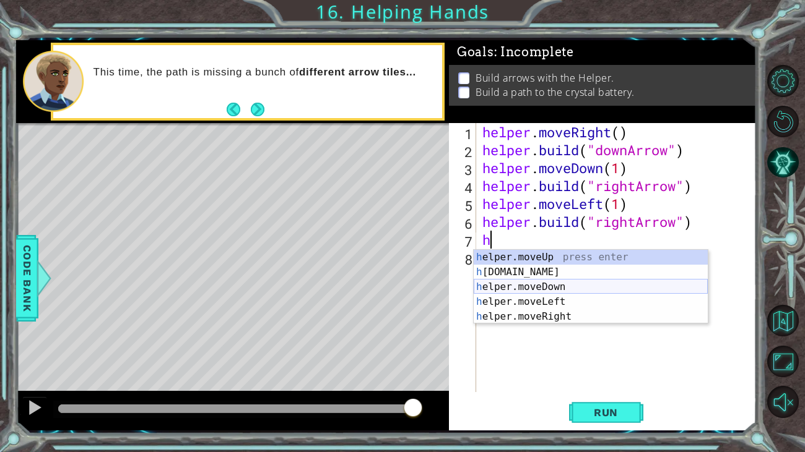
click at [535, 294] on div "h elper.moveUp press enter h [DOMAIN_NAME] press enter h elper.moveDown press e…" at bounding box center [591, 302] width 234 height 104
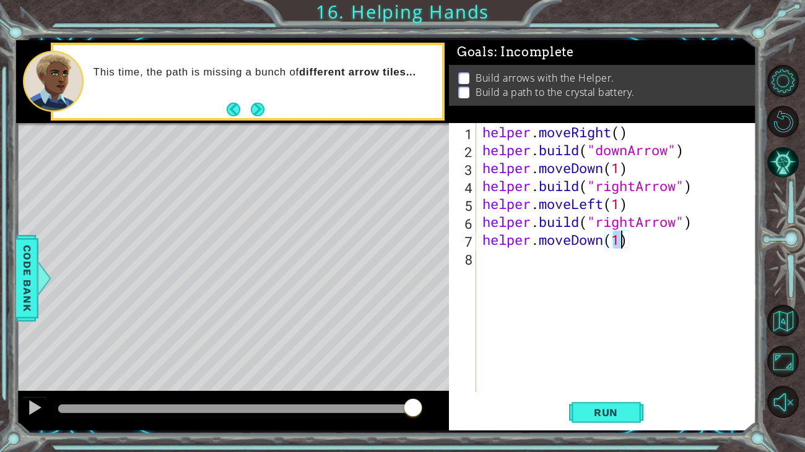
click at [602, 201] on div "helper . moveRight ( ) helper . build ( "downArrow" ) helper . moveDown ( 1 ) h…" at bounding box center [620, 275] width 280 height 305
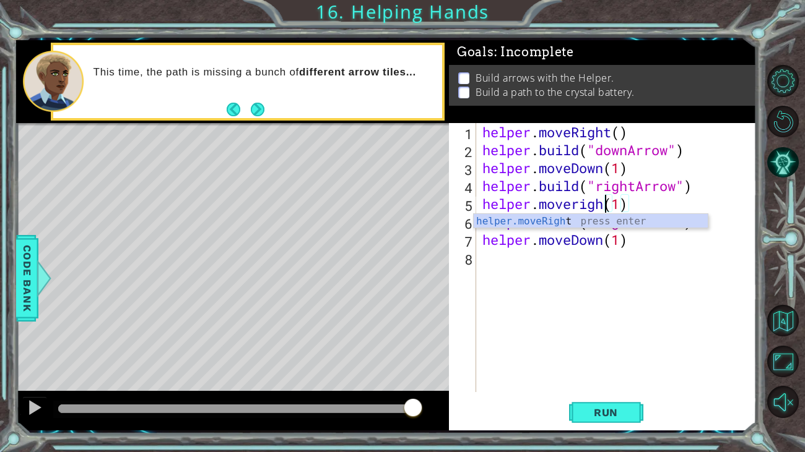
scroll to position [0, 6]
click at [603, 244] on div "helper . moveRight ( ) helper . build ( "downArrow" ) helper . moveDown ( 1 ) h…" at bounding box center [620, 275] width 280 height 305
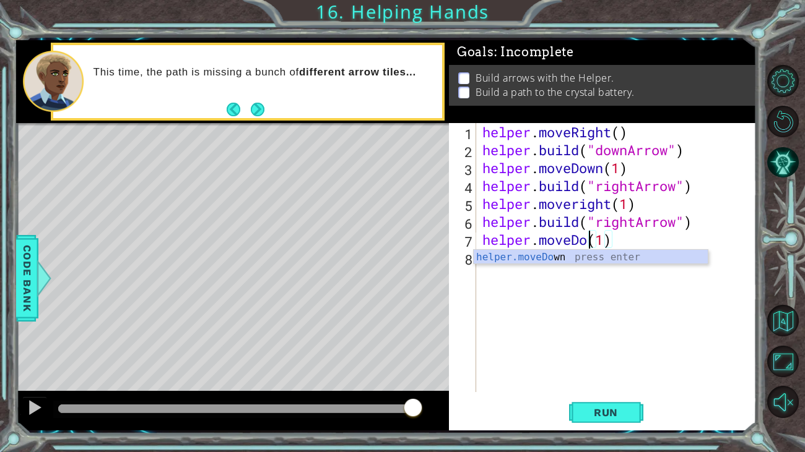
scroll to position [0, 4]
type textarea "helper.moveright(1)"
click at [610, 272] on div "helper . moveRight ( ) helper . build ( "downArrow" ) helper . moveDown ( 1 ) h…" at bounding box center [620, 275] width 280 height 305
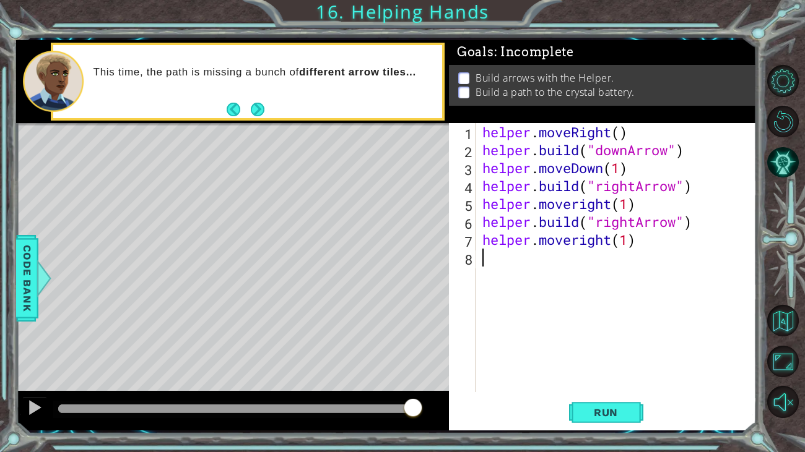
scroll to position [0, 0]
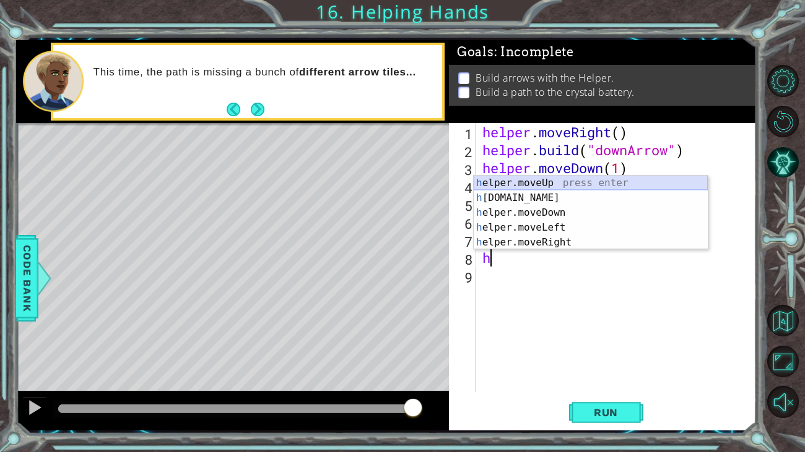
click at [569, 189] on div "h elper.moveUp press enter h [DOMAIN_NAME] press enter h elper.moveDown press e…" at bounding box center [591, 228] width 234 height 104
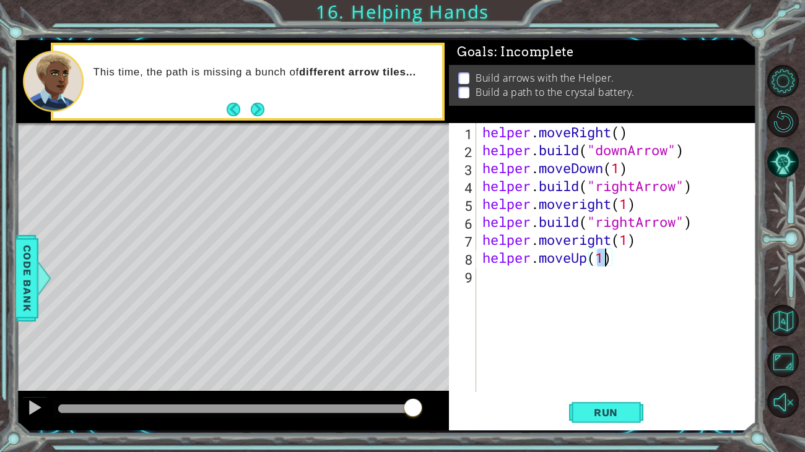
click at [589, 258] on div "helper . moveRight ( ) helper . build ( "downArrow" ) helper . moveDown ( 1 ) h…" at bounding box center [620, 275] width 280 height 305
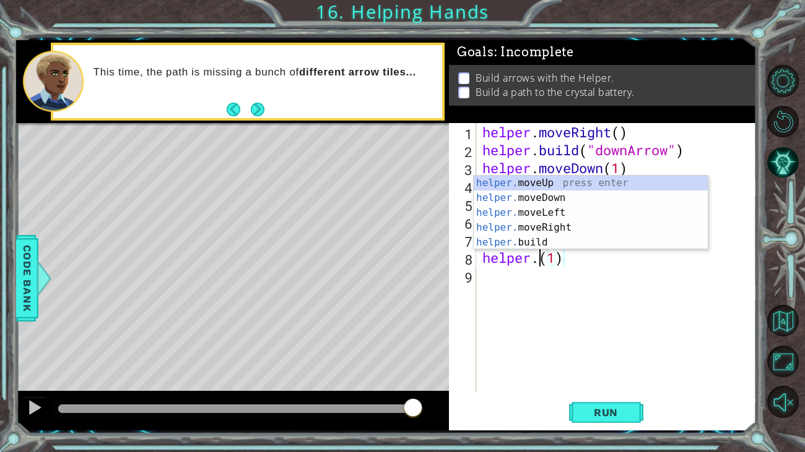
scroll to position [0, 2]
click at [547, 243] on div "helper. moveUp press enter helper. moveDown press enter helper. moveLeft press …" at bounding box center [591, 228] width 234 height 104
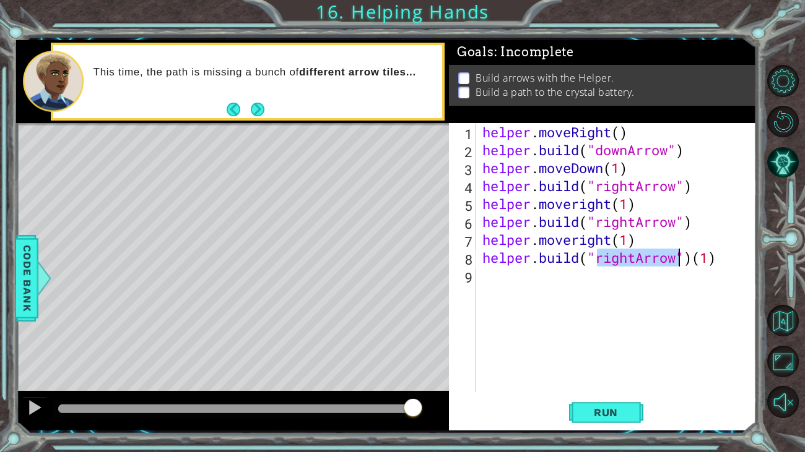
click at [721, 261] on div "helper . moveRight ( ) helper . build ( "downArrow" ) helper . moveDown ( 1 ) h…" at bounding box center [620, 275] width 280 height 305
type textarea "[DOMAIN_NAME]("rightArrow")"
click at [617, 376] on span "Run" at bounding box center [605, 413] width 49 height 12
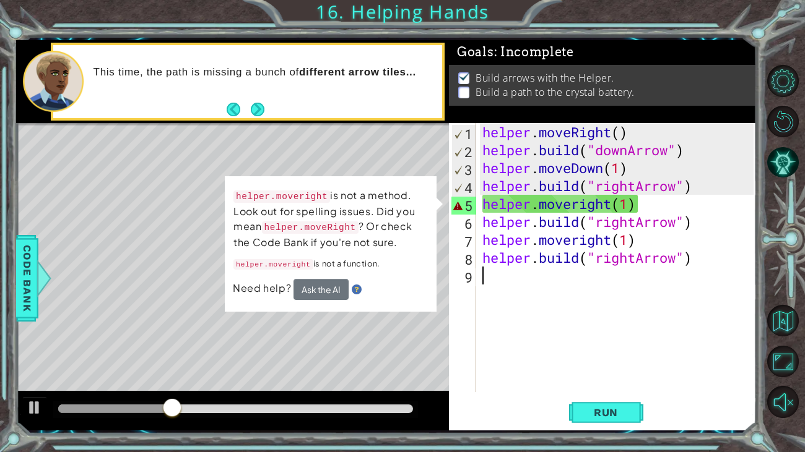
click at [605, 277] on div "helper . moveRight ( ) helper . build ( "downArrow" ) helper . moveDown ( 1 ) h…" at bounding box center [620, 275] width 280 height 305
click at [583, 202] on div "helper . moveRight ( ) helper . build ( "downArrow" ) helper . moveDown ( 1 ) h…" at bounding box center [620, 275] width 280 height 305
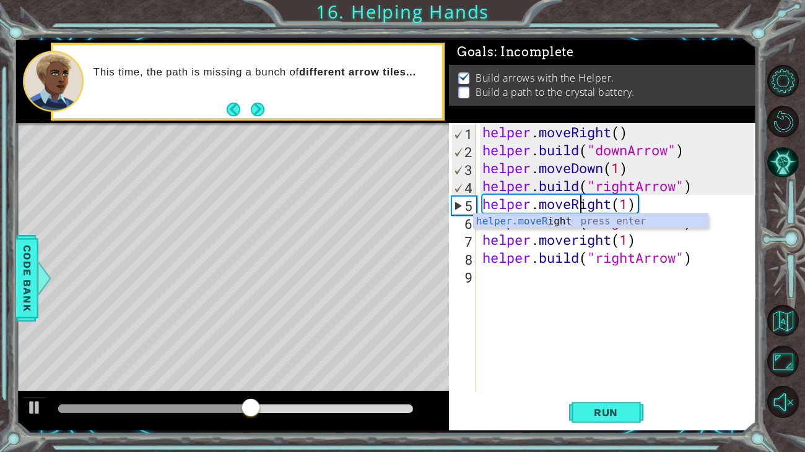
scroll to position [0, 4]
click at [612, 376] on button "Run" at bounding box center [606, 412] width 74 height 31
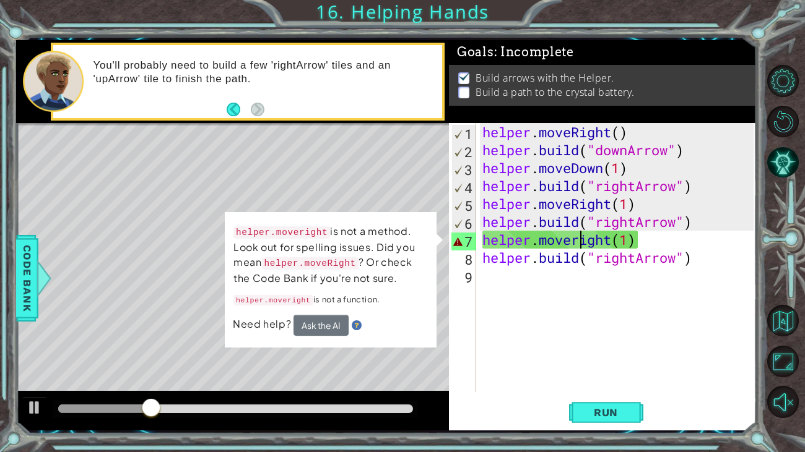
click at [578, 240] on div "helper . moveRight ( ) helper . build ( "downArrow" ) helper . moveDown ( 1 ) h…" at bounding box center [620, 275] width 280 height 305
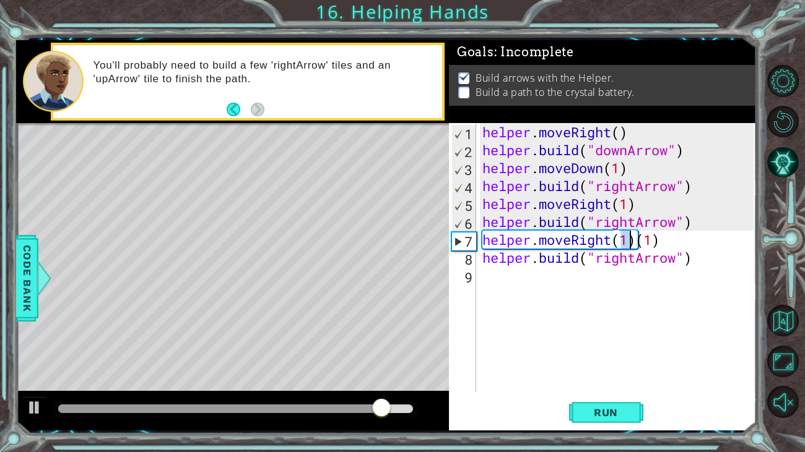
click at [636, 241] on div "helper . moveRight ( ) helper . build ( "downArrow" ) helper . moveDown ( 1 ) h…" at bounding box center [620, 275] width 280 height 305
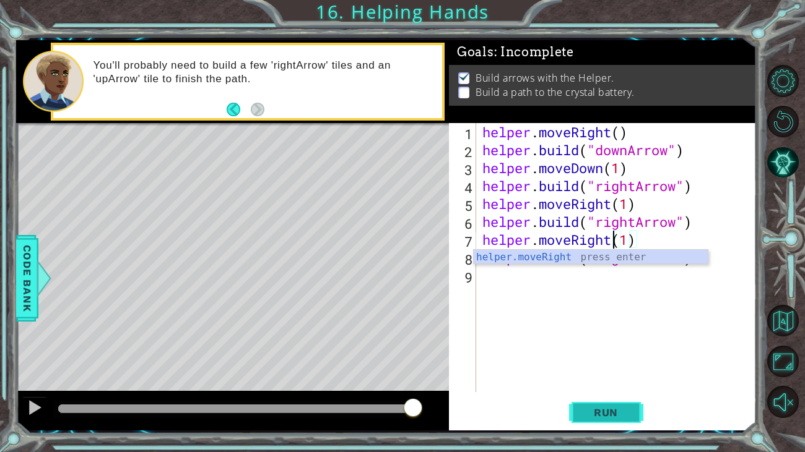
click at [597, 376] on button "Run" at bounding box center [606, 412] width 74 height 31
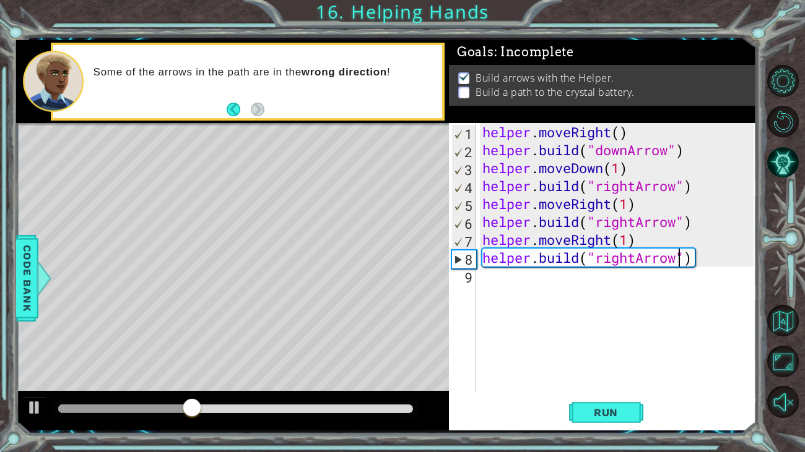
click at [680, 261] on div "helper . moveRight ( ) helper . build ( "downArrow" ) helper . moveDown ( 1 ) h…" at bounding box center [620, 275] width 280 height 305
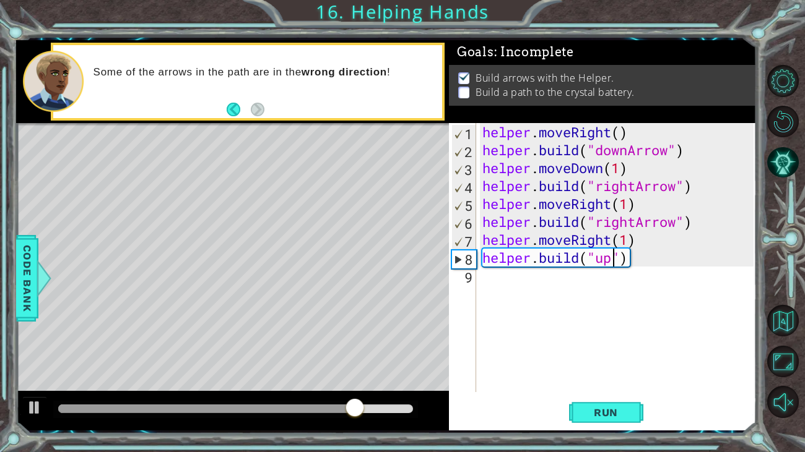
type textarea "[DOMAIN_NAME]("up")"
click at [638, 303] on div "helper . moveRight ( ) helper . build ( "downArrow" ) helper . moveDown ( 1 ) h…" at bounding box center [620, 275] width 280 height 305
click at [615, 262] on div "helper . moveRight ( ) helper . build ( "downArrow" ) helper . moveDown ( 1 ) h…" at bounding box center [620, 275] width 280 height 305
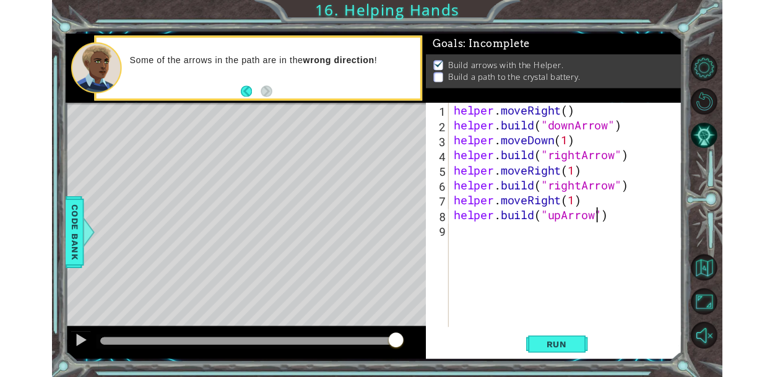
scroll to position [0, 7]
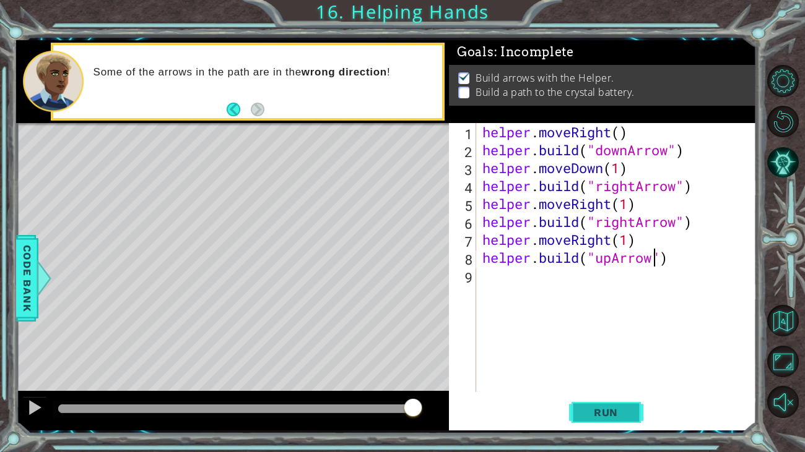
type textarea "[DOMAIN_NAME]("upArrow")"
click at [610, 376] on span "Run" at bounding box center [605, 413] width 49 height 12
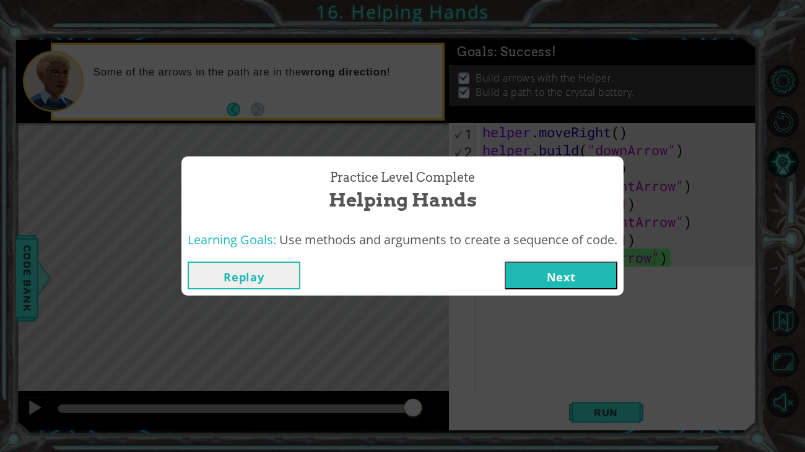
click at [573, 267] on button "Next" at bounding box center [560, 276] width 113 height 28
